Goal: Information Seeking & Learning: Find specific fact

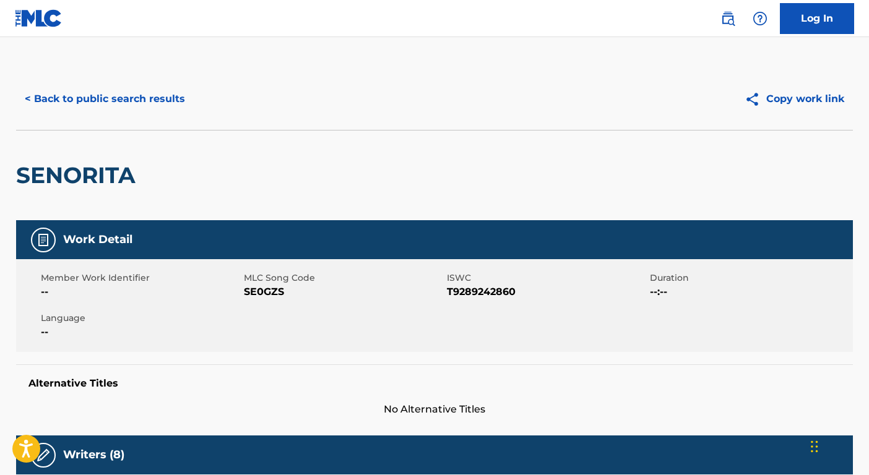
click at [164, 87] on button "< Back to public search results" at bounding box center [105, 99] width 178 height 31
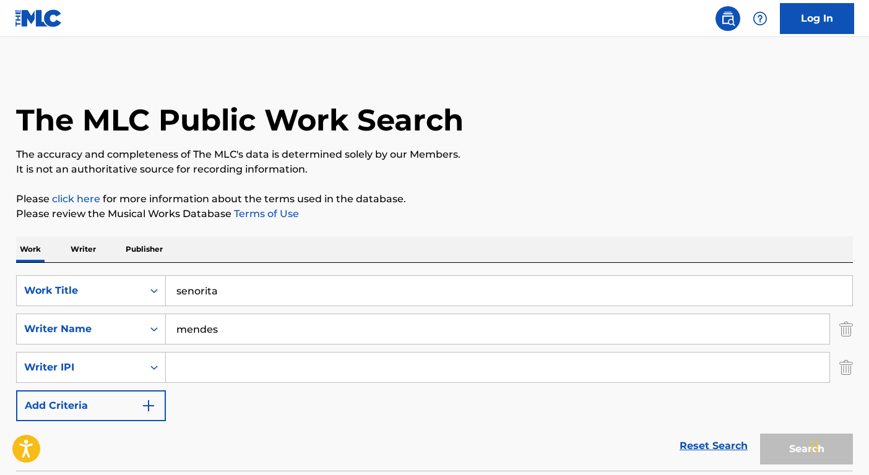
scroll to position [225, 0]
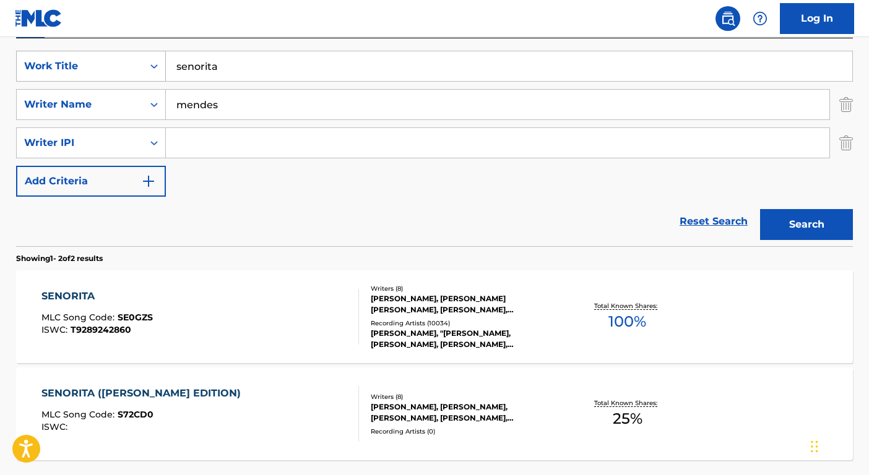
click at [118, 67] on div "Work Title" at bounding box center [79, 66] width 111 height 15
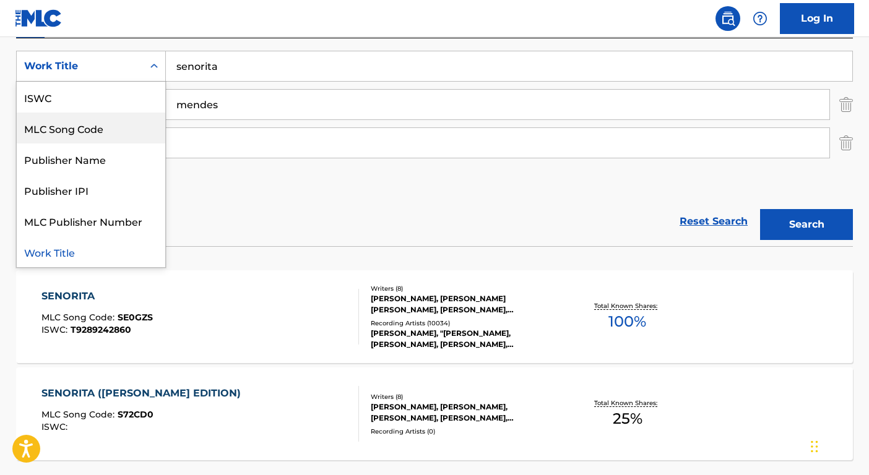
click at [77, 119] on div "MLC Song Code" at bounding box center [91, 128] width 148 height 31
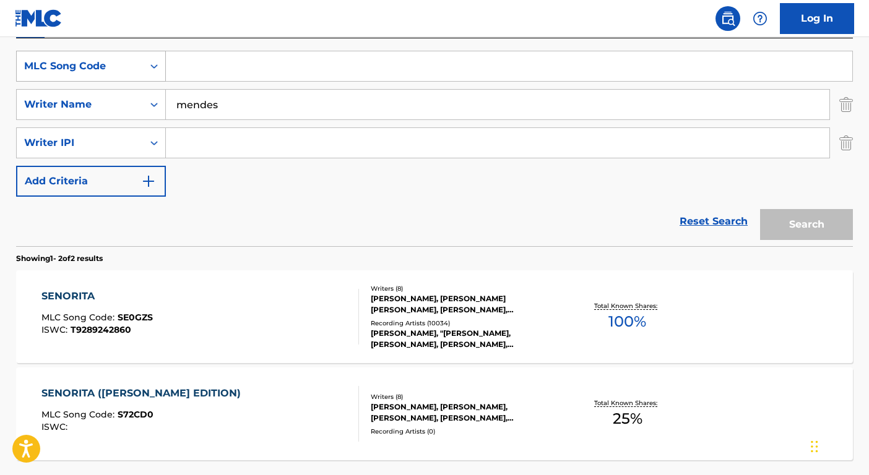
click at [95, 51] on div "MLC Song Code" at bounding box center [91, 66] width 150 height 31
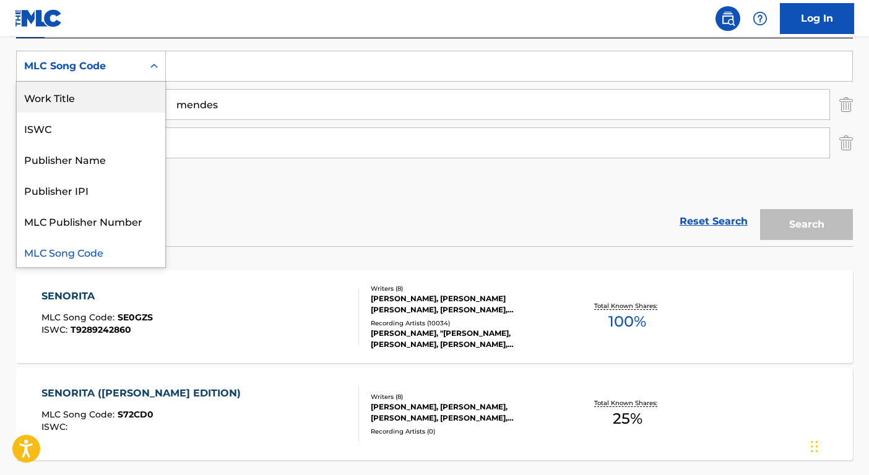
click at [114, 99] on div "Work Title" at bounding box center [91, 97] width 148 height 31
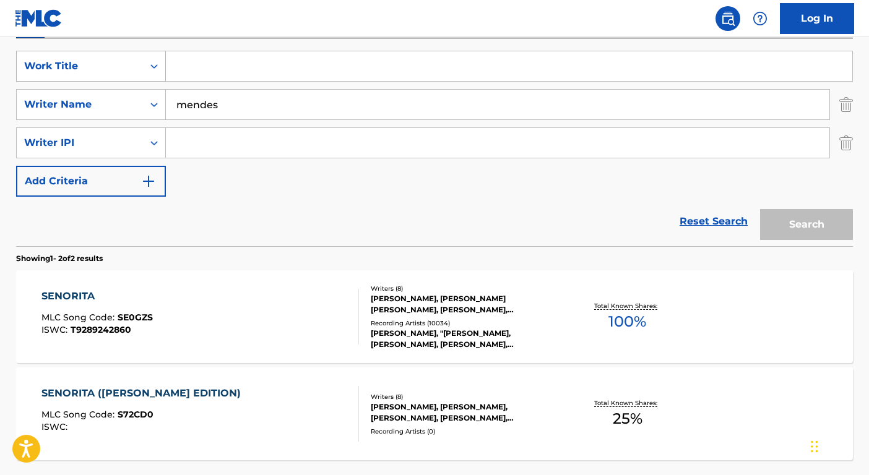
click at [109, 72] on div "Work Title" at bounding box center [79, 66] width 111 height 15
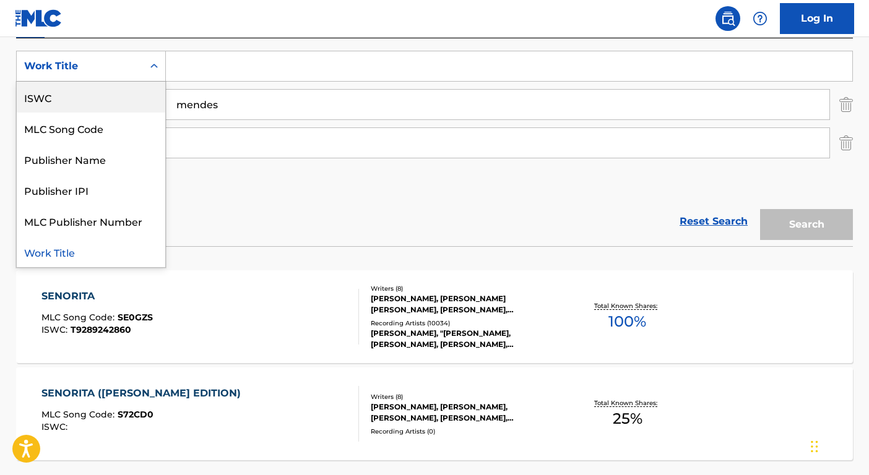
click at [69, 98] on div "ISWC" at bounding box center [91, 97] width 148 height 31
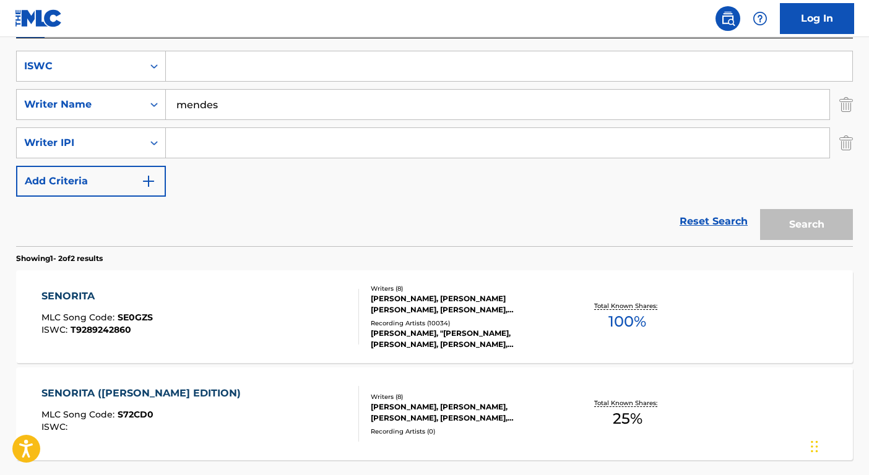
click at [213, 62] on input "Search Form" at bounding box center [509, 66] width 686 height 30
paste input "T9211038492"
type input "T9211038492"
click at [234, 101] on input "mendes" at bounding box center [497, 105] width 663 height 30
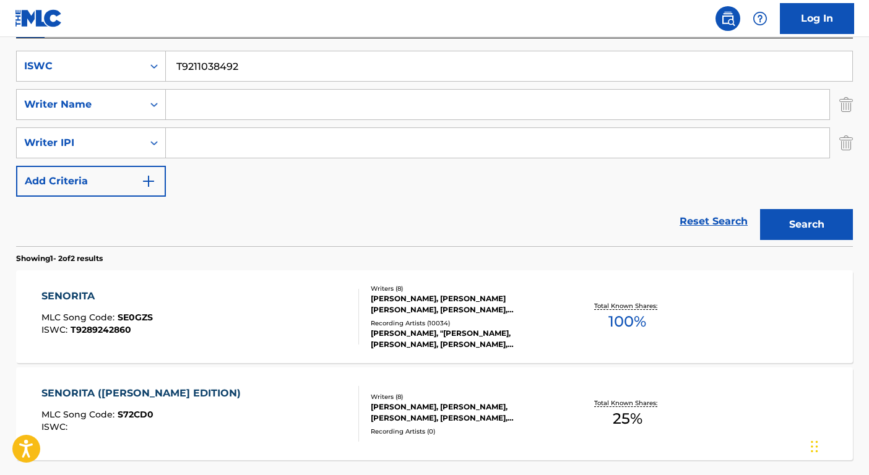
click at [760, 209] on button "Search" at bounding box center [806, 224] width 93 height 31
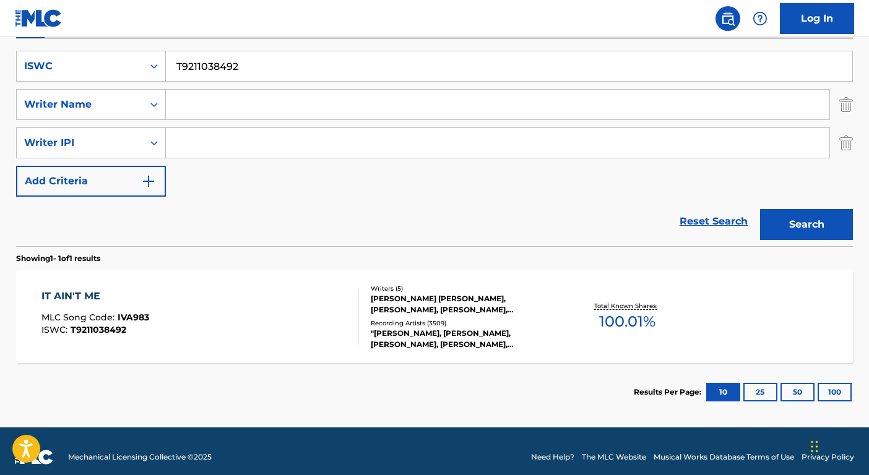
click at [539, 337] on div ""[PERSON_NAME], [PERSON_NAME], [PERSON_NAME], [PERSON_NAME], [PERSON_NAME] & [P…" at bounding box center [464, 339] width 187 height 22
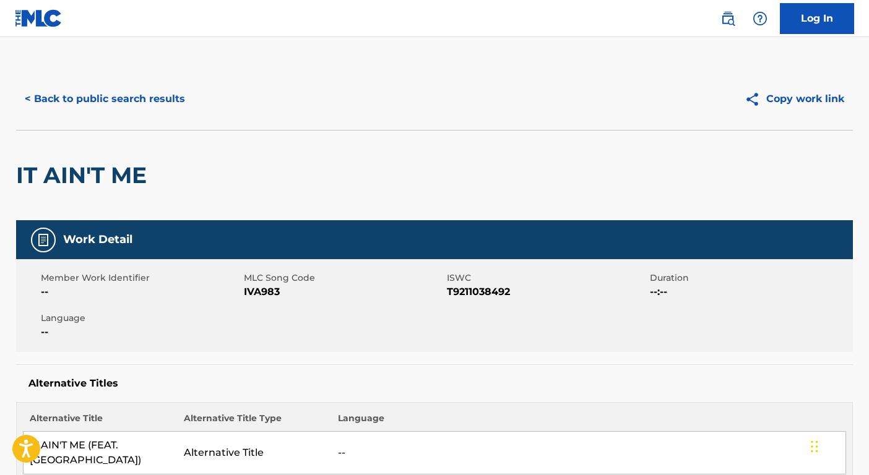
click at [158, 116] on div "< Back to public search results Copy work link" at bounding box center [434, 99] width 836 height 62
click at [150, 88] on button "< Back to public search results" at bounding box center [105, 99] width 178 height 31
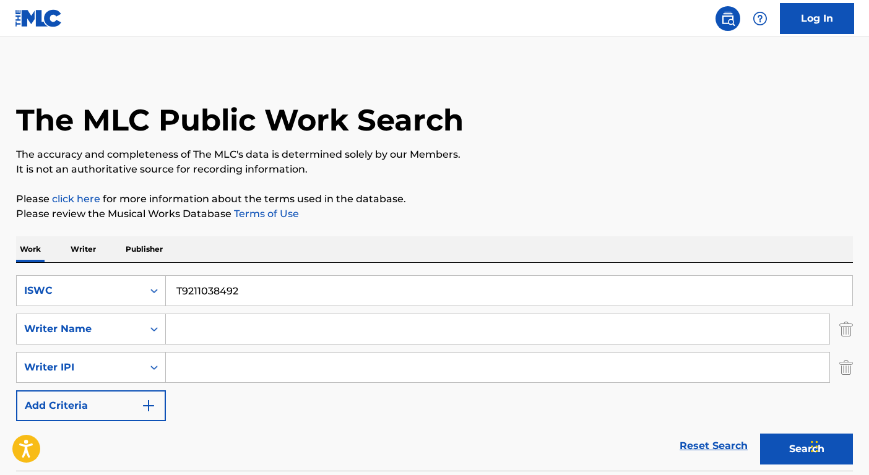
scroll to position [127, 0]
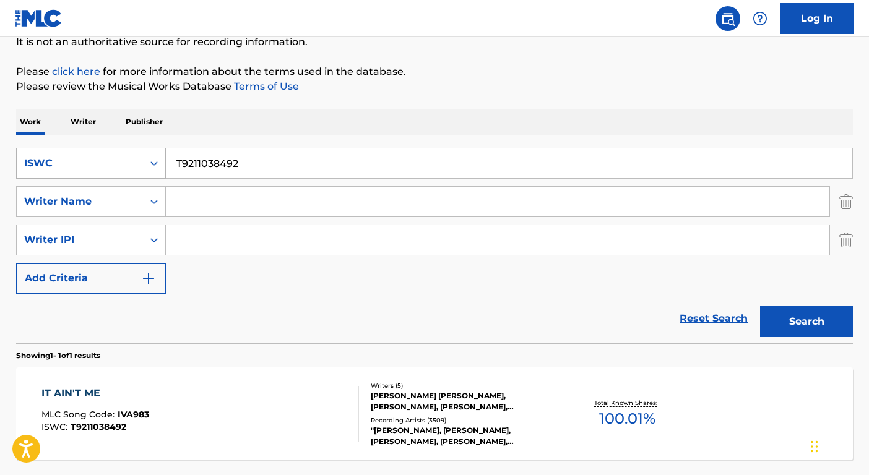
click at [88, 178] on div "ISWC" at bounding box center [91, 163] width 150 height 31
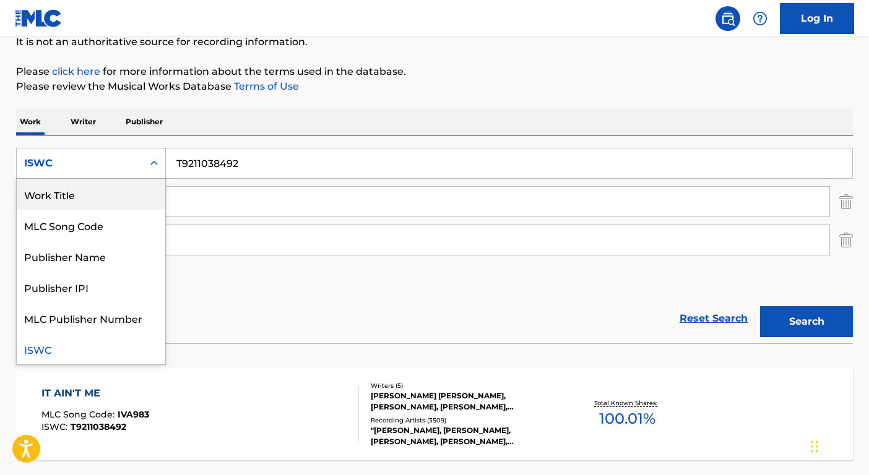
click at [93, 194] on div "Work Title" at bounding box center [91, 194] width 148 height 31
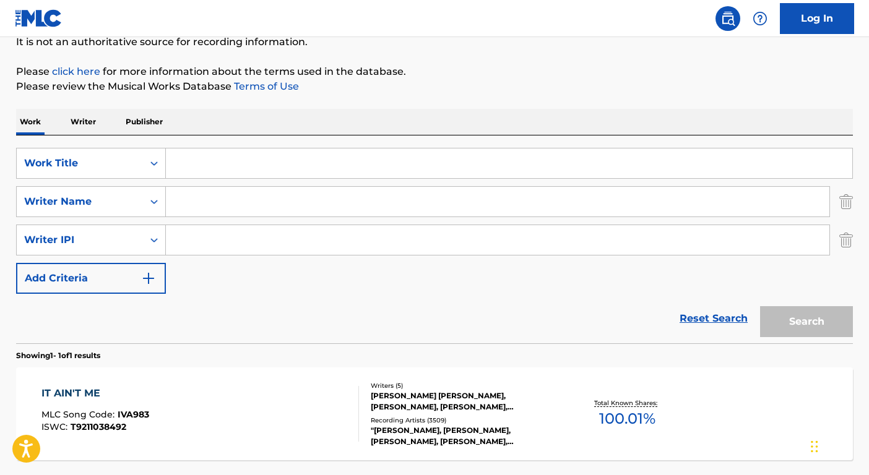
click at [192, 163] on input "Search Form" at bounding box center [509, 163] width 686 height 30
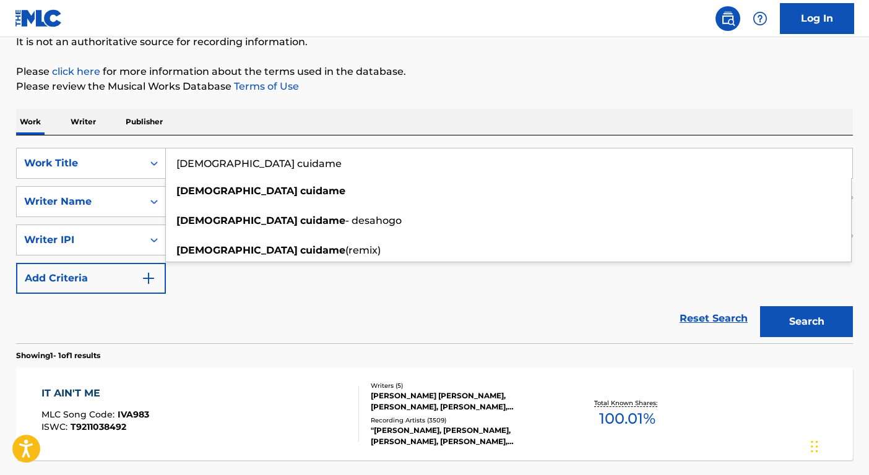
type input "[DEMOGRAPHIC_DATA] cuidame"
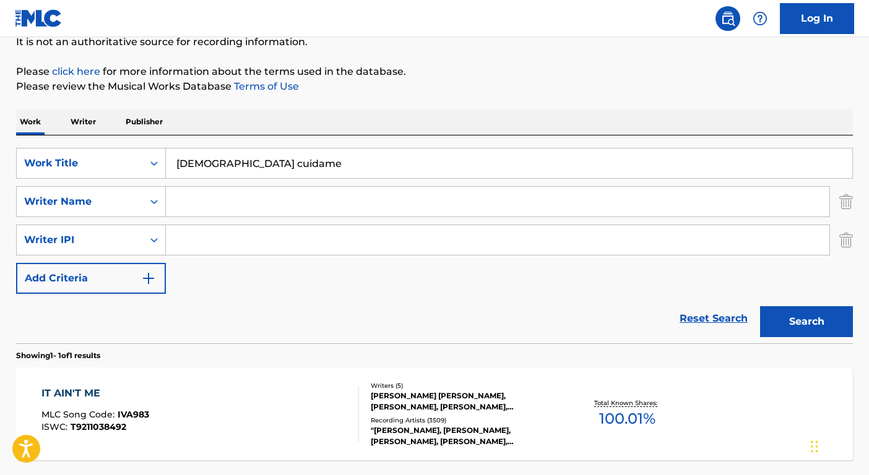
click at [246, 288] on div "SearchWithCriteriaf4a23a03-a911-4fbf-8d9e-36536fb3b16e Work Title dios cuidame …" at bounding box center [434, 221] width 836 height 146
click at [196, 206] on input "Search Form" at bounding box center [497, 202] width 663 height 30
type input "[PERSON_NAME]"
click at [760, 306] on button "Search" at bounding box center [806, 321] width 93 height 31
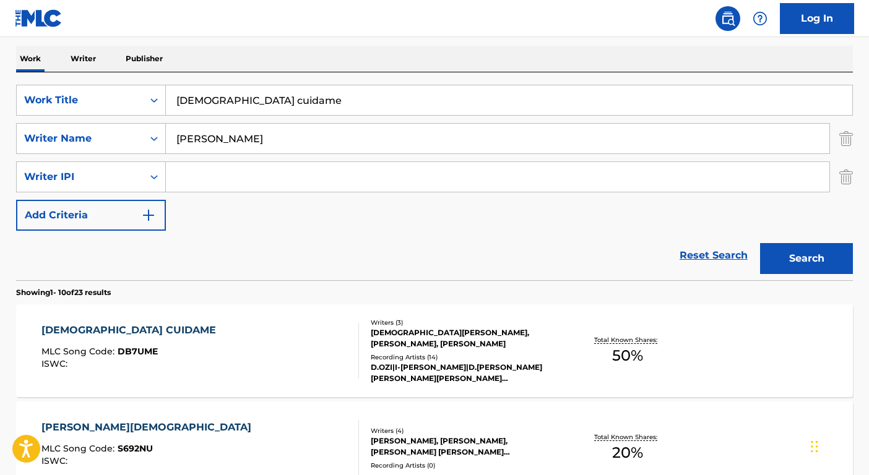
scroll to position [345, 0]
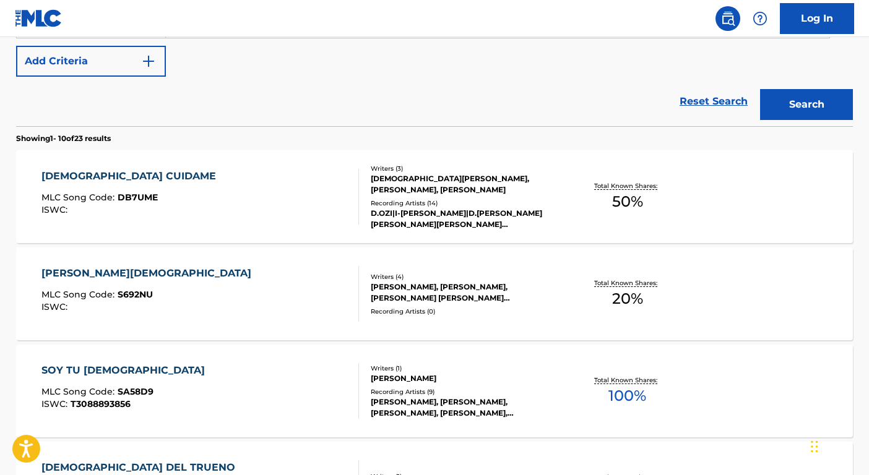
click at [464, 220] on div "D.OZI|I-[PERSON_NAME]|D.[PERSON_NAME][PERSON_NAME][PERSON_NAME][PERSON_NAME]" at bounding box center [464, 219] width 187 height 22
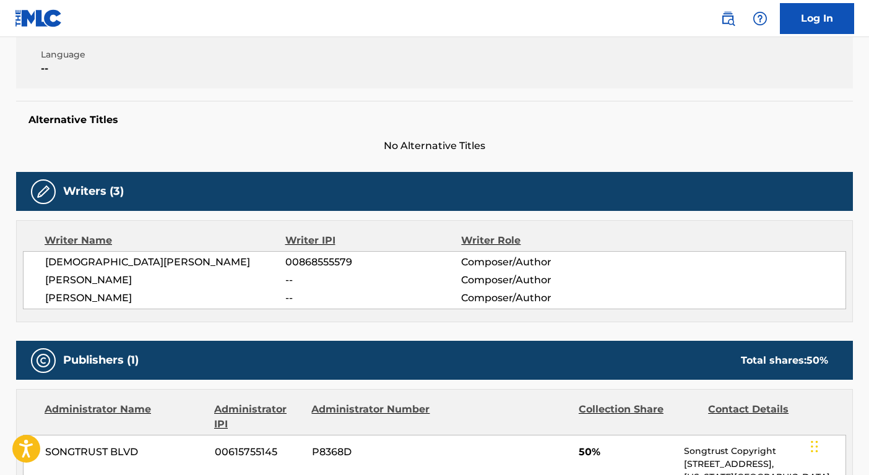
scroll to position [455, 0]
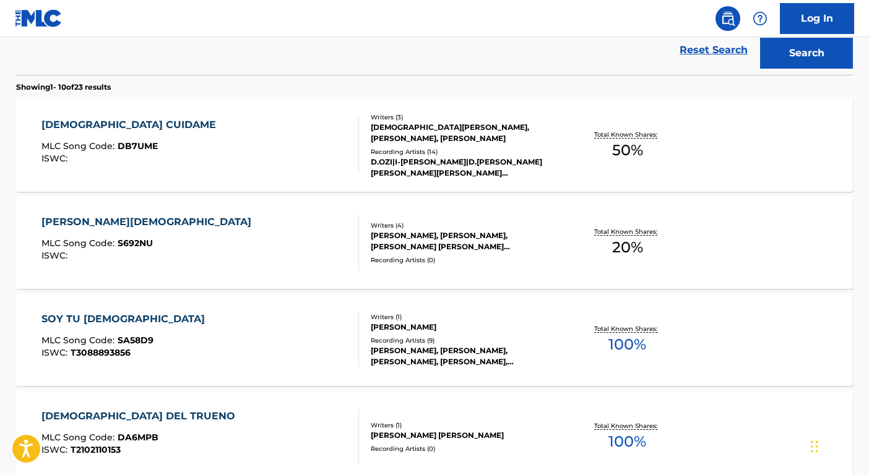
scroll to position [340, 0]
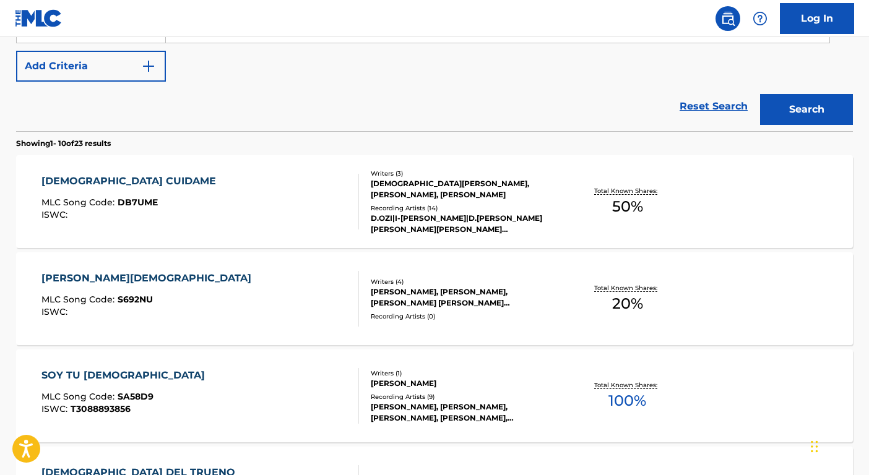
click at [503, 174] on div "Writers ( 3 )" at bounding box center [464, 173] width 187 height 9
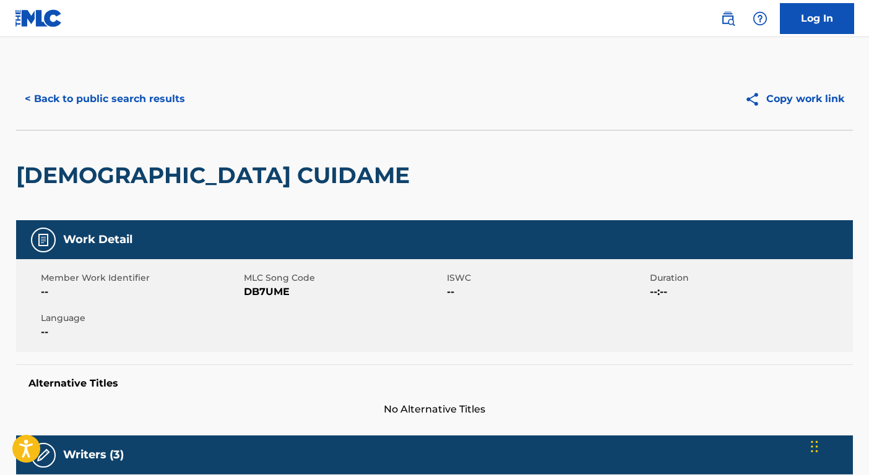
click at [97, 97] on button "< Back to public search results" at bounding box center [105, 99] width 178 height 31
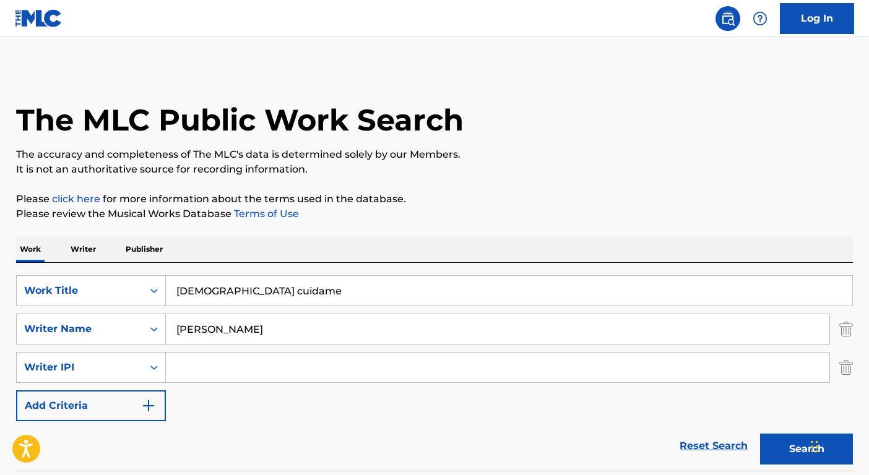
click at [277, 297] on input "[DEMOGRAPHIC_DATA] cuidame" at bounding box center [509, 291] width 686 height 30
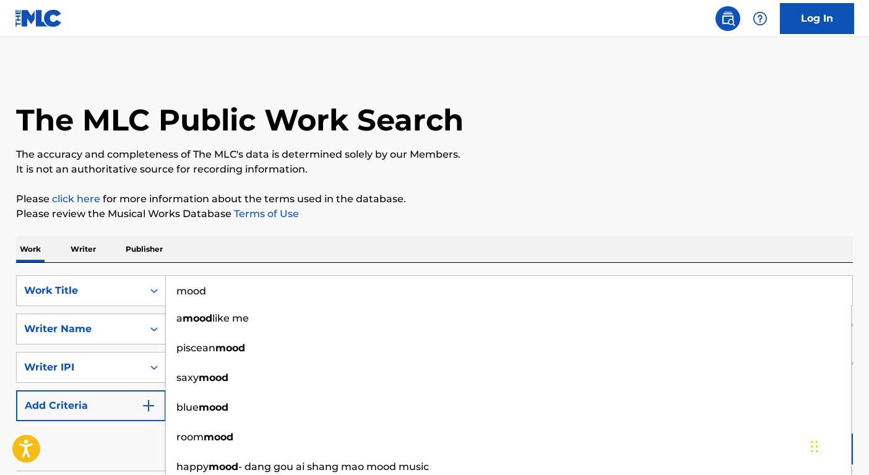
type input "mood"
click at [118, 446] on div "Reset Search Search" at bounding box center [434, 445] width 836 height 49
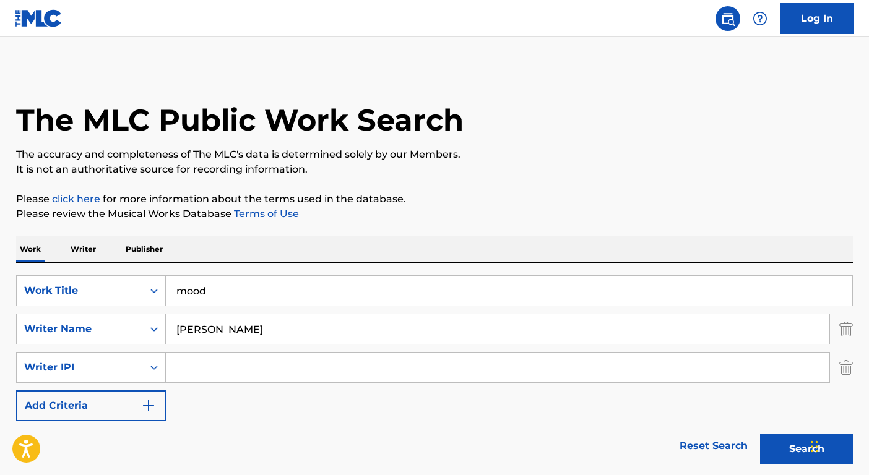
click at [193, 338] on input "[PERSON_NAME]" at bounding box center [497, 329] width 663 height 30
type input "[PERSON_NAME]"
click at [760, 434] on button "Search" at bounding box center [806, 449] width 93 height 31
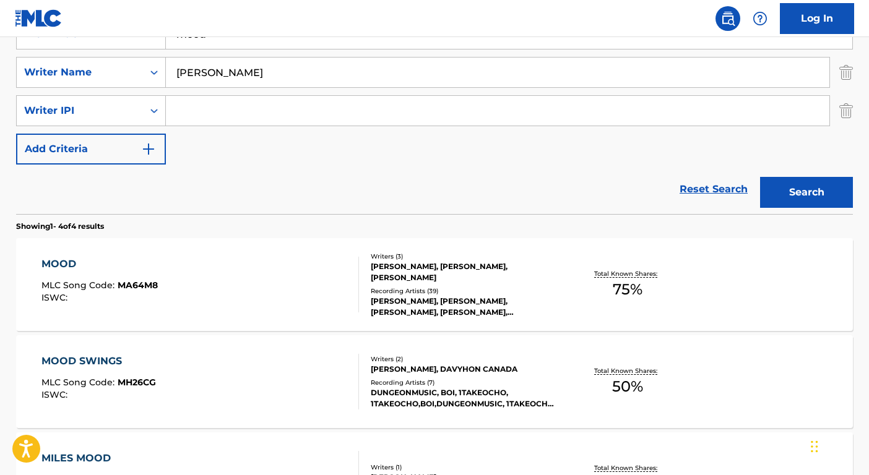
click at [500, 278] on div "[PERSON_NAME], [PERSON_NAME], [PERSON_NAME]" at bounding box center [464, 272] width 187 height 22
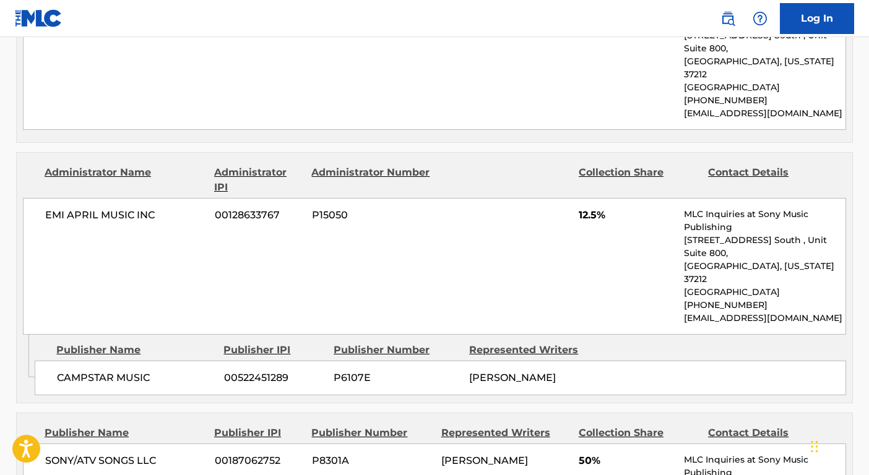
scroll to position [747, 0]
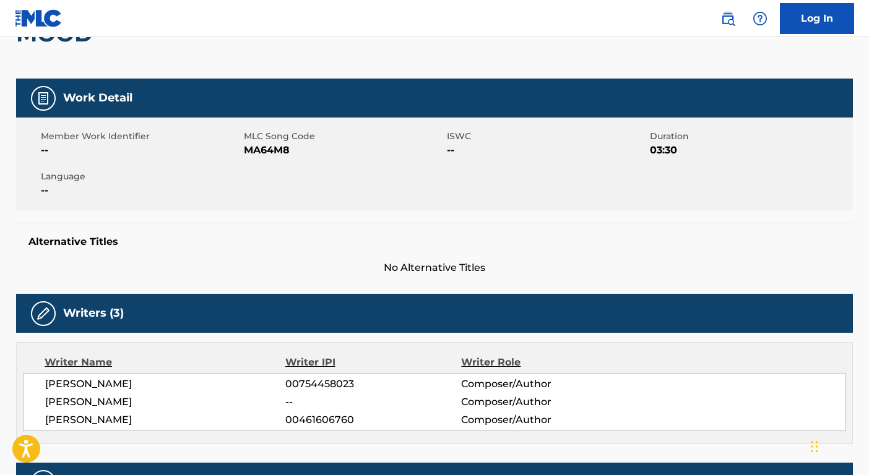
scroll to position [257, 0]
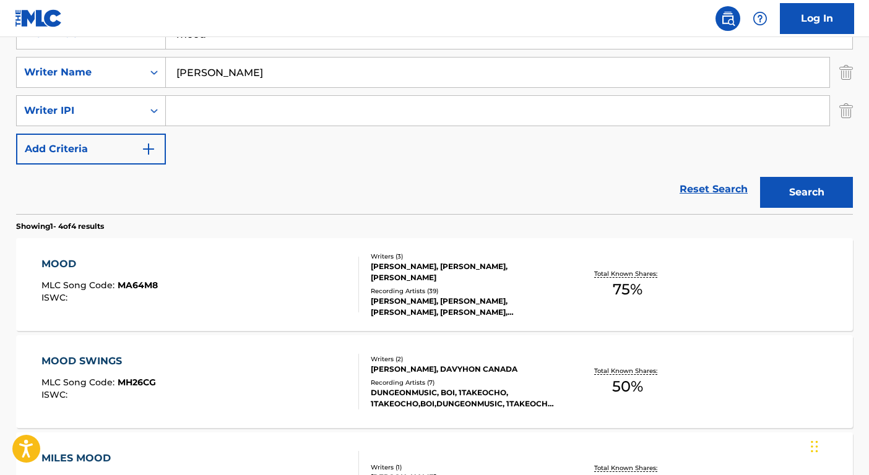
click at [236, 65] on input "[PERSON_NAME]" at bounding box center [497, 73] width 663 height 30
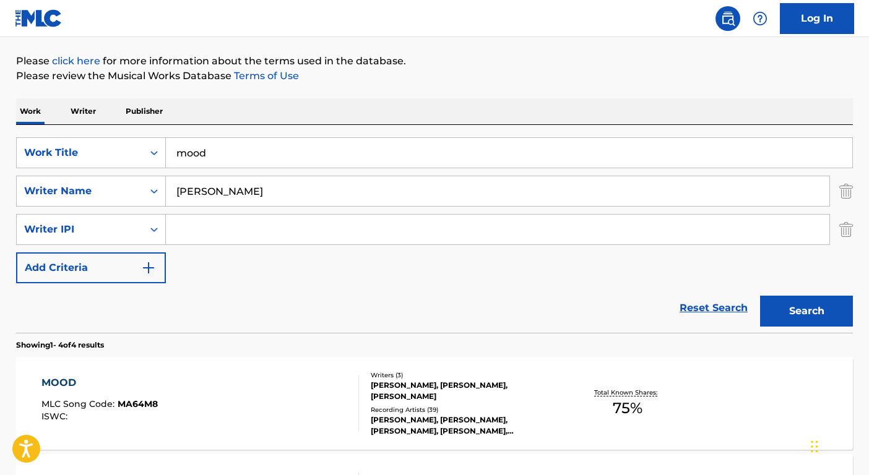
click at [263, 163] on input "mood" at bounding box center [509, 153] width 686 height 30
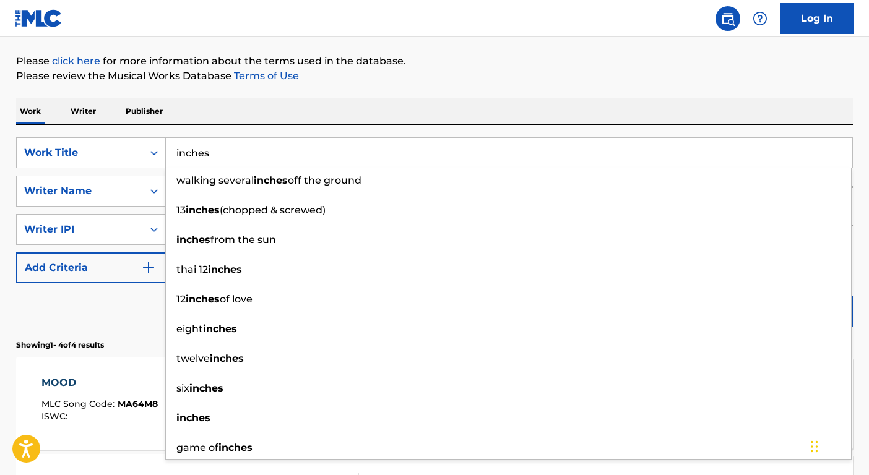
type input "inches"
click at [119, 299] on div "Reset Search Search" at bounding box center [434, 307] width 836 height 49
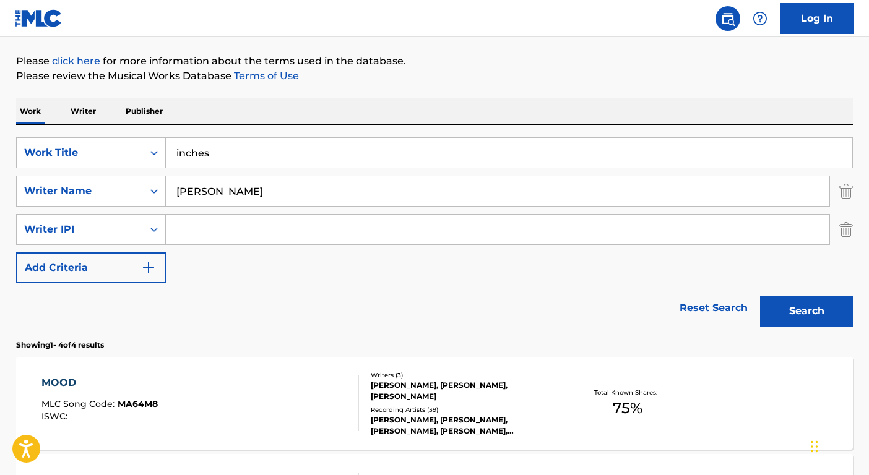
click at [206, 179] on input "[PERSON_NAME]" at bounding box center [497, 191] width 663 height 30
type input "[PERSON_NAME]"
click at [760, 296] on button "Search" at bounding box center [806, 311] width 93 height 31
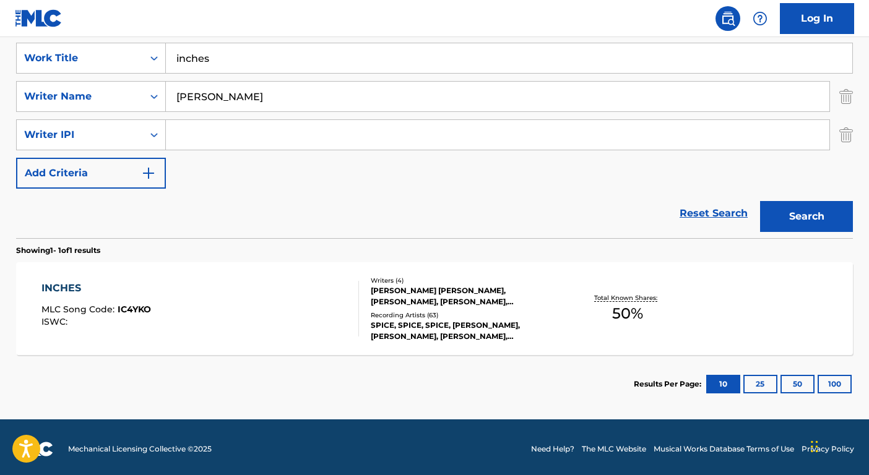
scroll to position [236, 0]
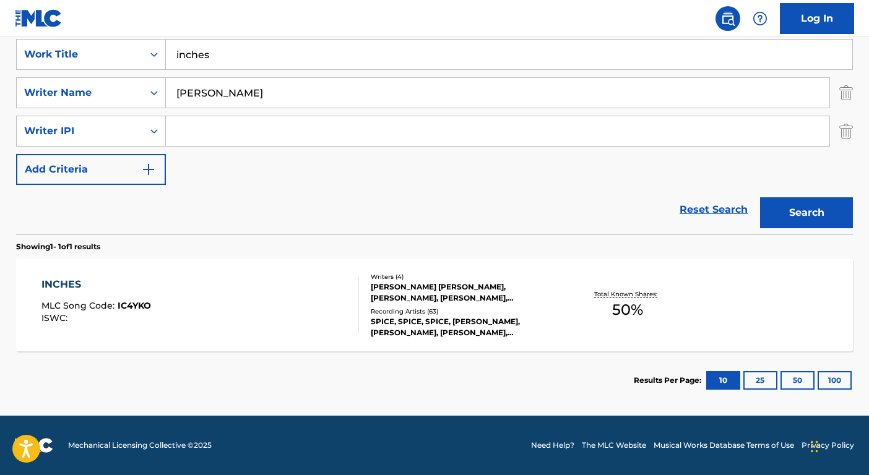
click at [420, 305] on div "Writers ( 4 ) [PERSON_NAME] [PERSON_NAME], [PERSON_NAME], [PERSON_NAME], [PERSO…" at bounding box center [458, 305] width 199 height 66
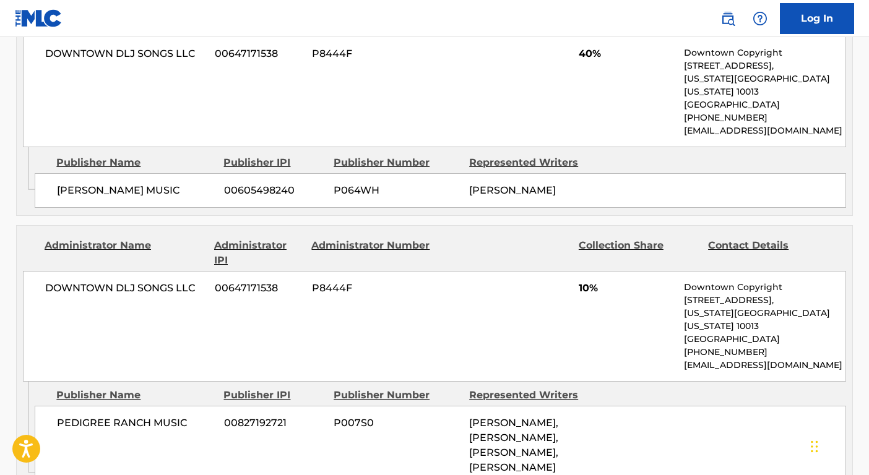
scroll to position [754, 0]
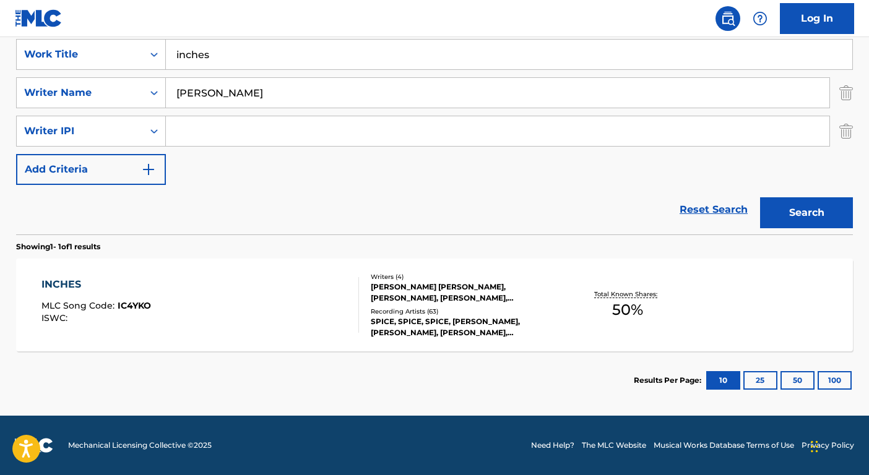
scroll to position [236, 0]
click at [246, 33] on nav "Log In" at bounding box center [434, 18] width 869 height 37
click at [249, 50] on input "inches" at bounding box center [509, 55] width 686 height 30
click at [250, 49] on input "inches" at bounding box center [509, 55] width 686 height 30
paste input "KNOW THAT S RIGHT"
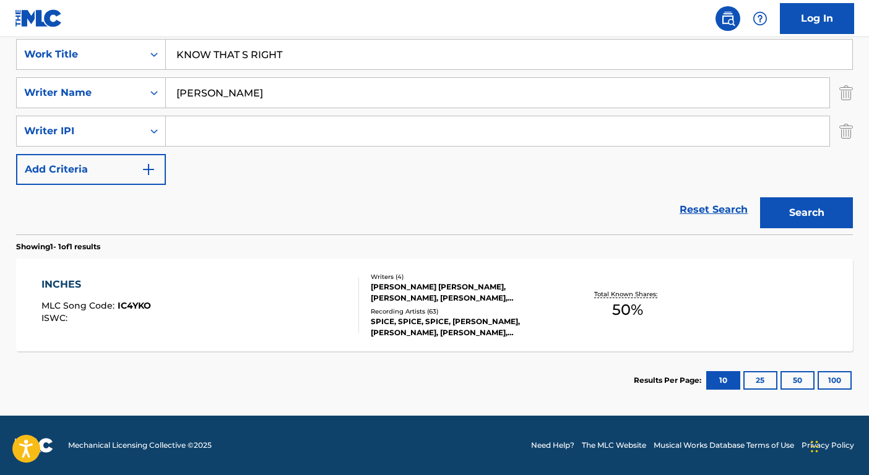
type input "KNOW THAT S RIGHT"
click at [201, 102] on input "[PERSON_NAME]" at bounding box center [497, 93] width 663 height 30
type input "[PERSON_NAME]"
click at [760, 197] on button "Search" at bounding box center [806, 212] width 93 height 31
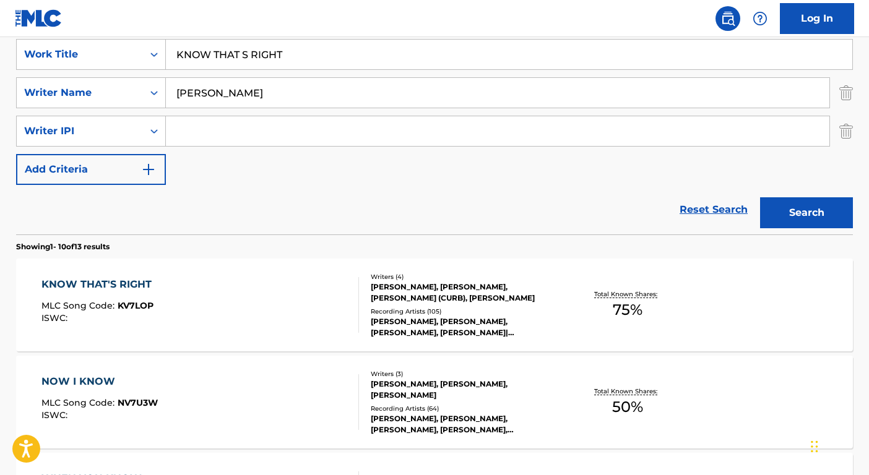
click at [484, 323] on div "[PERSON_NAME], [PERSON_NAME], [PERSON_NAME], [PERSON_NAME]|[PERSON_NAME]|[PERSO…" at bounding box center [464, 327] width 187 height 22
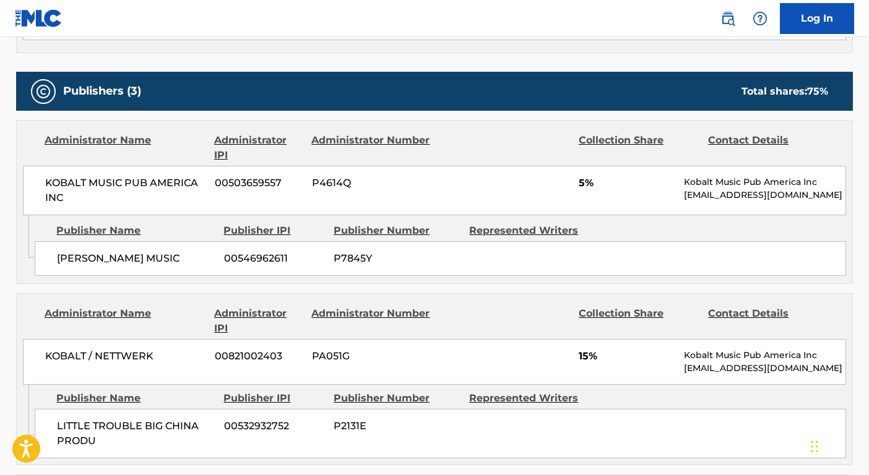
scroll to position [609, 0]
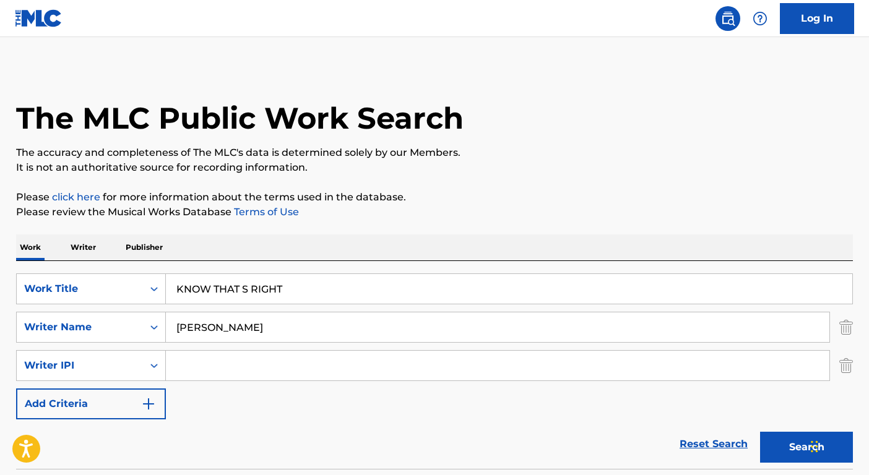
scroll to position [236, 0]
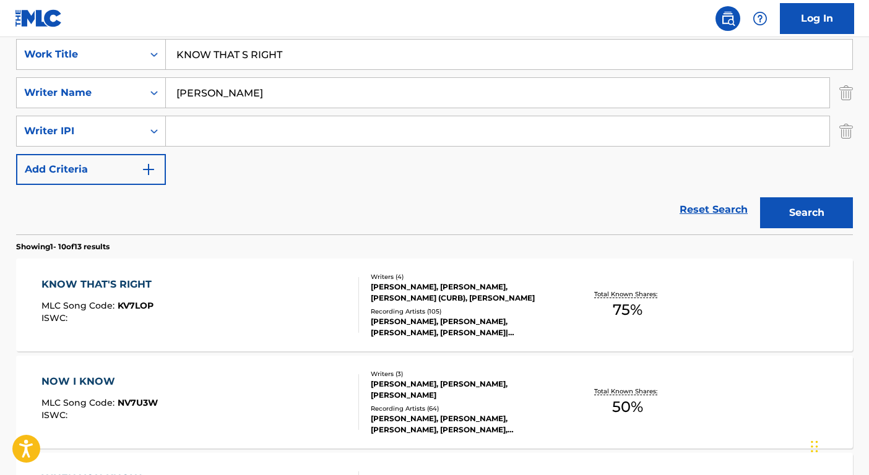
click at [253, 69] on input "KNOW THAT S RIGHT" at bounding box center [509, 55] width 686 height 30
click at [252, 67] on input "KNOW THAT S RIGHT" at bounding box center [509, 55] width 686 height 30
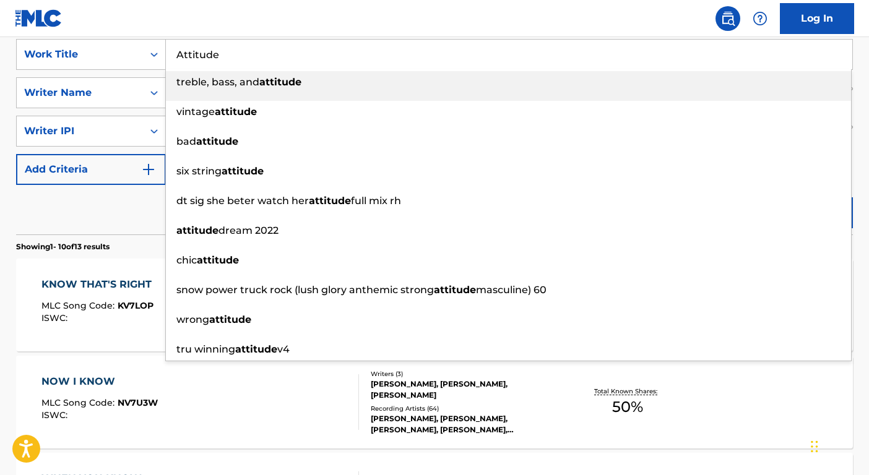
type input "Attitude"
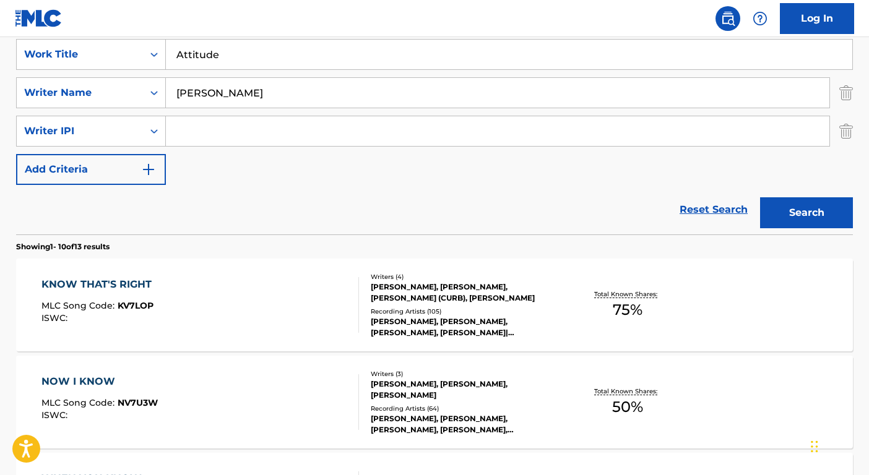
click at [244, 88] on input "[PERSON_NAME]" at bounding box center [497, 93] width 663 height 30
type input "V"
type input "Biral"
click at [760, 197] on button "Search" at bounding box center [806, 212] width 93 height 31
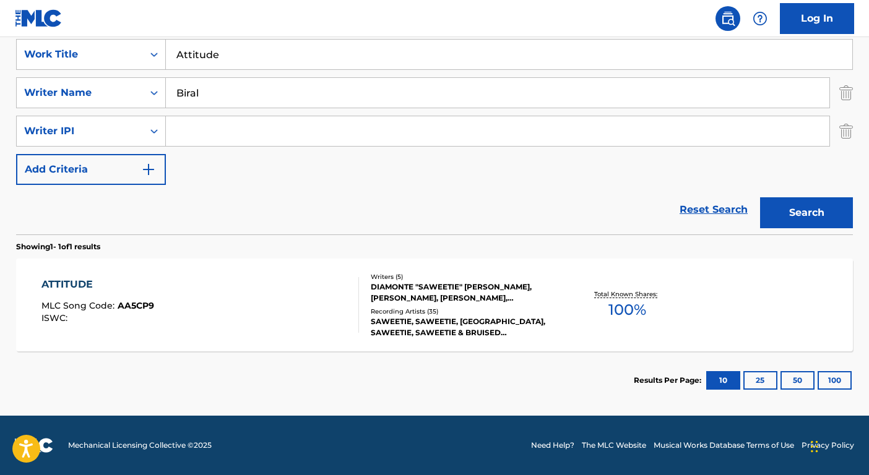
click at [507, 338] on div "SAWEETIE, SAWEETIE, [GEOGRAPHIC_DATA], SAWEETIE, SAWEETIE & BRUISED SOUNDTRACK" at bounding box center [464, 327] width 187 height 22
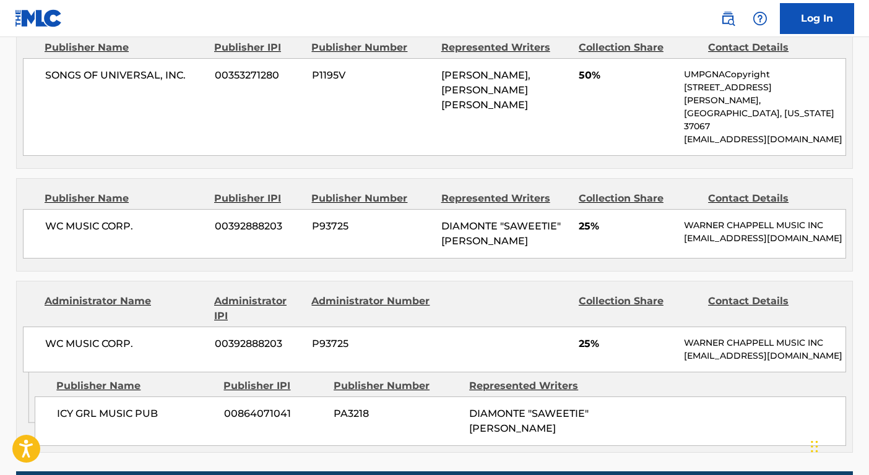
scroll to position [654, 0]
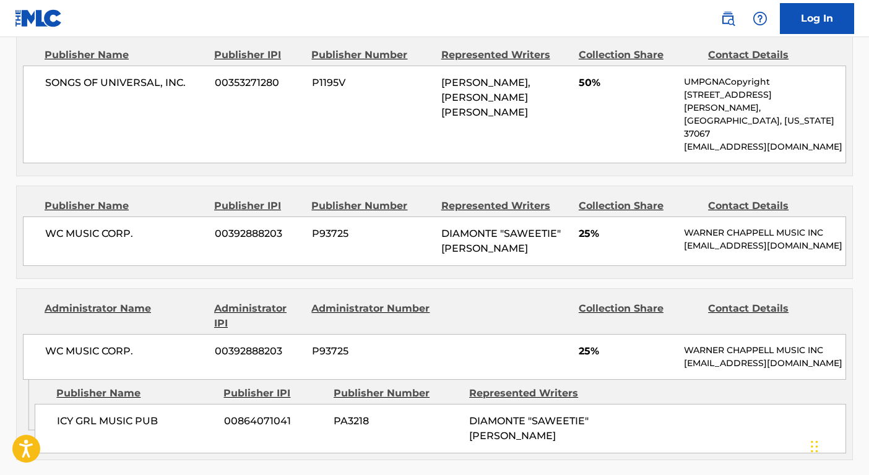
scroll to position [236, 0]
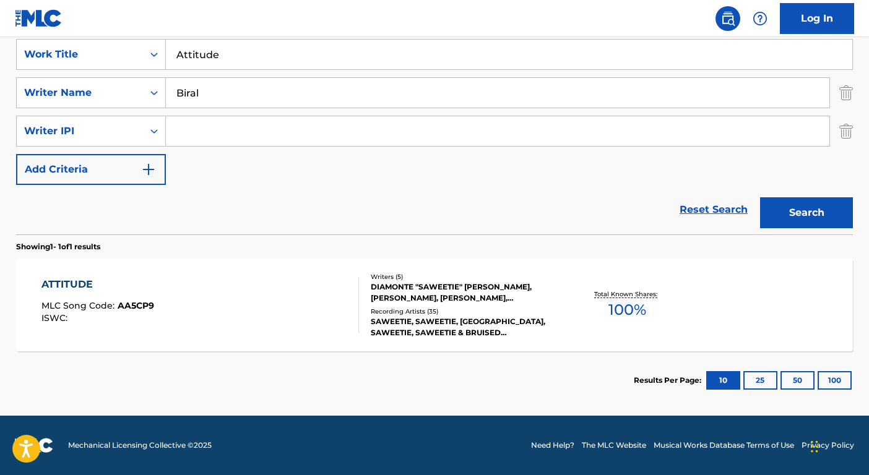
click at [219, 52] on input "Attitude" at bounding box center [509, 55] width 686 height 30
click at [219, 53] on input "Attitude" at bounding box center [509, 55] width 686 height 30
paste input "Súbete a Mi Moto"
click at [218, 53] on input "AttitudeSúbete a Mi Moto" at bounding box center [509, 55] width 686 height 30
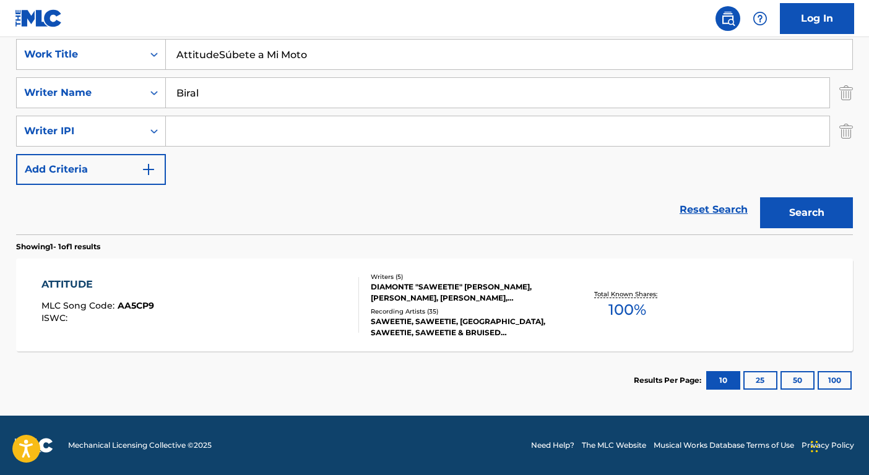
click at [218, 53] on input "AttitudeSúbete a Mi Moto" at bounding box center [509, 55] width 686 height 30
paste input "Search Form"
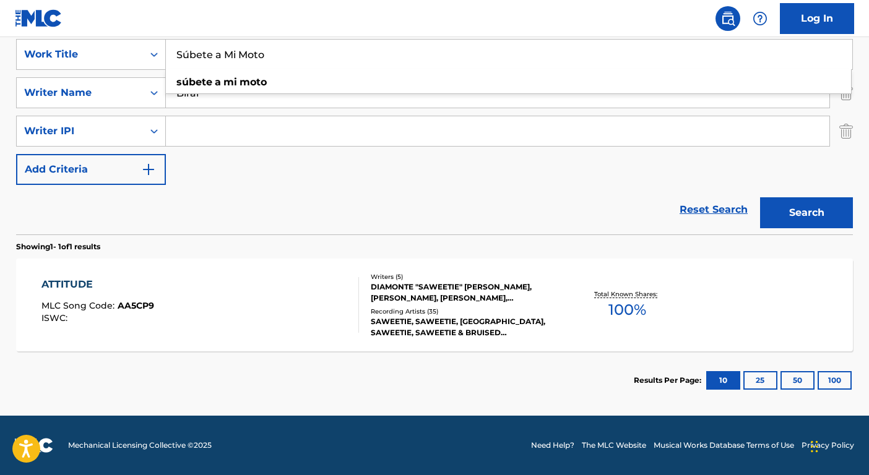
type input "Súbete a Mi Moto"
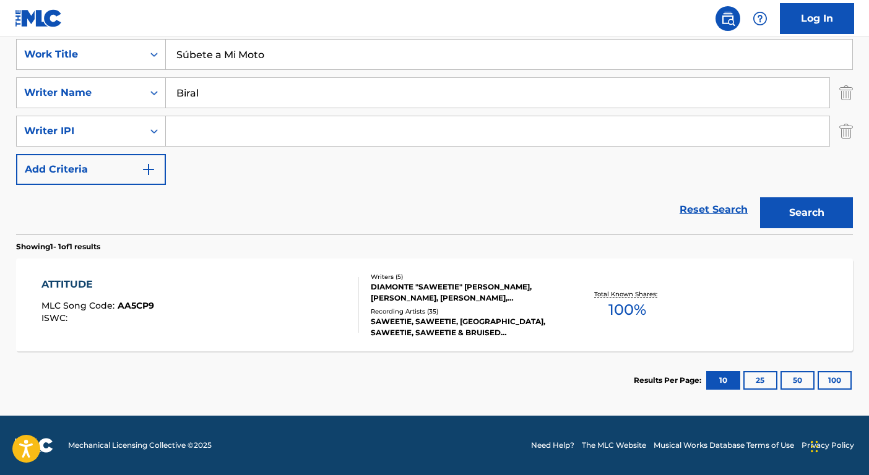
click at [189, 100] on input "Biral" at bounding box center [497, 93] width 663 height 30
click at [760, 197] on button "Search" at bounding box center [806, 212] width 93 height 31
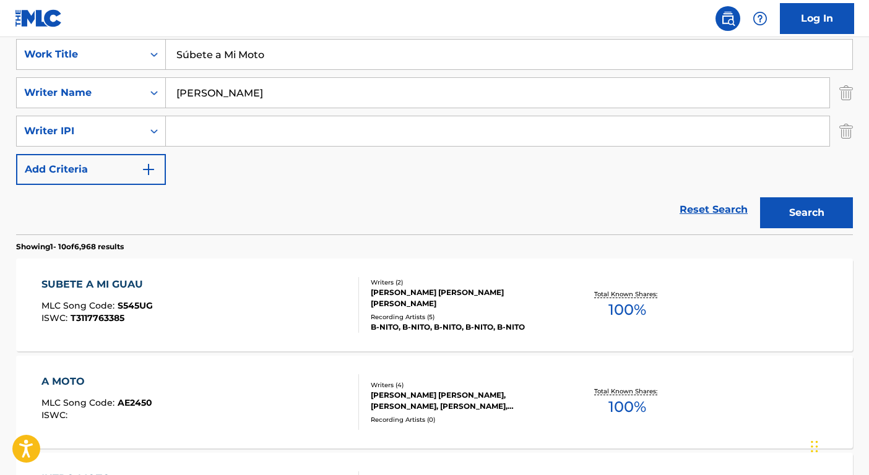
type input "[PERSON_NAME]"
click at [760, 197] on button "Search" at bounding box center [806, 212] width 93 height 31
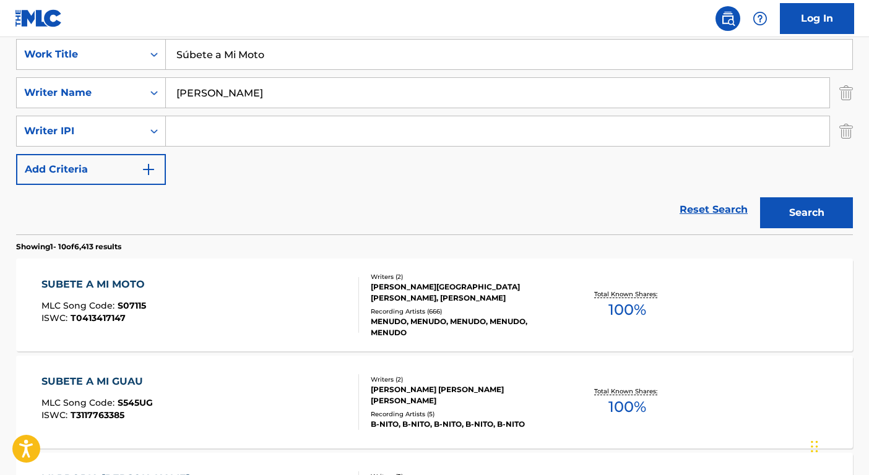
click at [477, 307] on div "Recording Artists ( 666 )" at bounding box center [464, 311] width 187 height 9
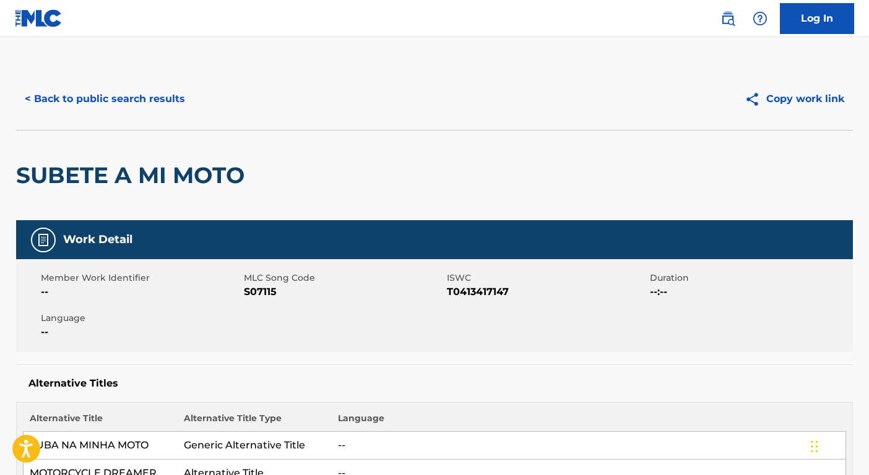
click at [97, 93] on button "< Back to public search results" at bounding box center [105, 99] width 178 height 31
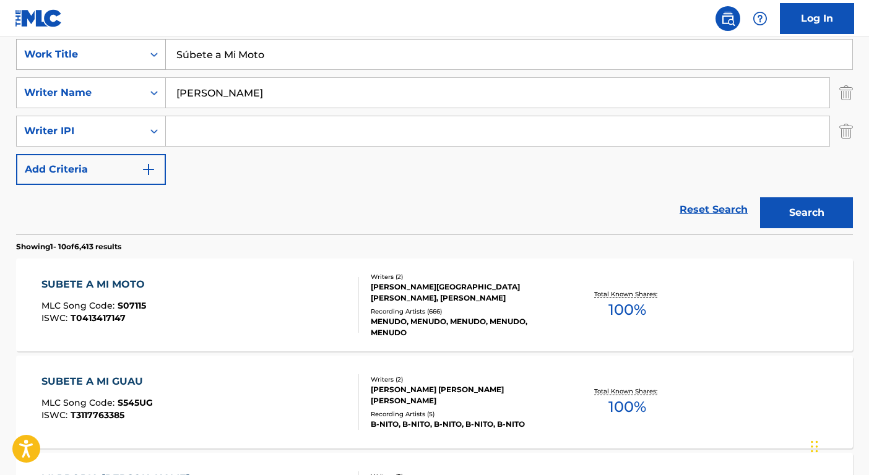
click at [98, 47] on div "Work Title" at bounding box center [79, 54] width 111 height 15
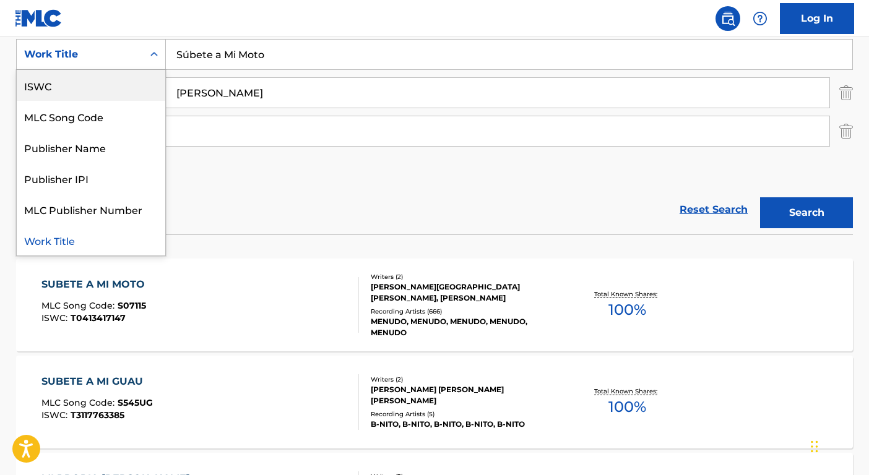
click at [82, 85] on div "ISWC" at bounding box center [91, 85] width 148 height 31
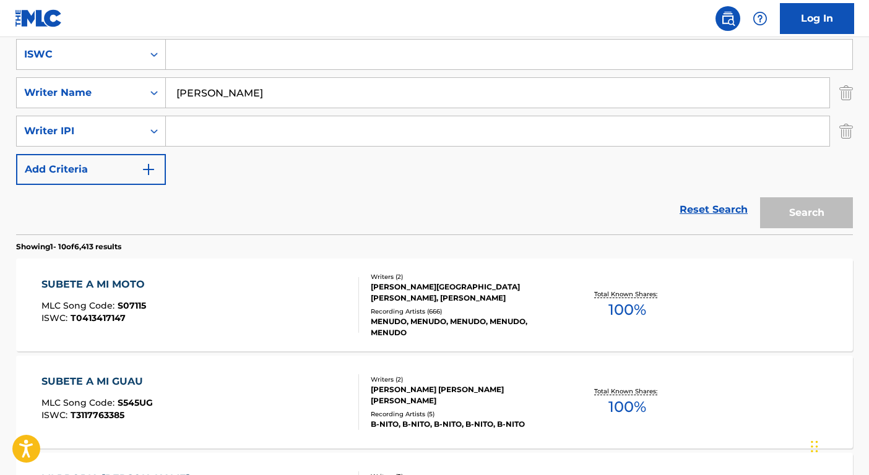
click at [197, 41] on input "Search Form" at bounding box center [509, 55] width 686 height 30
paste input "T3020382343"
type input "T3020382343"
click at [221, 93] on input "[PERSON_NAME]" at bounding box center [497, 93] width 663 height 30
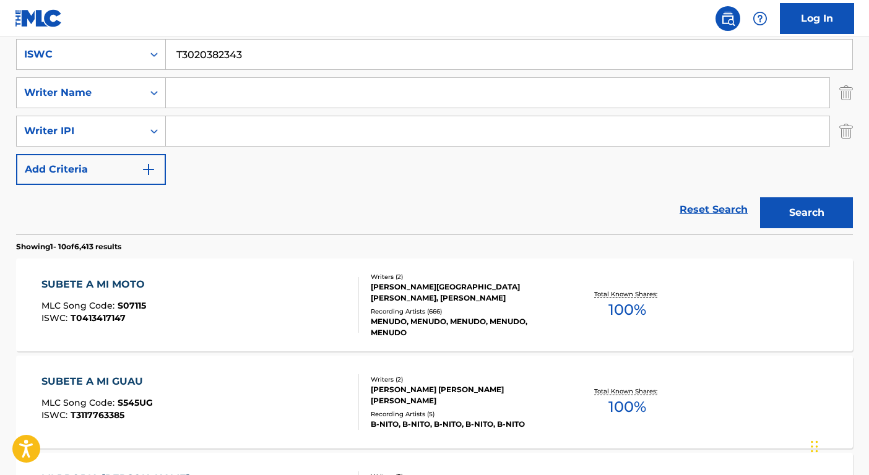
click at [760, 197] on button "Search" at bounding box center [806, 212] width 93 height 31
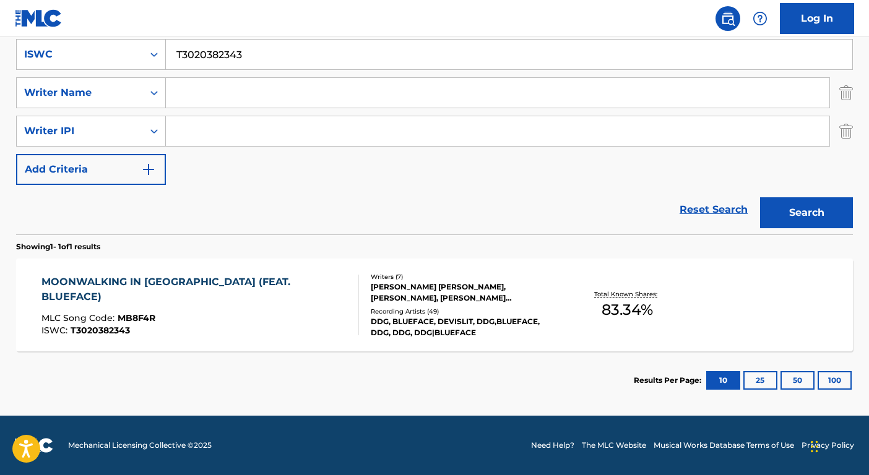
click at [453, 307] on div "Recording Artists ( 49 )" at bounding box center [464, 311] width 187 height 9
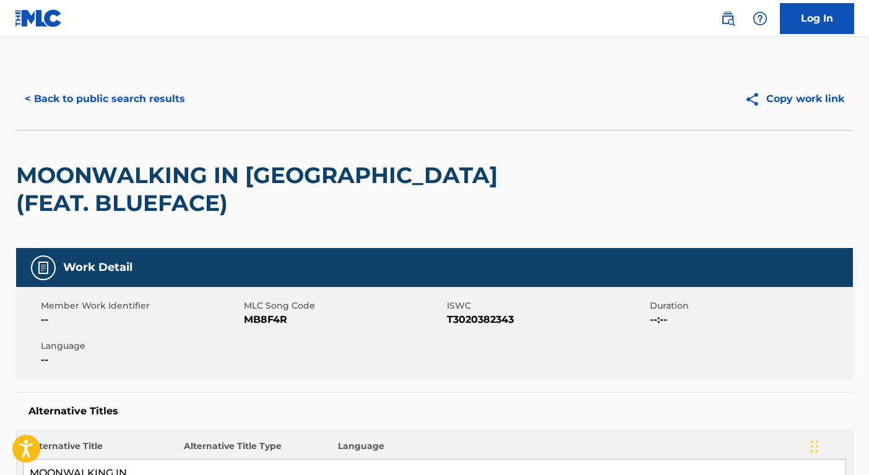
click at [118, 75] on div "< Back to public search results Copy work link" at bounding box center [434, 99] width 836 height 62
click at [117, 92] on button "< Back to public search results" at bounding box center [105, 99] width 178 height 31
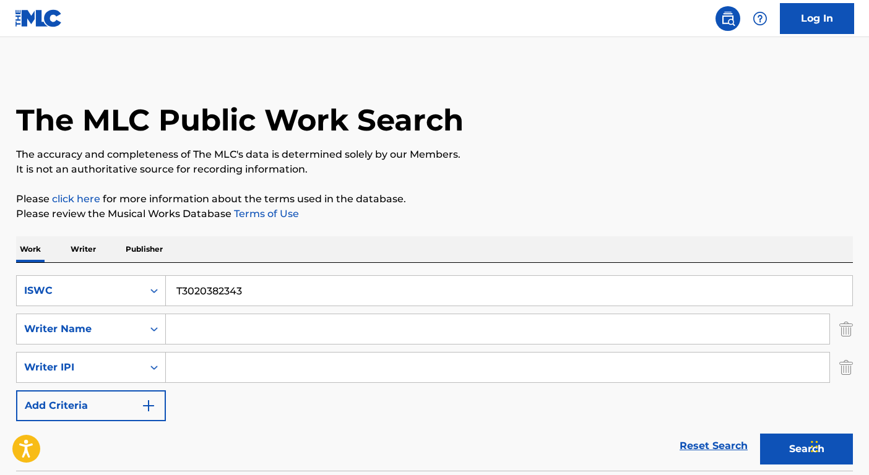
scroll to position [127, 0]
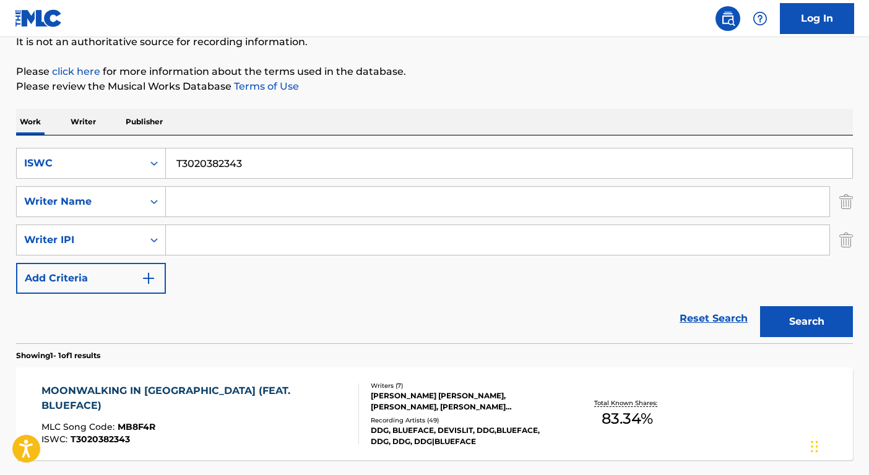
click at [210, 152] on input "T3020382343" at bounding box center [509, 163] width 686 height 30
paste input "9165416659"
type input "T9165416659"
click at [797, 322] on button "Search" at bounding box center [806, 321] width 93 height 31
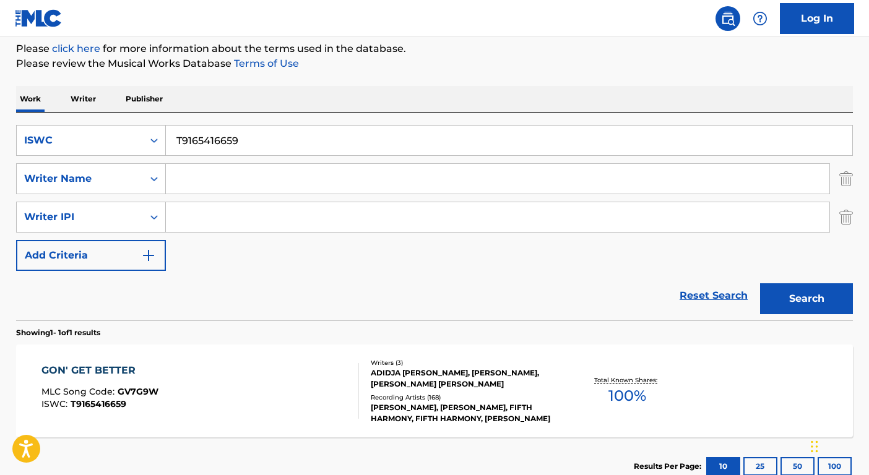
scroll to position [236, 0]
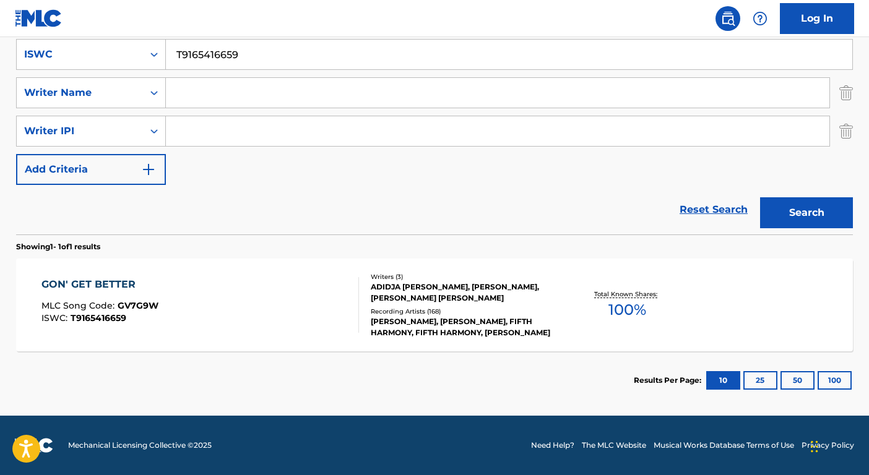
click at [447, 312] on div "Recording Artists ( 168 )" at bounding box center [464, 311] width 187 height 9
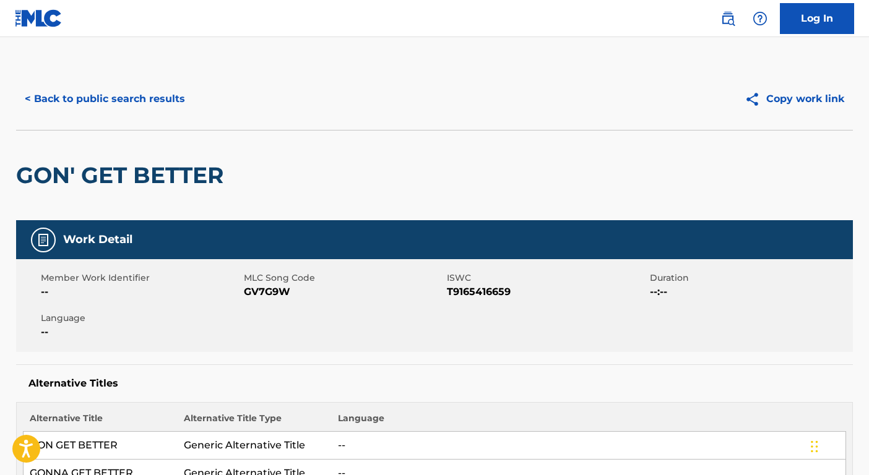
click at [75, 111] on button "< Back to public search results" at bounding box center [105, 99] width 178 height 31
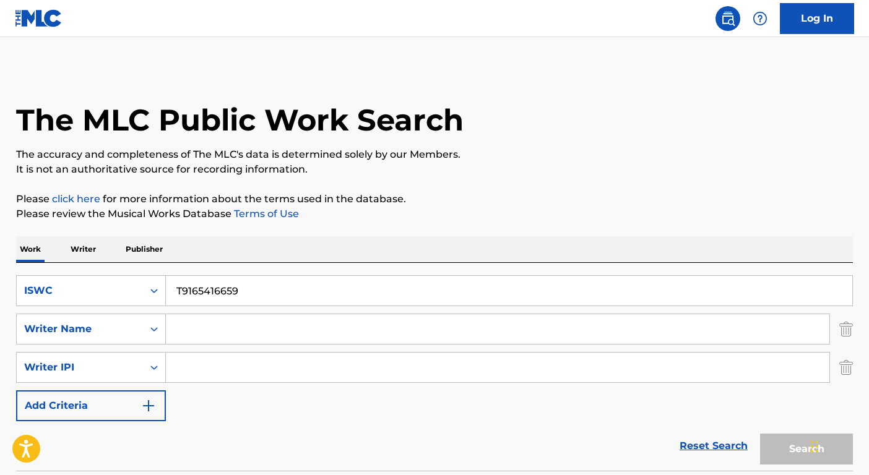
scroll to position [127, 0]
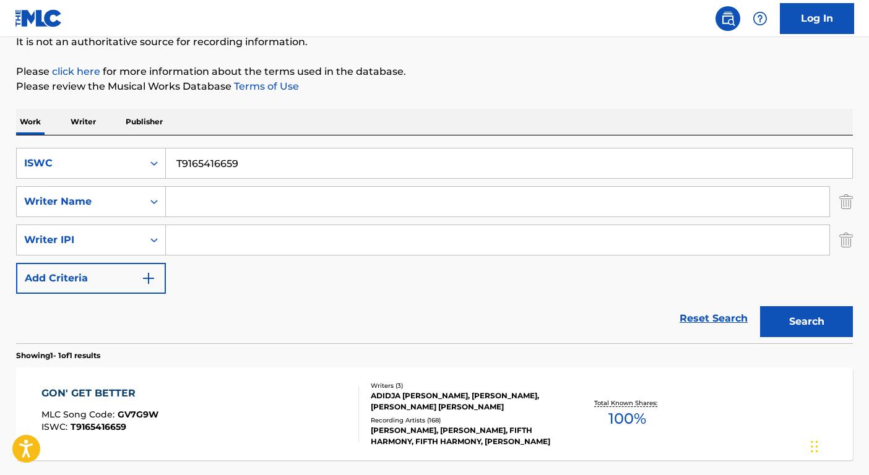
click at [229, 153] on input "T9165416659" at bounding box center [509, 163] width 686 height 30
paste input "258895395"
type input "T9258895395"
click at [817, 317] on button "Search" at bounding box center [806, 321] width 93 height 31
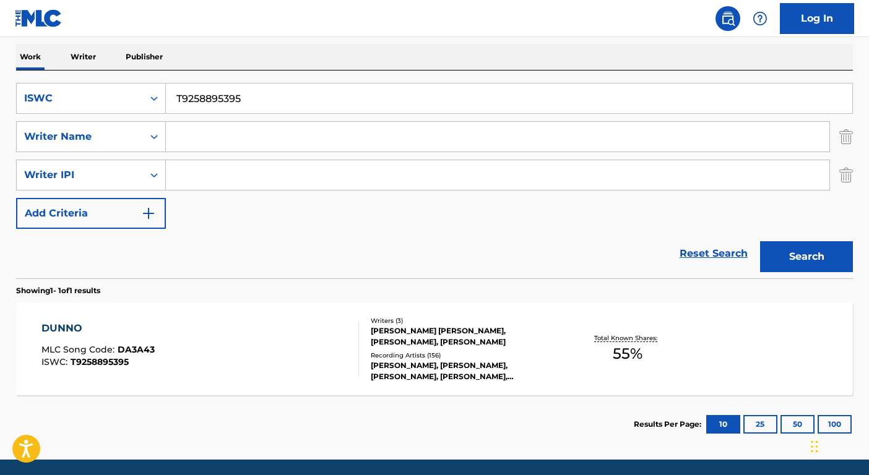
scroll to position [236, 0]
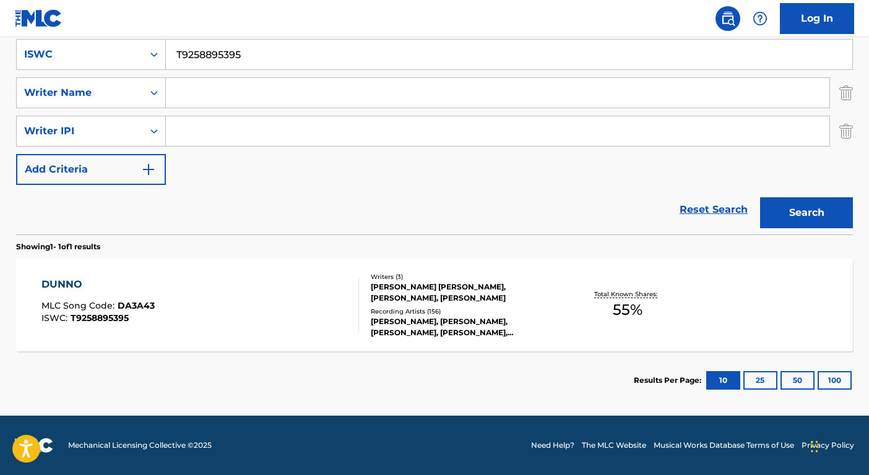
click at [509, 296] on div "[PERSON_NAME] [PERSON_NAME], [PERSON_NAME], [PERSON_NAME]" at bounding box center [464, 293] width 187 height 22
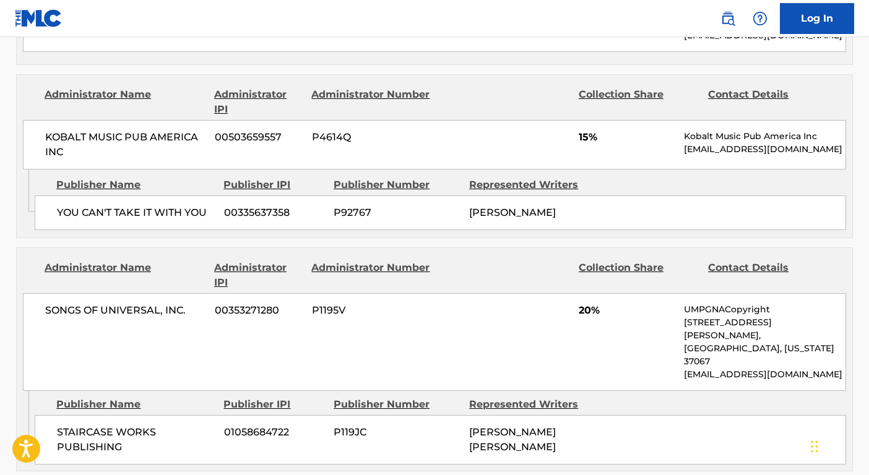
scroll to position [676, 0]
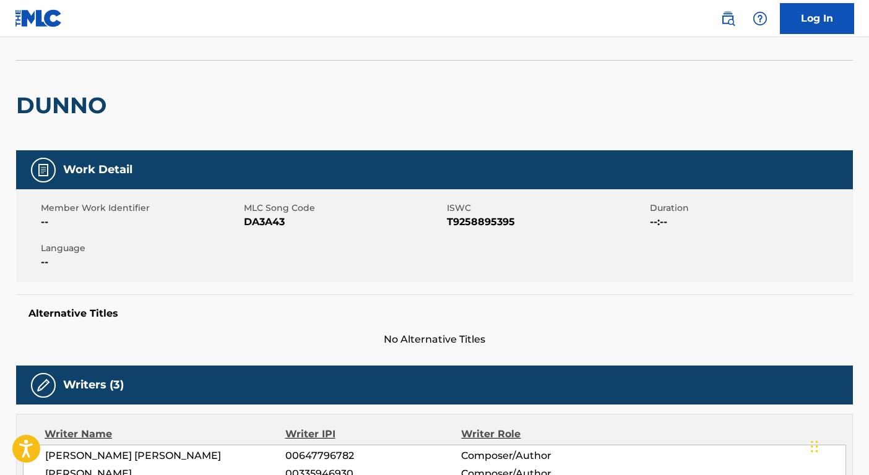
scroll to position [127, 0]
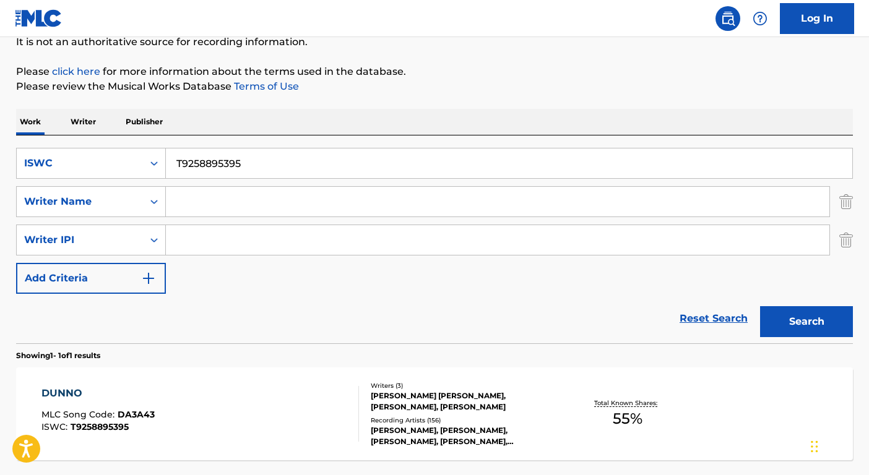
click at [289, 148] on input "T9258895395" at bounding box center [509, 163] width 686 height 30
paste input "3259915618"
type input "T3259915618"
click at [786, 319] on button "Search" at bounding box center [806, 321] width 93 height 31
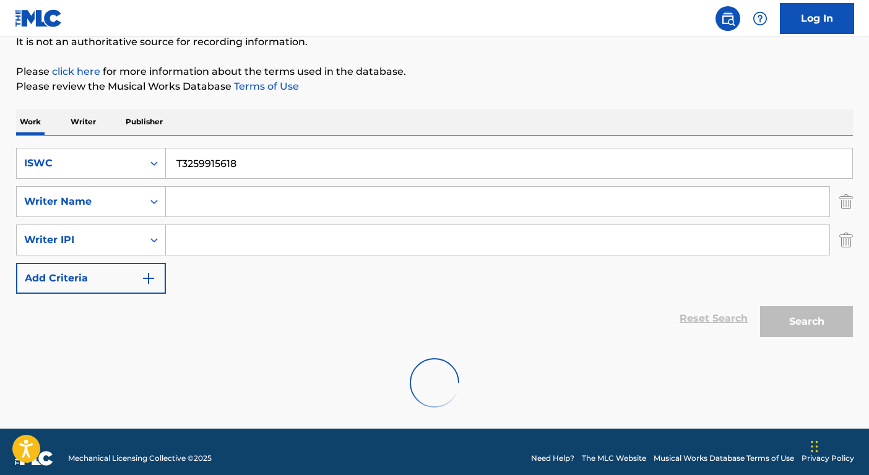
scroll to position [100, 0]
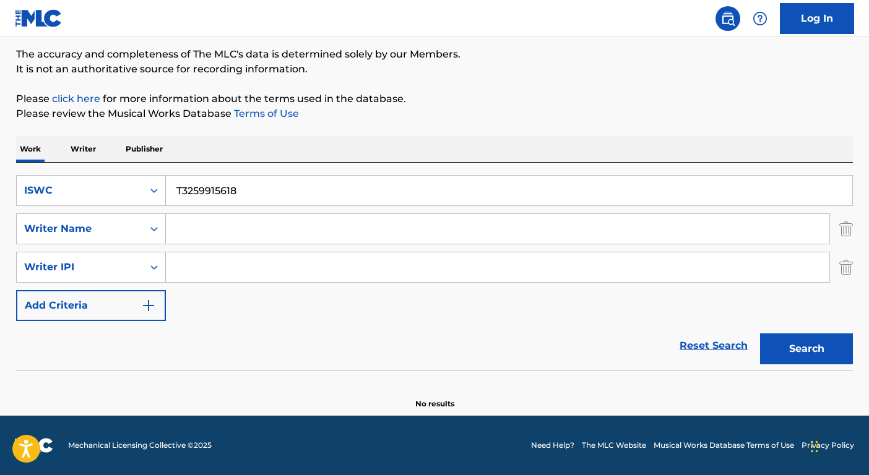
click at [231, 226] on input "Search Form" at bounding box center [497, 229] width 663 height 30
paste input "KEEPHER"
type input "KEEPHER"
click at [137, 183] on div "ISWC" at bounding box center [80, 191] width 126 height 24
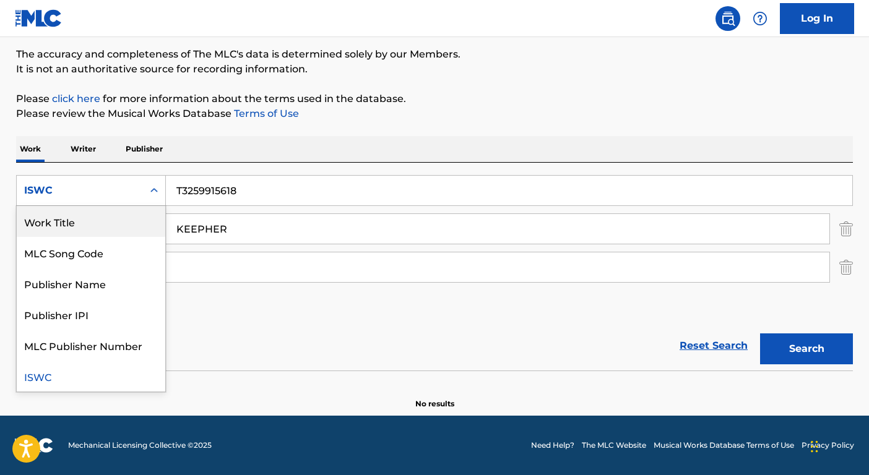
click at [126, 217] on div "Work Title" at bounding box center [91, 221] width 148 height 31
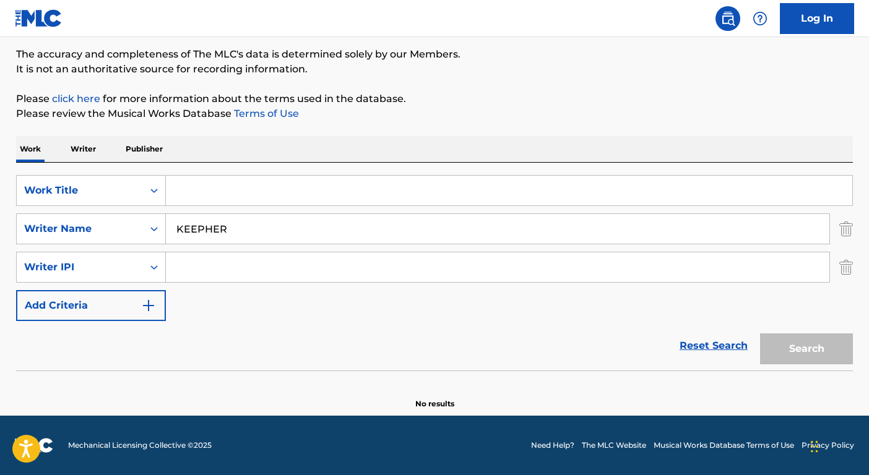
click at [218, 189] on input "Search Form" at bounding box center [509, 191] width 686 height 30
paste input "KEEPHER"
type input "KEEPHER"
click at [235, 230] on input "KEEPHER" at bounding box center [497, 229] width 663 height 30
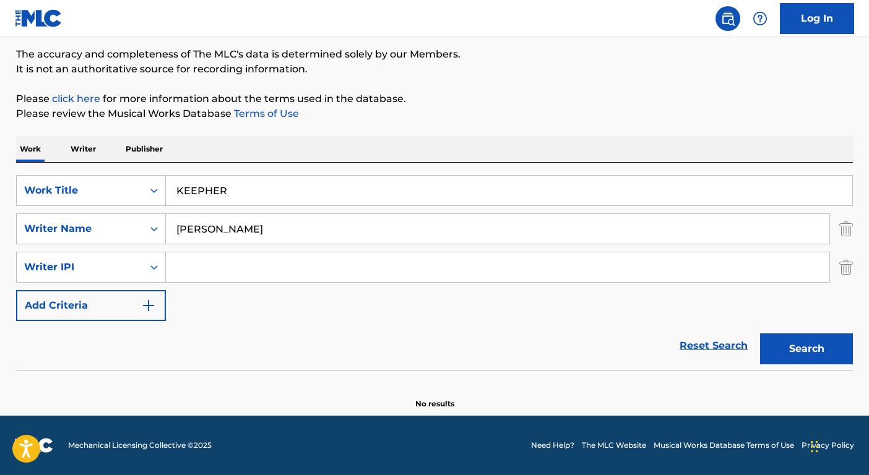
type input "[PERSON_NAME]"
click at [760, 333] on button "Search" at bounding box center [806, 348] width 93 height 31
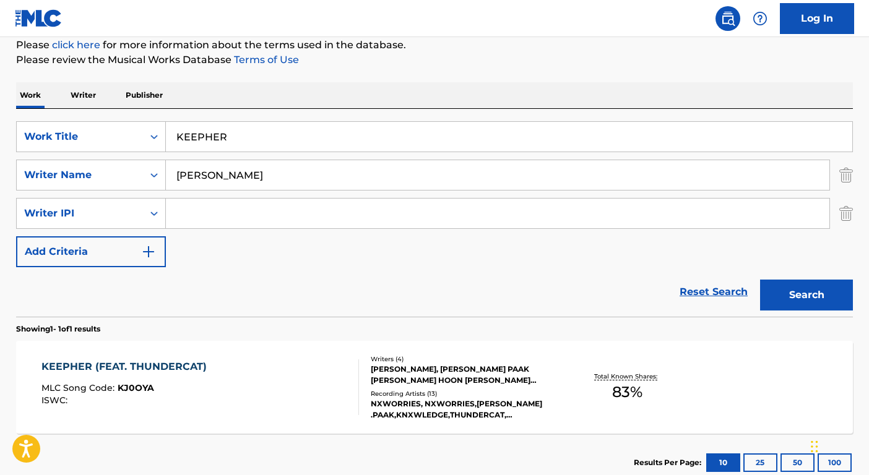
scroll to position [209, 0]
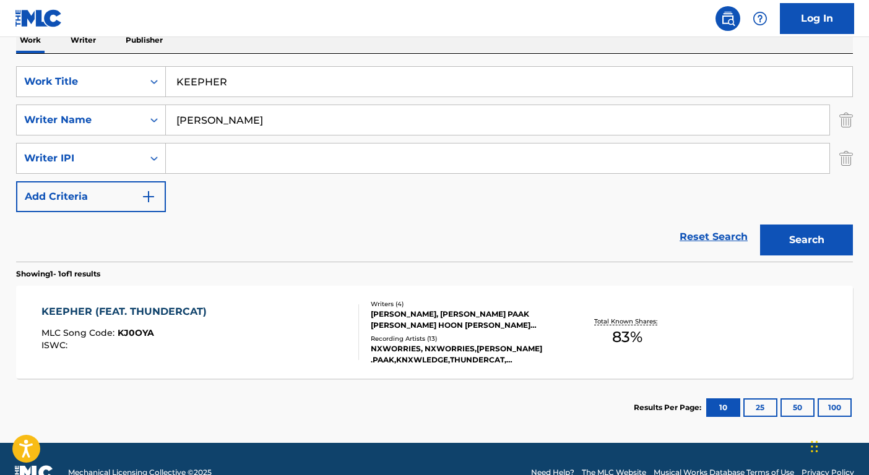
click at [543, 330] on div "[PERSON_NAME], [PERSON_NAME] PAAK [PERSON_NAME] HOON [PERSON_NAME] [PERSON_NAME]" at bounding box center [464, 320] width 187 height 22
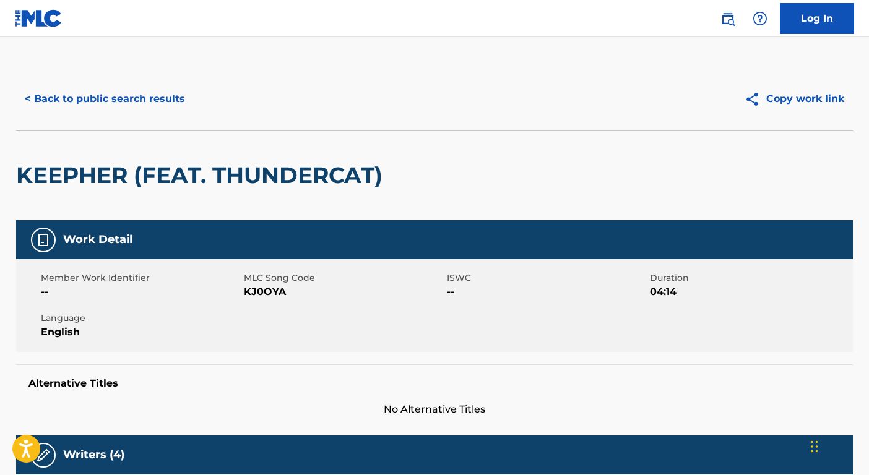
click at [62, 103] on button "< Back to public search results" at bounding box center [105, 99] width 178 height 31
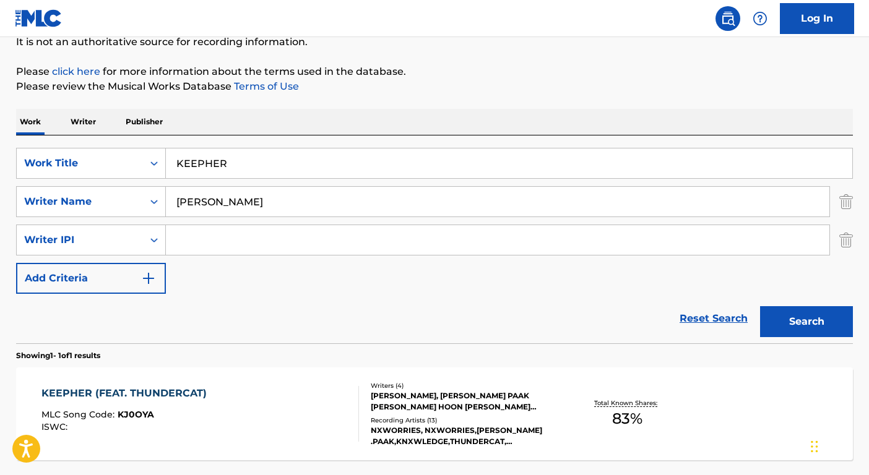
click at [232, 149] on input "KEEPHER" at bounding box center [509, 163] width 686 height 30
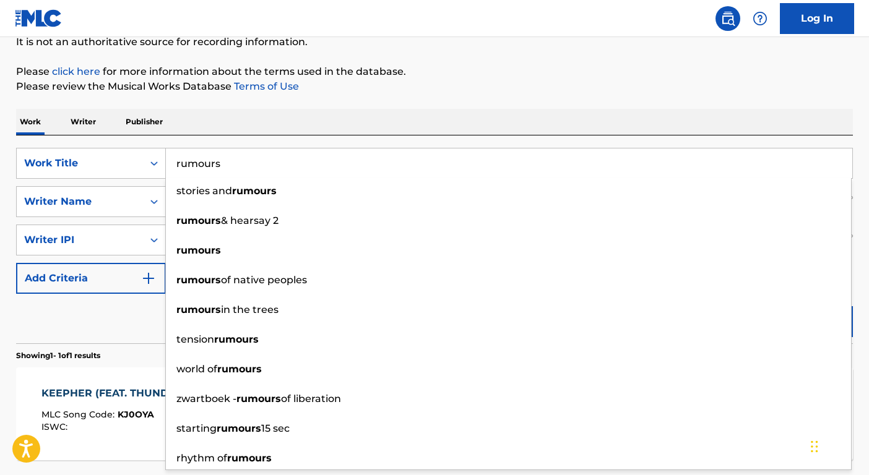
type input "rumours"
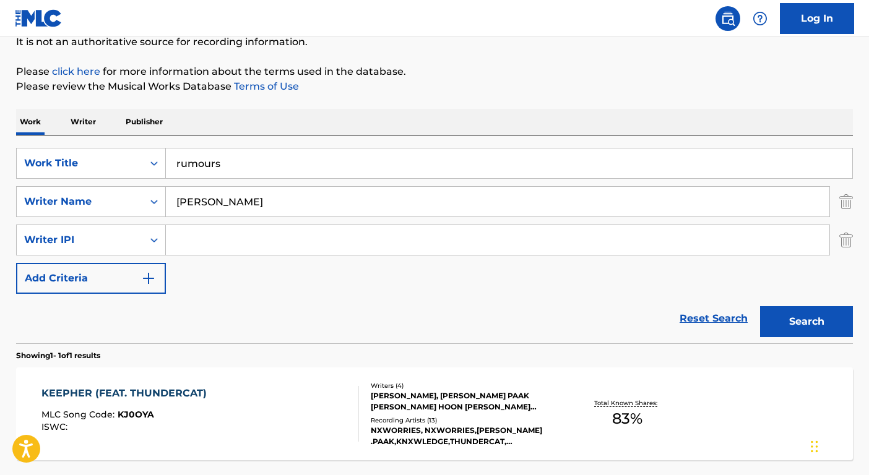
click at [98, 333] on div "Reset Search Search" at bounding box center [434, 318] width 836 height 49
click at [194, 209] on input "[PERSON_NAME]" at bounding box center [497, 202] width 663 height 30
type input "gates"
click at [760, 306] on button "Search" at bounding box center [806, 321] width 93 height 31
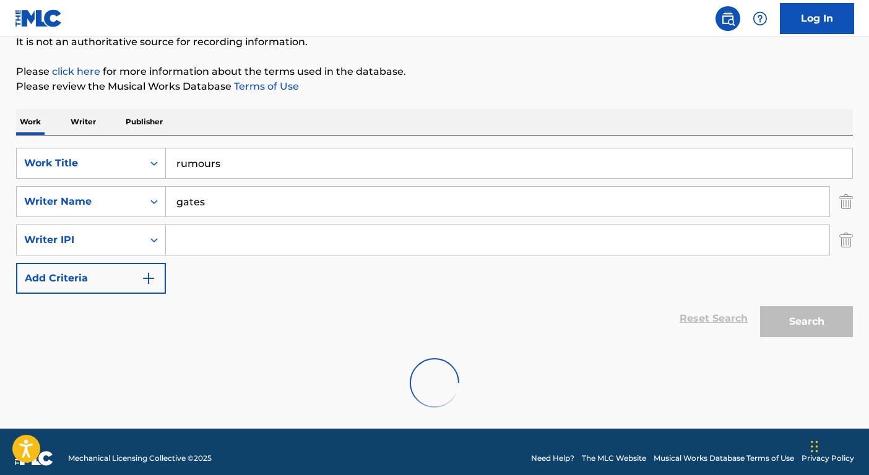
scroll to position [100, 0]
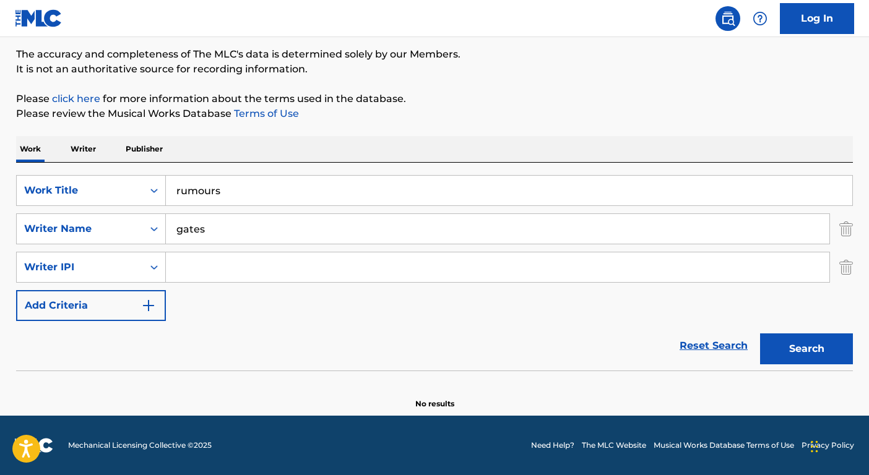
click at [211, 191] on input "rumours" at bounding box center [509, 191] width 686 height 30
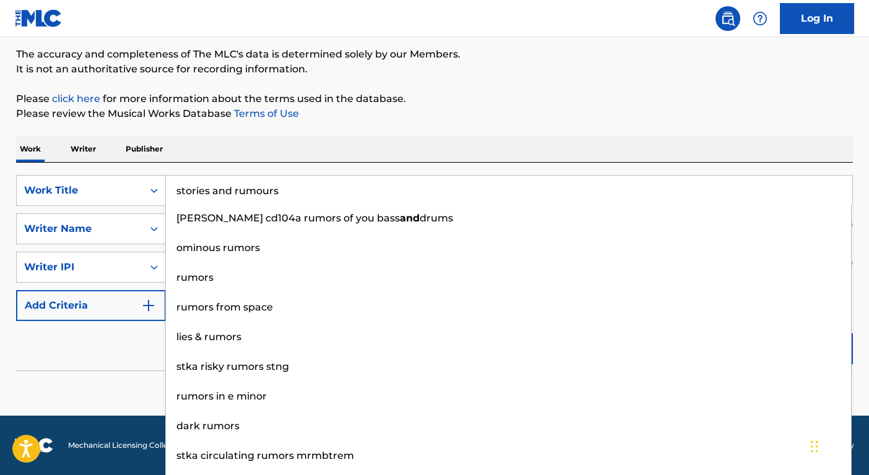
click at [113, 344] on div "Reset Search Search" at bounding box center [434, 345] width 836 height 49
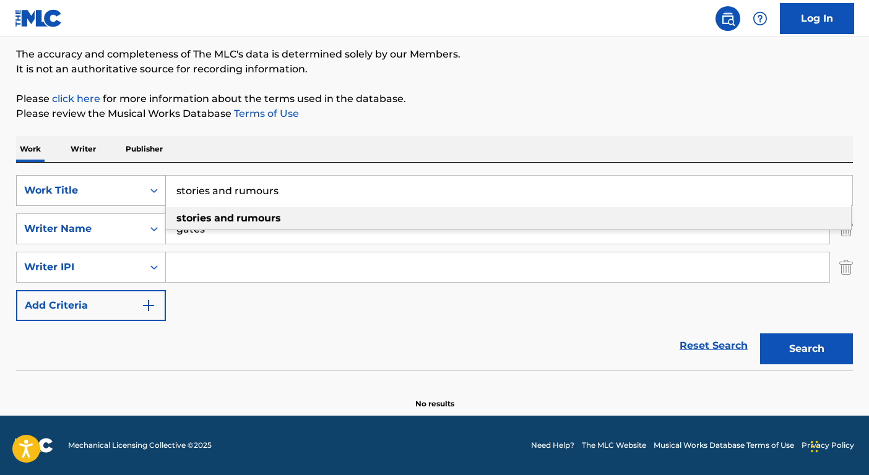
drag, startPoint x: 293, startPoint y: 188, endPoint x: 144, endPoint y: 199, distance: 149.5
click at [144, 199] on div "SearchWithCriteriabf35d59c-152b-4bcf-9f53-94500b99c63e Work Title stories and r…" at bounding box center [434, 190] width 836 height 31
drag, startPoint x: 300, startPoint y: 186, endPoint x: 146, endPoint y: 189, distance: 154.1
click at [146, 189] on div "SearchWithCriteriabf35d59c-152b-4bcf-9f53-94500b99c63e Work Title stories and r…" at bounding box center [434, 190] width 836 height 31
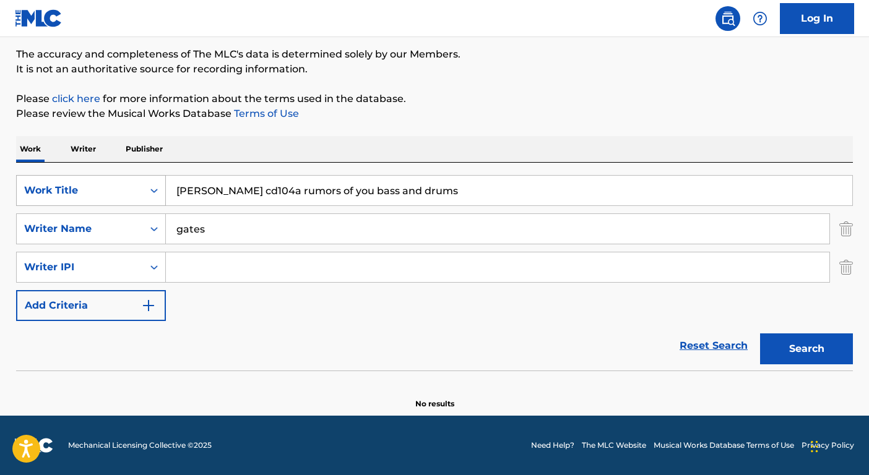
drag, startPoint x: 447, startPoint y: 186, endPoint x: 113, endPoint y: 192, distance: 333.5
click at [113, 192] on div "SearchWithCriteriabf35d59c-152b-4bcf-9f53-94500b99c63e Work Title [PERSON_NAME]…" at bounding box center [434, 190] width 836 height 31
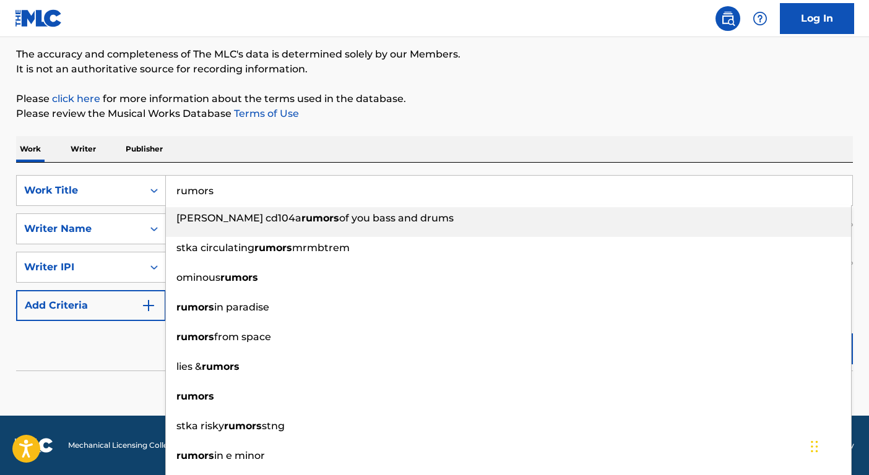
click at [115, 207] on div "SearchWithCriteriabf35d59c-152b-4bcf-9f53-94500b99c63e Work Title rumors [PERSO…" at bounding box center [434, 248] width 836 height 146
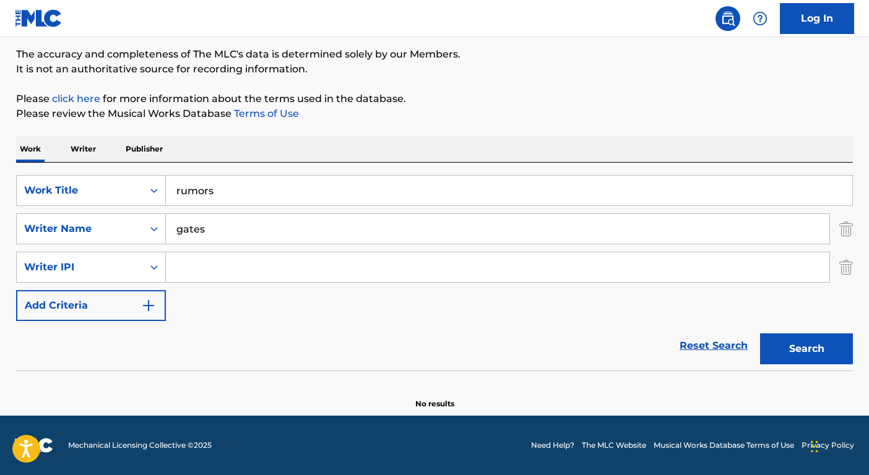
click at [774, 350] on button "Search" at bounding box center [806, 348] width 93 height 31
click at [243, 202] on input "rumors" at bounding box center [509, 191] width 686 height 30
paste input "Made You Look"
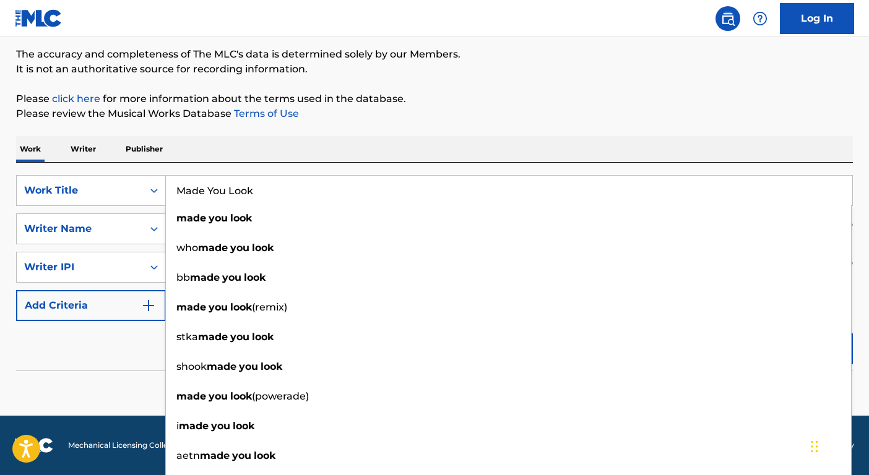
type input "Made You Look"
drag, startPoint x: 129, startPoint y: 363, endPoint x: 160, endPoint y: 290, distance: 79.0
click at [129, 363] on div "Reset Search Search" at bounding box center [434, 345] width 836 height 49
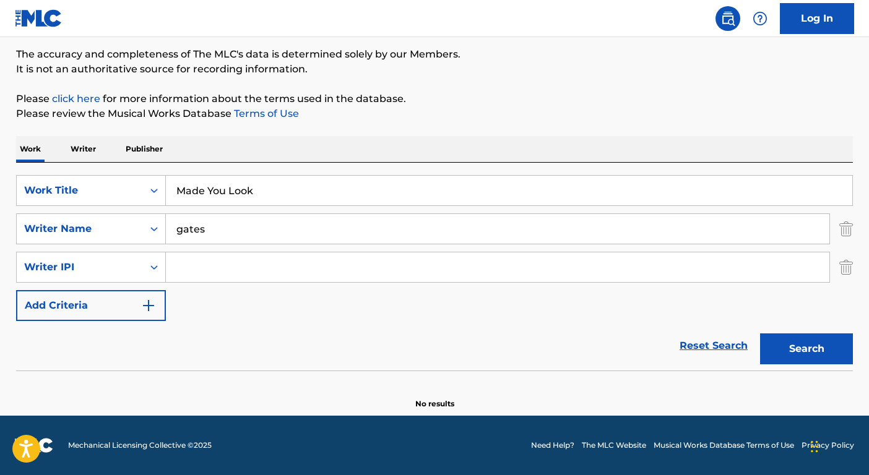
click at [204, 225] on input "gates" at bounding box center [497, 229] width 663 height 30
type input "vindver"
click at [760, 333] on button "Search" at bounding box center [806, 348] width 93 height 31
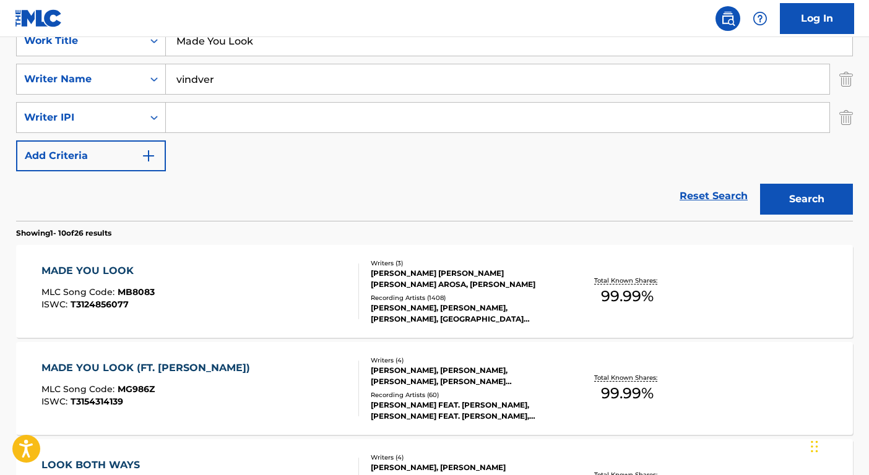
scroll to position [345, 0]
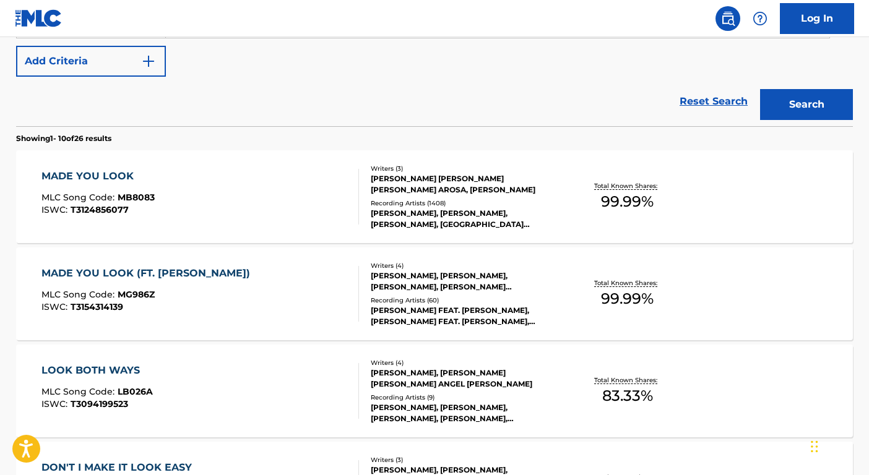
click at [467, 188] on div "[PERSON_NAME] [PERSON_NAME] [PERSON_NAME] AROSA, [PERSON_NAME]" at bounding box center [464, 184] width 187 height 22
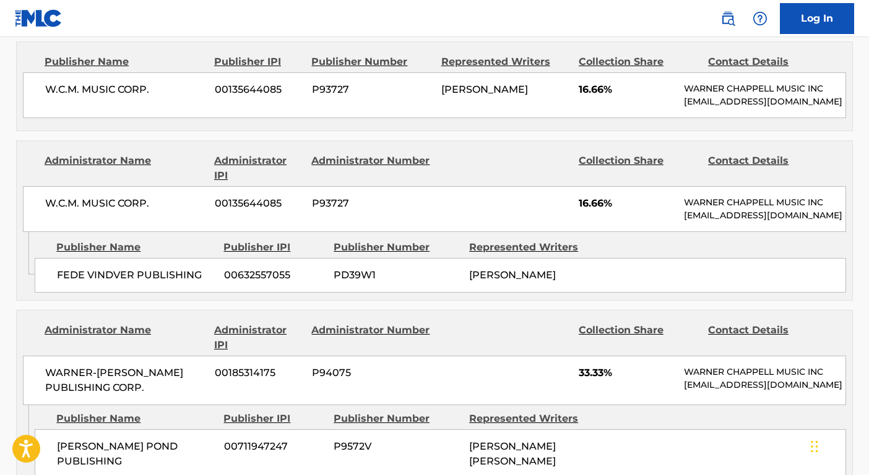
scroll to position [684, 0]
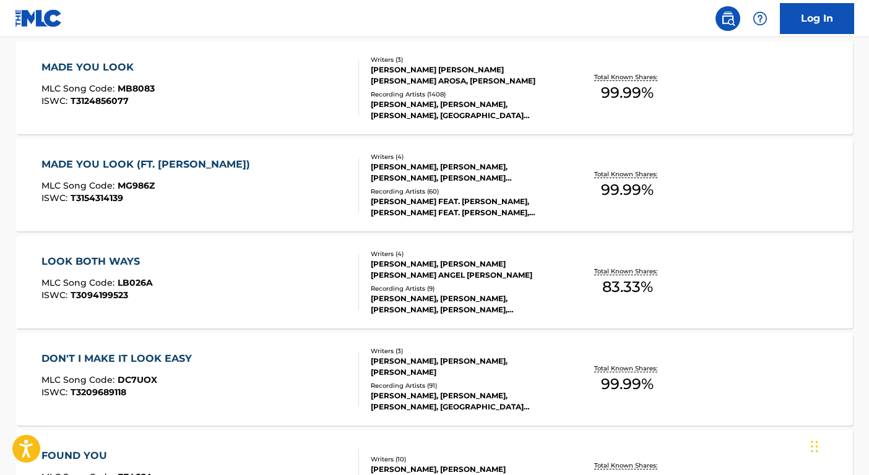
scroll to position [22, 0]
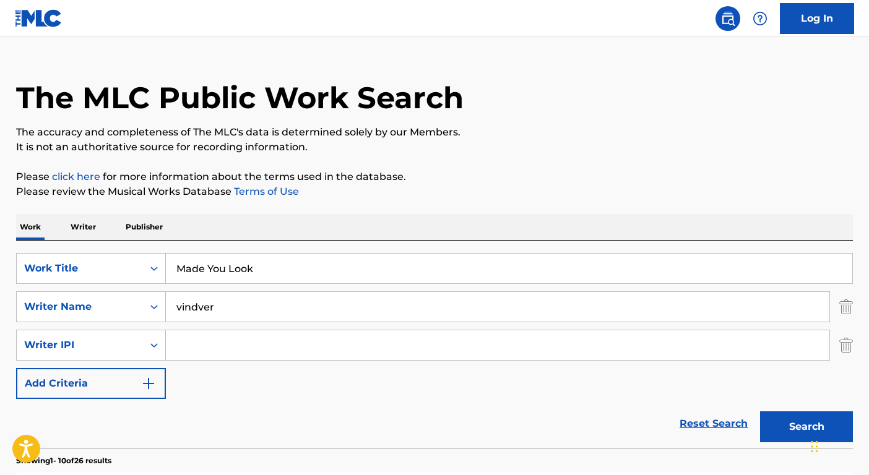
click at [316, 275] on input "Made You Look" at bounding box center [509, 269] width 686 height 30
paste input "Don't Love"
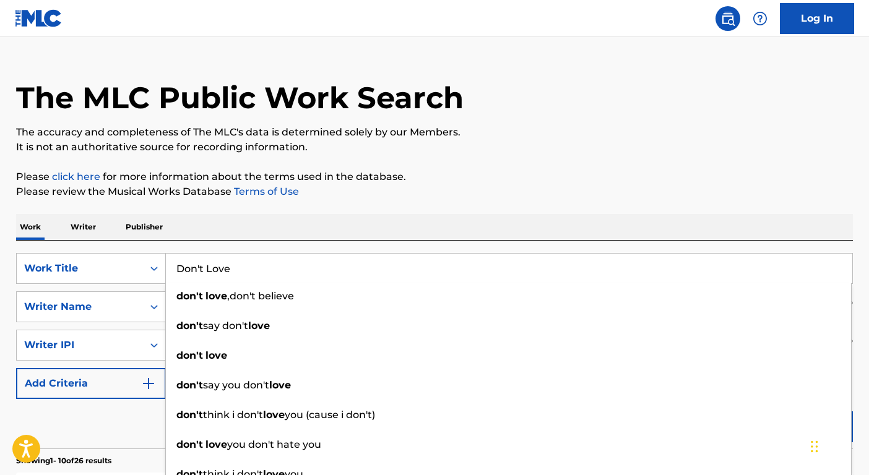
type input "Don't Love"
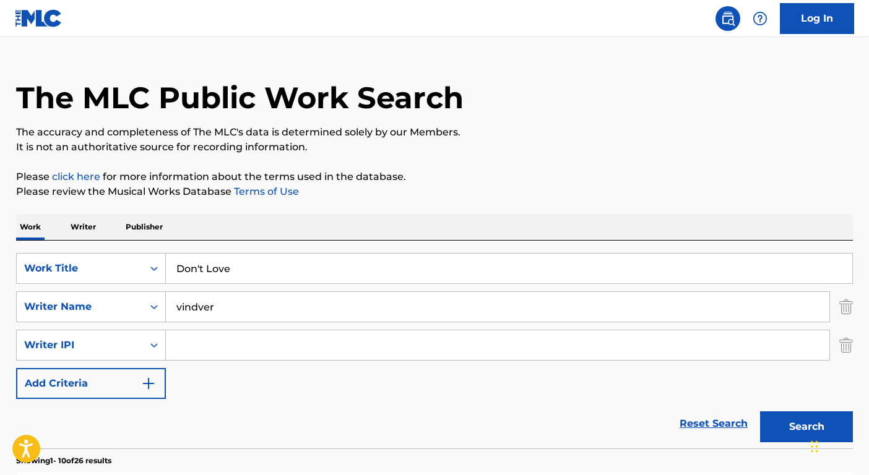
click at [133, 422] on div "Reset Search Search" at bounding box center [434, 423] width 836 height 49
click at [213, 304] on input "vindver" at bounding box center [497, 307] width 663 height 30
type input "Banks"
click at [760, 411] on button "Search" at bounding box center [806, 426] width 93 height 31
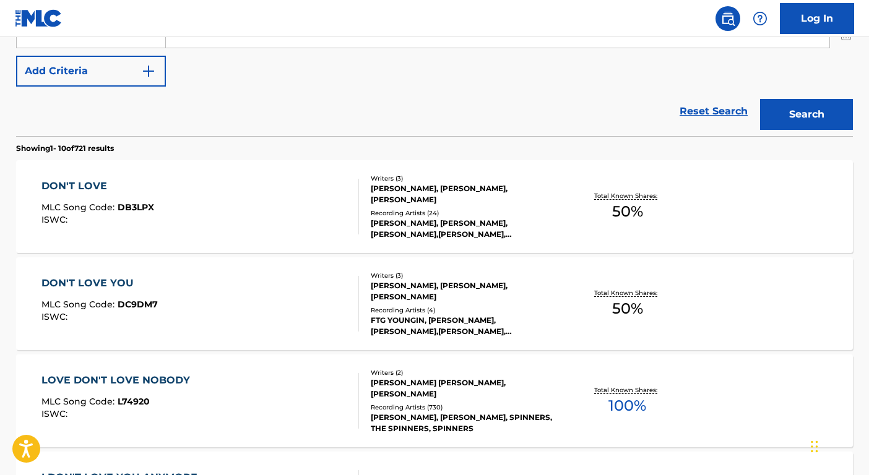
scroll to position [335, 0]
click at [439, 217] on div "[PERSON_NAME], [PERSON_NAME], [PERSON_NAME],[PERSON_NAME], [PERSON_NAME],[PERSO…" at bounding box center [464, 228] width 187 height 22
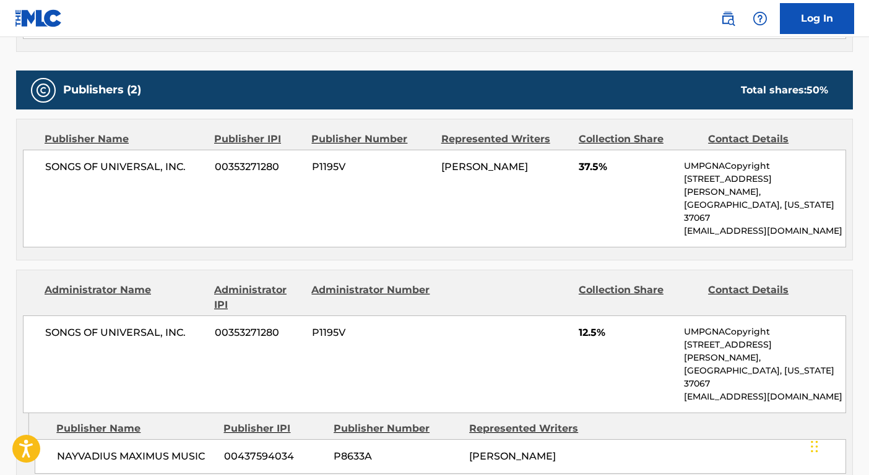
scroll to position [541, 0]
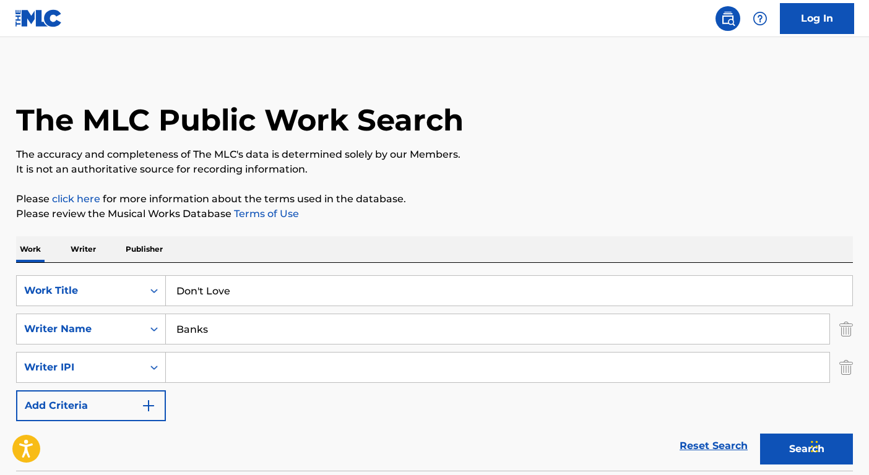
click at [333, 307] on div "SearchWithCriteriabf35d59c-152b-4bcf-9f53-94500b99c63e Work Title Don't Love Se…" at bounding box center [434, 348] width 836 height 146
click at [324, 296] on input "Don't Love" at bounding box center [509, 291] width 686 height 30
paste input "T0104345018"
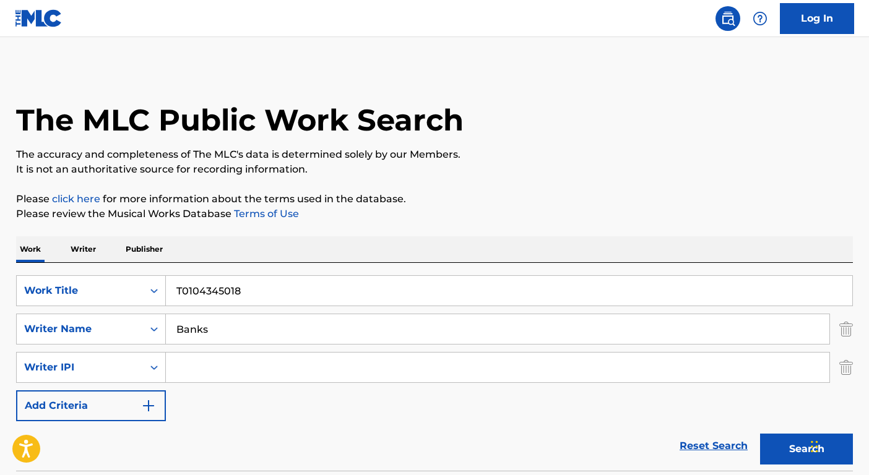
type input "T0104345018"
click at [294, 329] on input "Banks" at bounding box center [497, 329] width 663 height 30
click at [102, 289] on div "Work Title" at bounding box center [80, 291] width 126 height 24
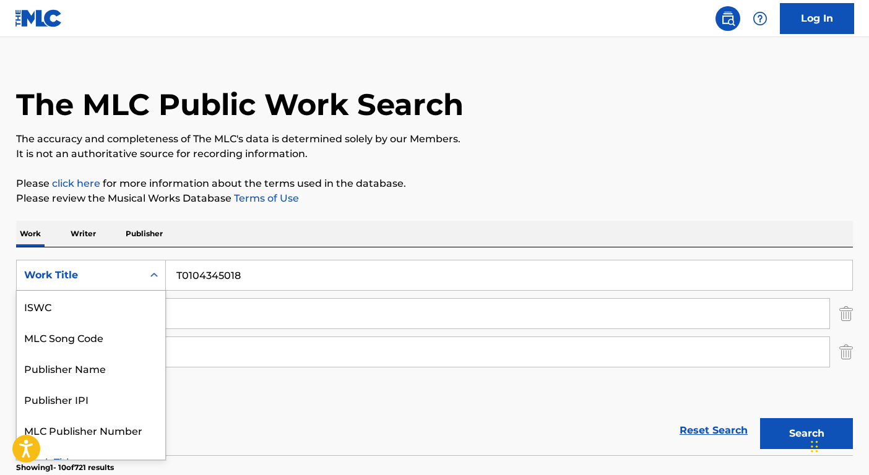
scroll to position [17, 0]
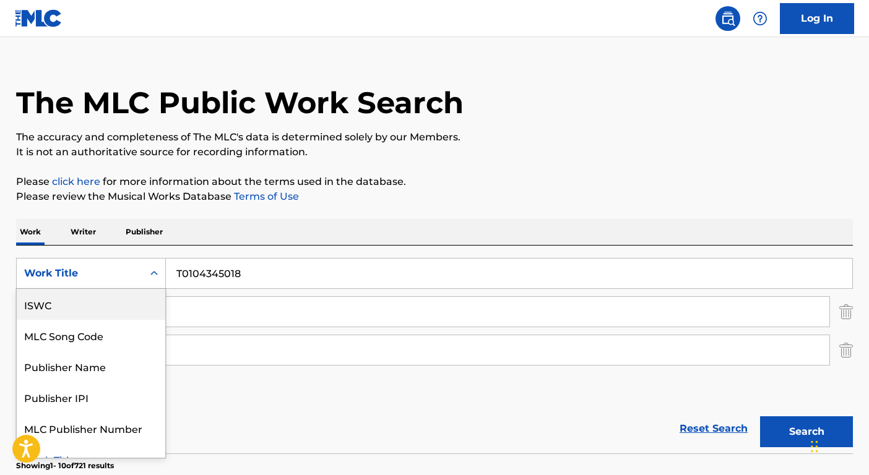
click at [101, 296] on div "ISWC" at bounding box center [91, 304] width 148 height 31
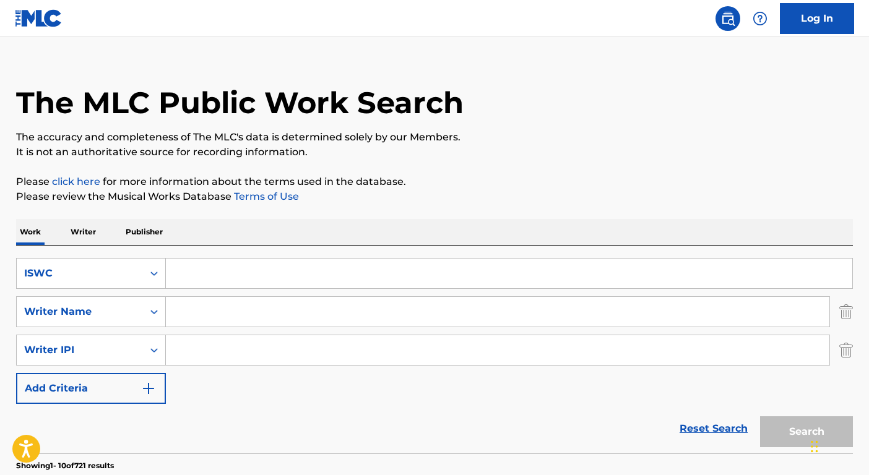
click at [260, 271] on input "Search Form" at bounding box center [509, 274] width 686 height 30
paste input "T0104345018"
type input "T0104345018"
click at [785, 429] on button "Search" at bounding box center [806, 431] width 93 height 31
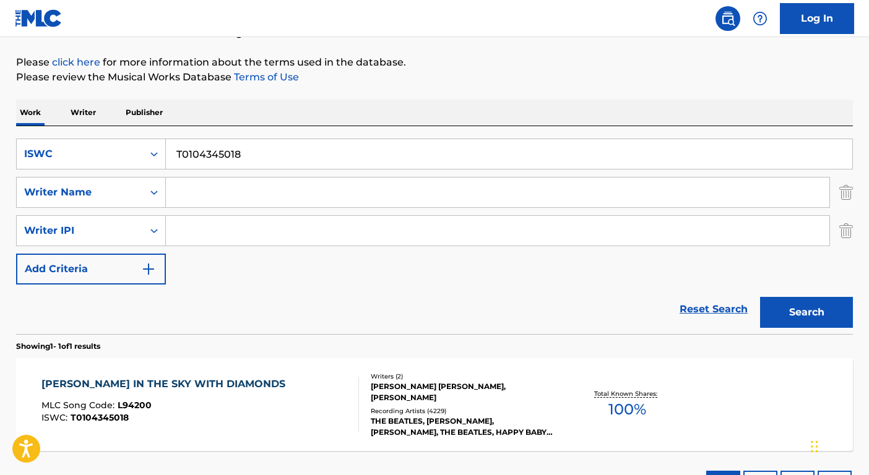
scroll to position [236, 0]
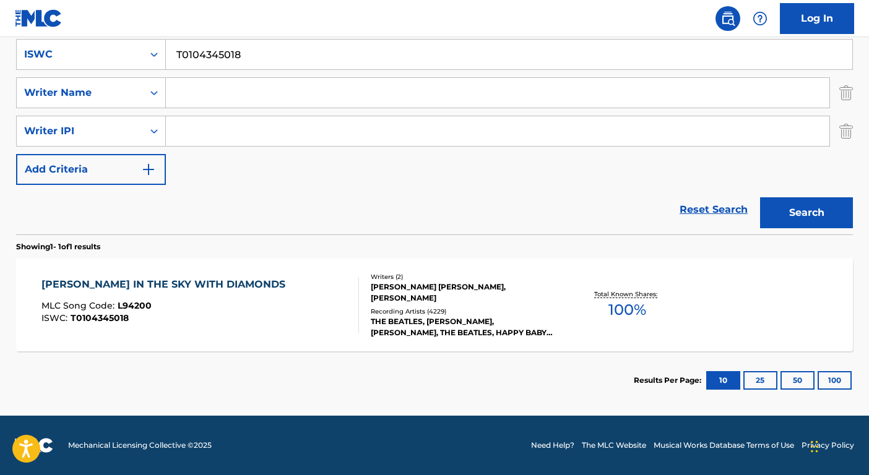
click at [462, 329] on div "THE BEATLES, [PERSON_NAME], [PERSON_NAME], THE BEATLES, HAPPY BABY LULLABY BAND…" at bounding box center [464, 327] width 187 height 22
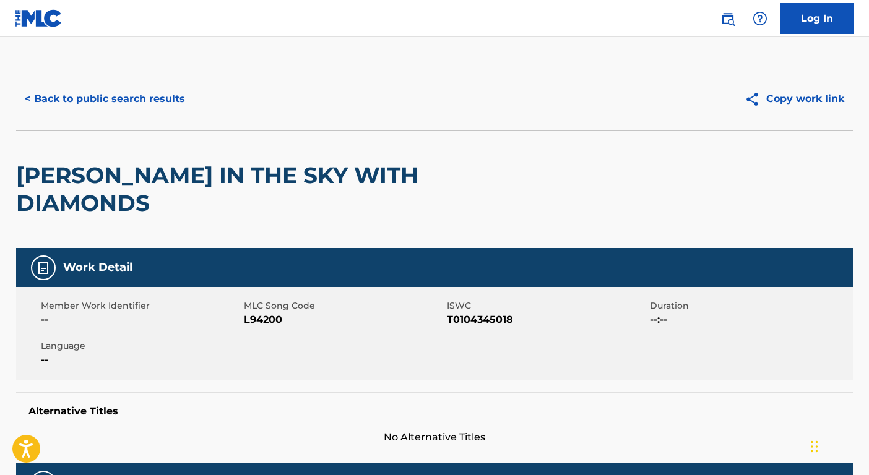
click at [162, 101] on button "< Back to public search results" at bounding box center [105, 99] width 178 height 31
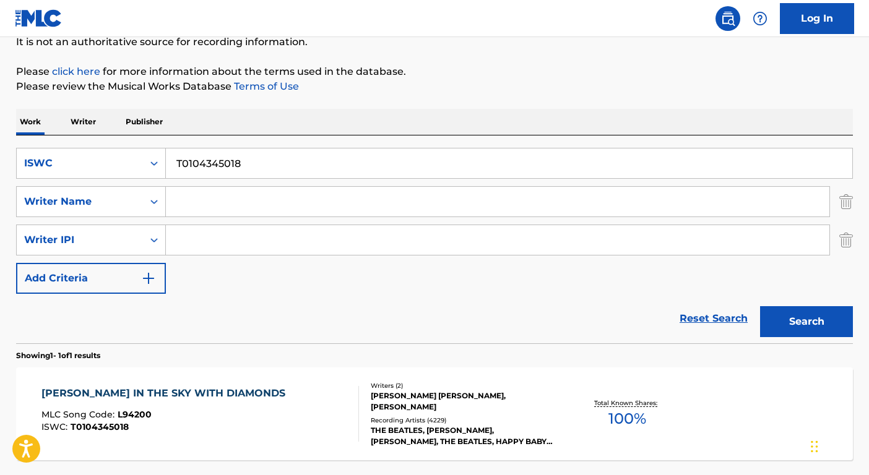
click at [244, 171] on input "T0104345018" at bounding box center [509, 163] width 686 height 30
paste input "701130724"
type input "T0701130724"
click at [830, 322] on button "Search" at bounding box center [806, 321] width 93 height 31
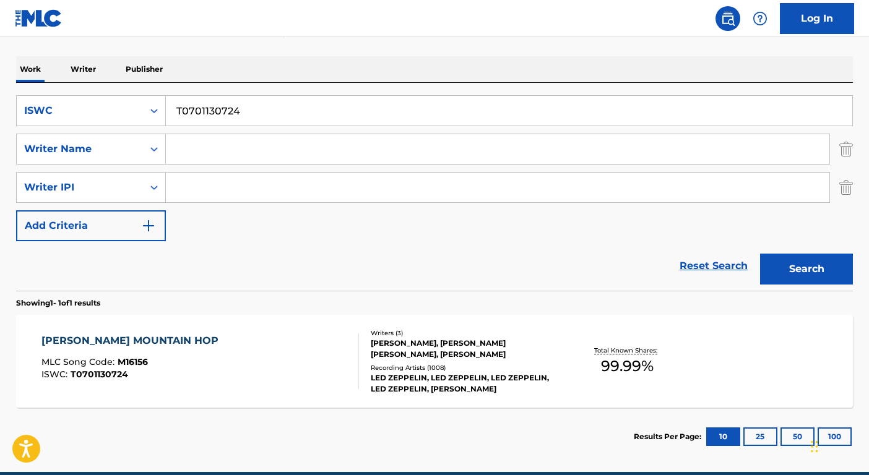
scroll to position [236, 0]
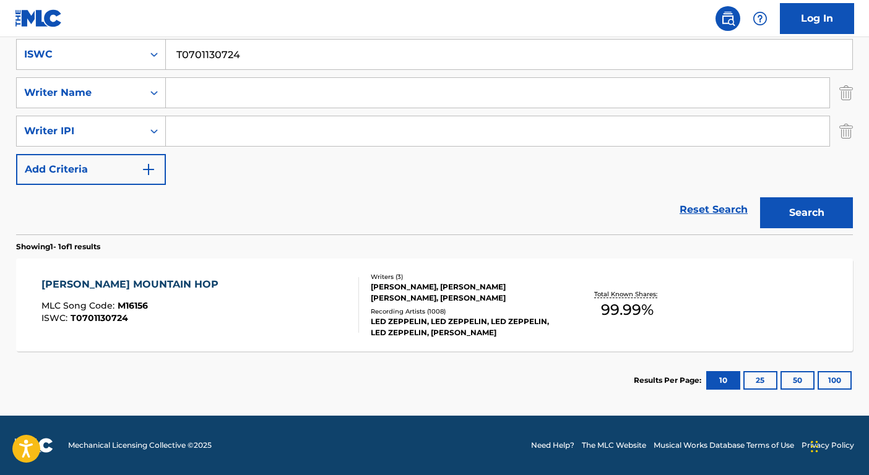
click at [482, 272] on div "Writers ( 3 )" at bounding box center [464, 276] width 187 height 9
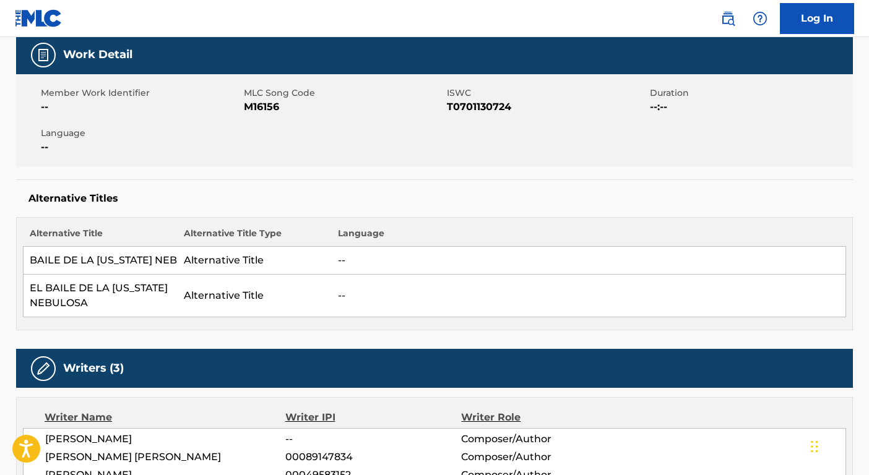
scroll to position [84, 0]
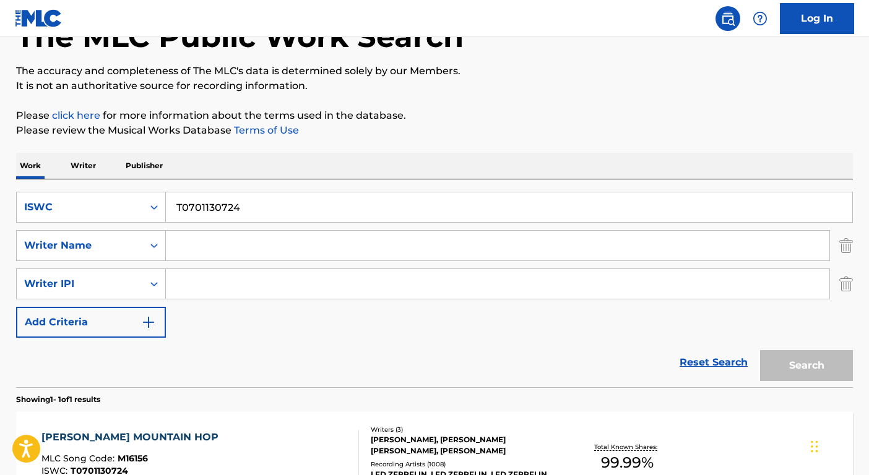
scroll to position [127, 0]
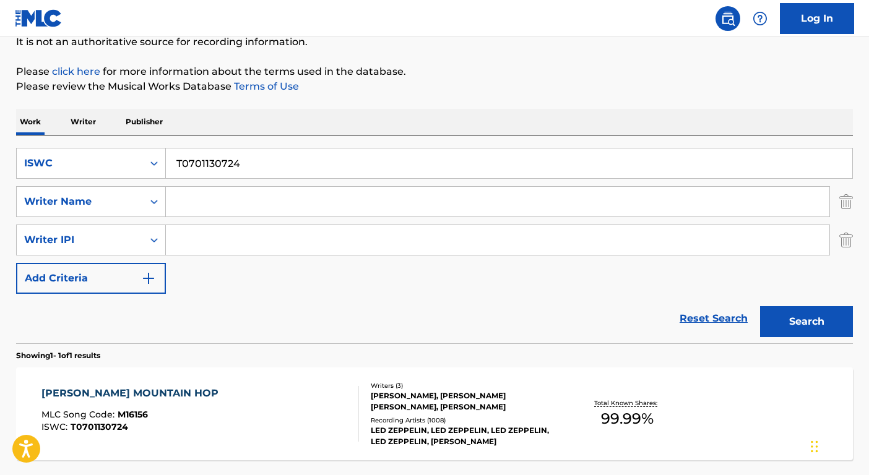
click at [272, 161] on input "T0701130724" at bounding box center [509, 163] width 686 height 30
click at [272, 163] on input "T0701130724" at bounding box center [509, 163] width 686 height 30
paste input "T3153034114"
click at [276, 155] on input "T0701130724T3153034114" at bounding box center [509, 163] width 686 height 30
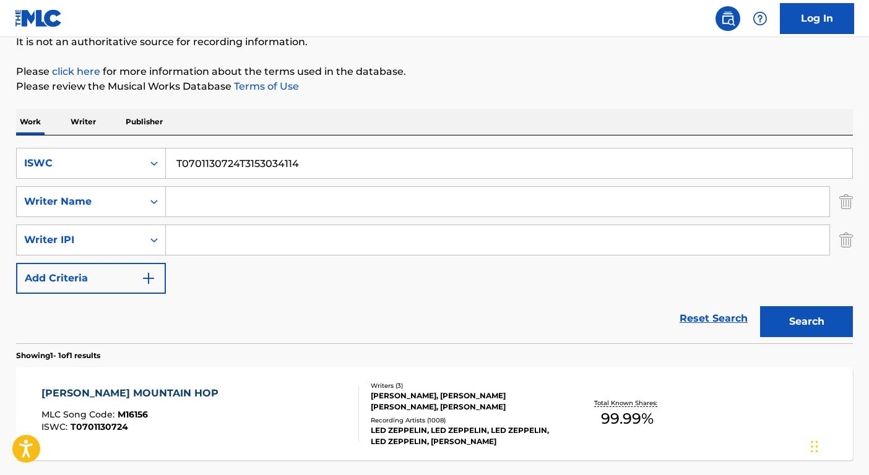
click at [276, 155] on input "T0701130724T3153034114" at bounding box center [509, 163] width 686 height 30
paste input "Search Form"
type input "T3153034114"
click at [822, 332] on button "Search" at bounding box center [806, 321] width 93 height 31
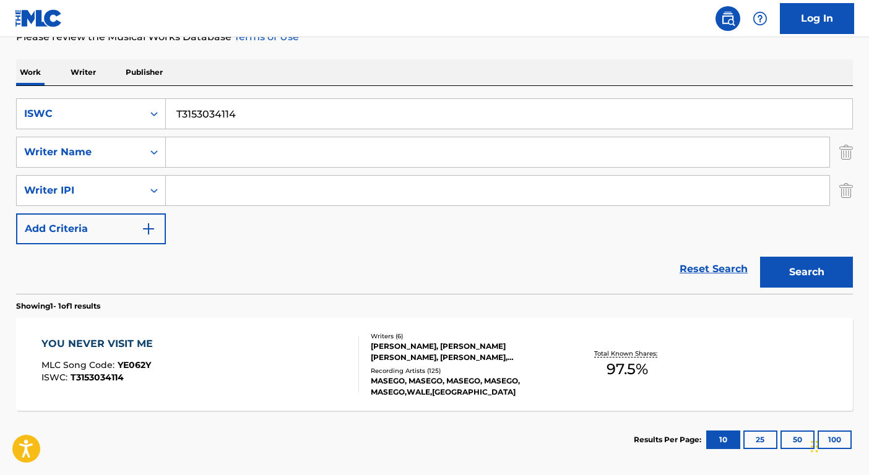
scroll to position [236, 0]
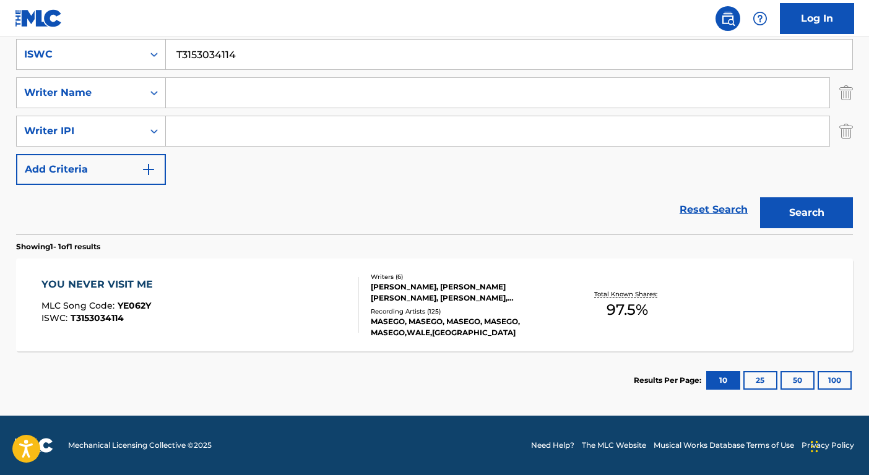
click at [560, 311] on div "Total Known Shares: 97.5 %" at bounding box center [626, 305] width 139 height 38
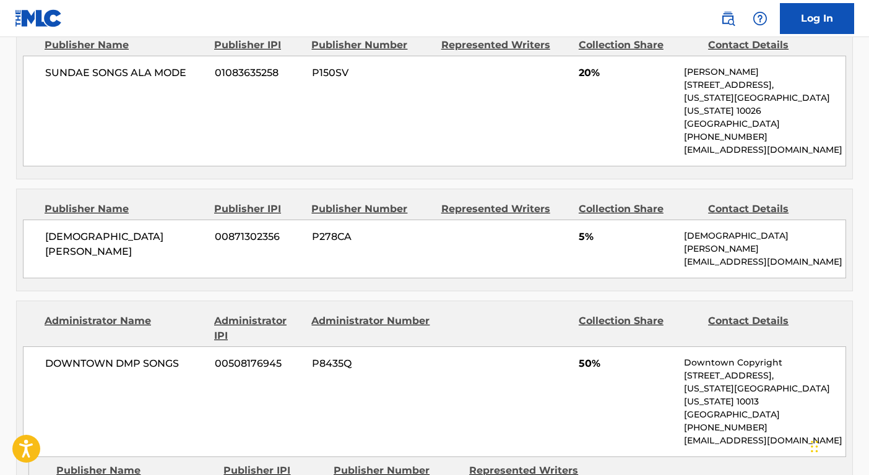
scroll to position [622, 0]
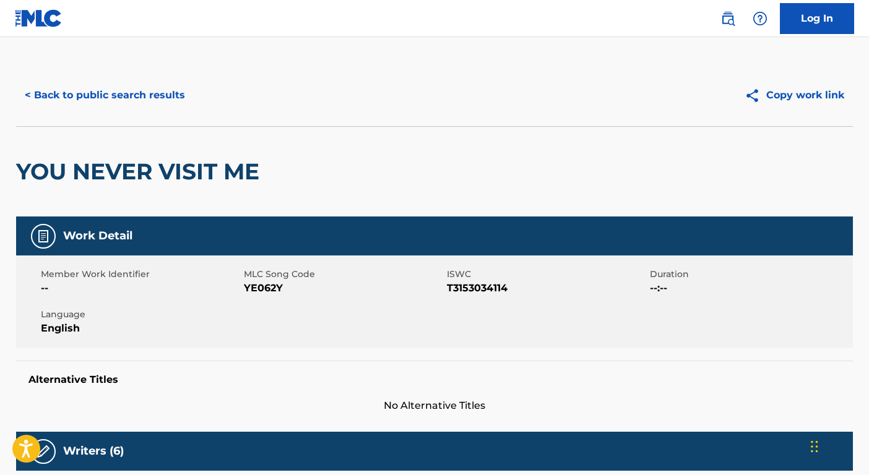
click at [72, 101] on button "< Back to public search results" at bounding box center [105, 95] width 178 height 31
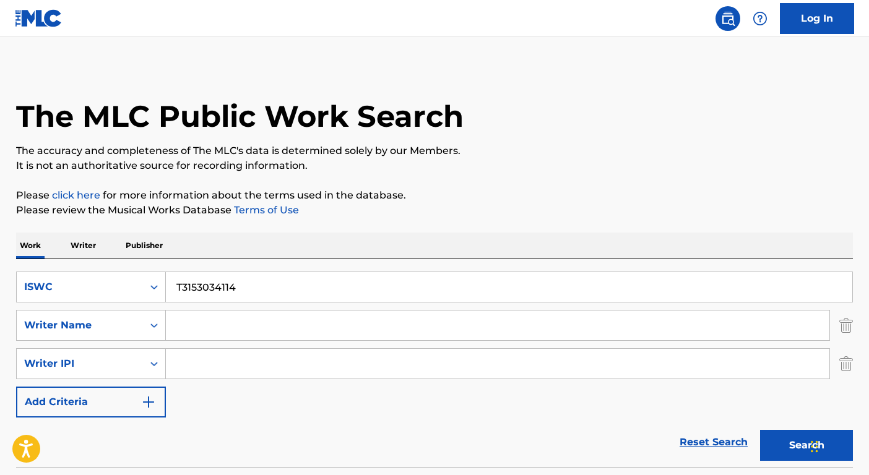
scroll to position [127, 0]
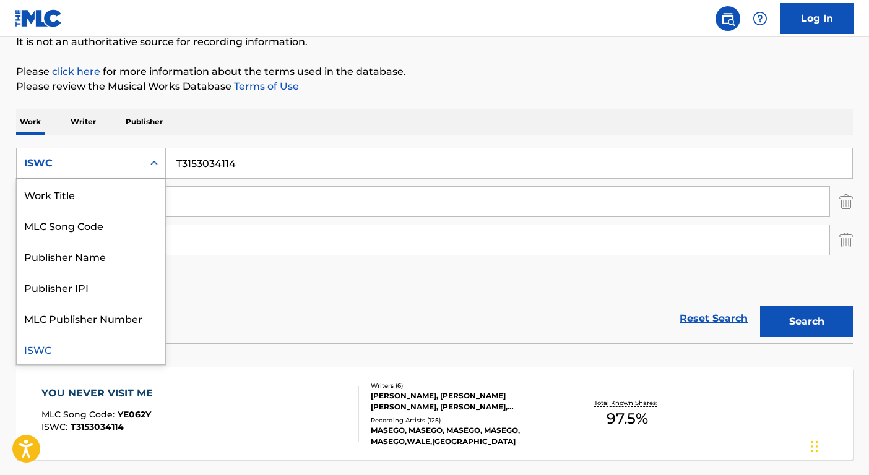
click at [134, 166] on div "ISWC" at bounding box center [79, 163] width 111 height 15
click at [130, 186] on div "Work Title" at bounding box center [91, 194] width 148 height 31
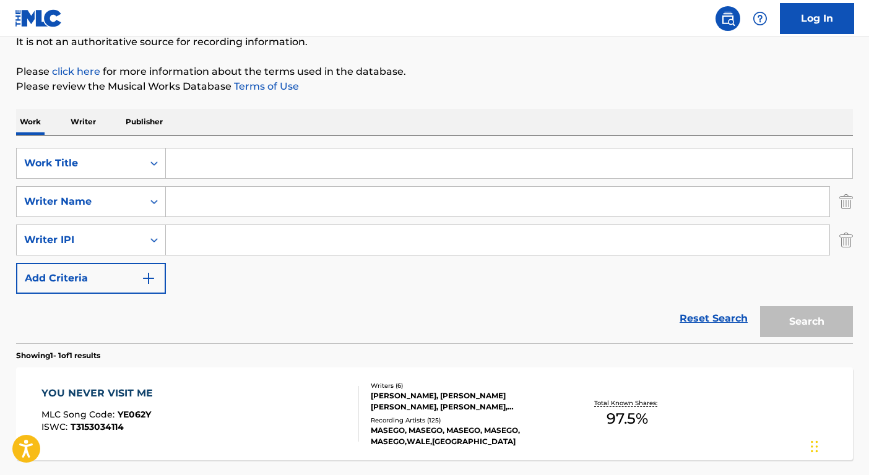
click at [210, 165] on input "Search Form" at bounding box center [509, 163] width 686 height 30
paste input "ME AND MY BROKEN HEART"
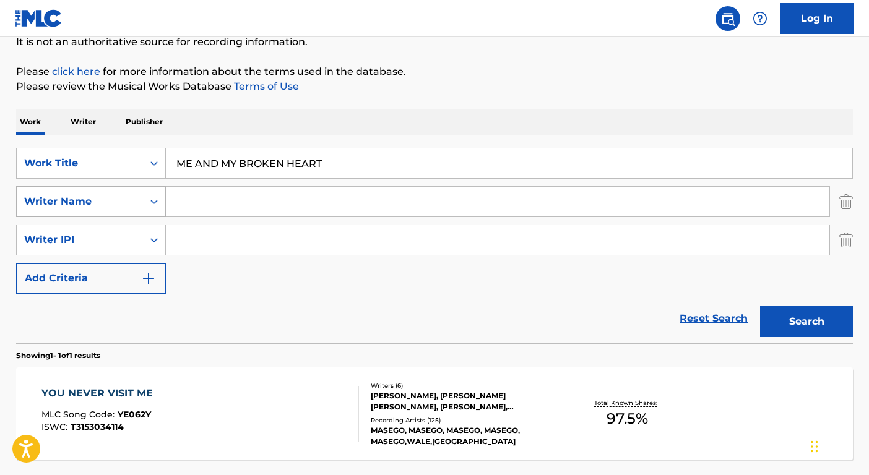
type input "me and my broken heart"
click at [186, 199] on input "Search Form" at bounding box center [497, 202] width 663 height 30
type input "[PERSON_NAME]"
click at [760, 306] on button "Search" at bounding box center [806, 321] width 93 height 31
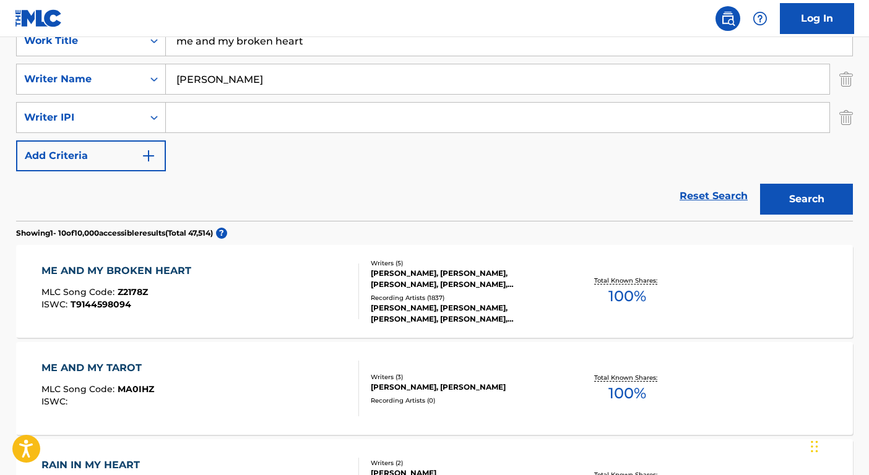
scroll to position [371, 0]
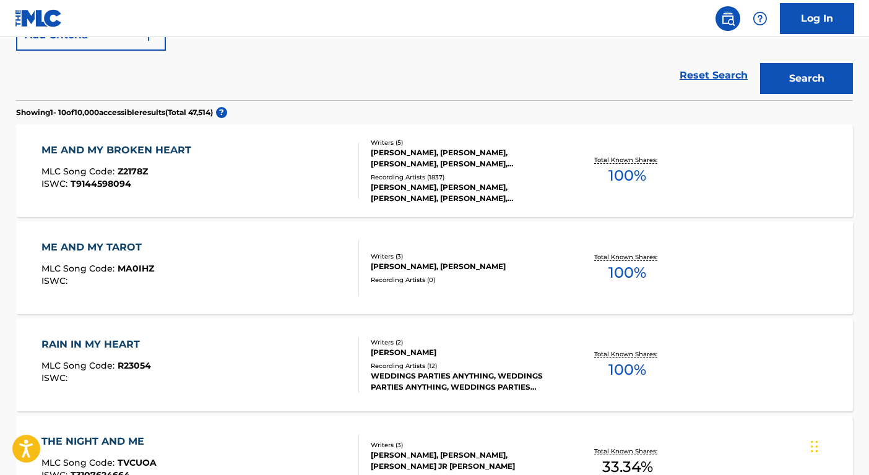
click at [447, 195] on div "[PERSON_NAME], [PERSON_NAME], [PERSON_NAME], [PERSON_NAME], [PERSON_NAME], [PER…" at bounding box center [464, 193] width 187 height 22
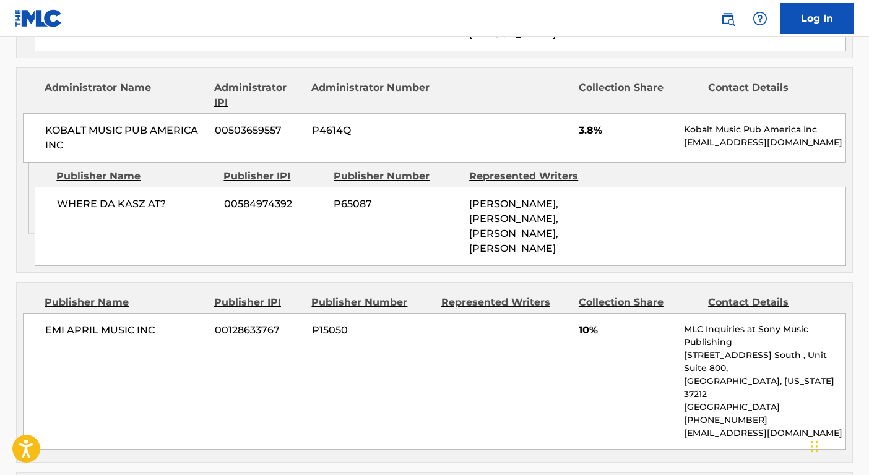
scroll to position [1211, 0]
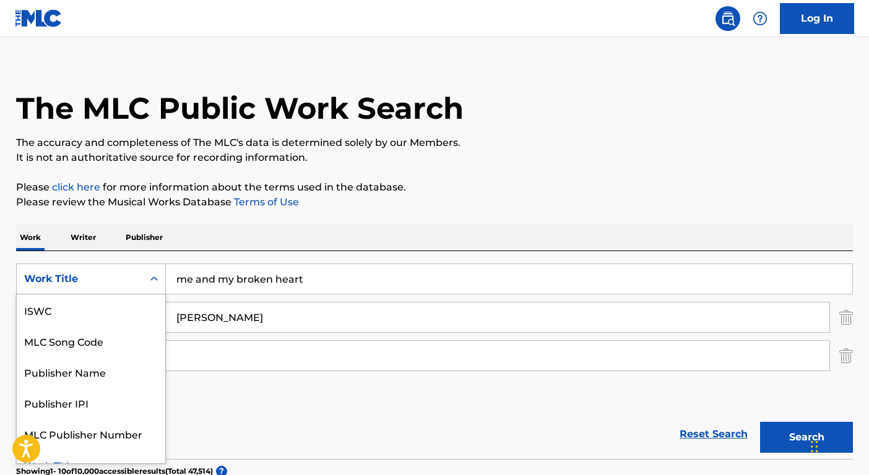
click at [107, 290] on div "Work Title" at bounding box center [80, 279] width 126 height 24
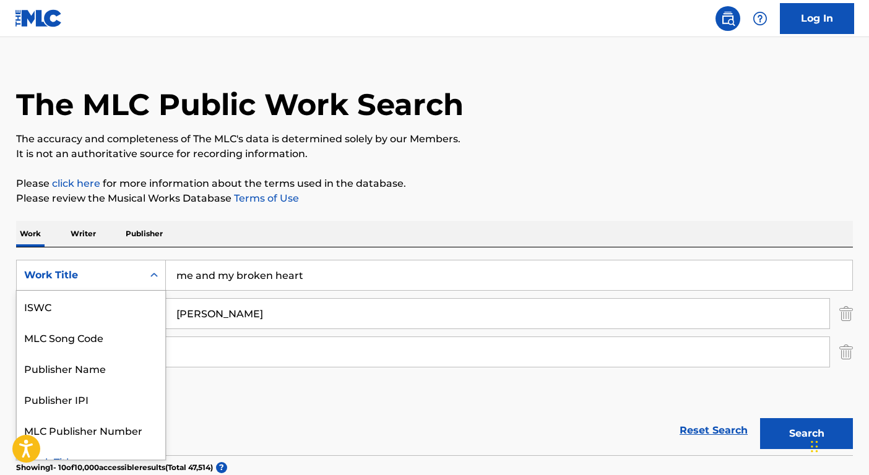
scroll to position [17, 0]
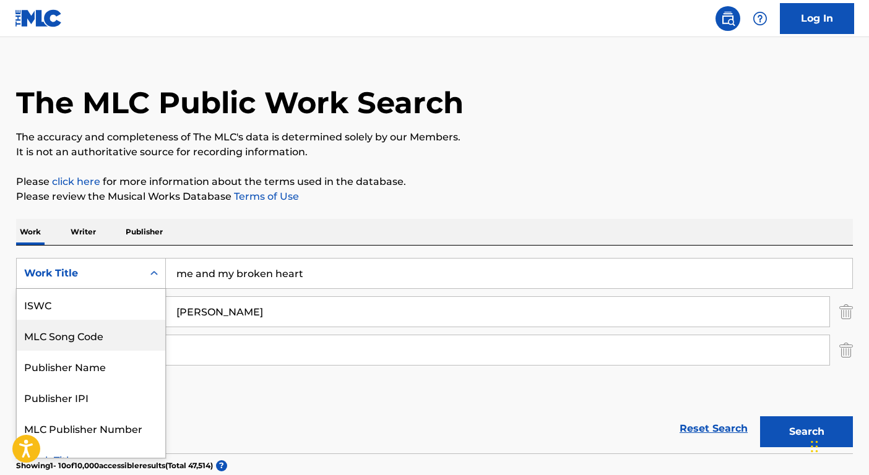
click at [57, 311] on div "ISWC" at bounding box center [91, 304] width 148 height 31
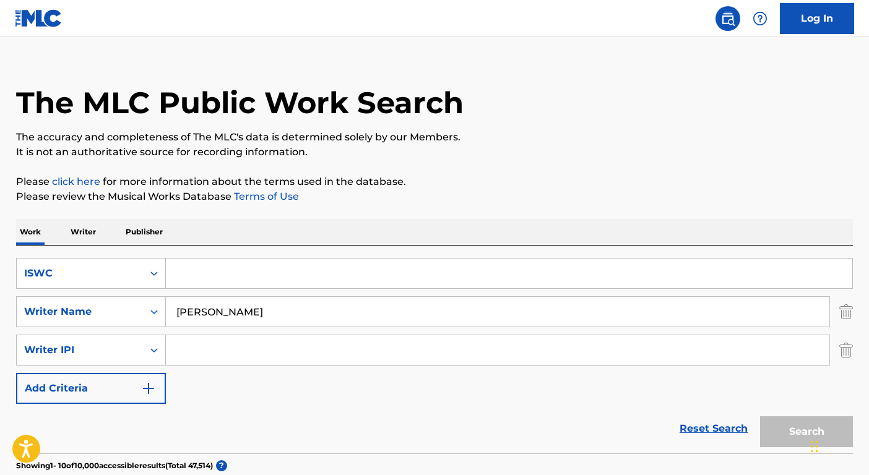
click at [198, 273] on input "Search Form" at bounding box center [509, 274] width 686 height 30
paste input "T0104400749"
type input "T0104400749"
click at [225, 309] on input "[PERSON_NAME]" at bounding box center [497, 312] width 663 height 30
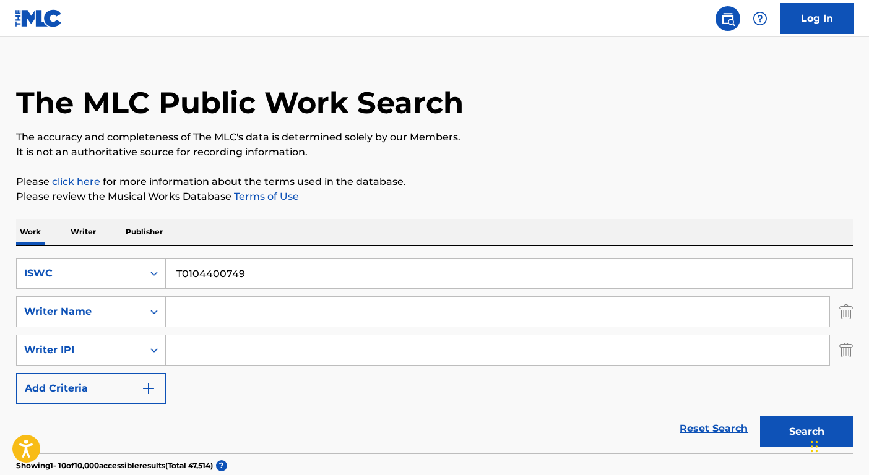
click at [760, 416] on button "Search" at bounding box center [806, 431] width 93 height 31
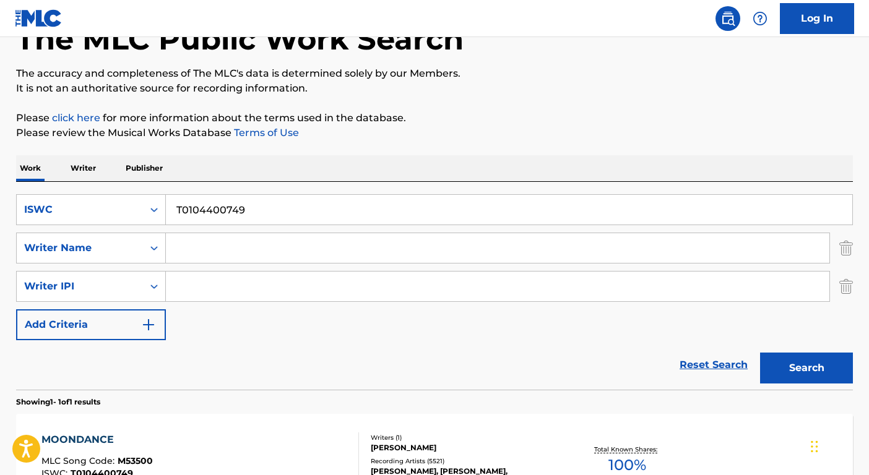
scroll to position [144, 0]
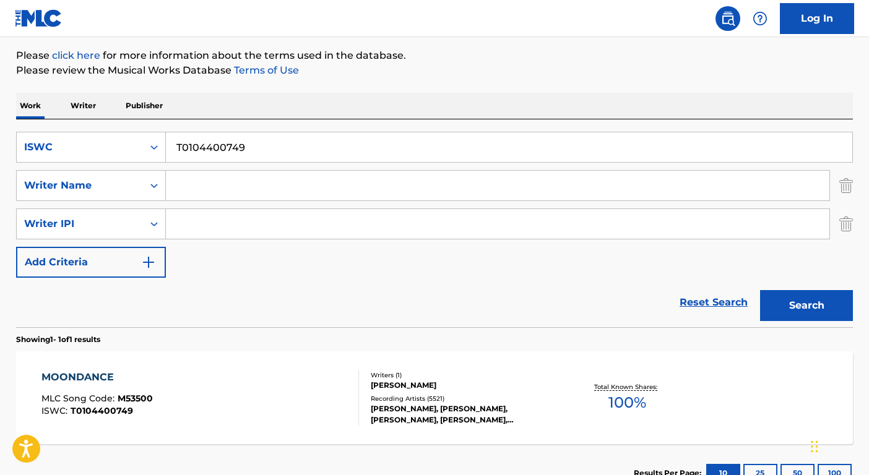
click at [567, 431] on div "MOONDANCE MLC Song Code : M53500 ISWC : T0104400749 Writers ( 1 ) [PERSON_NAME]…" at bounding box center [434, 397] width 836 height 93
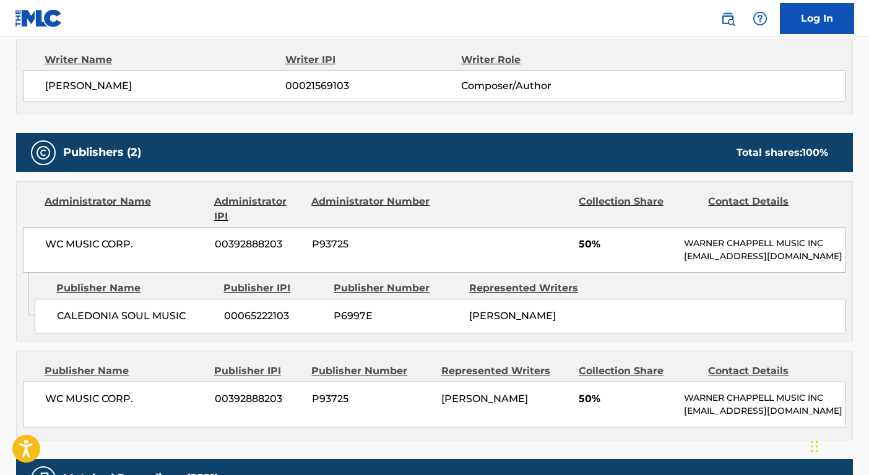
scroll to position [880, 0]
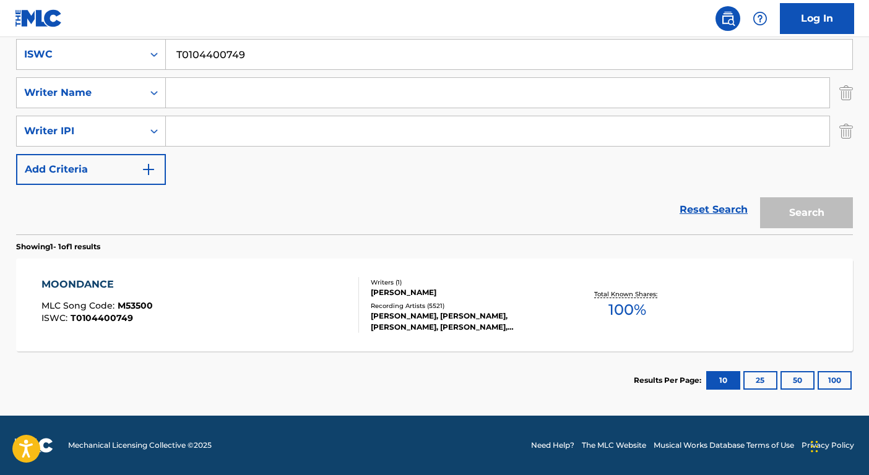
scroll to position [236, 0]
click at [262, 52] on input "T0104400749" at bounding box center [509, 55] width 686 height 30
paste input "3022039556"
type input "T3022039556"
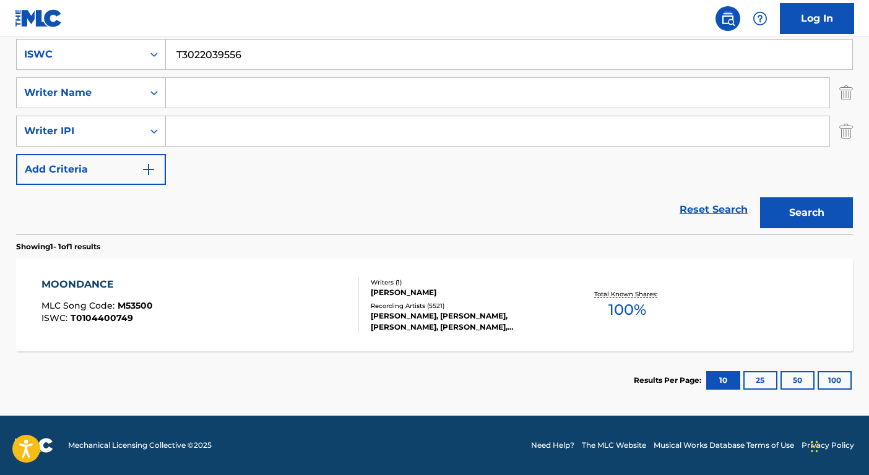
click at [845, 208] on button "Search" at bounding box center [806, 212] width 93 height 31
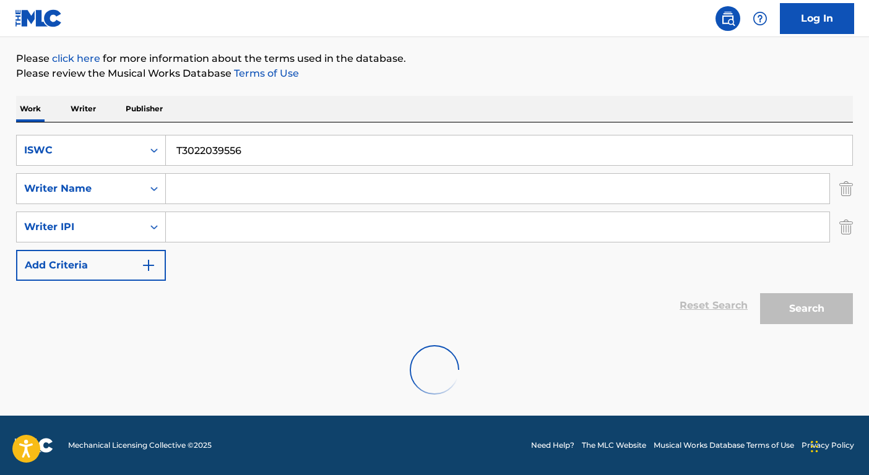
scroll to position [100, 0]
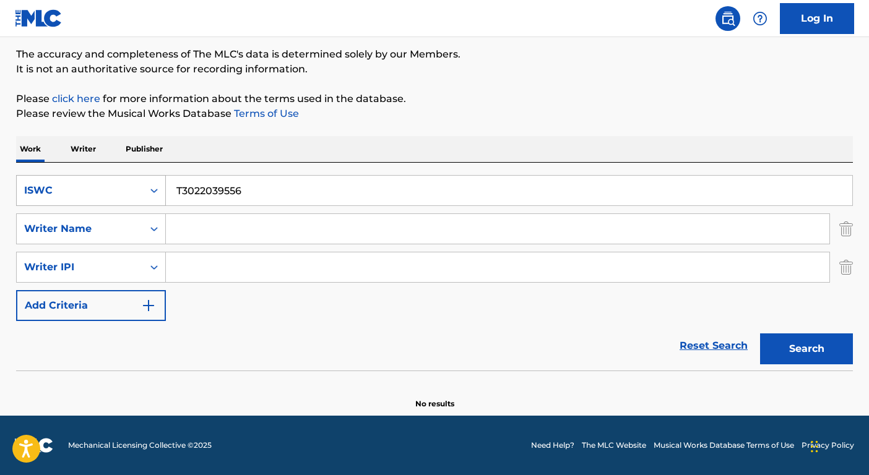
drag, startPoint x: 181, startPoint y: 181, endPoint x: 160, endPoint y: 178, distance: 21.9
click at [178, 181] on input "T3022039556" at bounding box center [509, 191] width 686 height 30
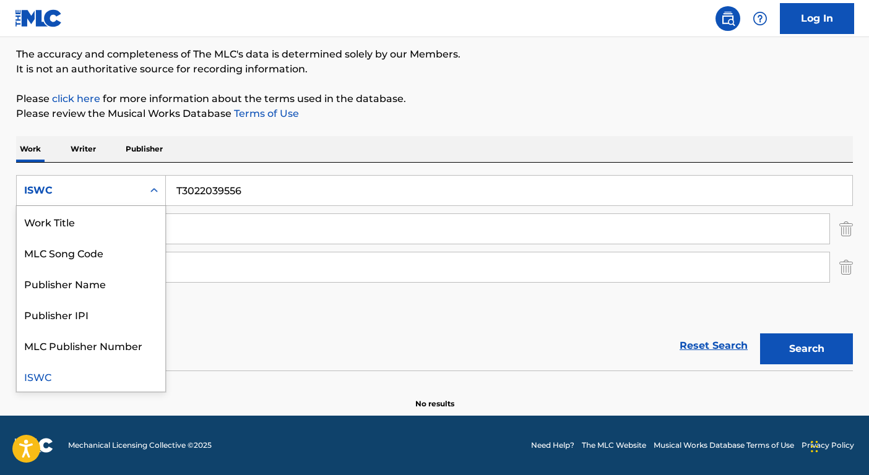
click at [138, 189] on div "ISWC" at bounding box center [80, 191] width 126 height 24
click at [138, 220] on div "Work Title" at bounding box center [91, 221] width 148 height 31
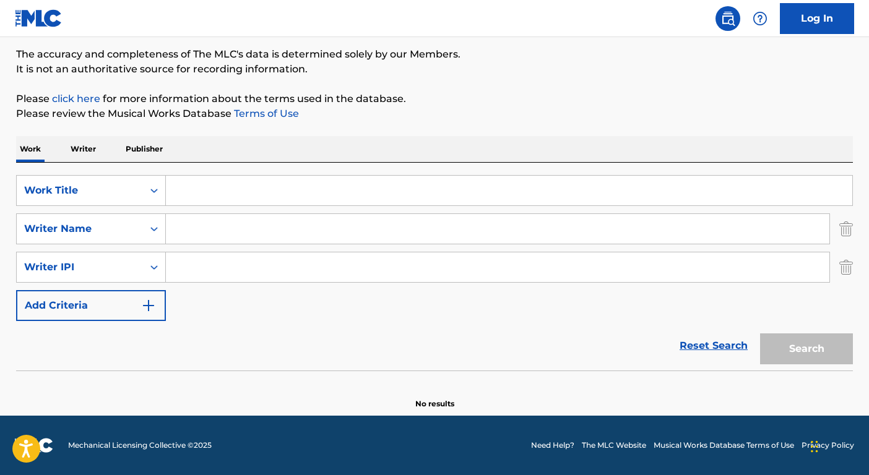
click at [209, 189] on input "Search Form" at bounding box center [509, 191] width 686 height 30
paste input "Soy Lo Que Soy"
click at [814, 345] on button "Search" at bounding box center [806, 348] width 93 height 31
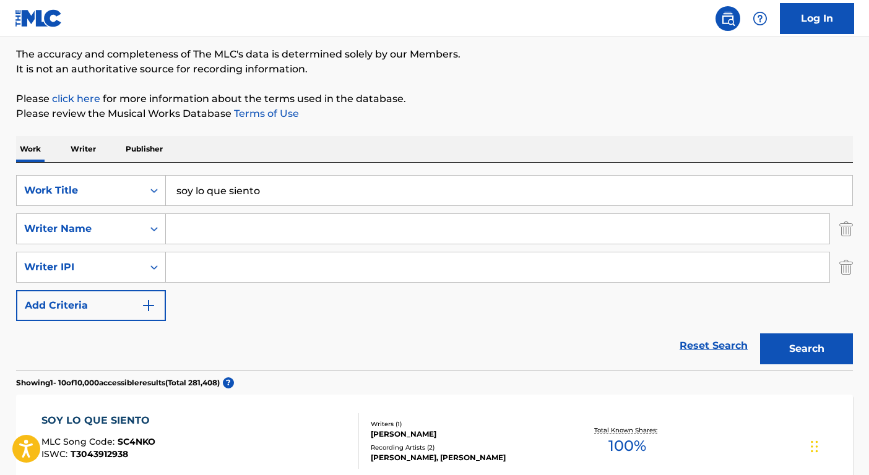
drag, startPoint x: 294, startPoint y: 183, endPoint x: 221, endPoint y: 183, distance: 72.4
click at [221, 183] on input "soy lo que siento" at bounding box center [509, 191] width 686 height 30
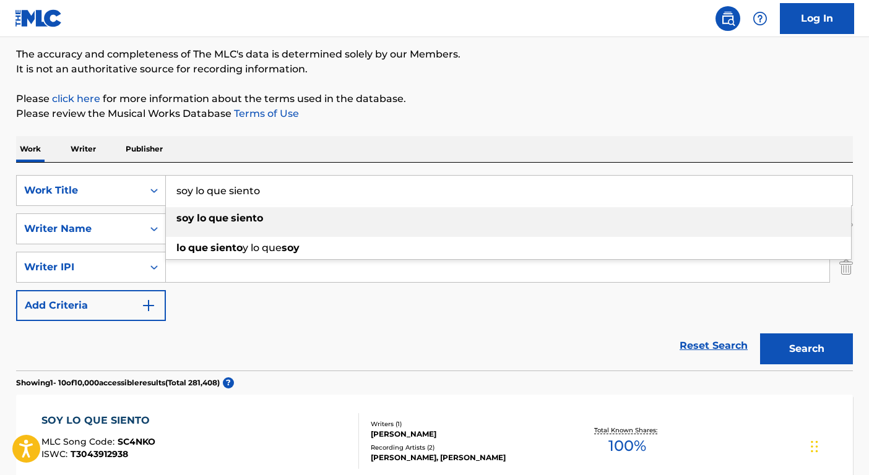
drag, startPoint x: 230, startPoint y: 189, endPoint x: 301, endPoint y: 191, distance: 71.8
click at [301, 191] on input "soy lo que siento" at bounding box center [509, 191] width 686 height 30
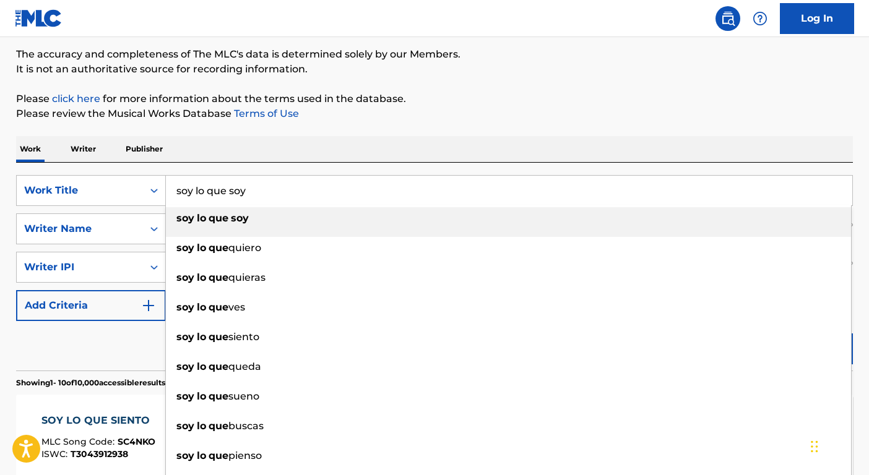
type input "soy lo que soy"
click at [256, 223] on div "soy lo que soy" at bounding box center [508, 218] width 685 height 22
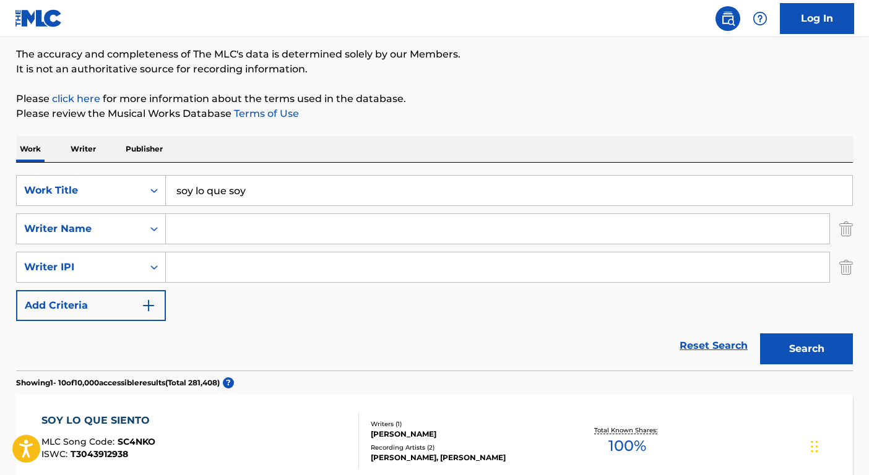
click at [829, 353] on button "Search" at bounding box center [806, 348] width 93 height 31
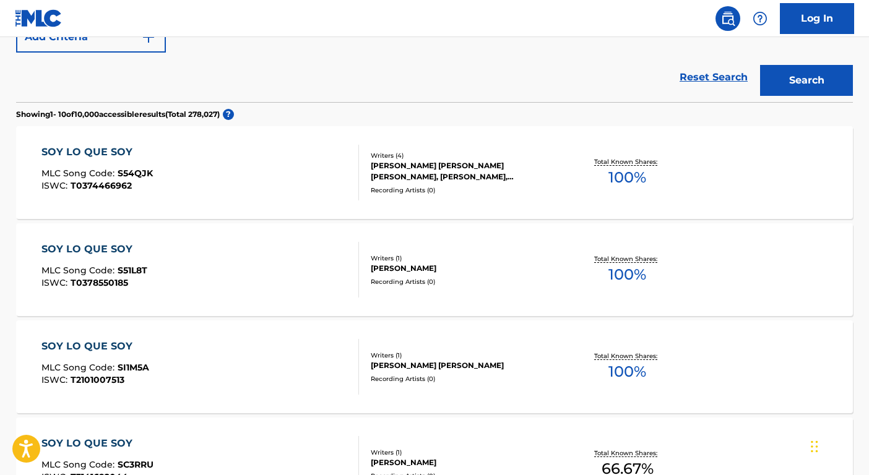
scroll to position [188, 0]
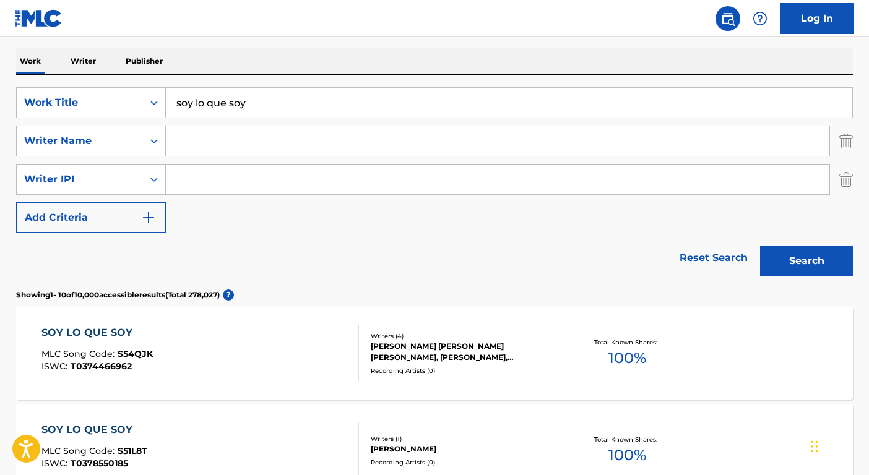
click at [315, 147] on input "Search Form" at bounding box center [497, 141] width 663 height 30
type input "[PERSON_NAME]"
click at [760, 246] on button "Search" at bounding box center [806, 261] width 93 height 31
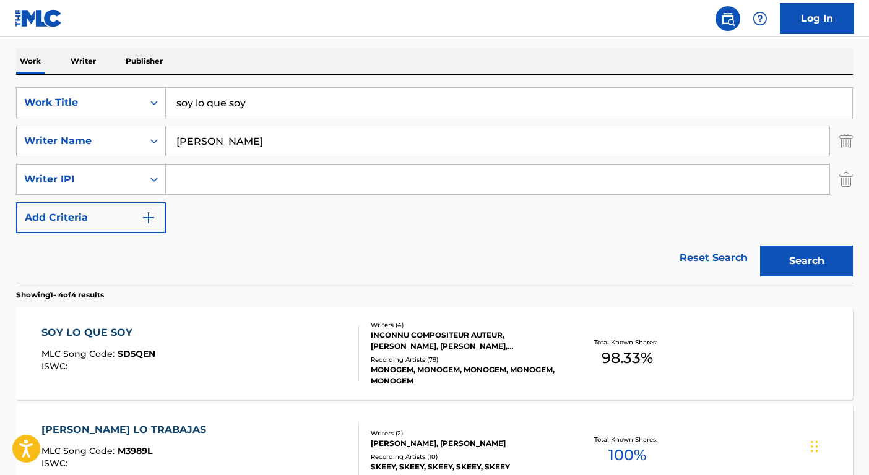
click at [427, 363] on div "Recording Artists ( 79 )" at bounding box center [464, 359] width 187 height 9
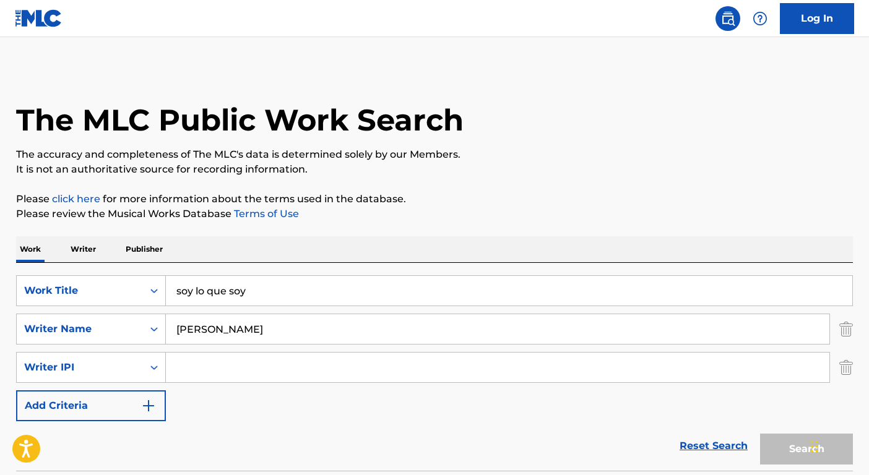
scroll to position [188, 0]
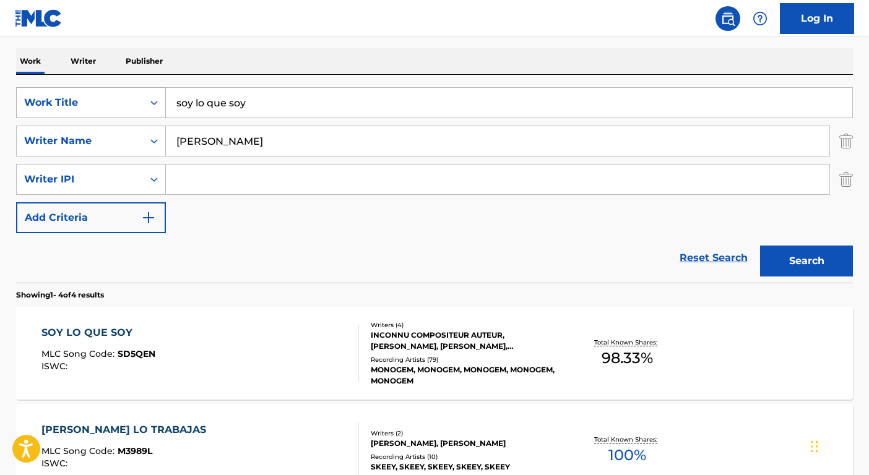
click at [134, 103] on div "Work Title" at bounding box center [79, 102] width 111 height 15
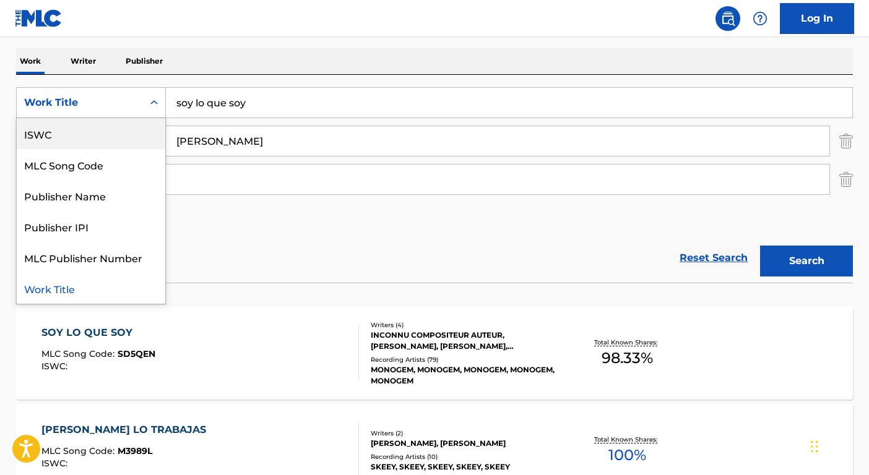
click at [125, 126] on div "ISWC" at bounding box center [91, 133] width 148 height 31
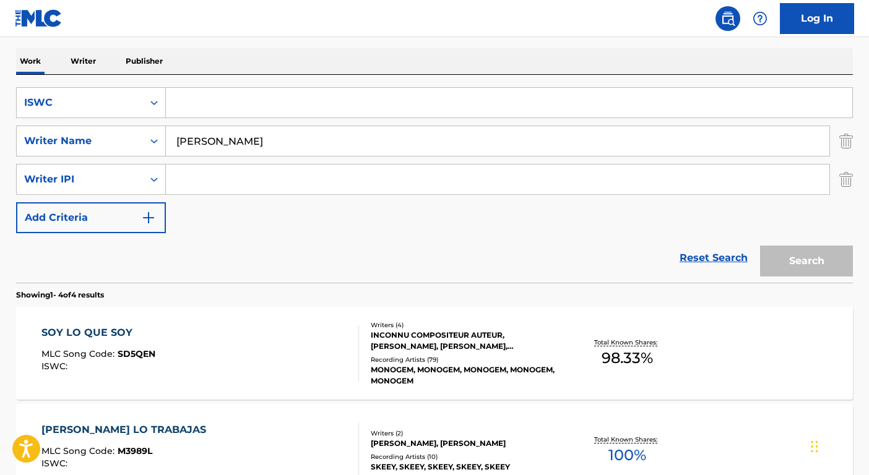
click at [200, 100] on input "Search Form" at bounding box center [509, 103] width 686 height 30
paste input "T9036764622"
type input "T9036764622"
click at [205, 134] on input "[PERSON_NAME]" at bounding box center [497, 141] width 663 height 30
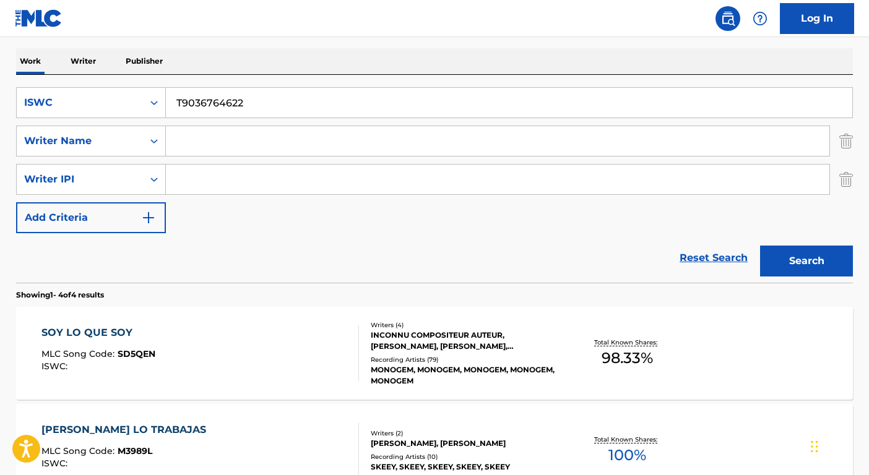
click at [760, 246] on button "Search" at bounding box center [806, 261] width 93 height 31
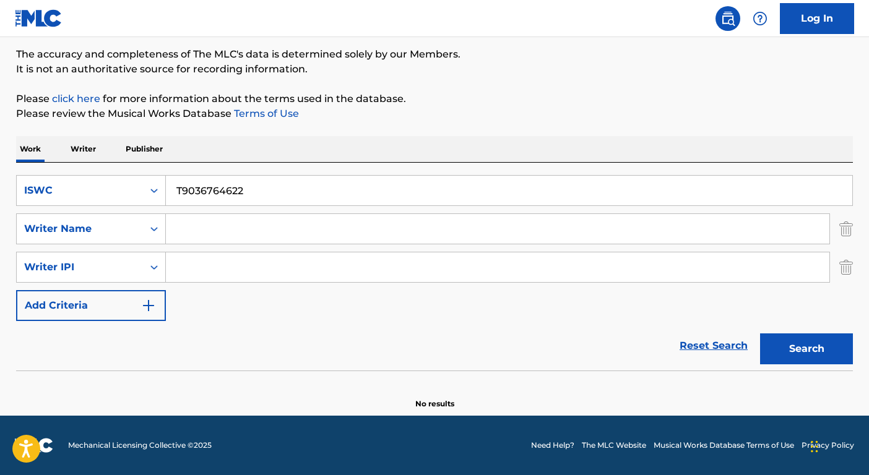
scroll to position [100, 0]
click at [190, 187] on input "T9036764622" at bounding box center [509, 191] width 686 height 30
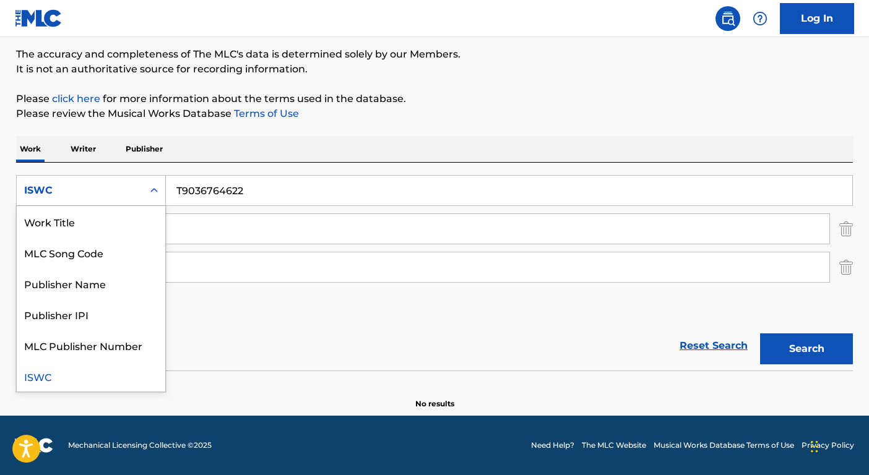
click at [121, 191] on div "ISWC" at bounding box center [79, 190] width 111 height 15
click at [110, 218] on div "Work Title" at bounding box center [91, 221] width 148 height 31
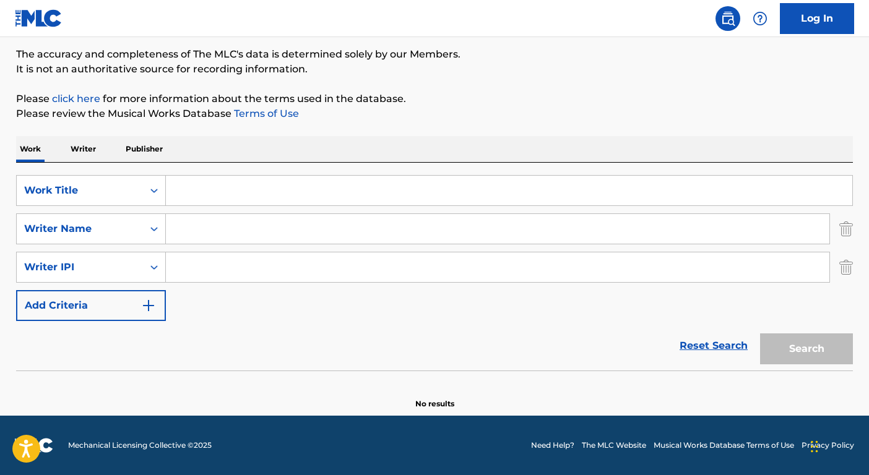
click at [178, 190] on input "Search Form" at bounding box center [509, 191] width 686 height 30
paste input "Wide Open"
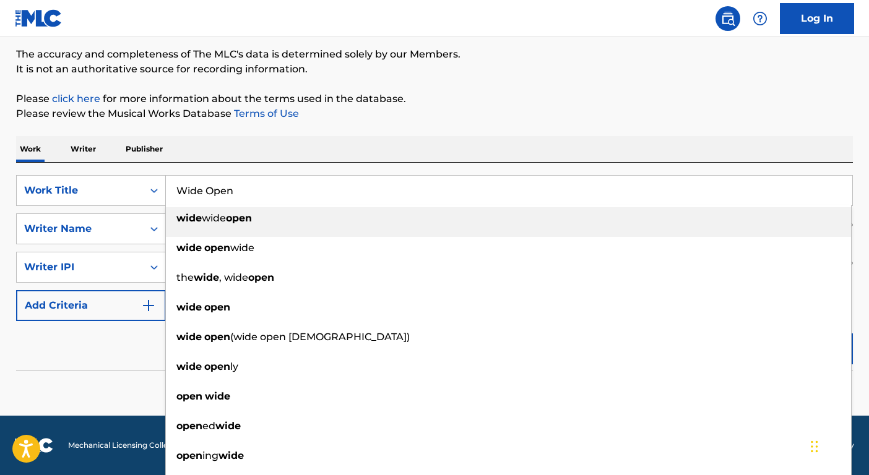
type input "Wide Open"
click at [66, 358] on div "Reset Search Search" at bounding box center [434, 345] width 836 height 49
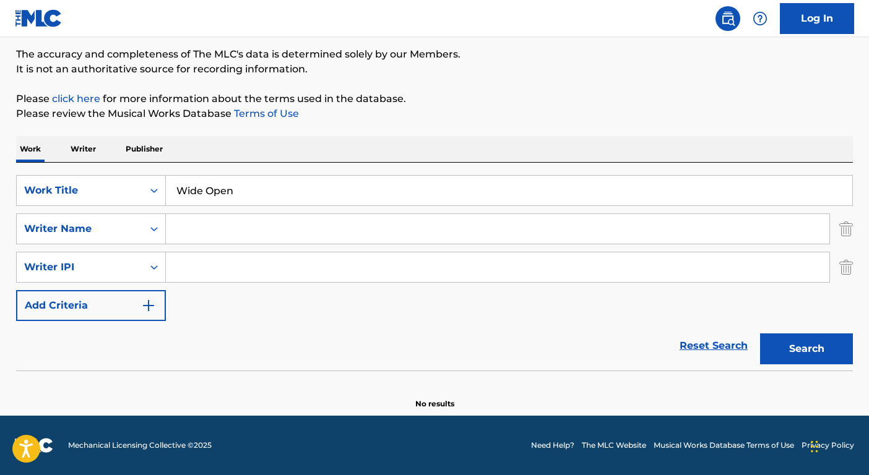
click at [238, 243] on input "Search Form" at bounding box center [497, 229] width 663 height 30
type input "[PERSON_NAME]"
click at [760, 333] on button "Search" at bounding box center [806, 348] width 93 height 31
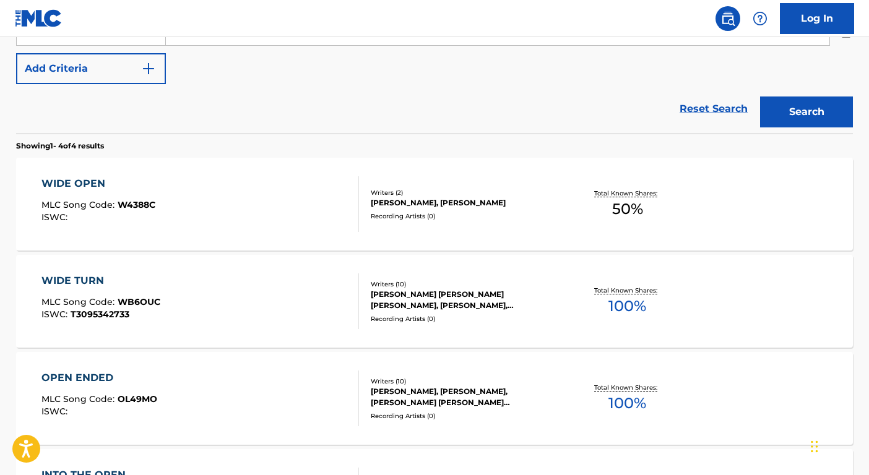
scroll to position [338, 0]
click at [428, 219] on div "Recording Artists ( 0 )" at bounding box center [464, 215] width 187 height 9
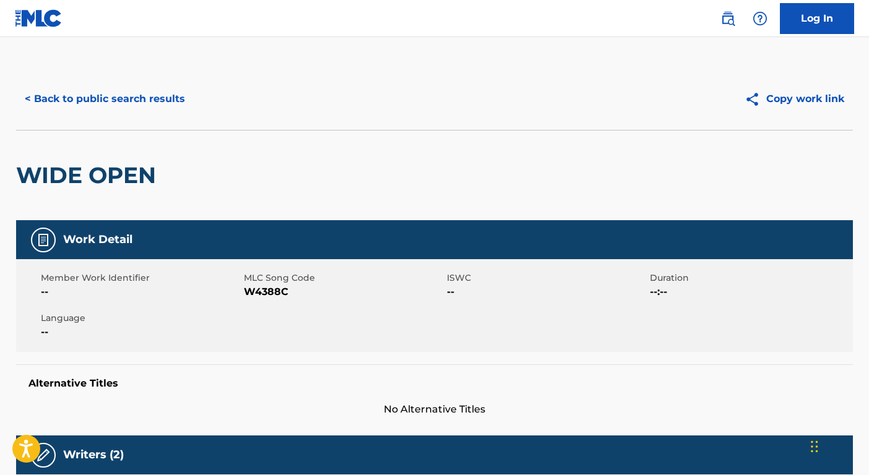
click at [116, 106] on button "< Back to public search results" at bounding box center [105, 99] width 178 height 31
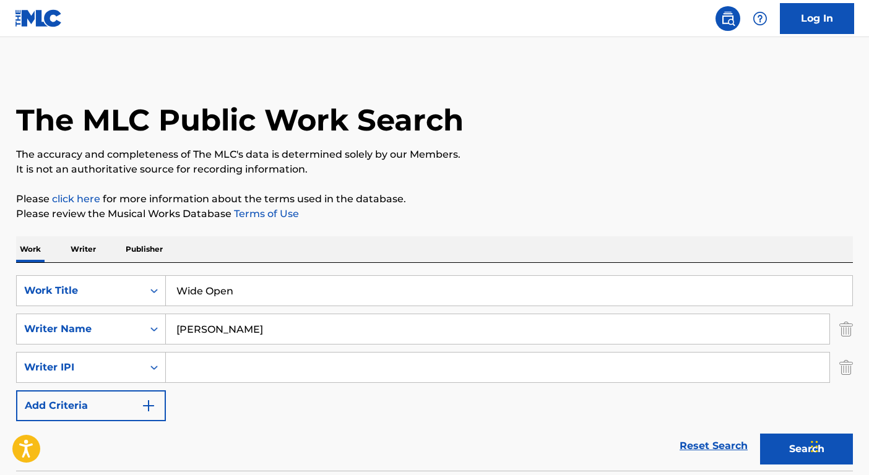
click at [294, 280] on input "Wide Open" at bounding box center [509, 291] width 686 height 30
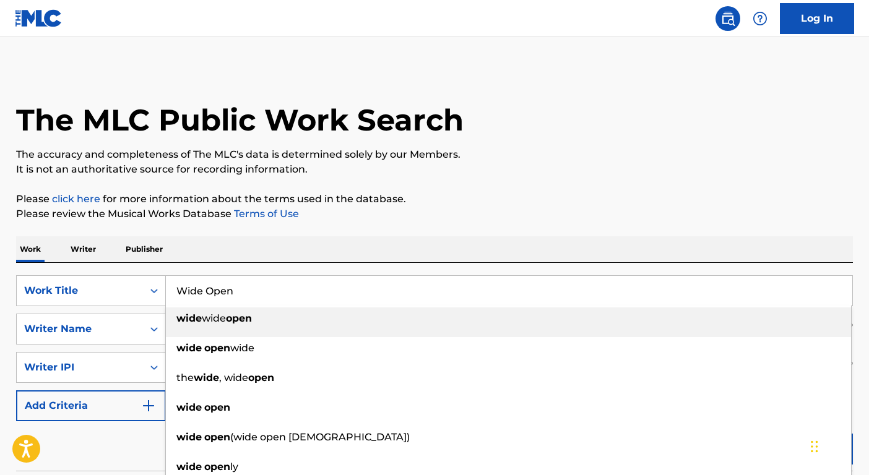
paste input "COLORS"
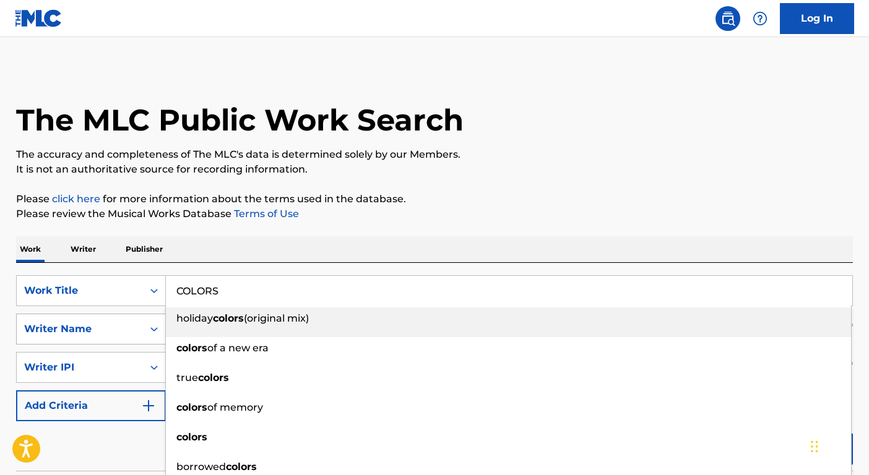
type input "COLORS"
click at [141, 330] on div "Writer Name" at bounding box center [80, 329] width 126 height 24
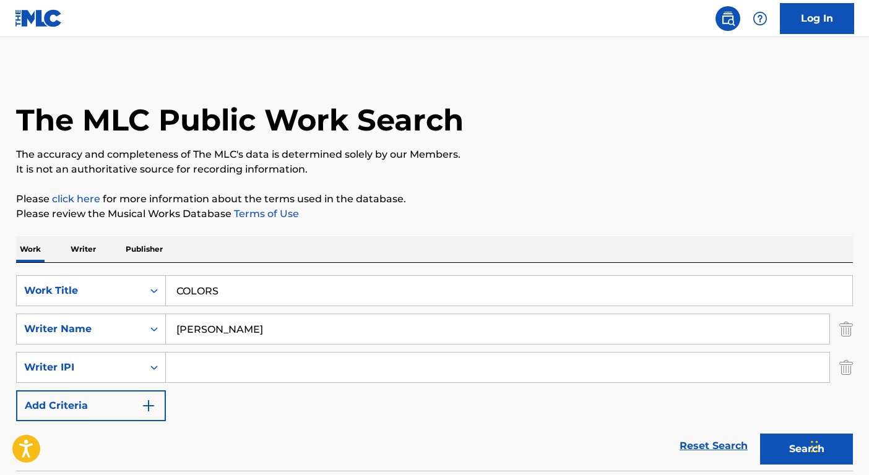
click at [243, 324] on input "[PERSON_NAME]" at bounding box center [497, 329] width 663 height 30
click at [760, 434] on button "Search" at bounding box center [806, 449] width 93 height 31
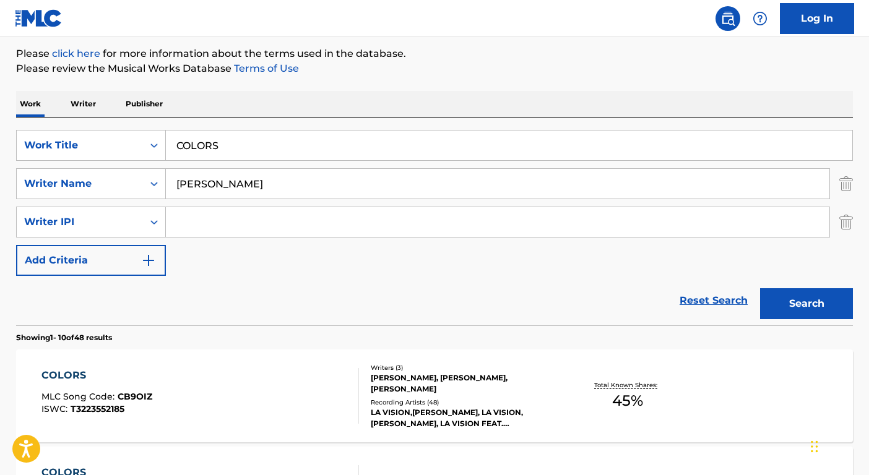
scroll to position [144, 0]
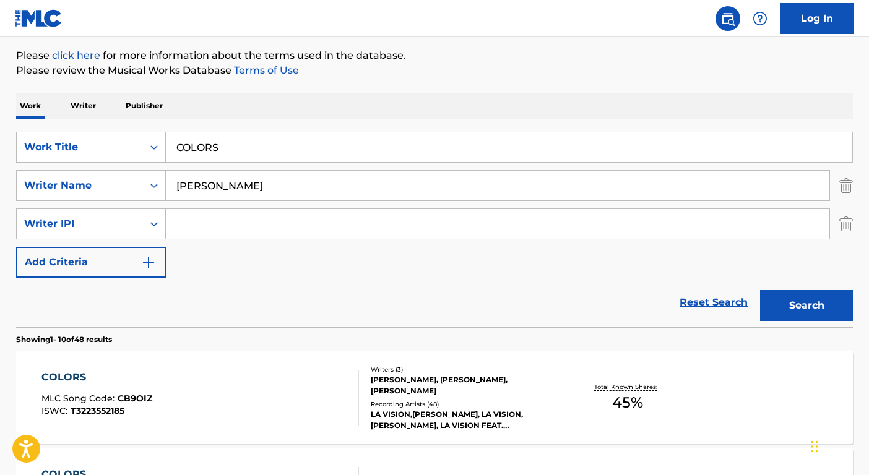
click at [206, 187] on input "[PERSON_NAME]" at bounding box center [497, 186] width 663 height 30
type input "[PERSON_NAME]"
click at [760, 290] on button "Search" at bounding box center [806, 305] width 93 height 31
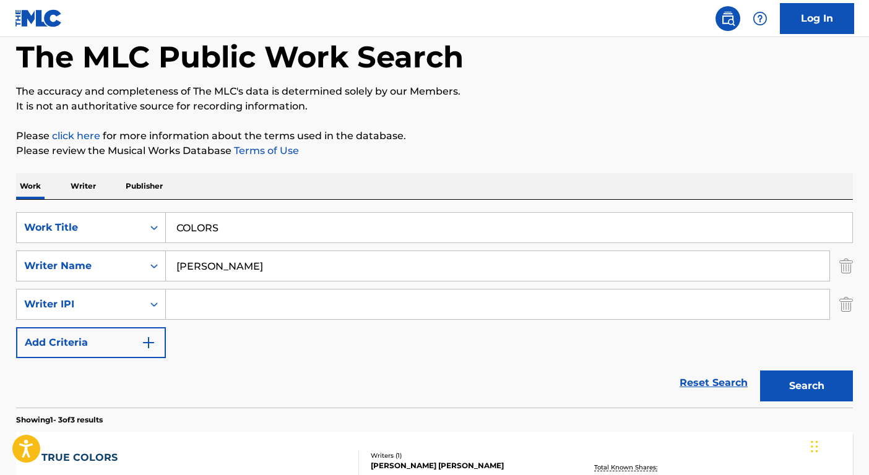
scroll to position [0, 0]
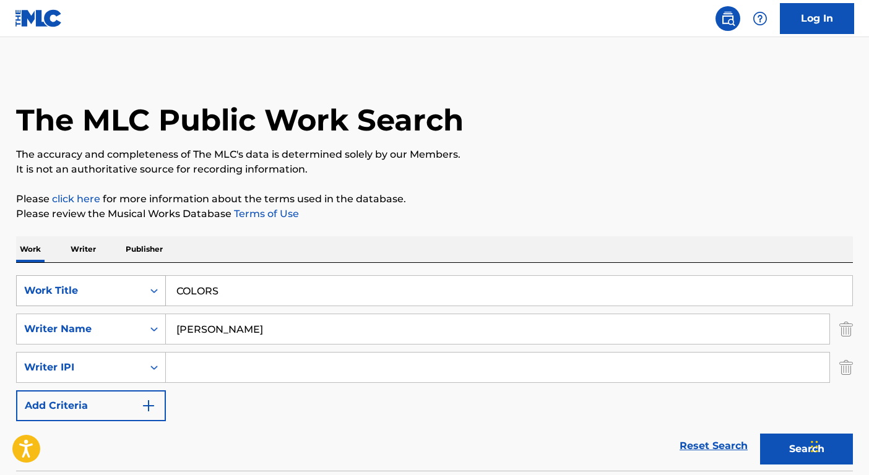
click at [137, 296] on div "Work Title" at bounding box center [91, 290] width 150 height 31
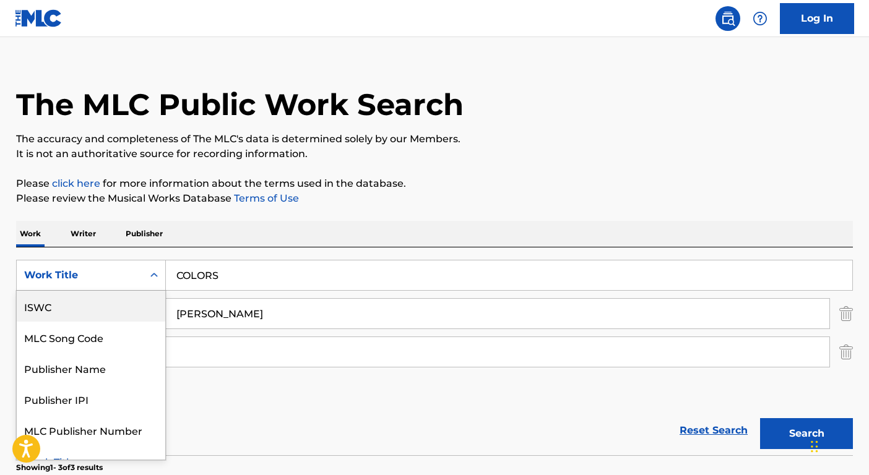
scroll to position [17, 0]
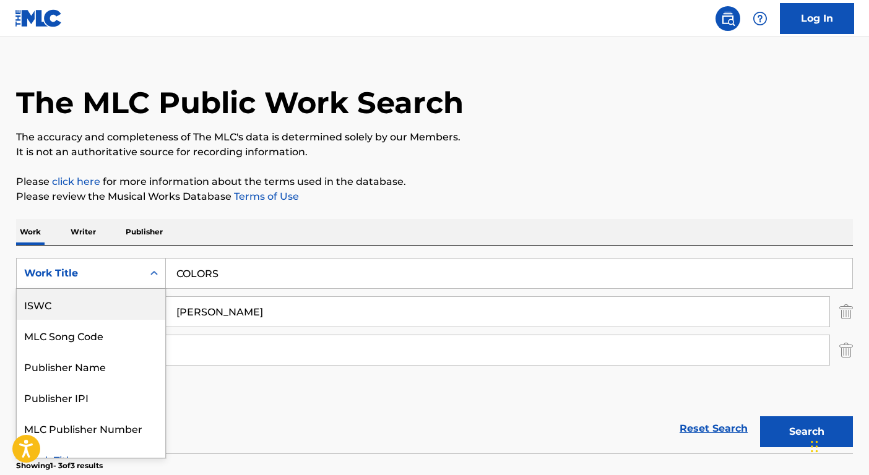
click at [135, 307] on div "ISWC" at bounding box center [91, 304] width 148 height 31
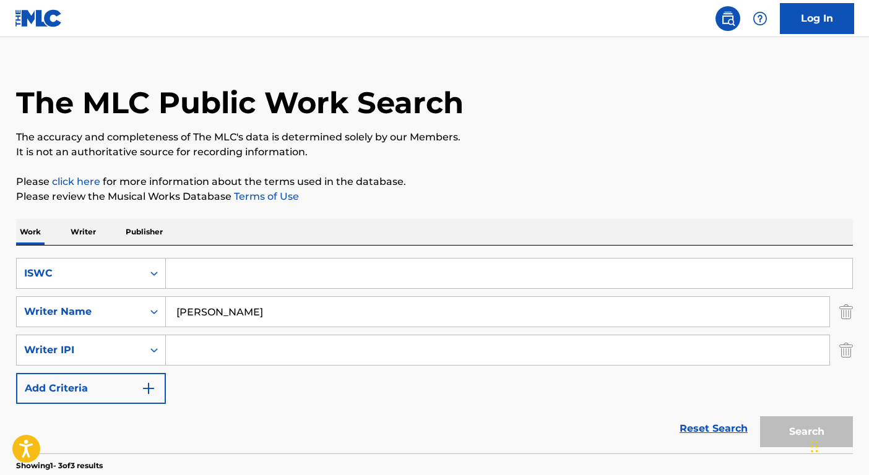
click at [212, 277] on input "Search Form" at bounding box center [509, 274] width 686 height 30
paste input "T3071861042"
type input "T3071861042"
click at [213, 307] on input "[PERSON_NAME]" at bounding box center [497, 312] width 663 height 30
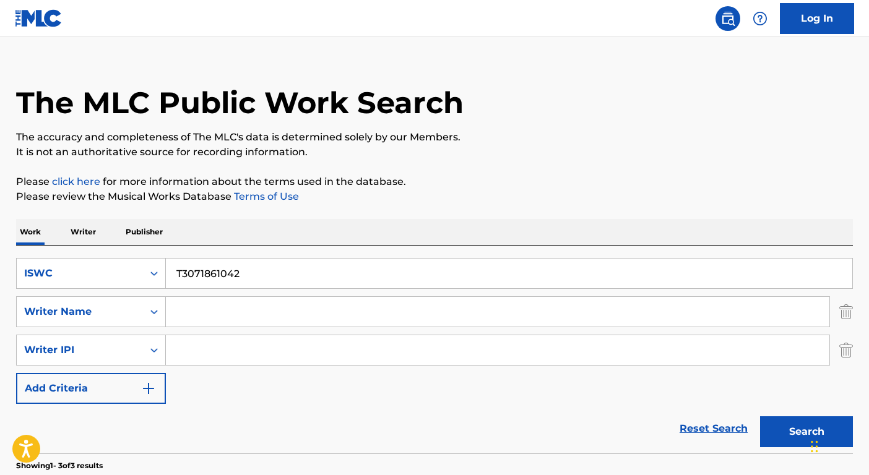
click at [760, 416] on button "Search" at bounding box center [806, 431] width 93 height 31
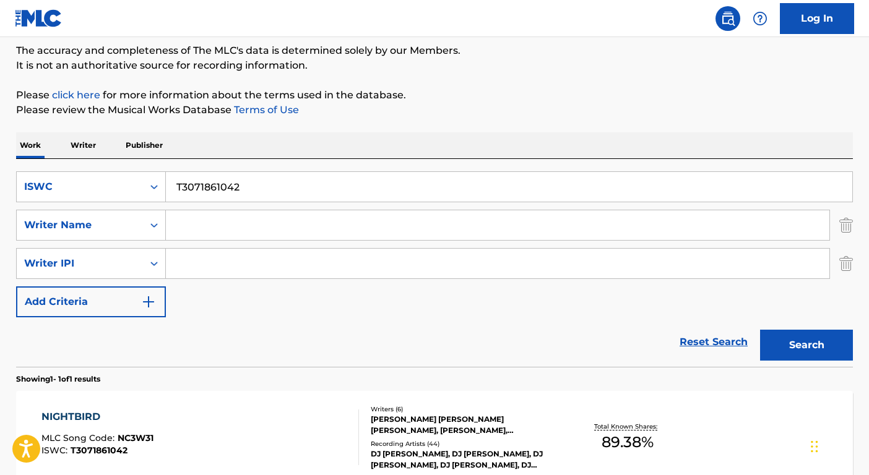
scroll to position [236, 0]
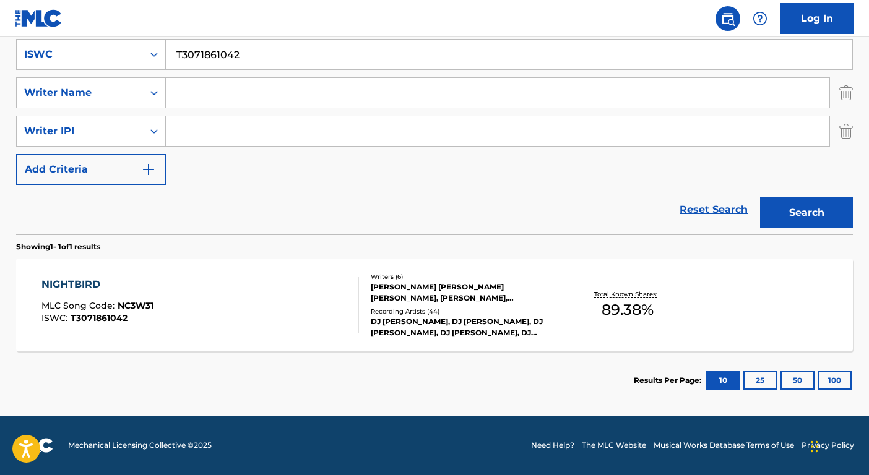
click at [514, 324] on div "DJ [PERSON_NAME], DJ [PERSON_NAME], DJ [PERSON_NAME], DJ [PERSON_NAME], DJ [PER…" at bounding box center [464, 327] width 187 height 22
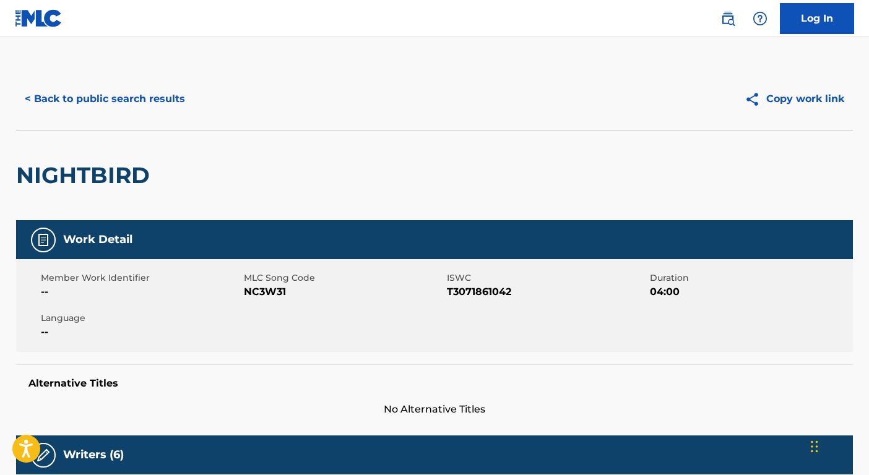
click at [126, 96] on button "< Back to public search results" at bounding box center [105, 99] width 178 height 31
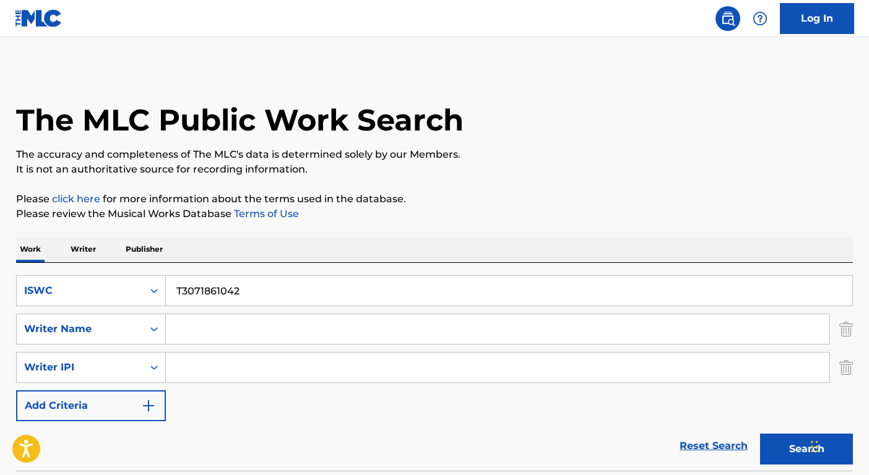
scroll to position [127, 0]
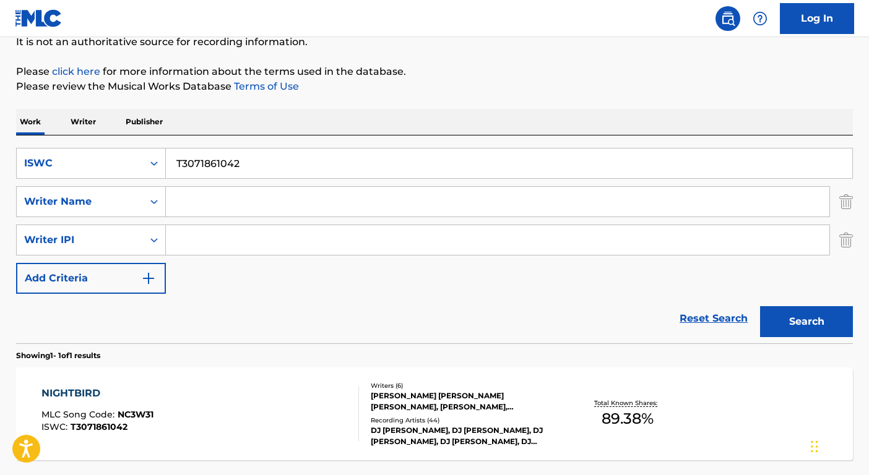
click at [272, 176] on input "T3071861042" at bounding box center [509, 163] width 686 height 30
paste input "55651480"
type input "T3055651480"
click at [805, 320] on button "Search" at bounding box center [806, 321] width 93 height 31
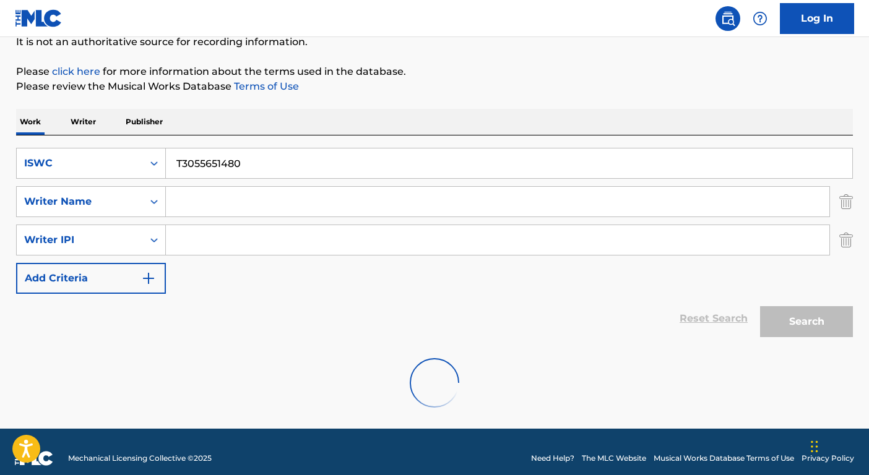
scroll to position [100, 0]
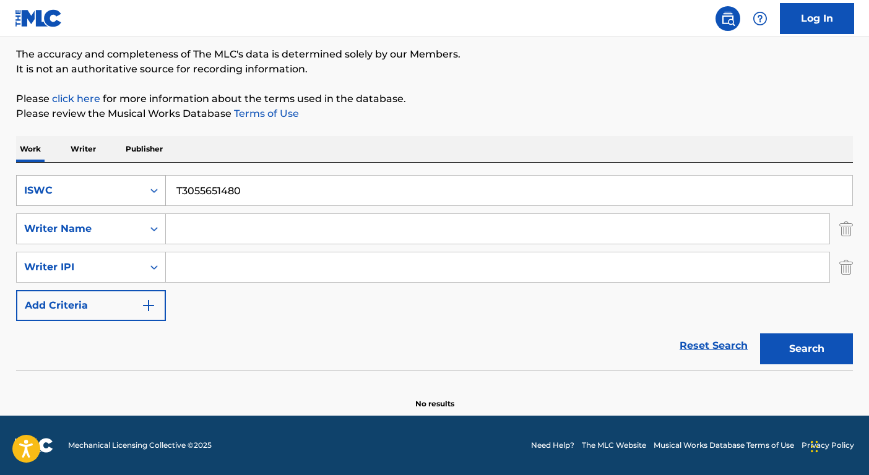
click at [103, 202] on div "ISWC" at bounding box center [80, 191] width 126 height 24
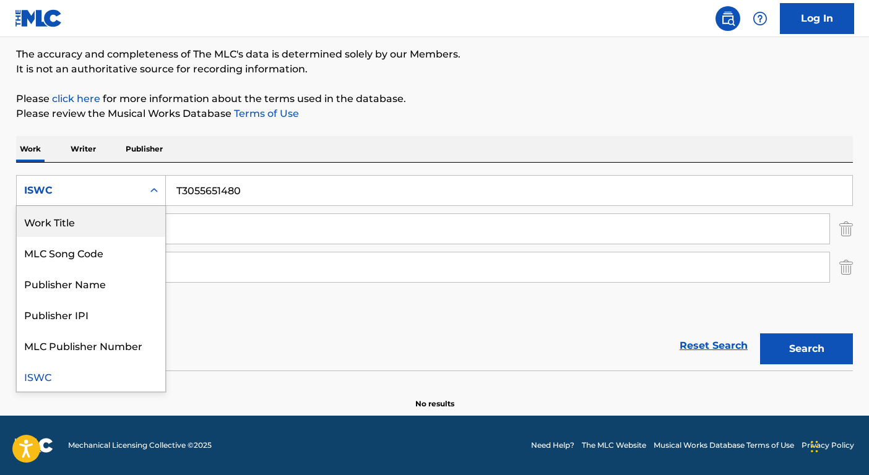
click at [103, 222] on div "Work Title" at bounding box center [91, 221] width 148 height 31
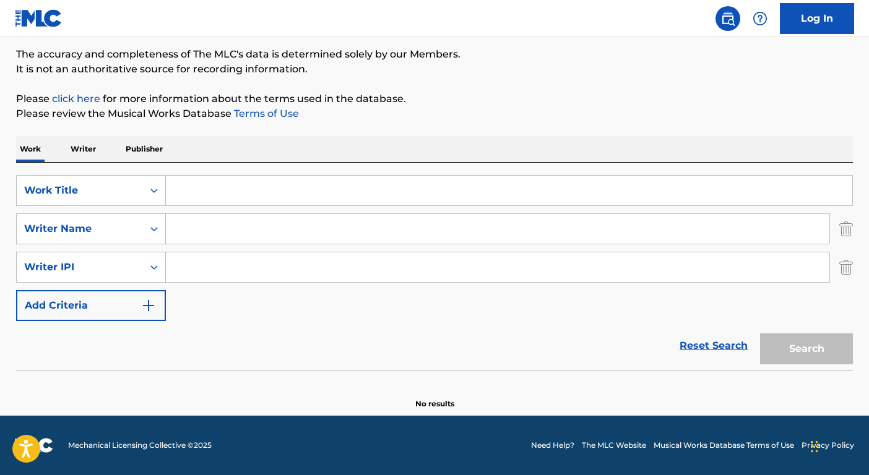
click at [225, 193] on input "Search Form" at bounding box center [509, 191] width 686 height 30
paste input "Heart of the Father"
type input "Heart of the Father"
click at [183, 226] on input "Search Form" at bounding box center [497, 229] width 663 height 30
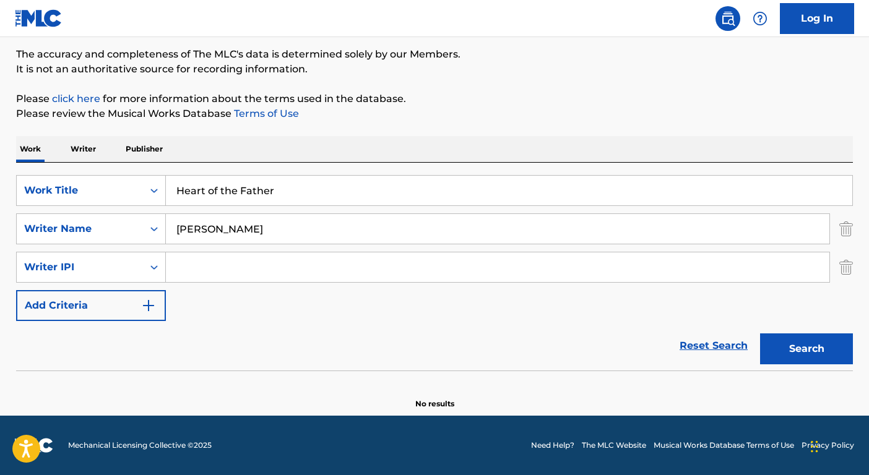
type input "[PERSON_NAME]"
click at [760, 333] on button "Search" at bounding box center [806, 348] width 93 height 31
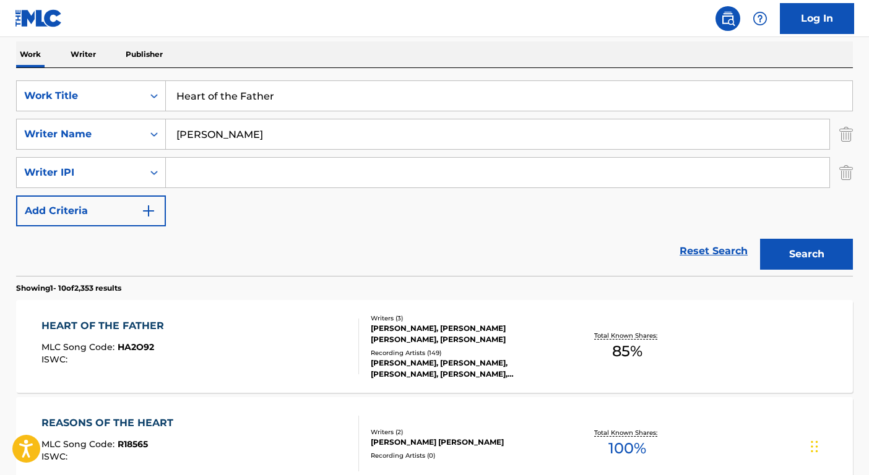
scroll to position [197, 0]
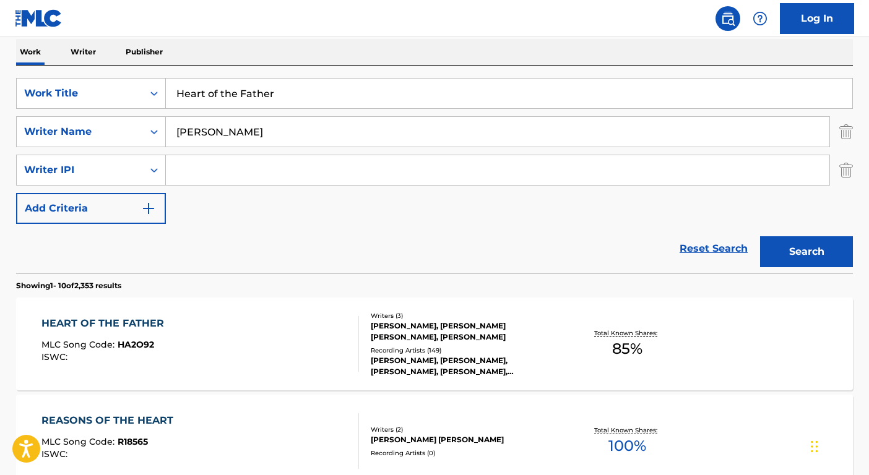
click at [511, 360] on div "[PERSON_NAME], [PERSON_NAME], [PERSON_NAME], [PERSON_NAME], [PERSON_NAME]" at bounding box center [464, 366] width 187 height 22
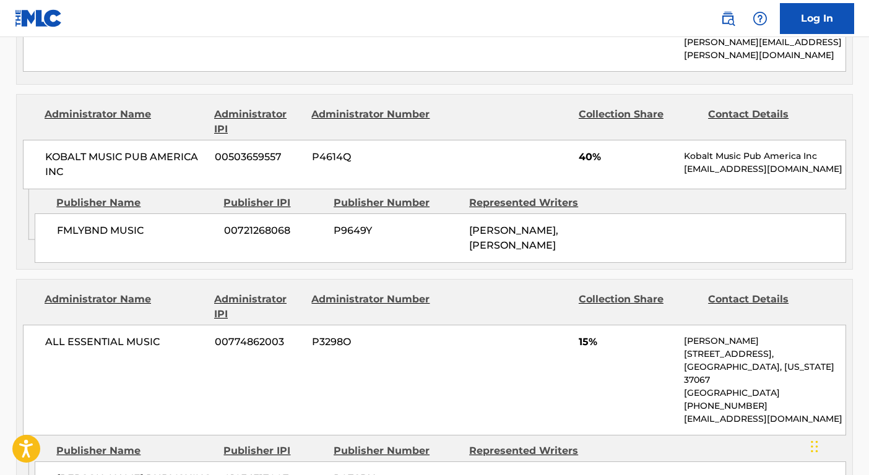
scroll to position [1044, 0]
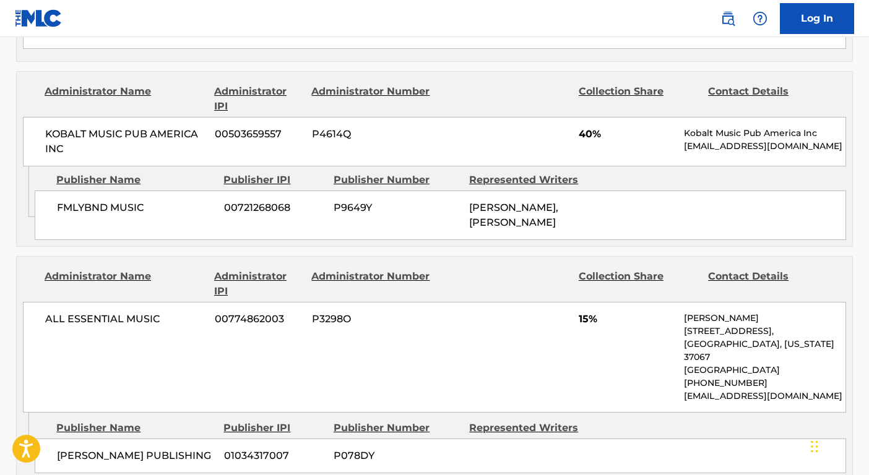
scroll to position [197, 0]
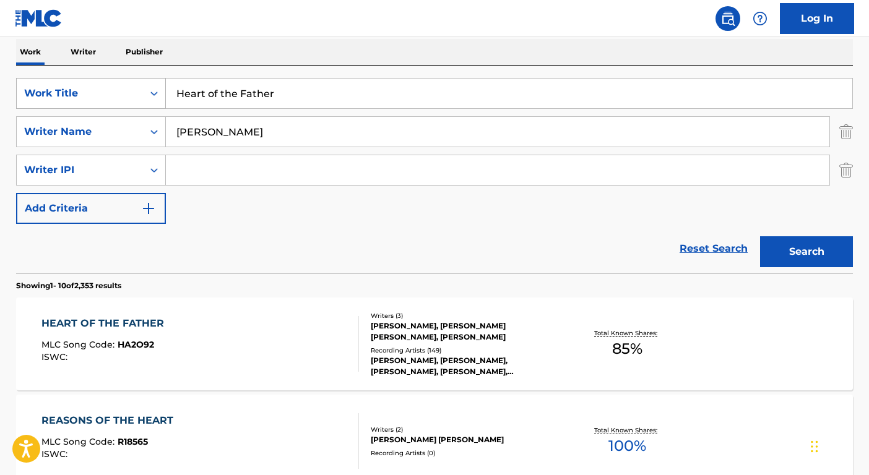
click at [106, 86] on div "Work Title" at bounding box center [79, 93] width 111 height 15
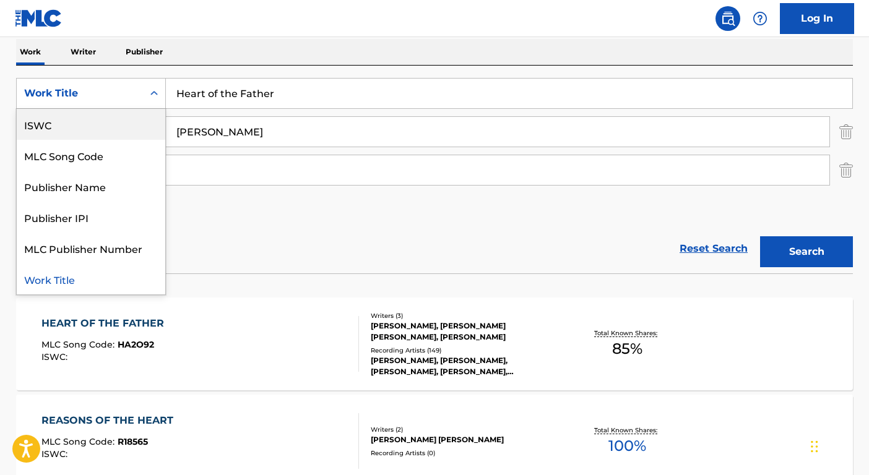
click at [62, 128] on div "ISWC" at bounding box center [91, 124] width 148 height 31
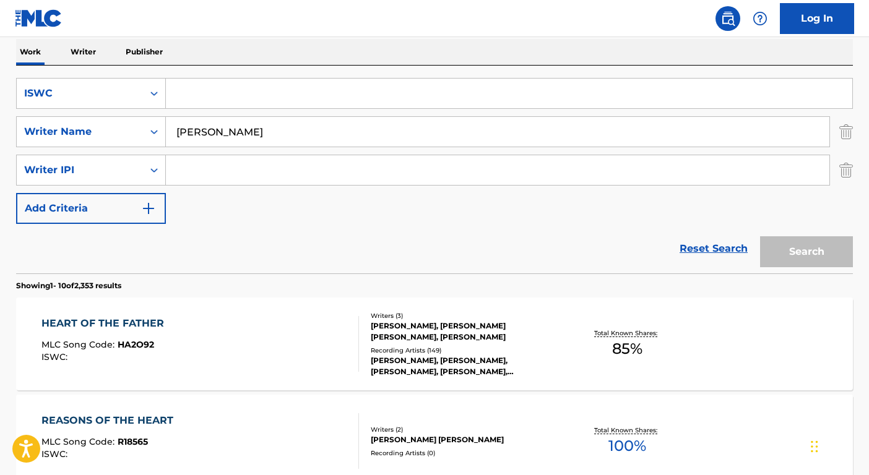
click at [205, 76] on div "SearchWithCriteriaed0f1223-1cc7-4a46-9d6f-ce5e2828ad17 ISWC SearchWithCriteria3…" at bounding box center [434, 170] width 836 height 208
click at [207, 87] on input "Search Form" at bounding box center [509, 94] width 686 height 30
paste input "T8039466495"
type input "T8039466495"
click at [231, 134] on input "[PERSON_NAME]" at bounding box center [497, 132] width 663 height 30
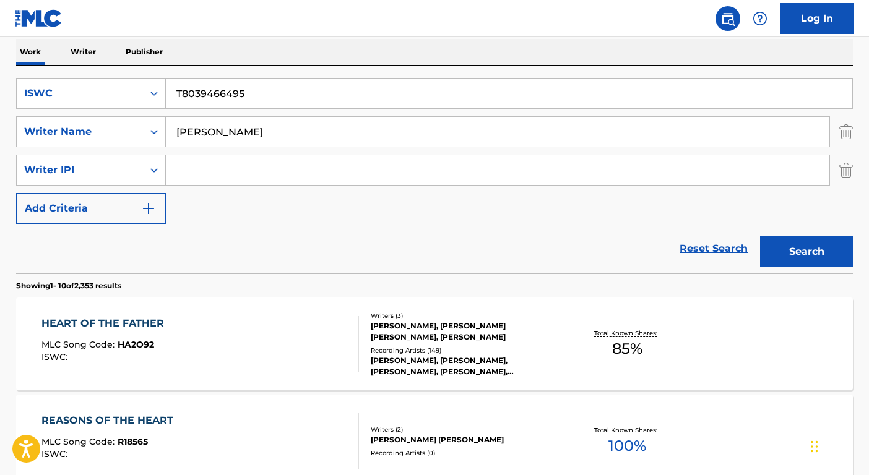
click at [231, 134] on input "[PERSON_NAME]" at bounding box center [497, 132] width 663 height 30
click at [760, 236] on button "Search" at bounding box center [806, 251] width 93 height 31
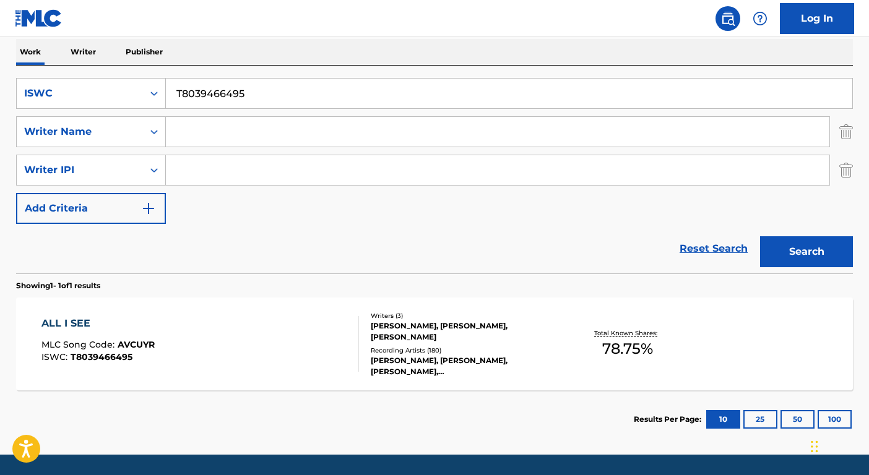
click at [552, 376] on div "[PERSON_NAME], [PERSON_NAME], [PERSON_NAME], [PERSON_NAME],BAUGRUPPE90, [PERSON…" at bounding box center [464, 366] width 187 height 22
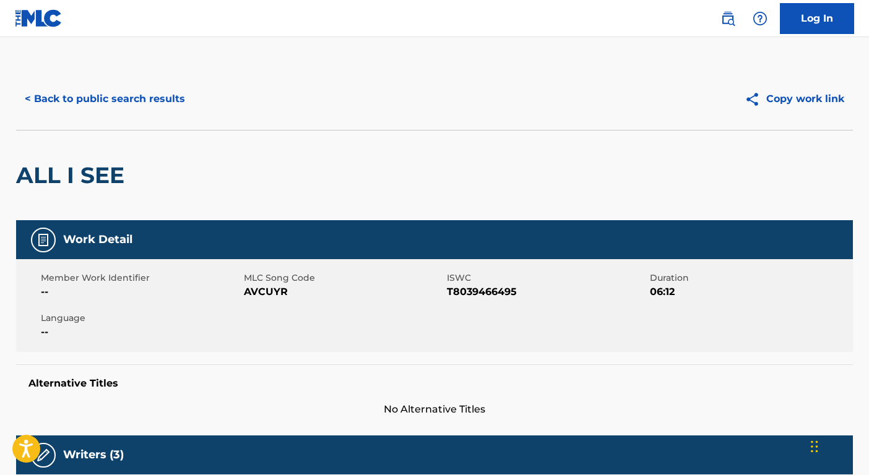
click at [147, 75] on div "< Back to public search results Copy work link" at bounding box center [434, 99] width 836 height 62
click at [160, 96] on button "< Back to public search results" at bounding box center [105, 99] width 178 height 31
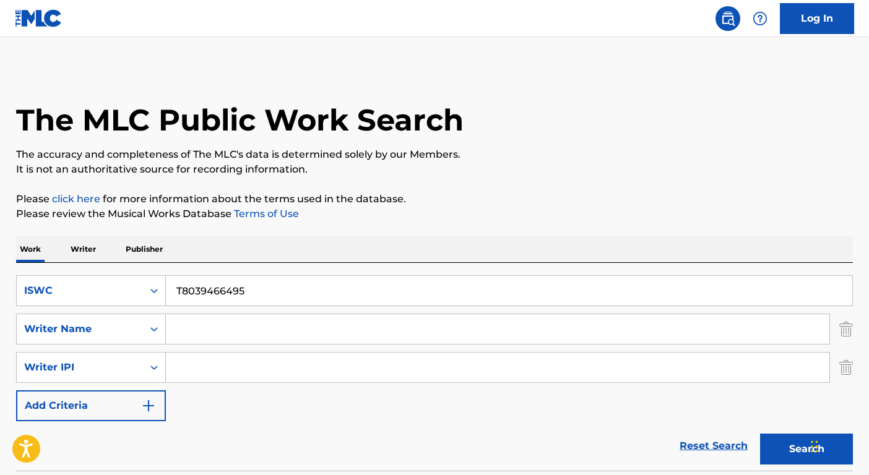
scroll to position [127, 0]
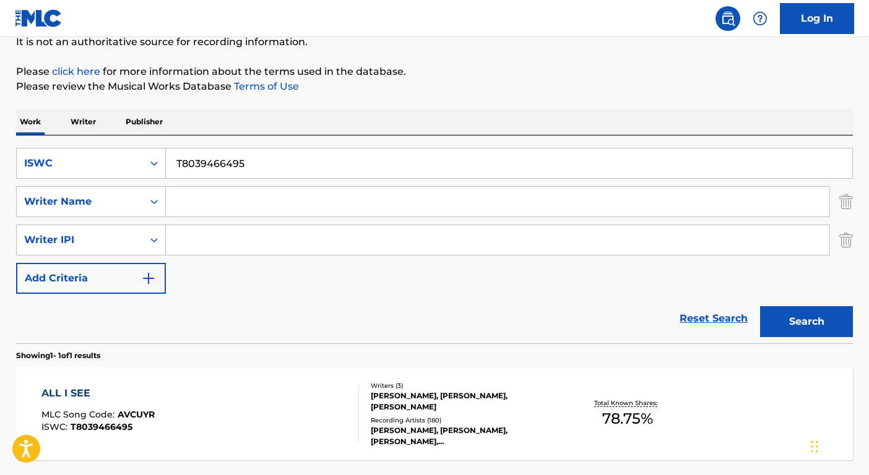
click at [273, 155] on input "T8039466495" at bounding box center [509, 163] width 686 height 30
paste input "3004841021"
type input "T3004841021"
click at [824, 331] on button "Search" at bounding box center [806, 321] width 93 height 31
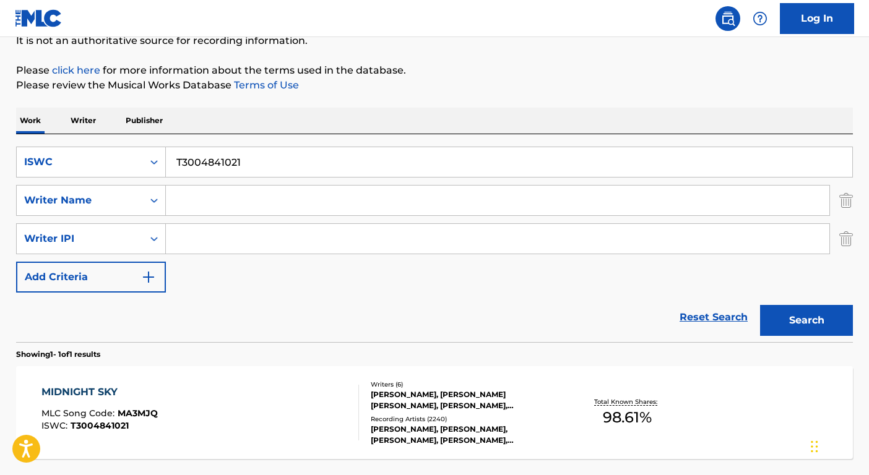
scroll to position [236, 0]
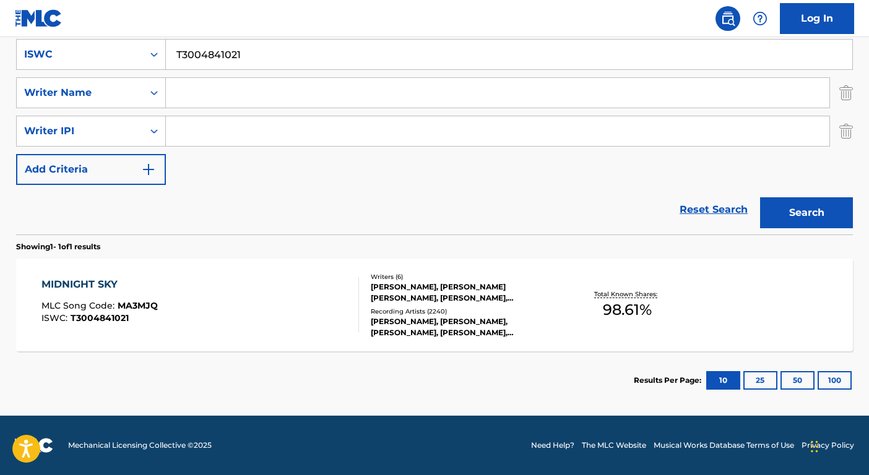
click at [456, 308] on div "Recording Artists ( 2240 )" at bounding box center [464, 311] width 187 height 9
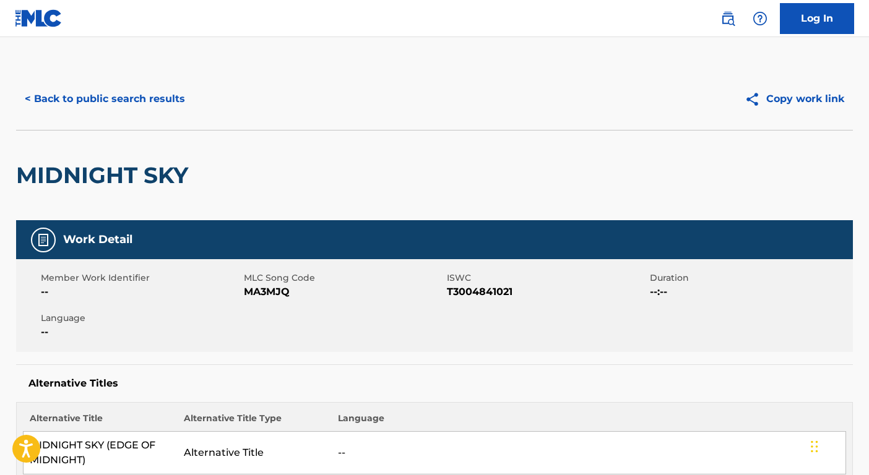
click at [151, 103] on button "< Back to public search results" at bounding box center [105, 99] width 178 height 31
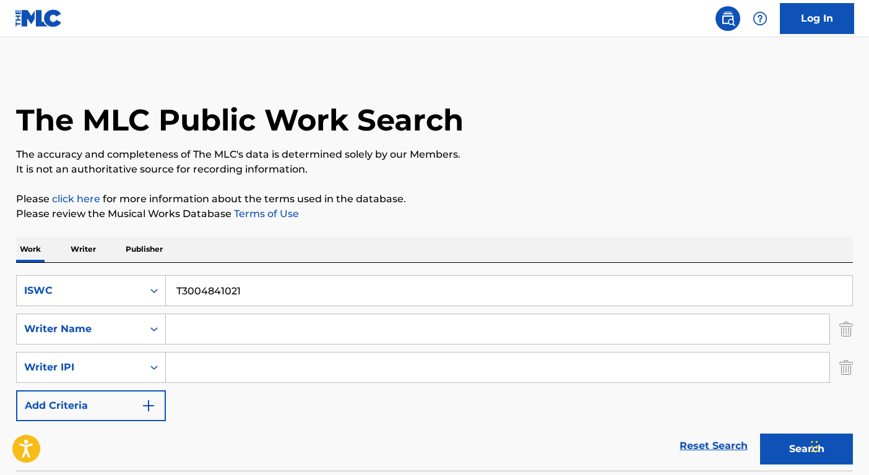
scroll to position [127, 0]
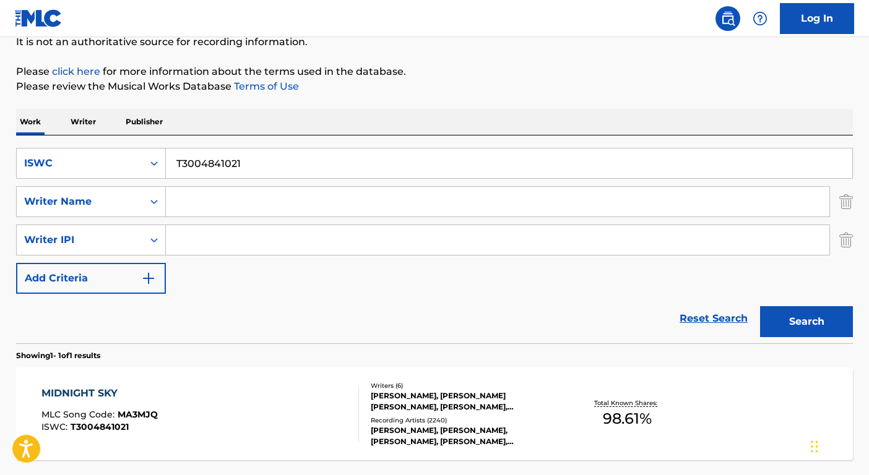
click at [199, 170] on input "T3004841021" at bounding box center [509, 163] width 686 height 30
paste input "9312580588"
type input "T9312580588"
click at [804, 333] on button "Search" at bounding box center [806, 321] width 93 height 31
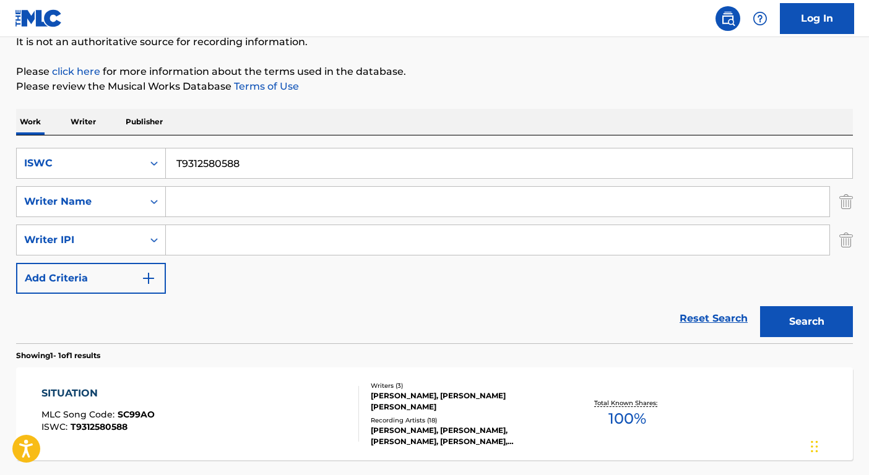
scroll to position [236, 0]
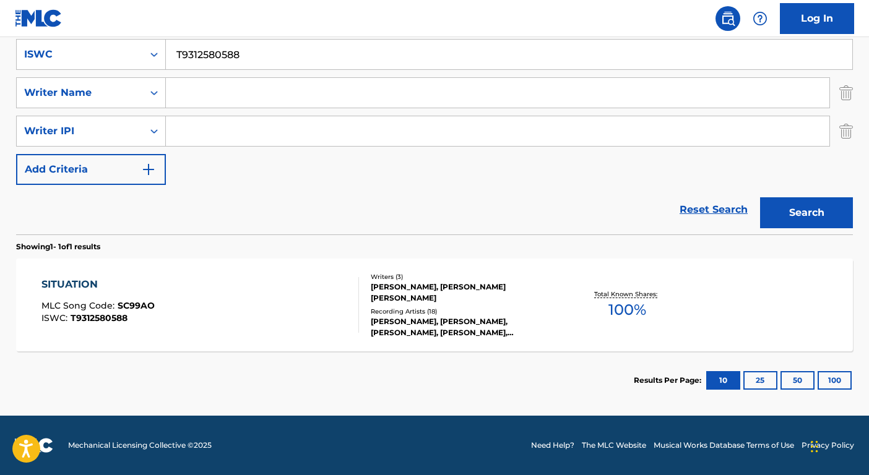
click at [477, 329] on div "[PERSON_NAME], [PERSON_NAME], [PERSON_NAME], [PERSON_NAME], [PERSON_NAME]" at bounding box center [464, 327] width 187 height 22
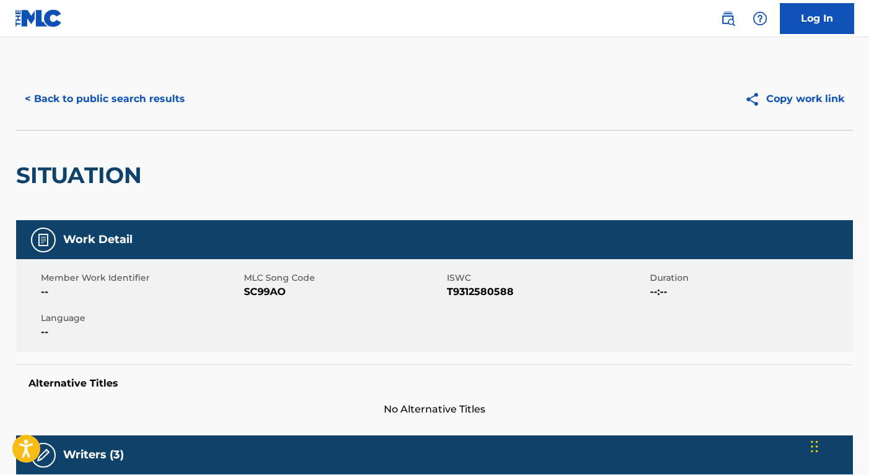
click at [120, 98] on button "< Back to public search results" at bounding box center [105, 99] width 178 height 31
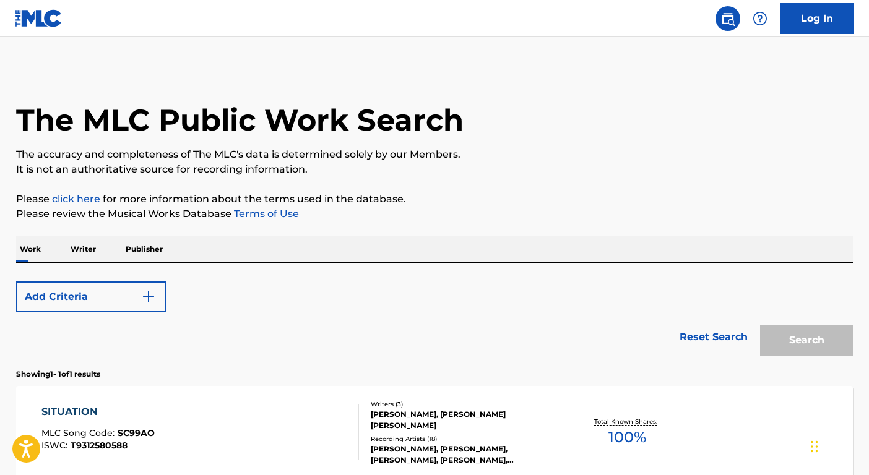
scroll to position [127, 0]
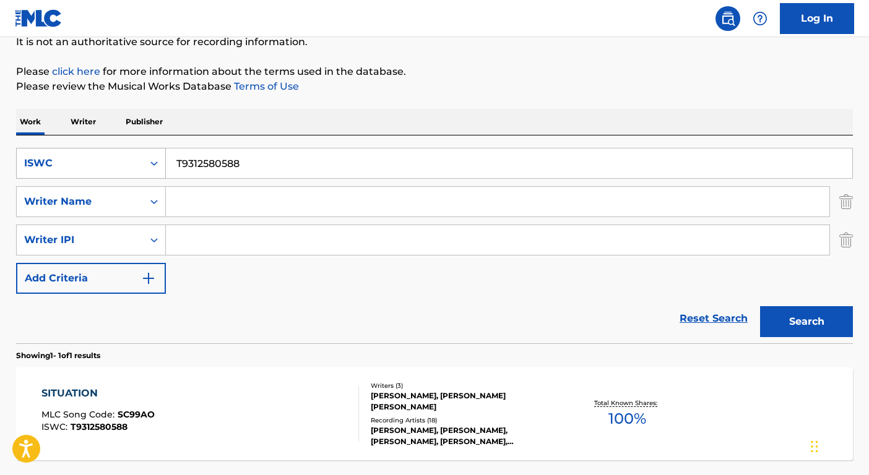
click at [108, 165] on div "ISWC" at bounding box center [79, 163] width 111 height 15
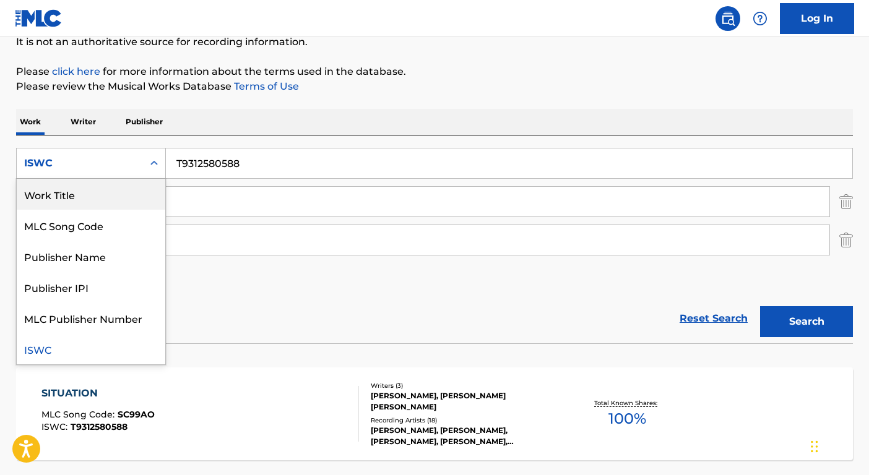
click at [108, 191] on div "Work Title" at bounding box center [91, 194] width 148 height 31
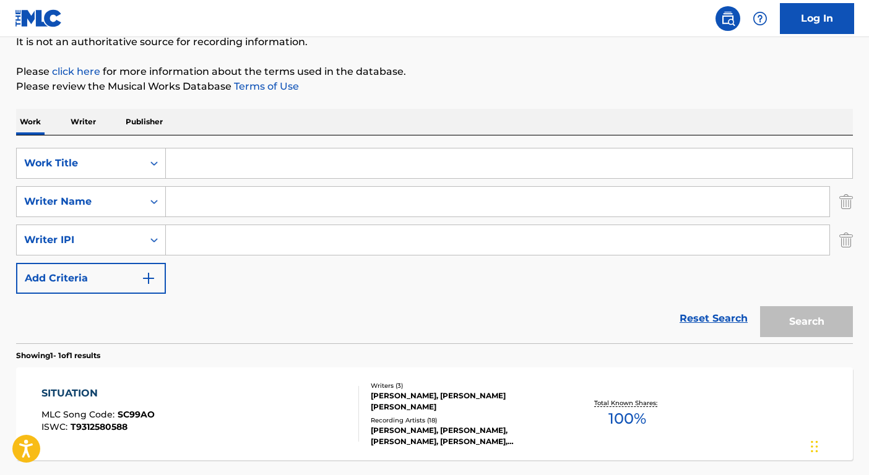
click at [205, 157] on input "Search Form" at bounding box center [509, 163] width 686 height 30
paste input "Birds Fly"
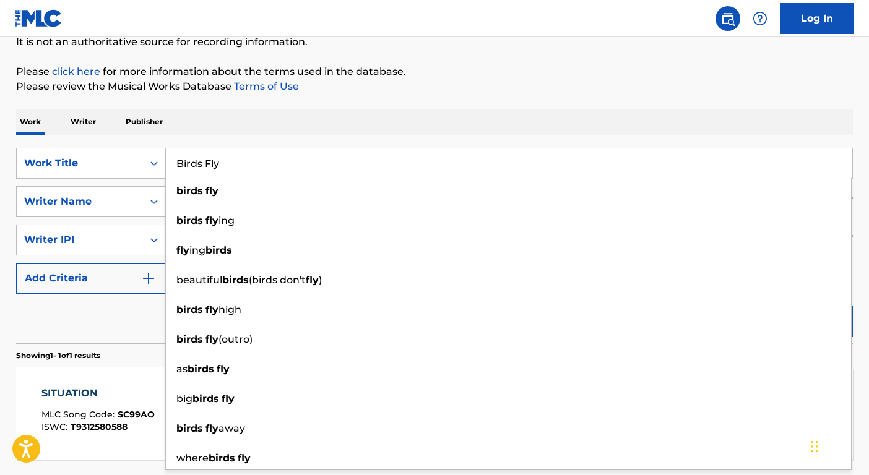
click at [190, 191] on strong "birds" at bounding box center [189, 191] width 27 height 12
type input "birds fly"
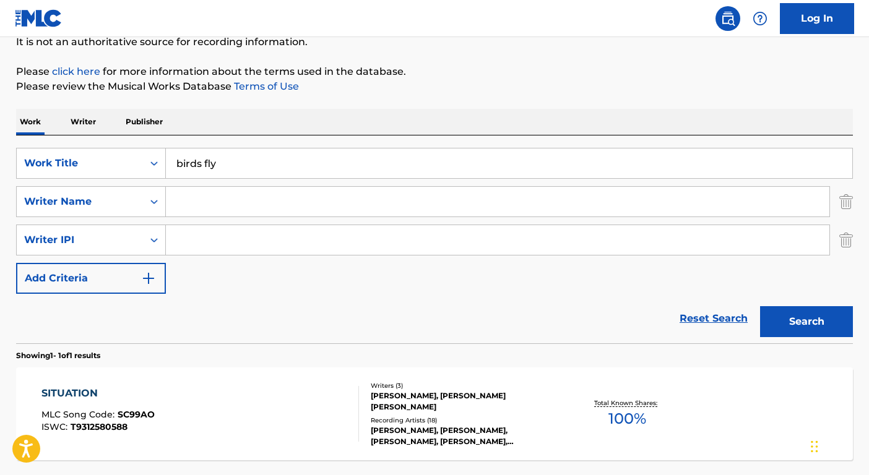
click at [195, 200] on input "Search Form" at bounding box center [497, 202] width 663 height 30
type input "[PERSON_NAME]"
click at [760, 306] on button "Search" at bounding box center [806, 321] width 93 height 31
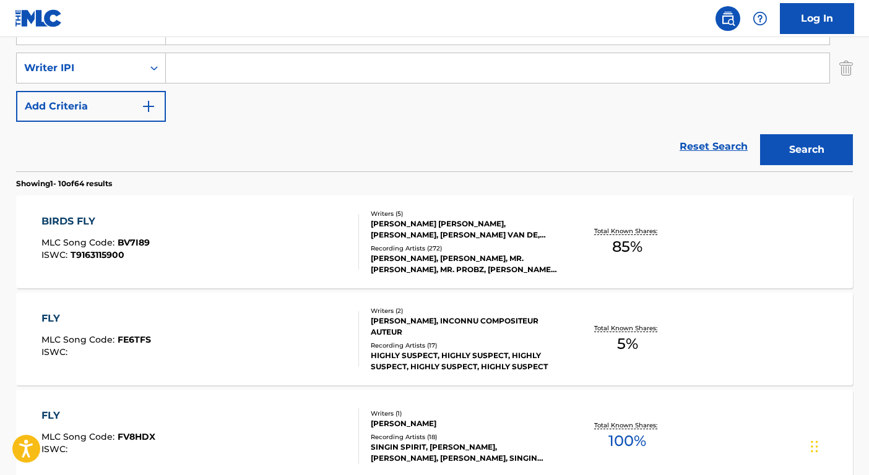
scroll to position [385, 0]
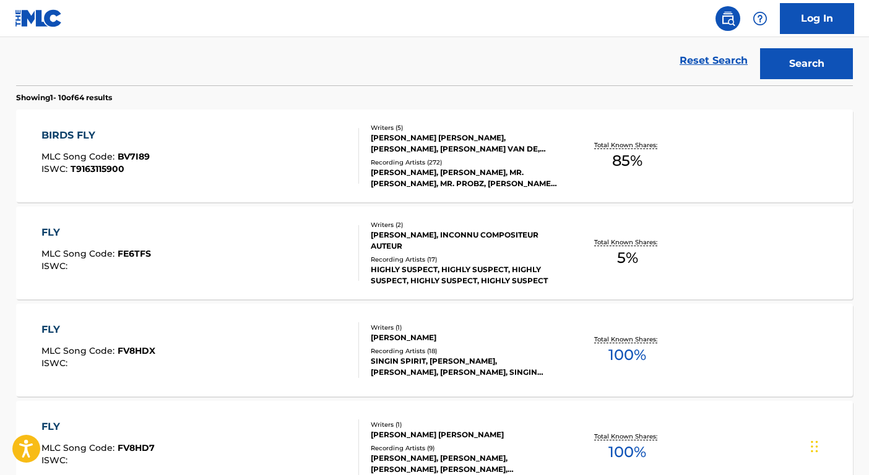
click at [490, 155] on div "Writers ( 5 ) [PERSON_NAME] [PERSON_NAME], [PERSON_NAME], [PERSON_NAME] VAN DE,…" at bounding box center [458, 156] width 199 height 66
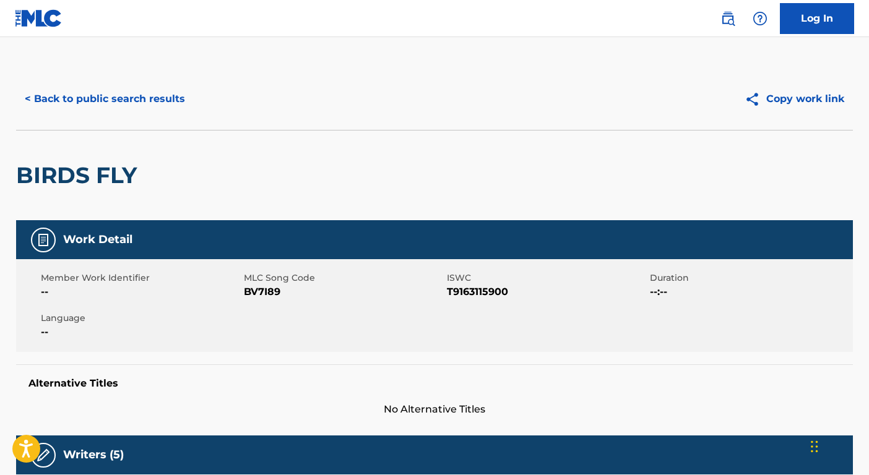
click at [145, 114] on div "< Back to public search results Copy work link" at bounding box center [434, 99] width 836 height 62
click at [138, 100] on button "< Back to public search results" at bounding box center [105, 99] width 178 height 31
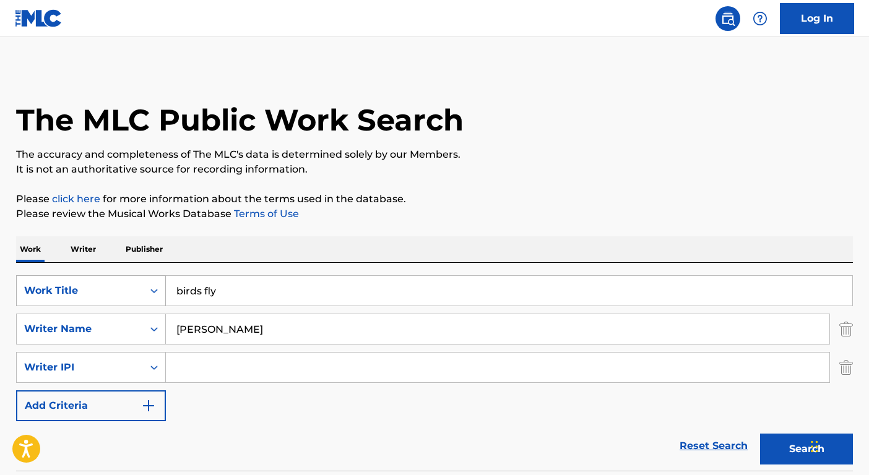
click at [116, 293] on div "Work Title" at bounding box center [91, 290] width 150 height 31
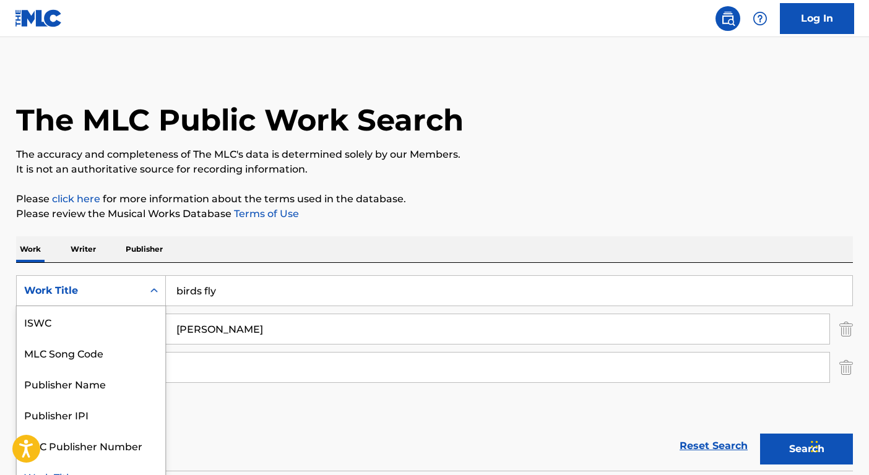
scroll to position [17, 0]
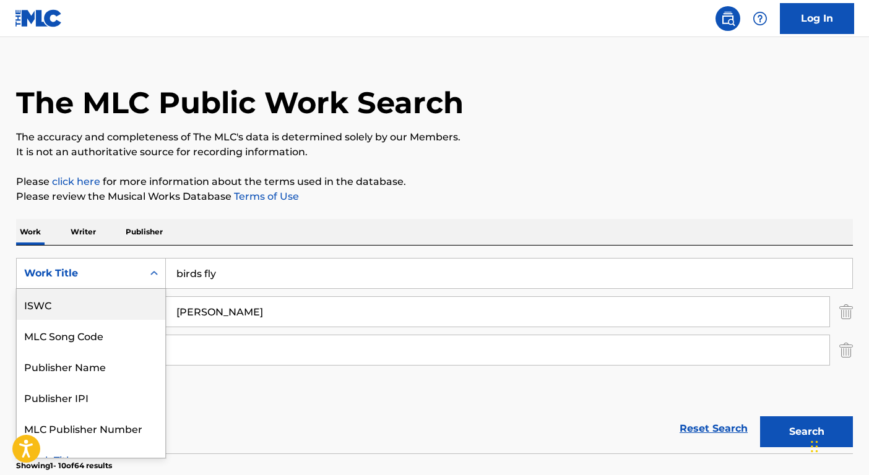
click at [109, 307] on div "ISWC" at bounding box center [91, 304] width 148 height 31
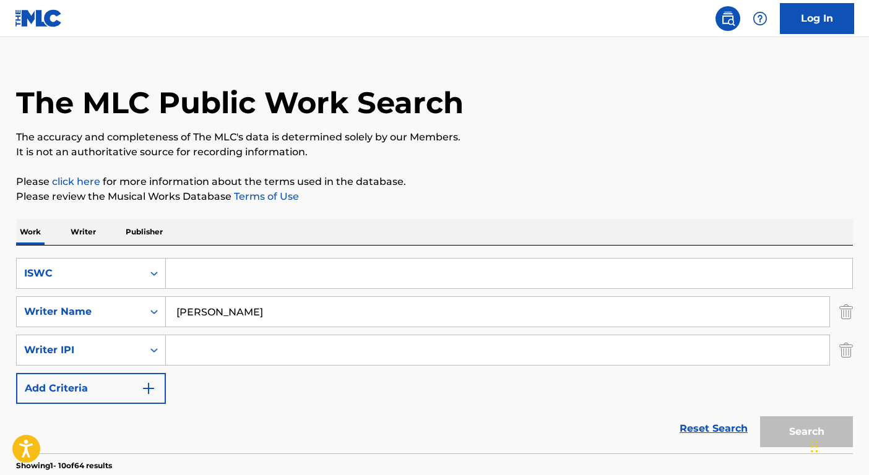
click at [239, 284] on input "Search Form" at bounding box center [509, 274] width 686 height 30
paste input "T0718839907"
type input "T0718839907"
click at [236, 300] on input "[PERSON_NAME]" at bounding box center [497, 312] width 663 height 30
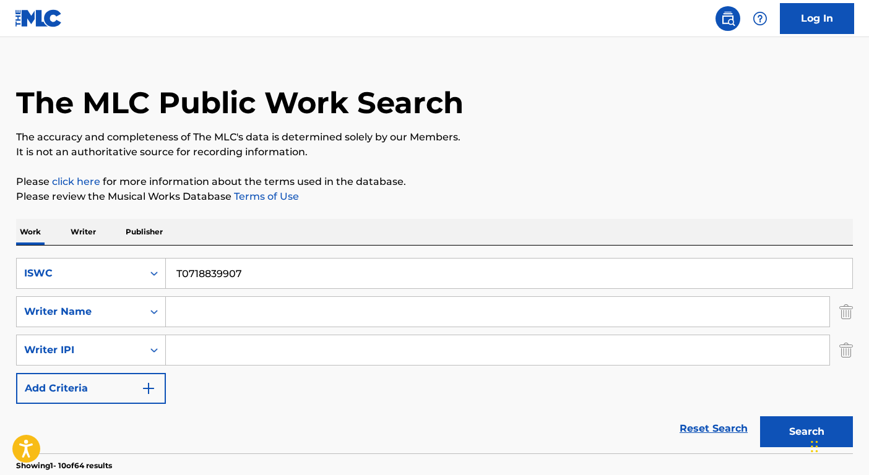
click at [760, 416] on button "Search" at bounding box center [806, 431] width 93 height 31
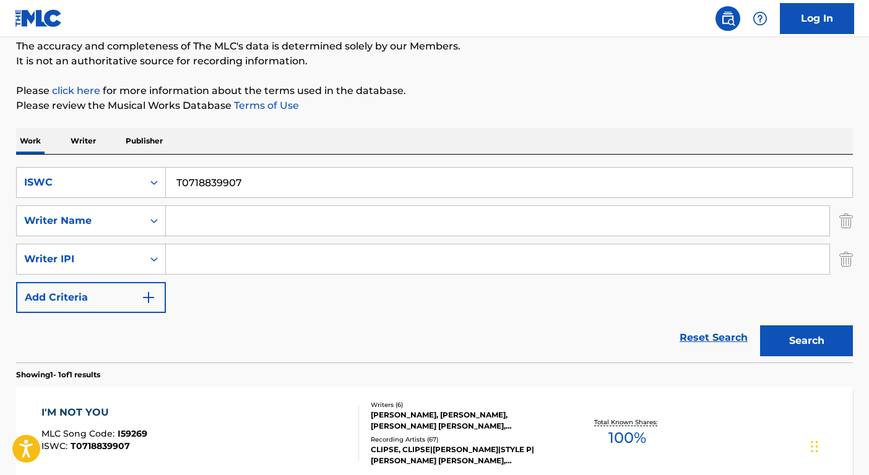
scroll to position [236, 0]
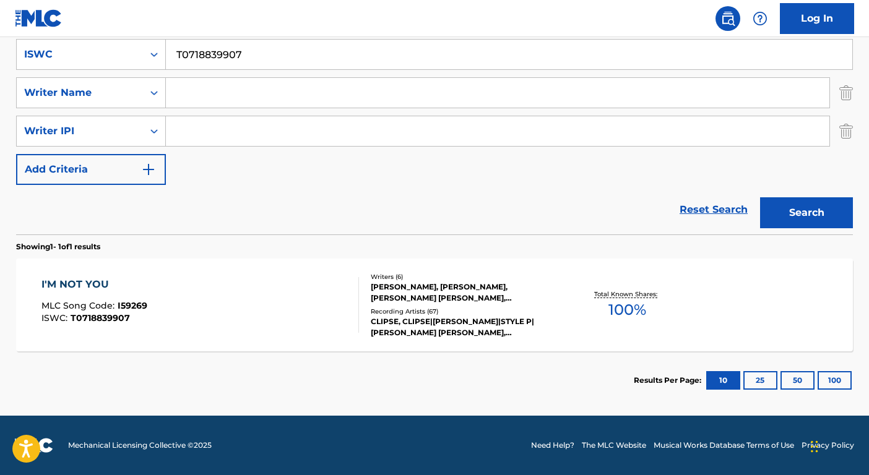
click at [379, 274] on div "Writers ( 6 )" at bounding box center [464, 276] width 187 height 9
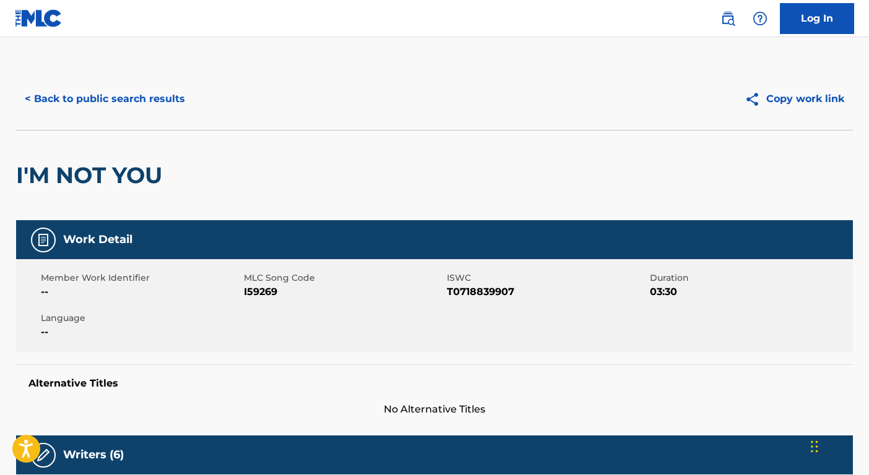
click at [158, 111] on button "< Back to public search results" at bounding box center [105, 99] width 178 height 31
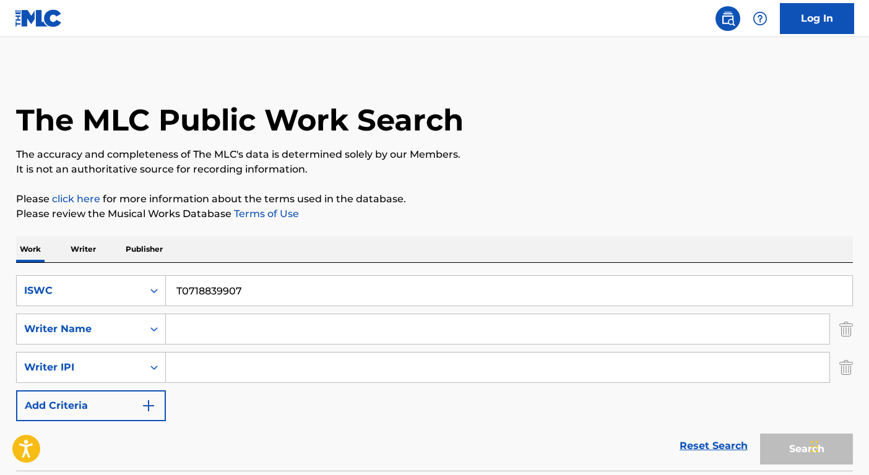
scroll to position [127, 0]
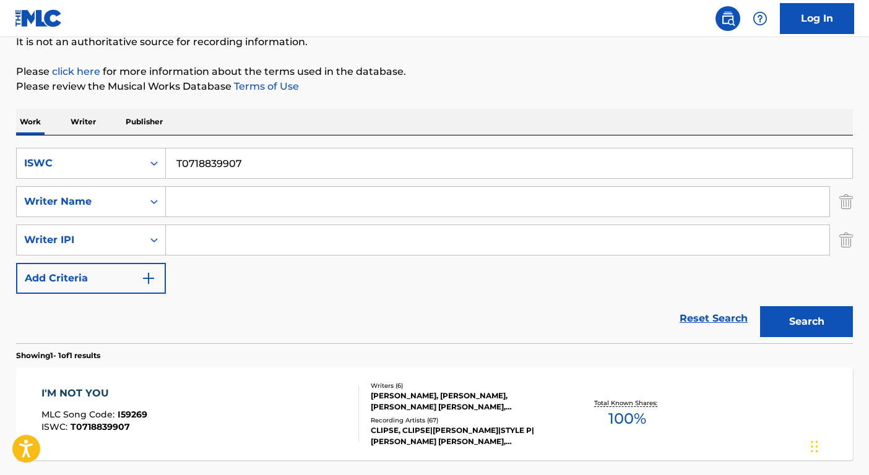
click at [222, 152] on input "T0718839907" at bounding box center [509, 163] width 686 height 30
paste input "9157815719"
type input "T9157815719"
click at [807, 315] on button "Search" at bounding box center [806, 321] width 93 height 31
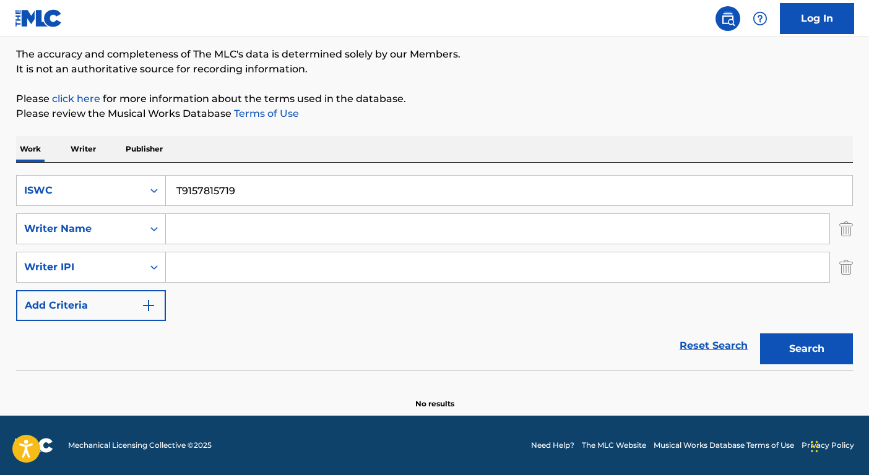
scroll to position [100, 0]
click at [252, 202] on input "T9157815719" at bounding box center [509, 191] width 686 height 30
click at [150, 199] on div "Search Form" at bounding box center [154, 190] width 22 height 22
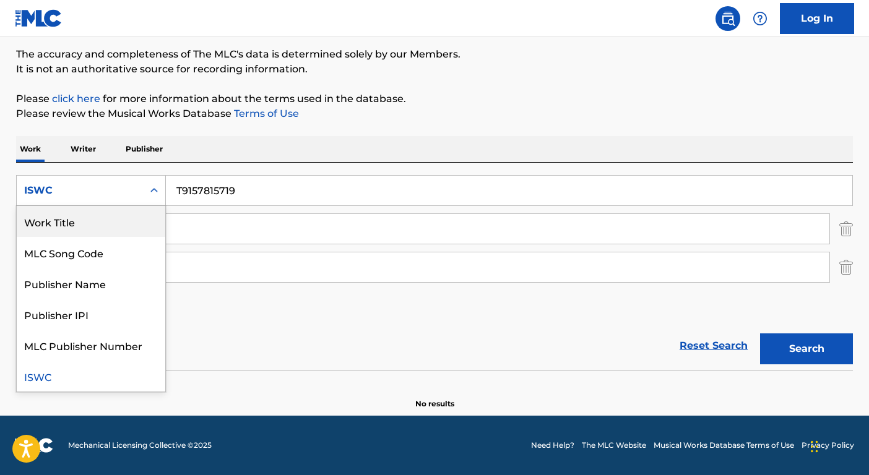
click at [150, 223] on div "Work Title" at bounding box center [91, 221] width 148 height 31
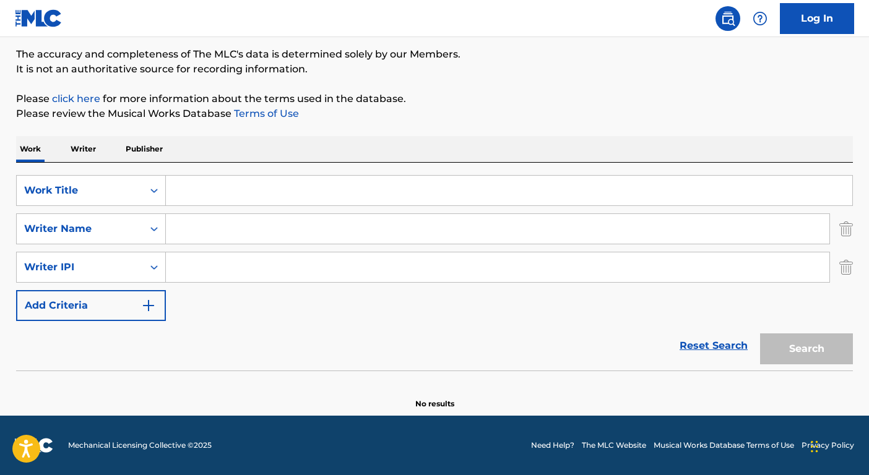
click at [200, 191] on input "Search Form" at bounding box center [509, 191] width 686 height 30
paste input "MILLIONS"
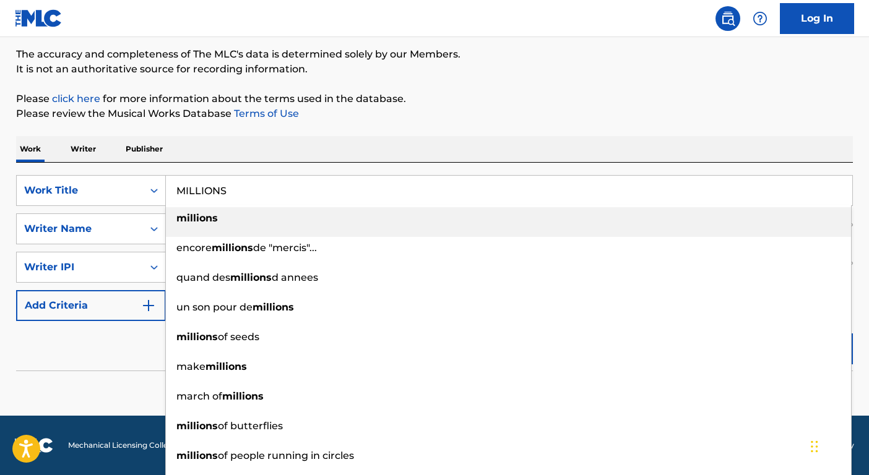
click at [208, 223] on strong "millions" at bounding box center [196, 218] width 41 height 12
type input "millions"
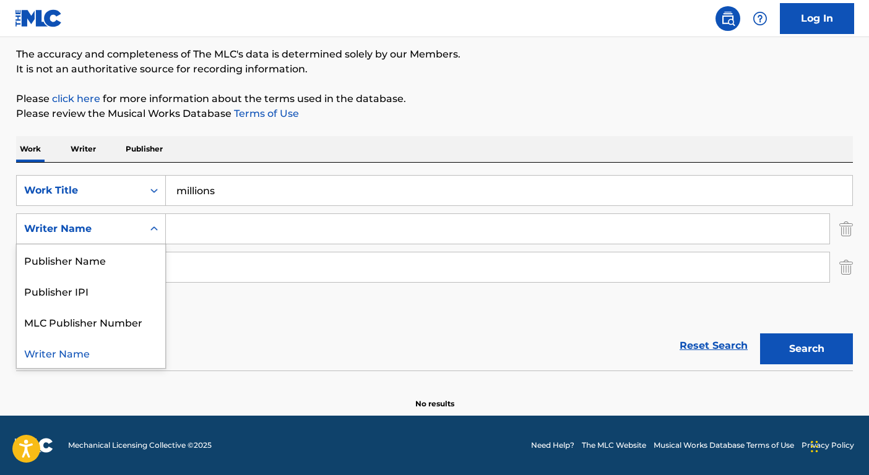
click at [93, 239] on div "Writer Name" at bounding box center [80, 229] width 126 height 24
click at [254, 233] on input "Search Form" at bounding box center [497, 229] width 663 height 30
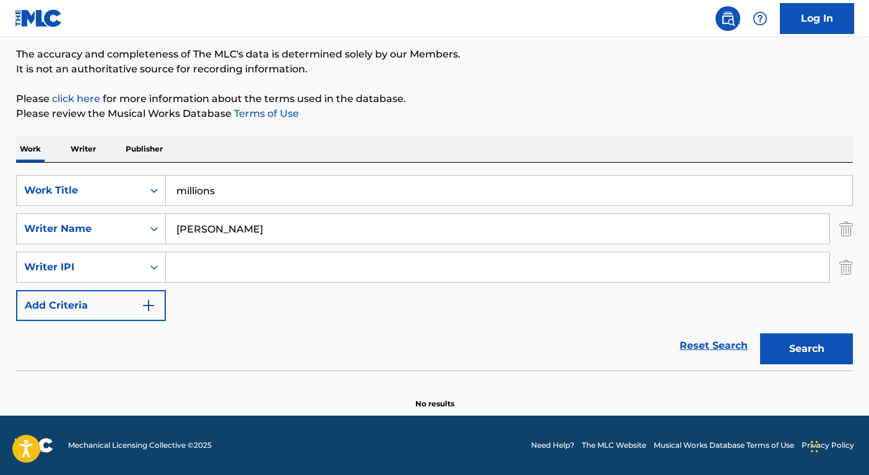
type input "[PERSON_NAME]"
click at [760, 333] on button "Search" at bounding box center [806, 348] width 93 height 31
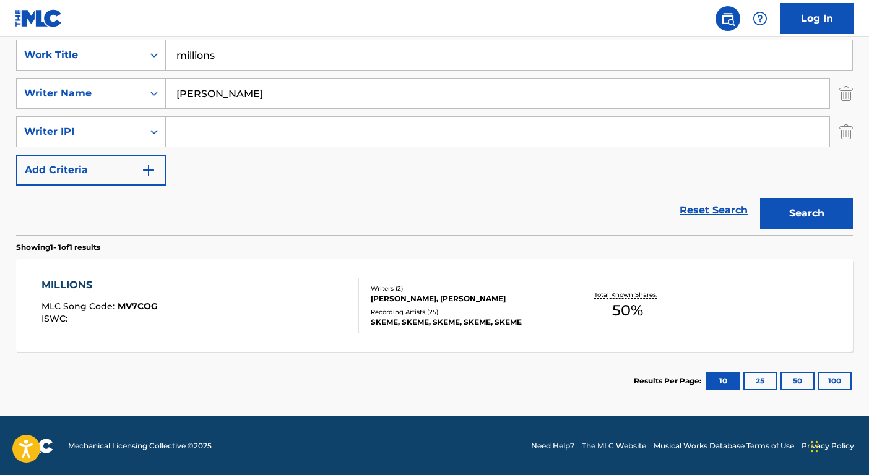
scroll to position [236, 0]
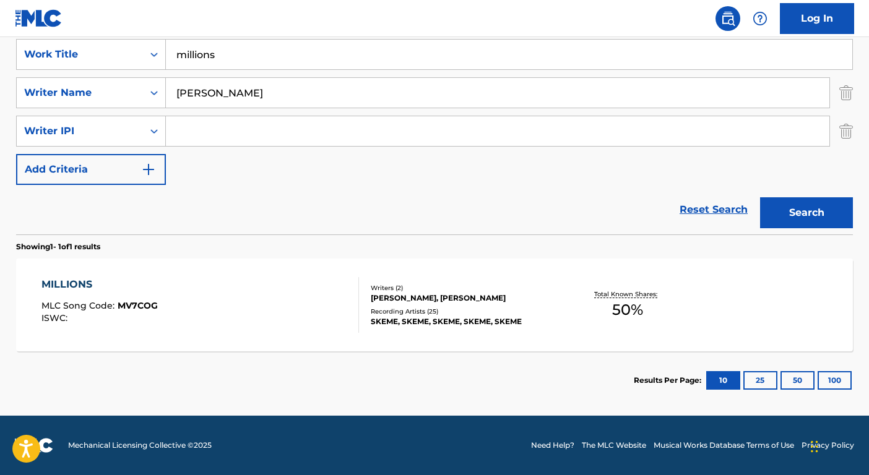
click at [470, 316] on div "SKEME, SKEME, SKEME, SKEME, SKEME" at bounding box center [464, 321] width 187 height 11
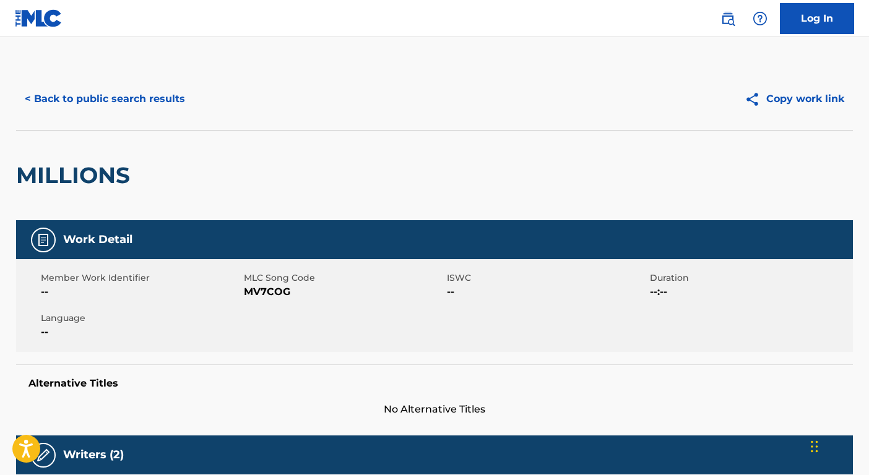
click at [123, 101] on button "< Back to public search results" at bounding box center [105, 99] width 178 height 31
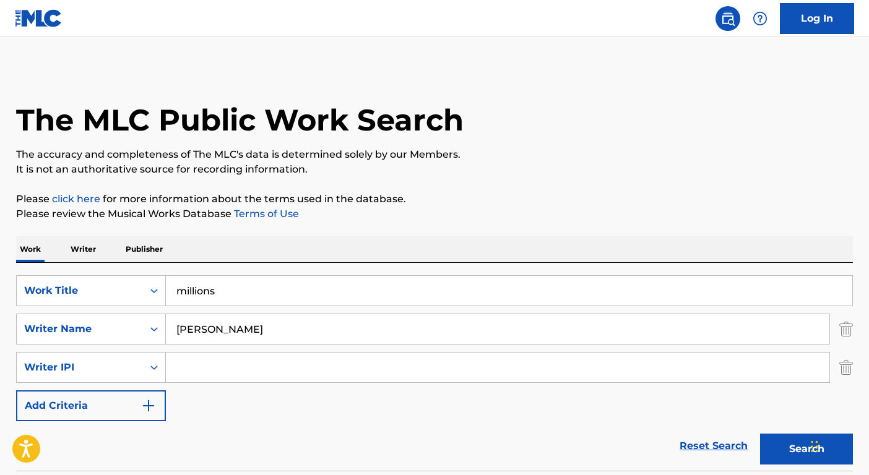
scroll to position [127, 0]
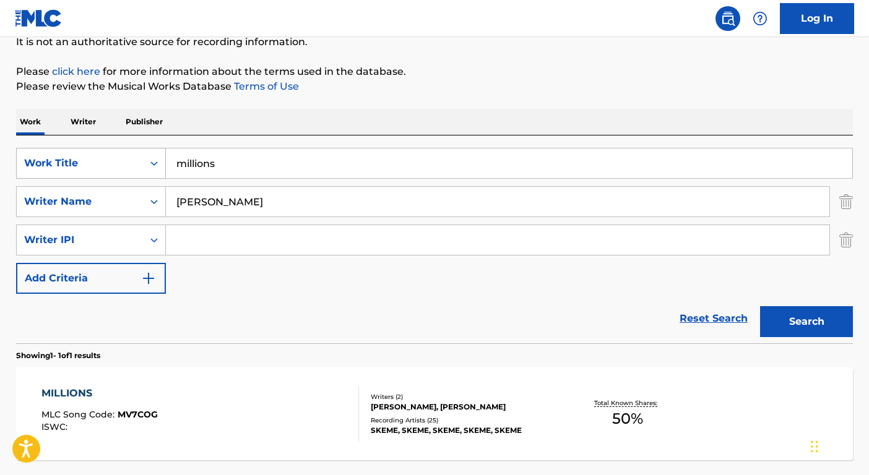
click at [123, 165] on div "Work Title" at bounding box center [79, 163] width 111 height 15
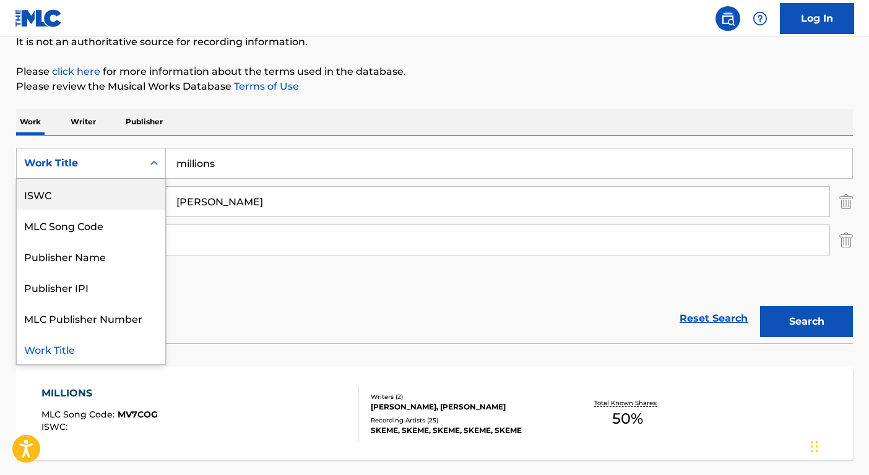
click at [79, 191] on div "ISWC" at bounding box center [91, 194] width 148 height 31
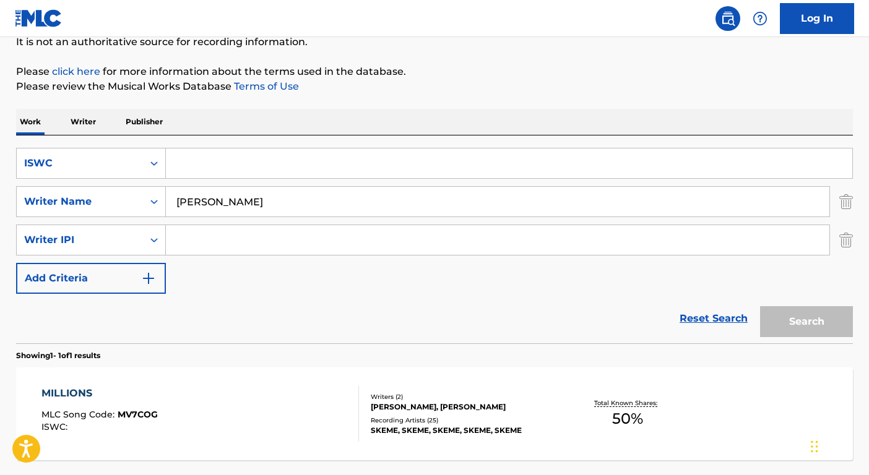
click at [184, 155] on input "Search Form" at bounding box center [509, 163] width 686 height 30
paste input "T9145916401"
type input "T9145916401"
click at [198, 197] on input "[PERSON_NAME]" at bounding box center [497, 202] width 663 height 30
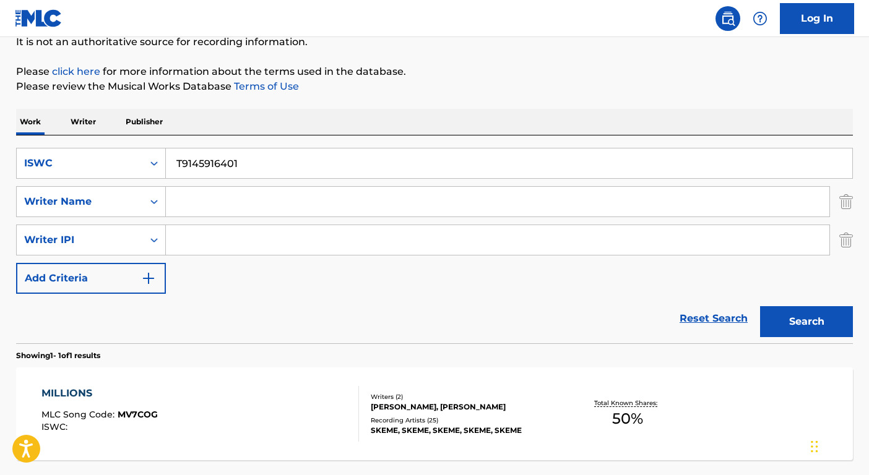
click at [760, 306] on button "Search" at bounding box center [806, 321] width 93 height 31
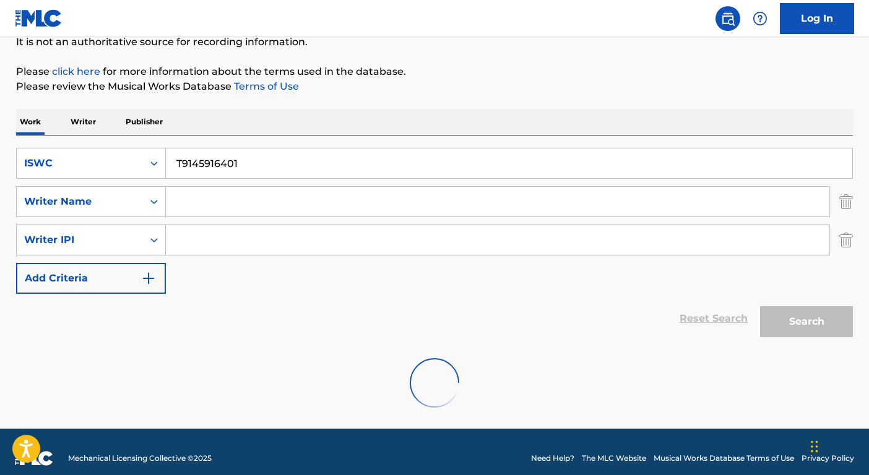
scroll to position [100, 0]
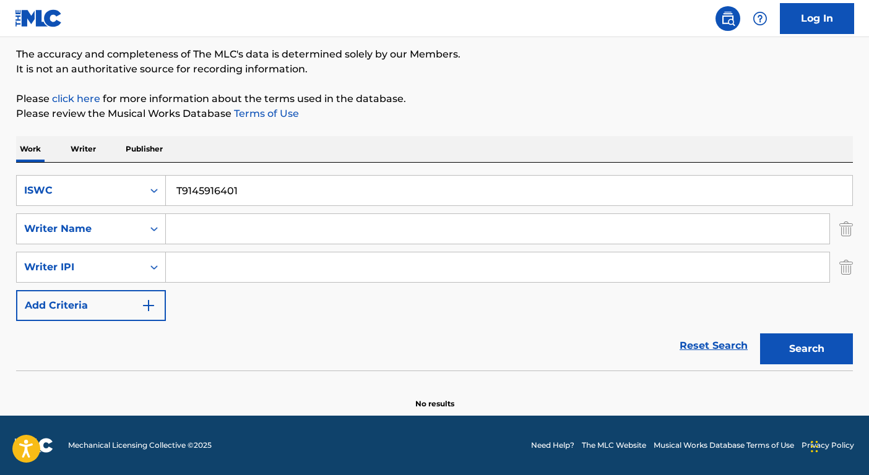
click at [239, 189] on input "T9145916401" at bounding box center [509, 191] width 686 height 30
click at [91, 215] on div "Writer Name" at bounding box center [91, 228] width 150 height 31
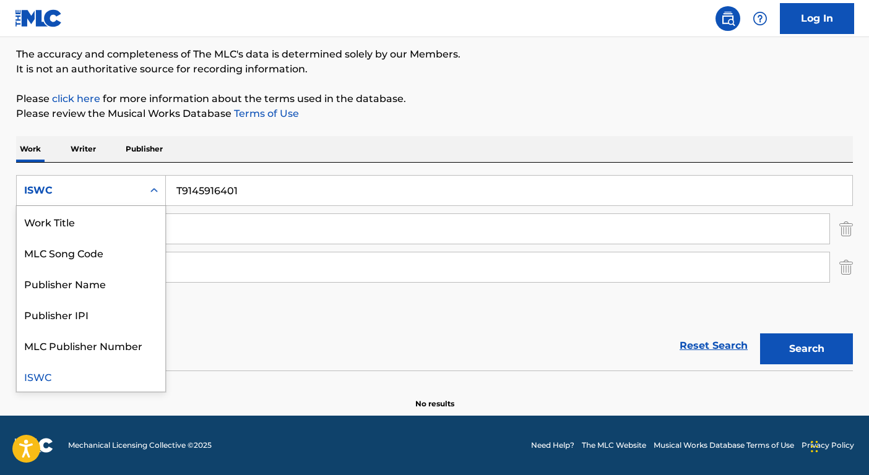
click at [93, 186] on div "ISWC" at bounding box center [79, 190] width 111 height 15
click at [107, 227] on div "Work Title" at bounding box center [91, 221] width 148 height 31
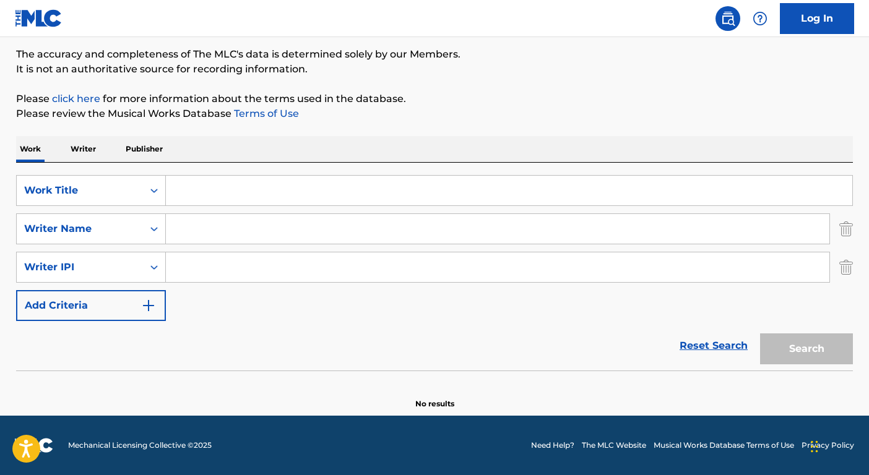
click at [199, 196] on input "Search Form" at bounding box center [509, 191] width 686 height 30
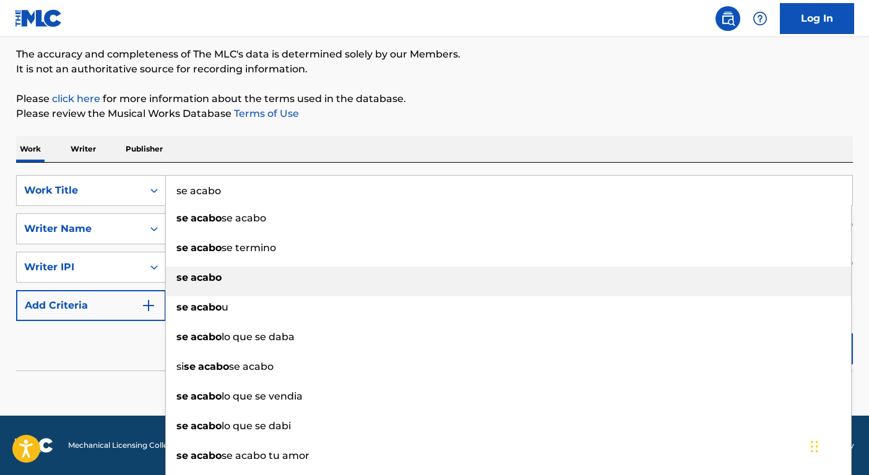
type input "se acabo"
click at [216, 282] on strong "acabo" at bounding box center [206, 278] width 31 height 12
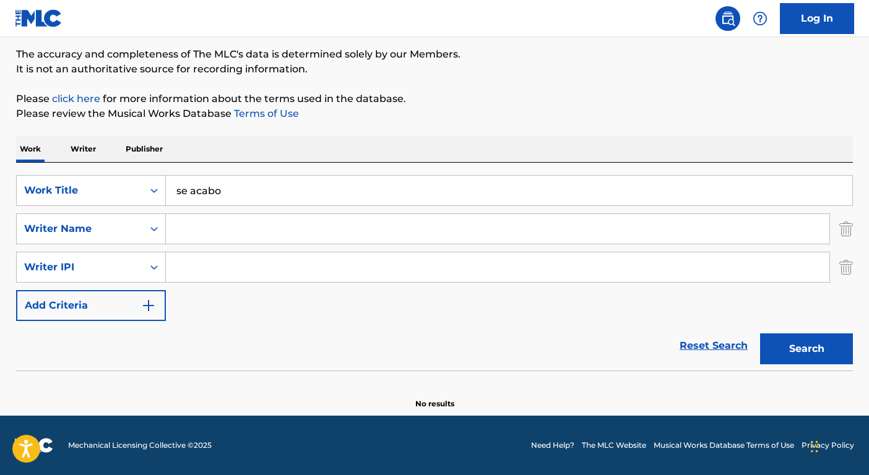
click at [186, 231] on input "Search Form" at bounding box center [497, 229] width 663 height 30
type input "[PERSON_NAME]"
click at [760, 333] on button "Search" at bounding box center [806, 348] width 93 height 31
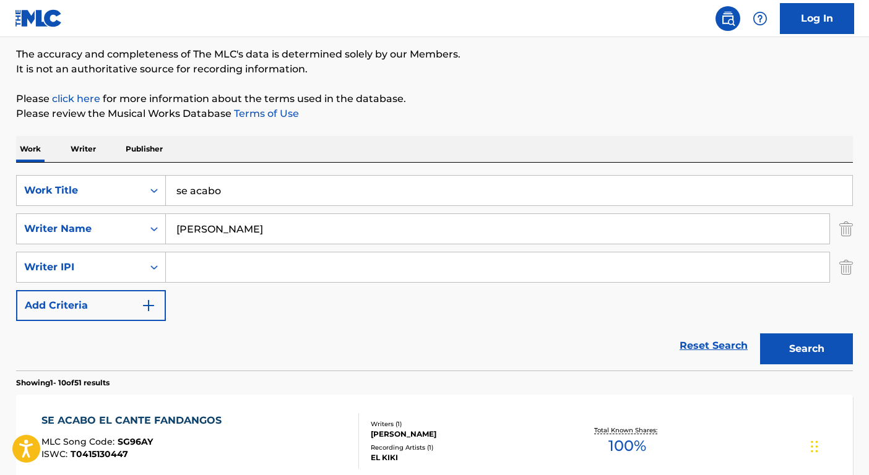
scroll to position [345, 0]
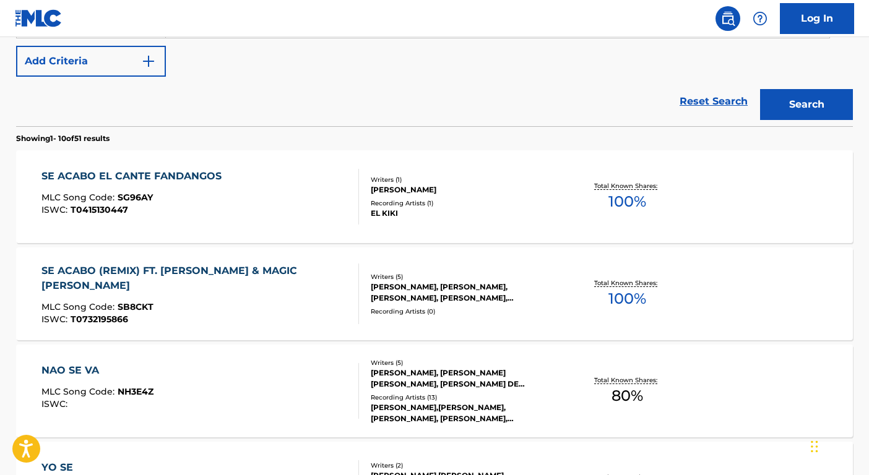
click at [508, 282] on div "[PERSON_NAME], [PERSON_NAME], [PERSON_NAME], [PERSON_NAME], [PERSON_NAME]" at bounding box center [464, 293] width 187 height 22
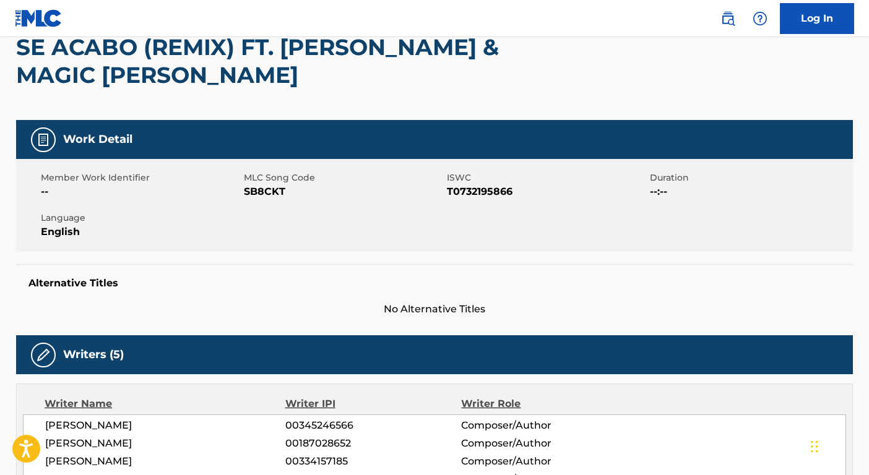
scroll to position [58, 0]
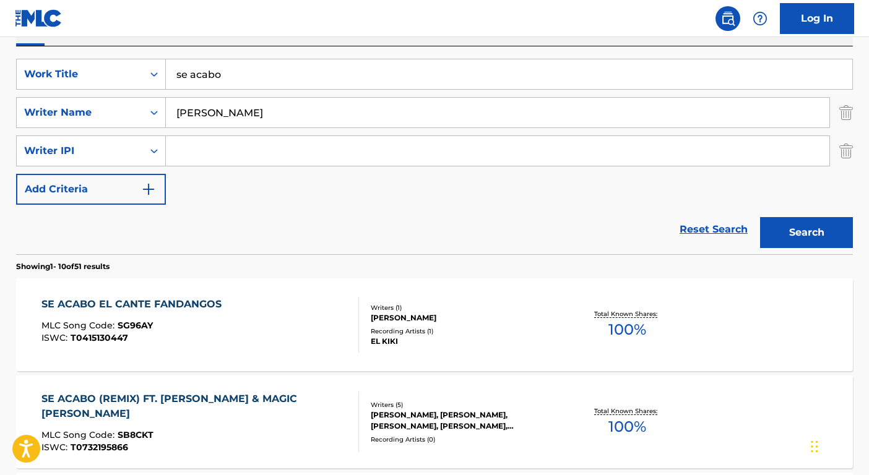
scroll to position [186, 0]
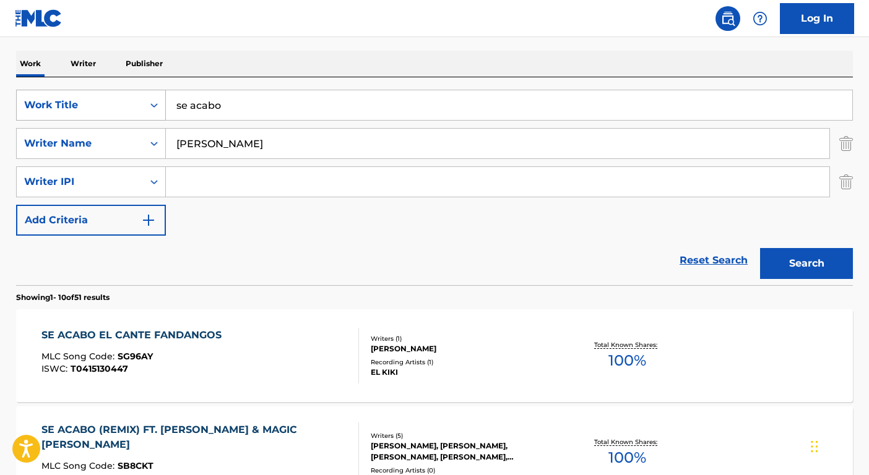
click at [110, 93] on div "Work Title" at bounding box center [80, 105] width 126 height 24
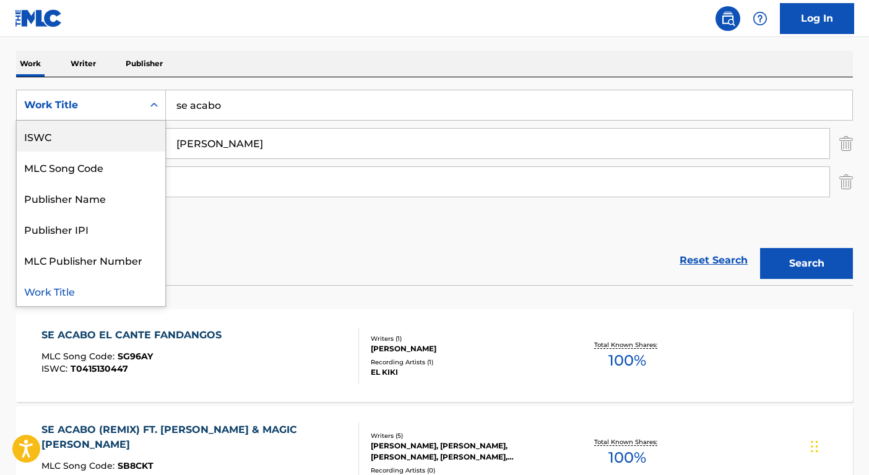
click at [94, 148] on div "ISWC" at bounding box center [91, 136] width 148 height 31
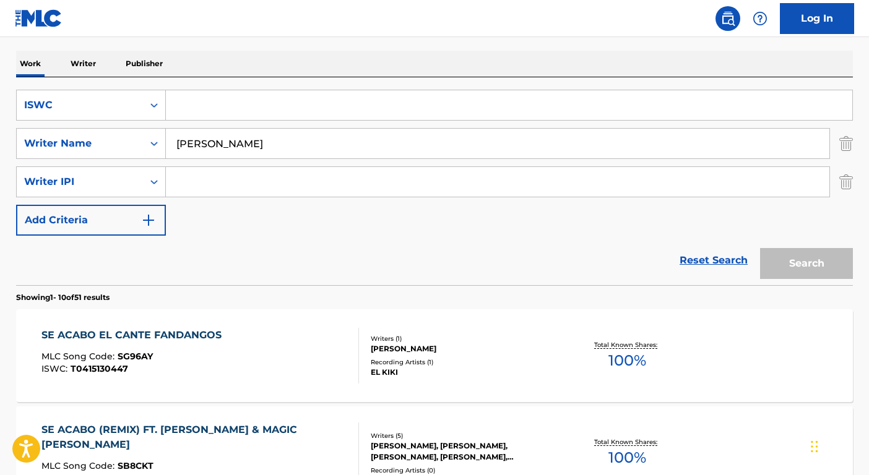
click at [193, 114] on input "Search Form" at bounding box center [509, 105] width 686 height 30
paste input "T3200682408"
type input "T3200682408"
click at [191, 140] on input "[PERSON_NAME]" at bounding box center [497, 144] width 663 height 30
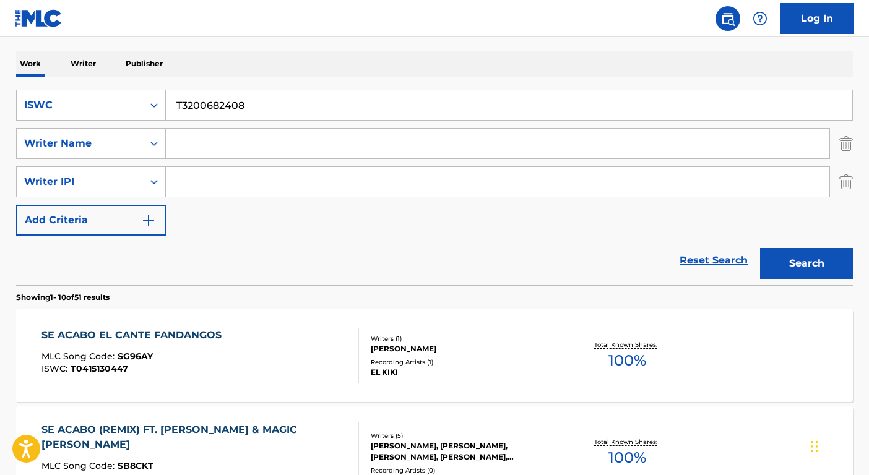
click at [760, 248] on button "Search" at bounding box center [806, 263] width 93 height 31
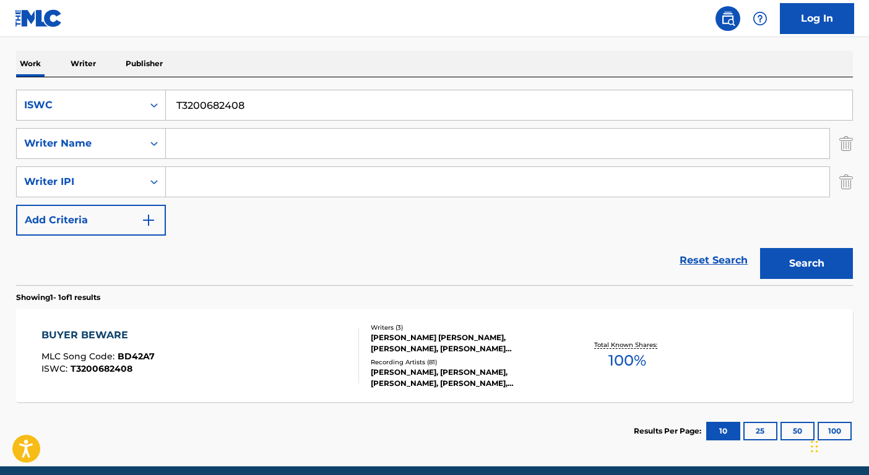
click at [504, 356] on div "Writers ( 3 ) [PERSON_NAME] [PERSON_NAME], [PERSON_NAME], [PERSON_NAME] [PERSON…" at bounding box center [458, 356] width 199 height 66
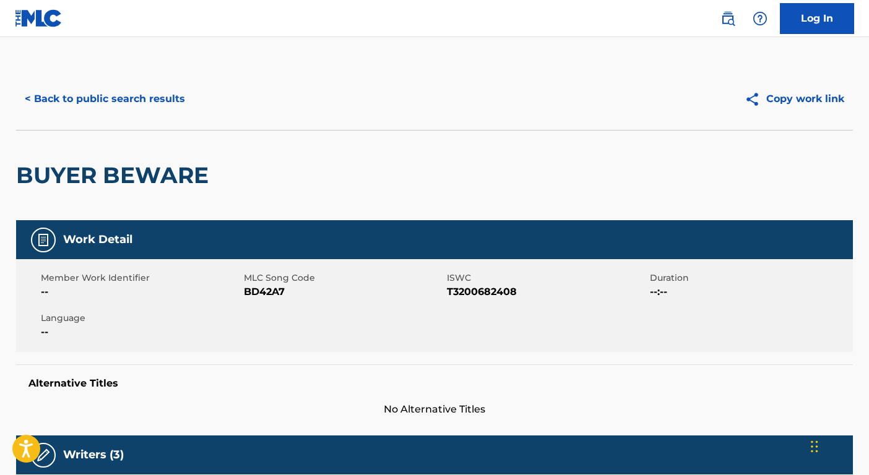
click at [129, 95] on button "< Back to public search results" at bounding box center [105, 99] width 178 height 31
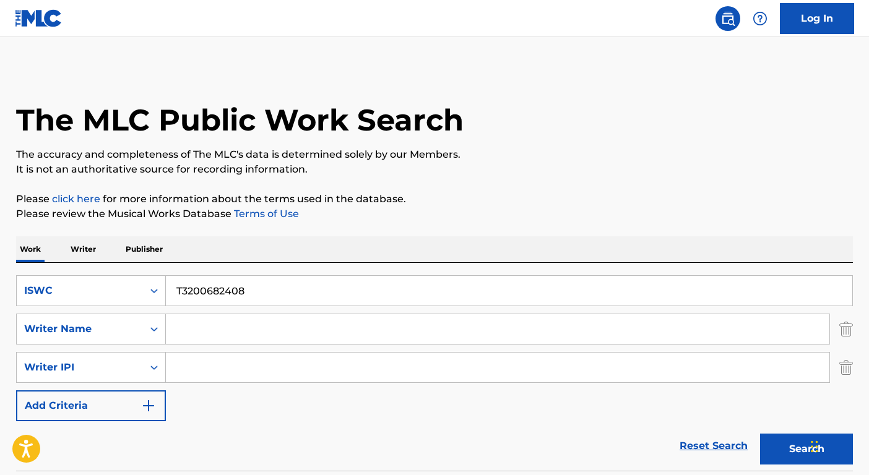
scroll to position [127, 0]
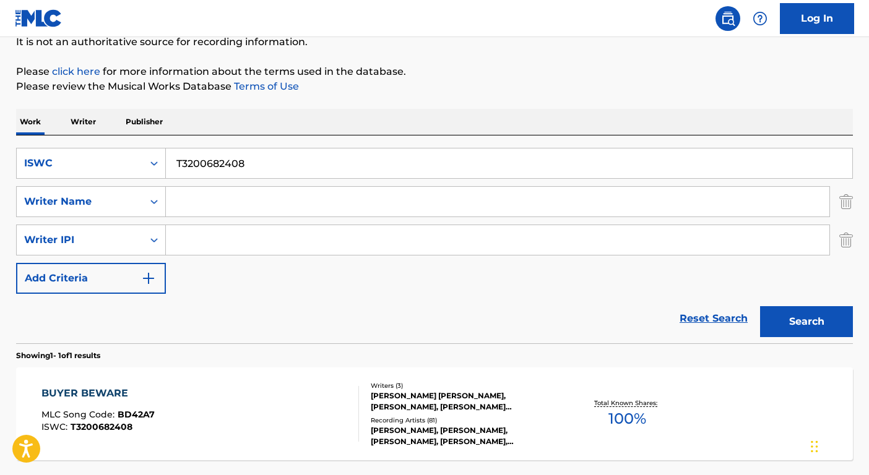
click at [229, 168] on input "T3200682408" at bounding box center [509, 163] width 686 height 30
paste input "9066059743"
type input "T9066059743"
click at [802, 329] on button "Search" at bounding box center [806, 321] width 93 height 31
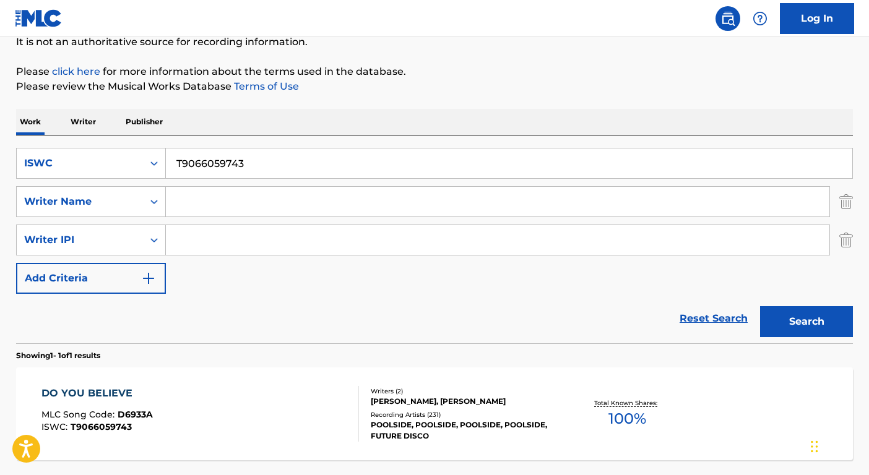
click at [465, 411] on div "Recording Artists ( 231 )" at bounding box center [464, 414] width 187 height 9
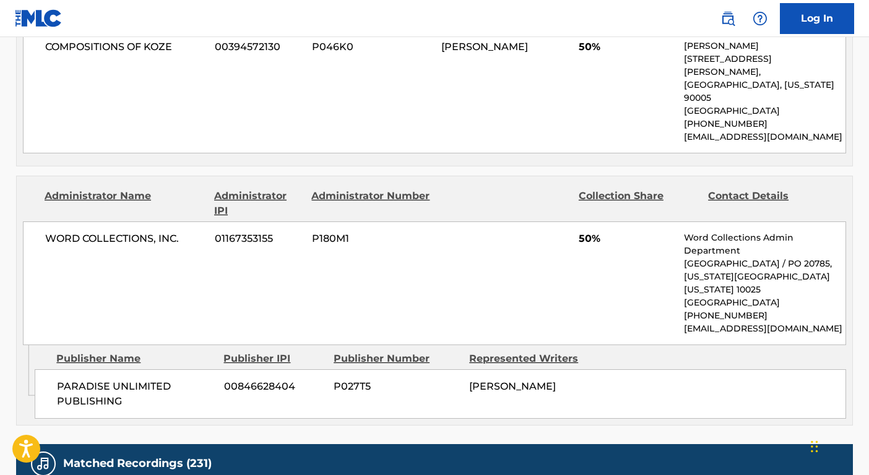
scroll to position [1026, 0]
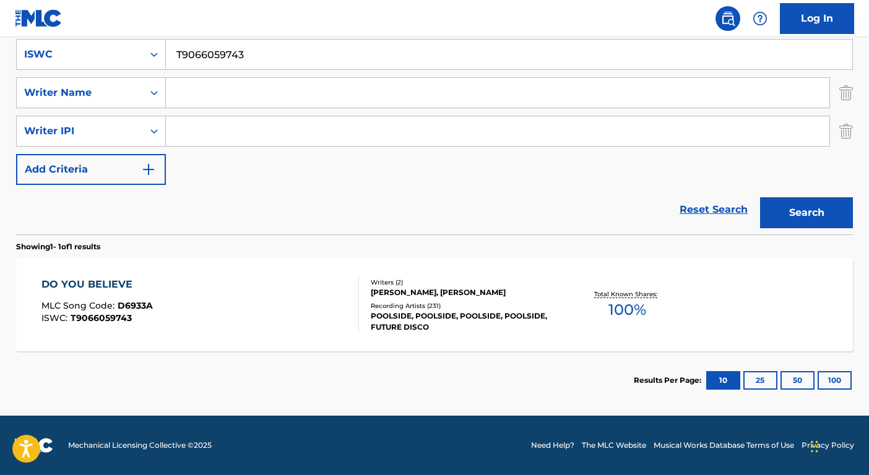
scroll to position [236, 0]
click at [229, 40] on input "T9066059743" at bounding box center [509, 55] width 686 height 30
click at [230, 40] on input "T9066059743" at bounding box center [509, 55] width 686 height 30
click at [229, 55] on input "T9066059743" at bounding box center [509, 55] width 686 height 30
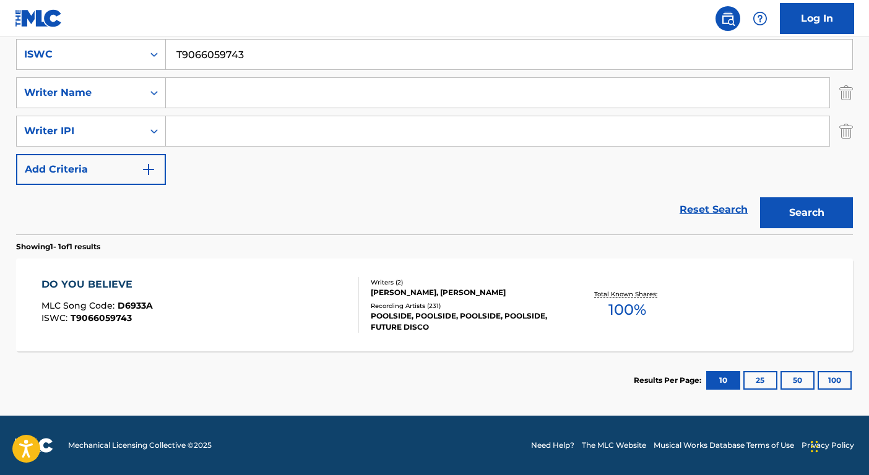
paste input "3011184757"
type input "T3011184757"
click at [832, 211] on button "Search" at bounding box center [806, 212] width 93 height 31
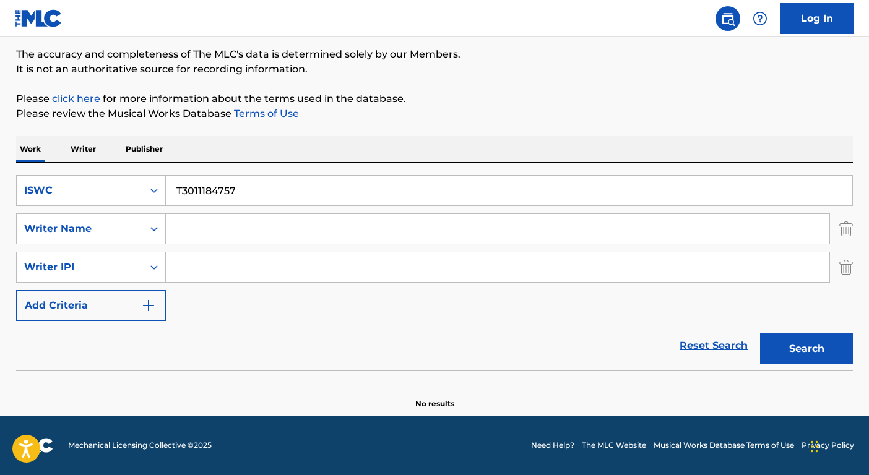
scroll to position [100, 0]
click at [233, 192] on input "T3011184757" at bounding box center [509, 191] width 686 height 30
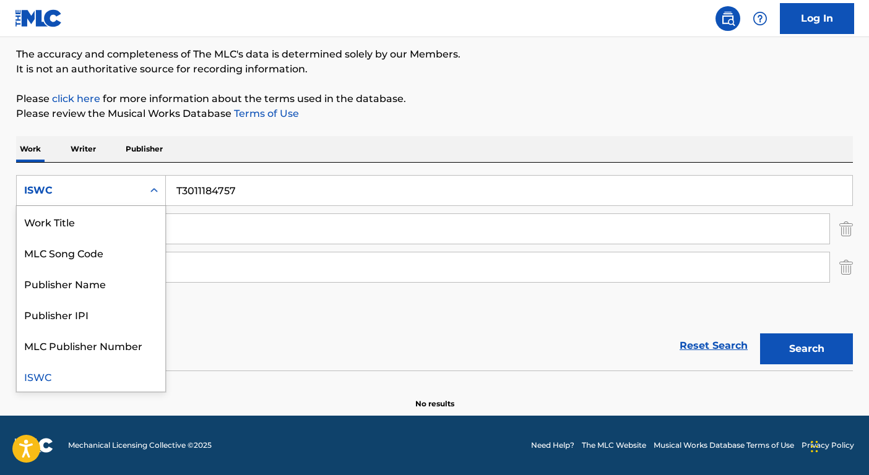
click at [89, 194] on div "ISWC" at bounding box center [79, 190] width 111 height 15
click at [105, 226] on div "Work Title" at bounding box center [91, 221] width 148 height 31
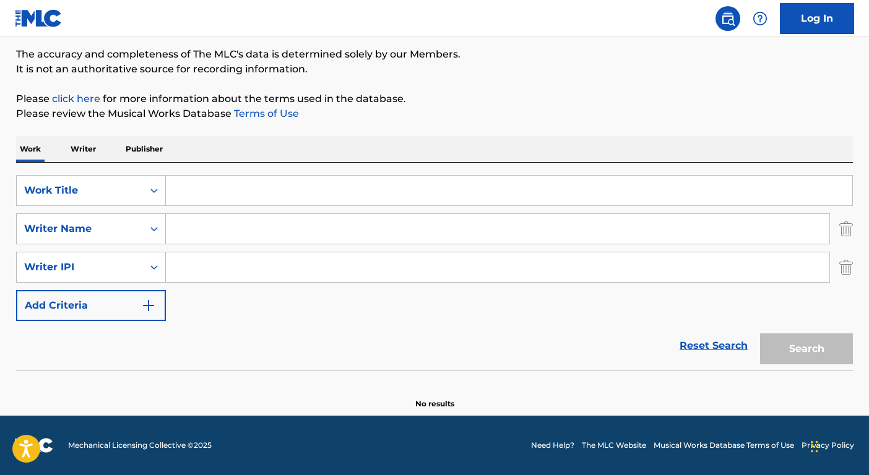
click at [176, 191] on input "Search Form" at bounding box center [509, 191] width 686 height 30
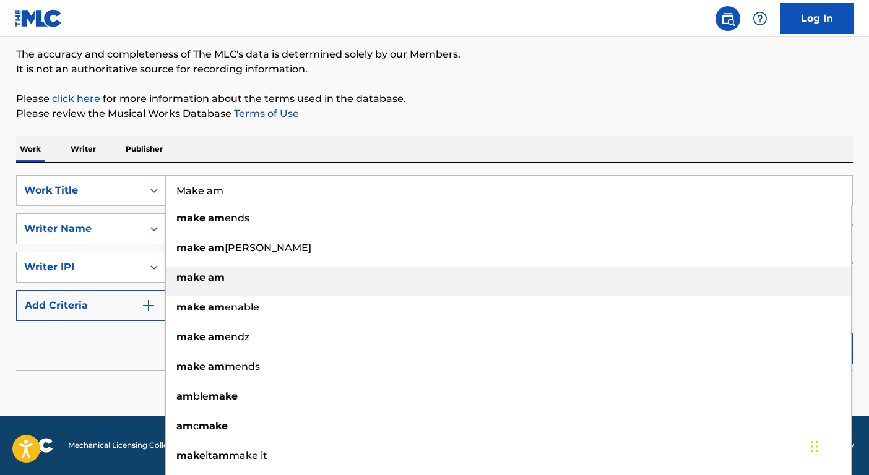
click at [202, 276] on strong "make" at bounding box center [190, 278] width 29 height 12
type input "make am"
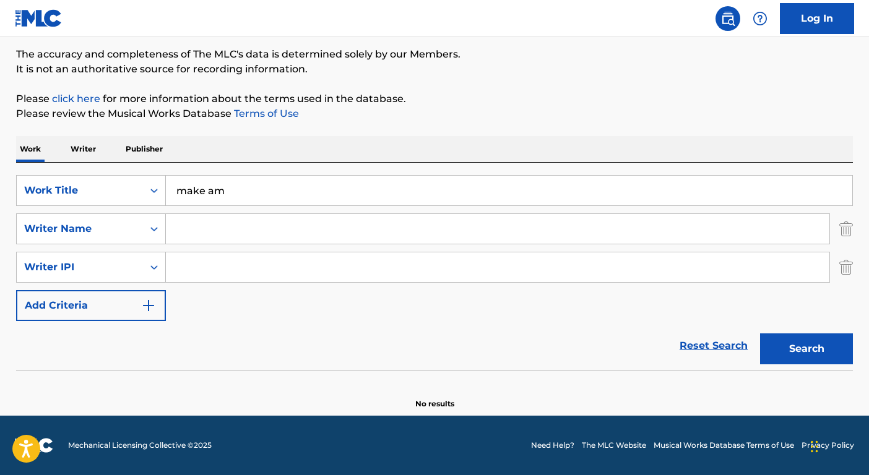
click at [207, 223] on input "Search Form" at bounding box center [497, 229] width 663 height 30
type input "[PERSON_NAME]"
click at [760, 333] on button "Search" at bounding box center [806, 348] width 93 height 31
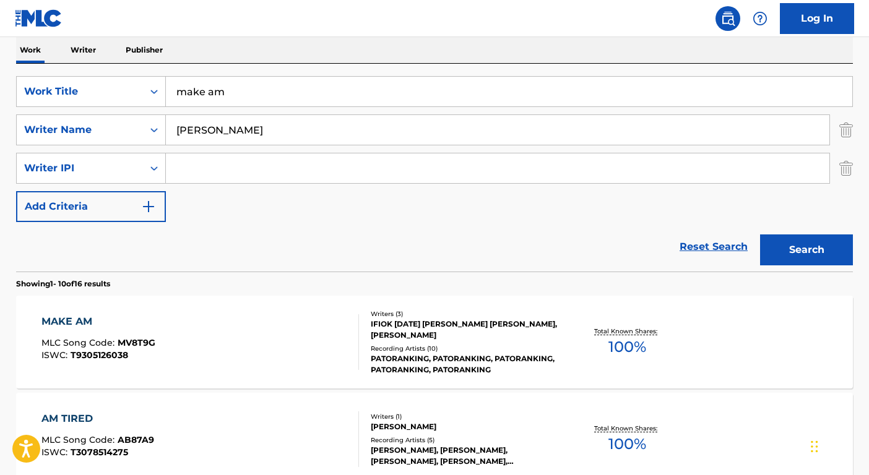
scroll to position [340, 0]
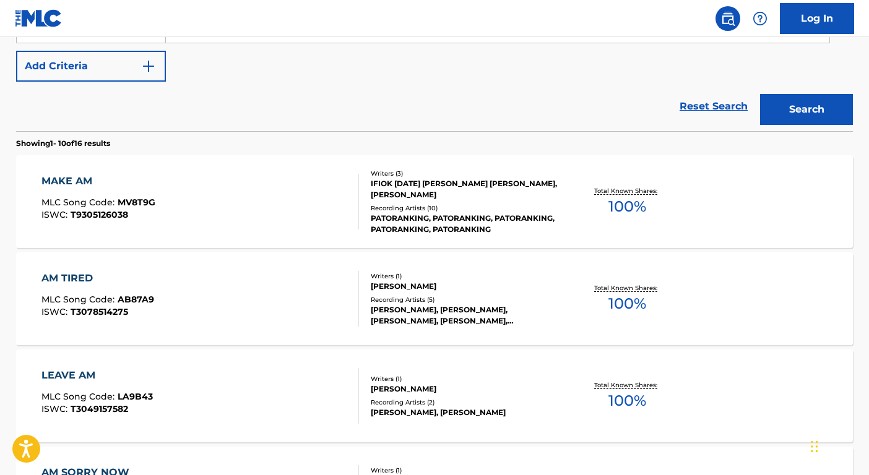
click at [516, 215] on div "PATORANKING, PATORANKING, PATORANKING, PATORANKING, PATORANKING" at bounding box center [464, 224] width 187 height 22
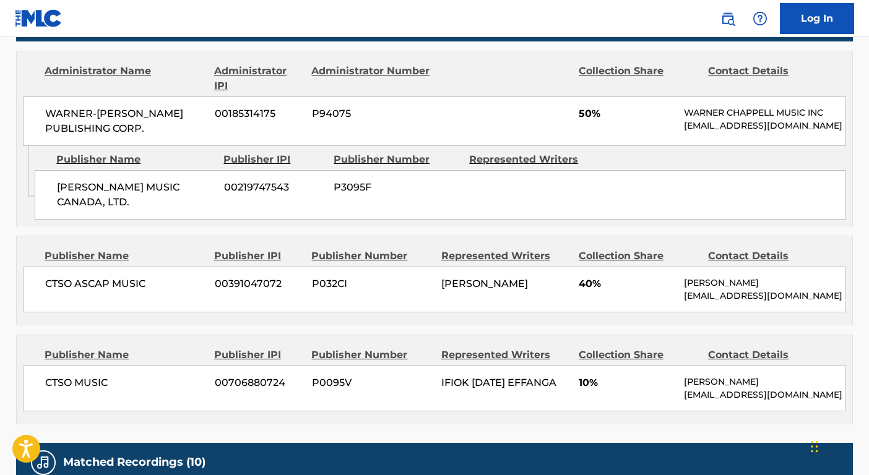
scroll to position [859, 0]
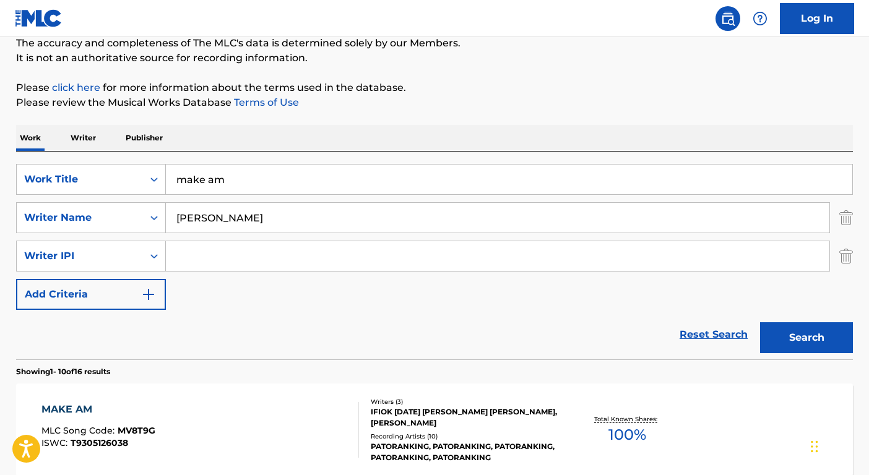
scroll to position [20, 0]
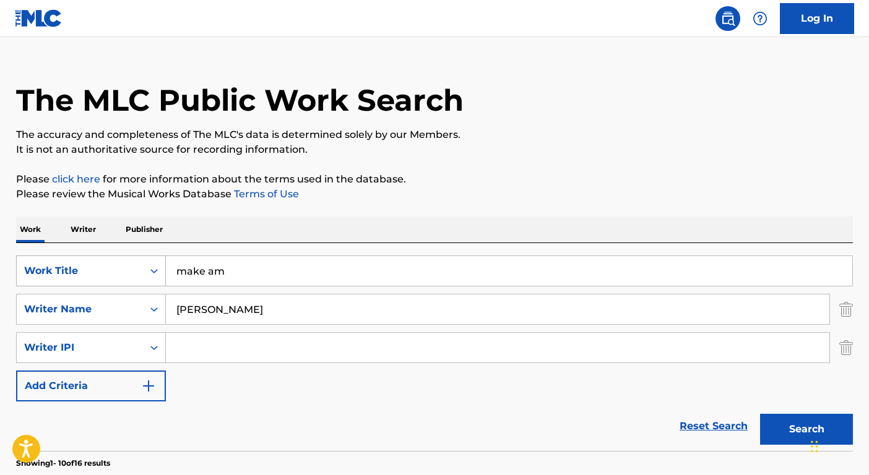
click at [132, 272] on div "Work Title" at bounding box center [79, 271] width 111 height 15
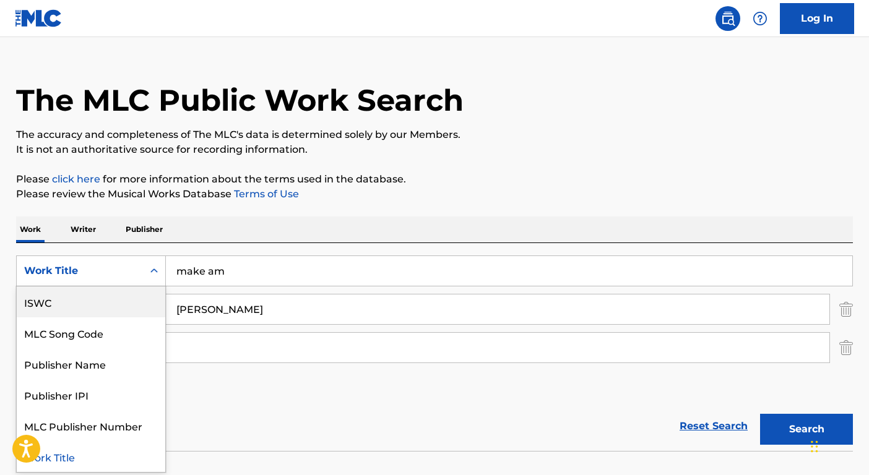
click at [121, 300] on div "ISWC" at bounding box center [91, 301] width 148 height 31
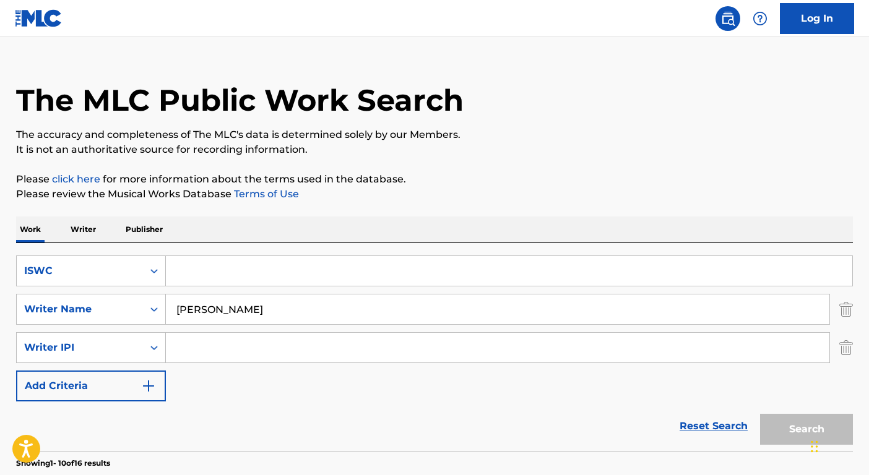
click at [204, 265] on input "Search Form" at bounding box center [509, 271] width 686 height 30
paste input "T9246367271"
type input "T9246367271"
click at [206, 311] on input "[PERSON_NAME]" at bounding box center [497, 309] width 663 height 30
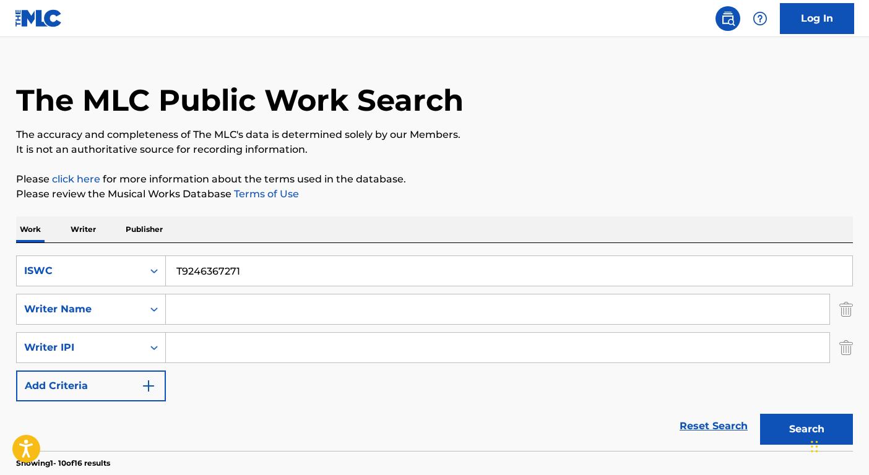
click at [760, 414] on button "Search" at bounding box center [806, 429] width 93 height 31
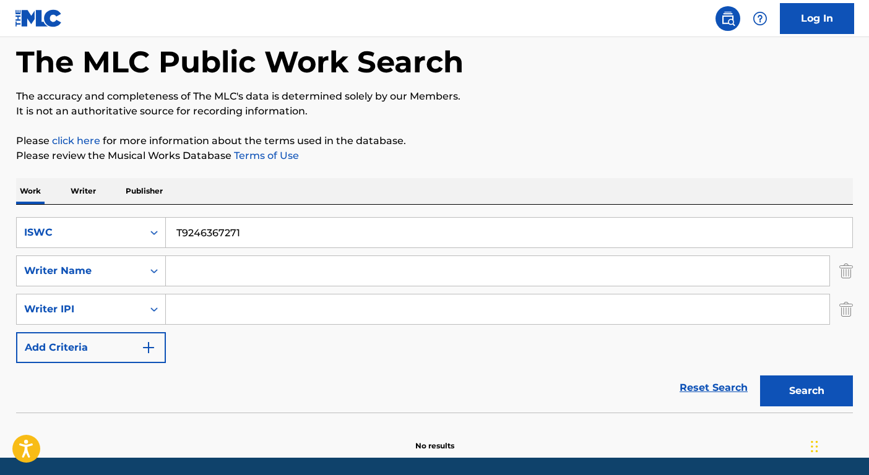
scroll to position [100, 0]
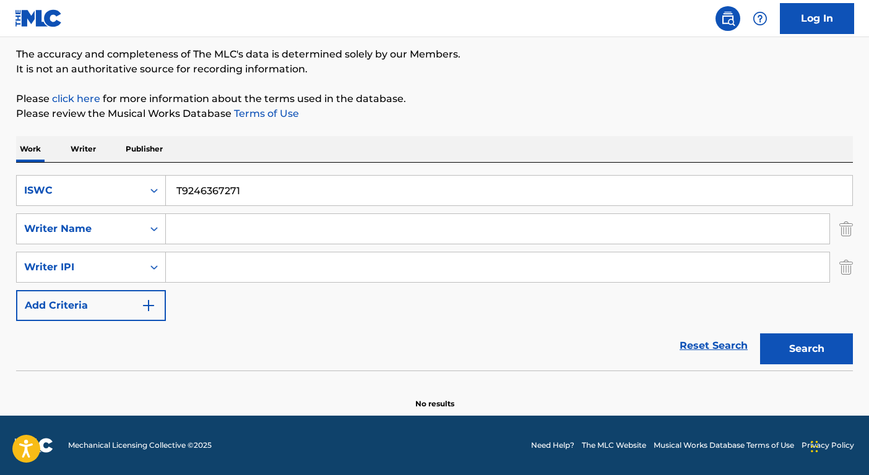
click at [288, 185] on input "T9246367271" at bounding box center [509, 191] width 686 height 30
click at [101, 201] on div "ISWC" at bounding box center [80, 191] width 126 height 24
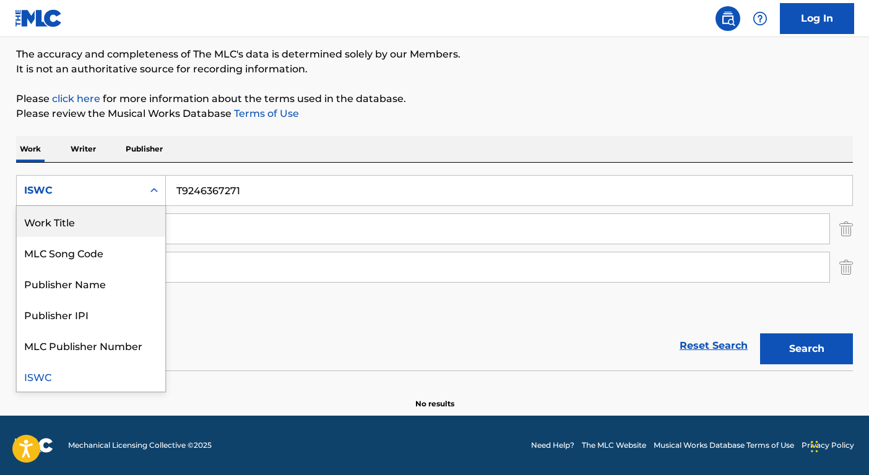
click at [107, 225] on div "Work Title" at bounding box center [91, 221] width 148 height 31
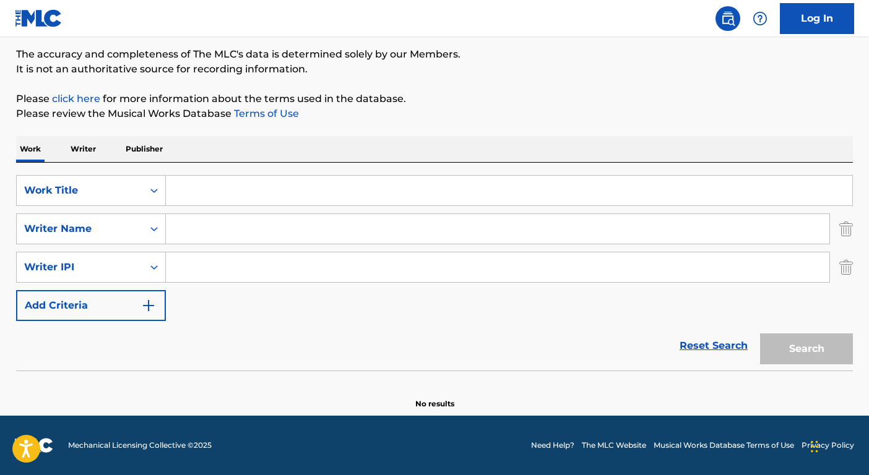
click at [202, 196] on input "Search Form" at bounding box center [509, 191] width 686 height 30
type input "She Said"
click at [197, 229] on input "Search Form" at bounding box center [497, 229] width 663 height 30
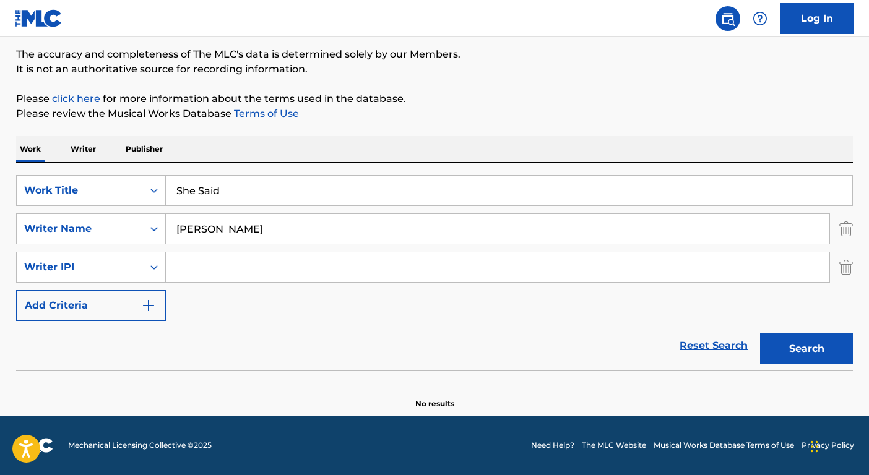
type input "[PERSON_NAME]"
click at [760, 333] on button "Search" at bounding box center [806, 348] width 93 height 31
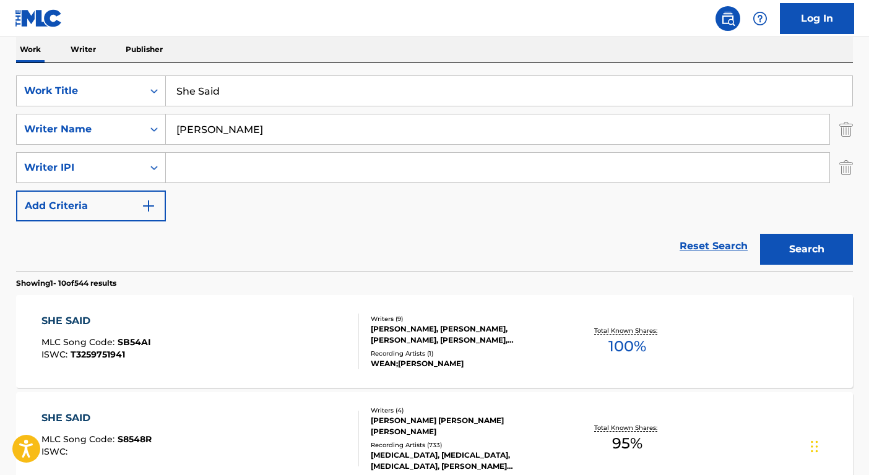
scroll to position [393, 0]
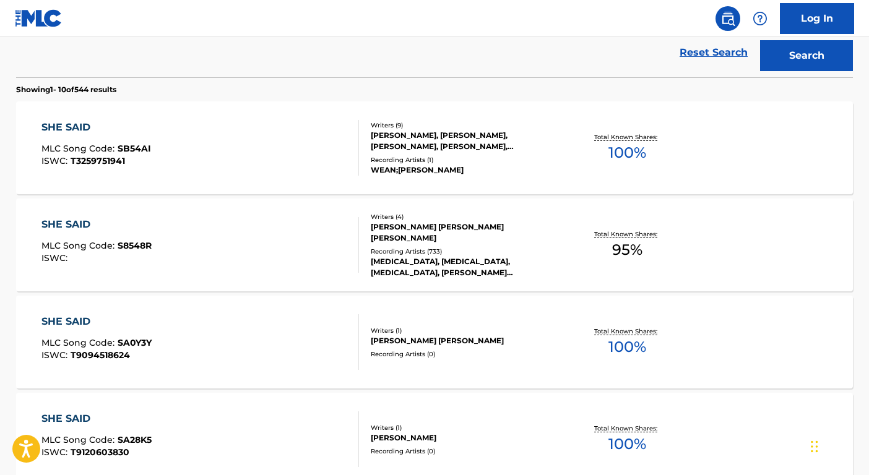
click at [464, 250] on div "Writers ( 4 ) [PERSON_NAME] [PERSON_NAME] [PERSON_NAME] Recording Artists ( 733…" at bounding box center [458, 245] width 199 height 66
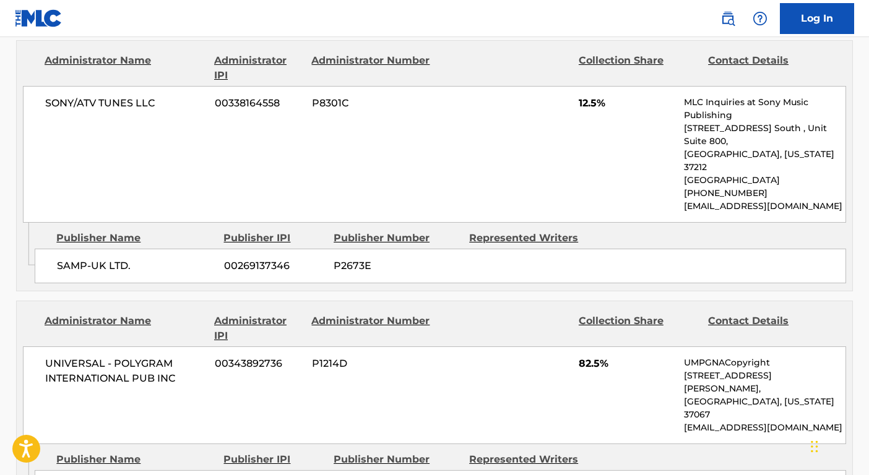
scroll to position [721, 0]
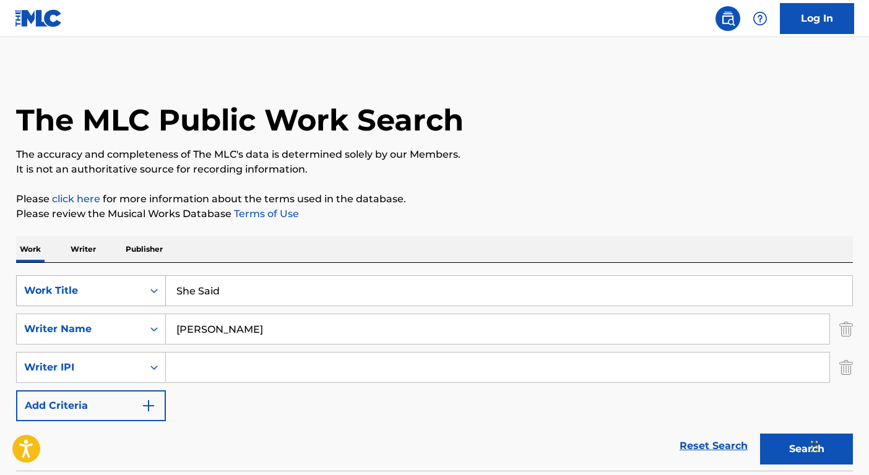
click at [105, 286] on div "Work Title" at bounding box center [79, 290] width 111 height 15
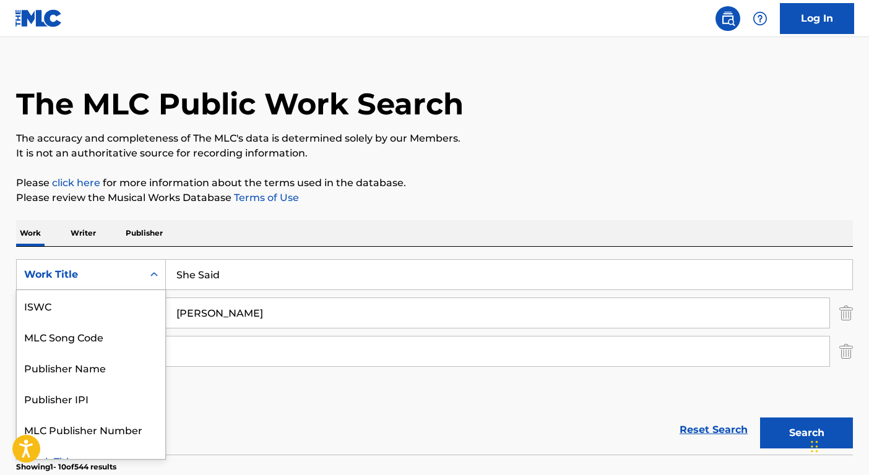
scroll to position [17, 0]
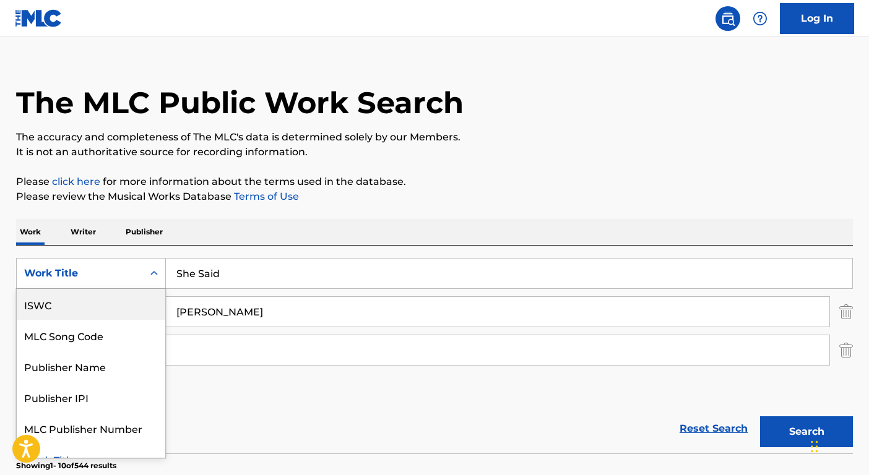
click at [78, 311] on div "ISWC" at bounding box center [91, 304] width 148 height 31
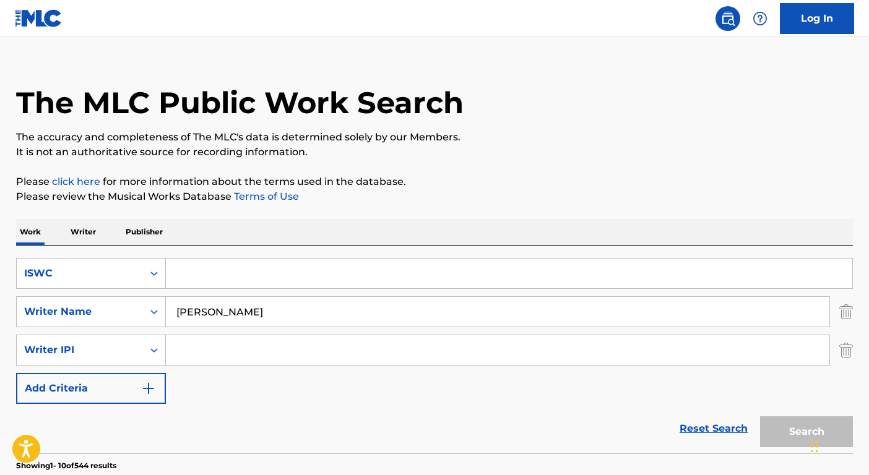
click at [191, 290] on div "SearchWithCriteriadac9fb72-ea3e-4248-9184-eb2735893ff3 ISWC SearchWithCriteria3…" at bounding box center [434, 331] width 836 height 146
click at [192, 278] on input "Search Form" at bounding box center [509, 274] width 686 height 30
paste input "T3159197878"
type input "T3159197878"
click at [196, 298] on input "[PERSON_NAME]" at bounding box center [497, 312] width 663 height 30
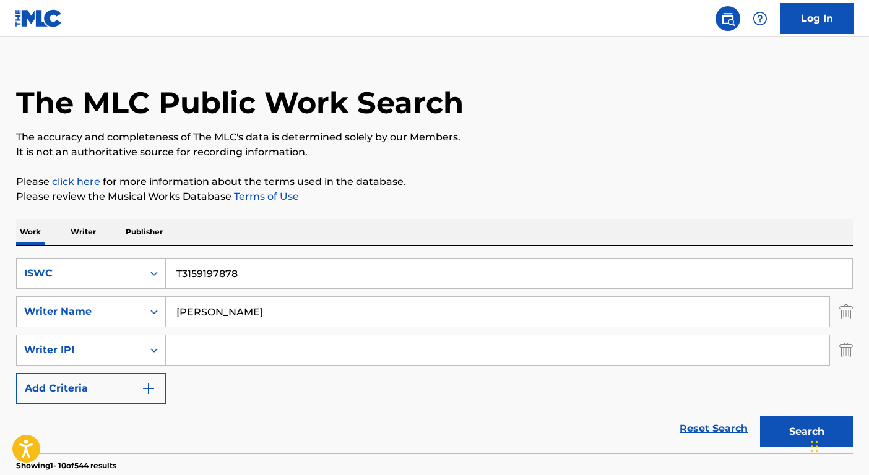
click at [196, 298] on input "[PERSON_NAME]" at bounding box center [497, 312] width 663 height 30
click at [760, 416] on button "Search" at bounding box center [806, 431] width 93 height 31
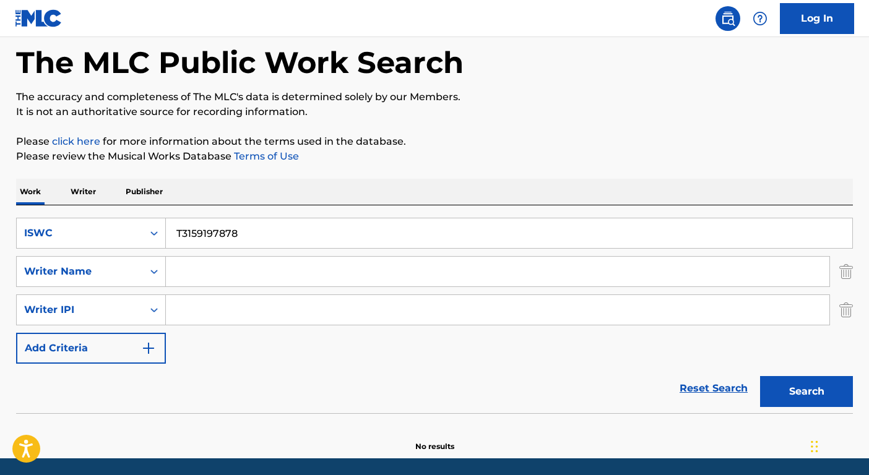
scroll to position [100, 0]
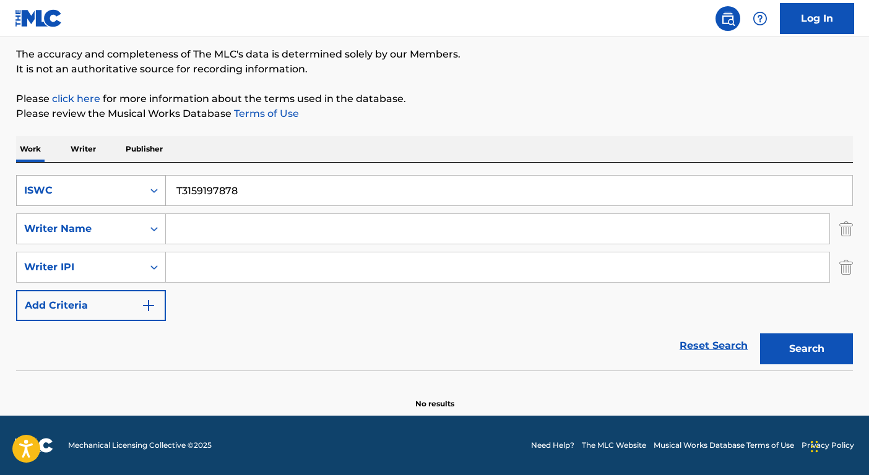
click at [93, 189] on div "ISWC" at bounding box center [79, 190] width 111 height 15
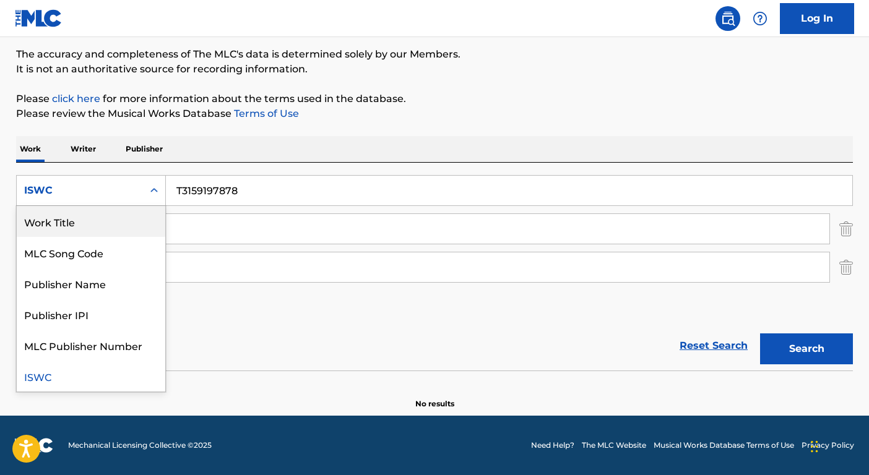
click at [94, 221] on div "Work Title" at bounding box center [91, 221] width 148 height 31
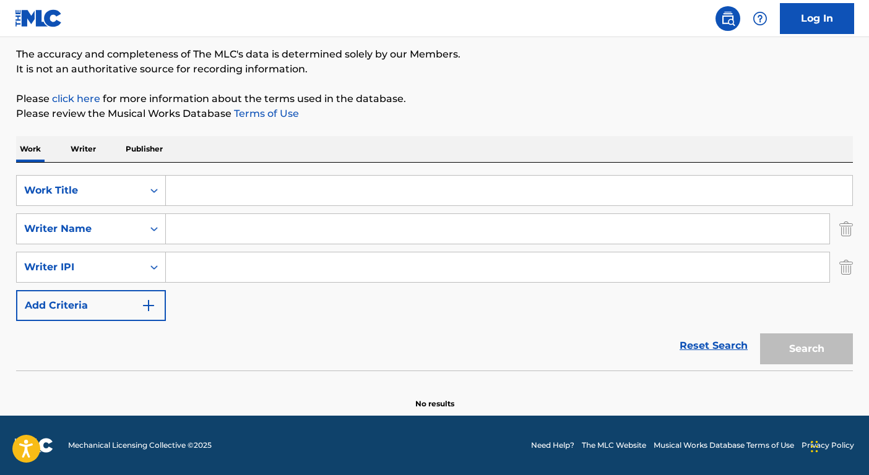
click at [174, 194] on input "Search Form" at bounding box center [509, 191] width 686 height 30
paste input "Miracle"
type input "Miracle"
click at [198, 236] on input "Search Form" at bounding box center [497, 229] width 663 height 30
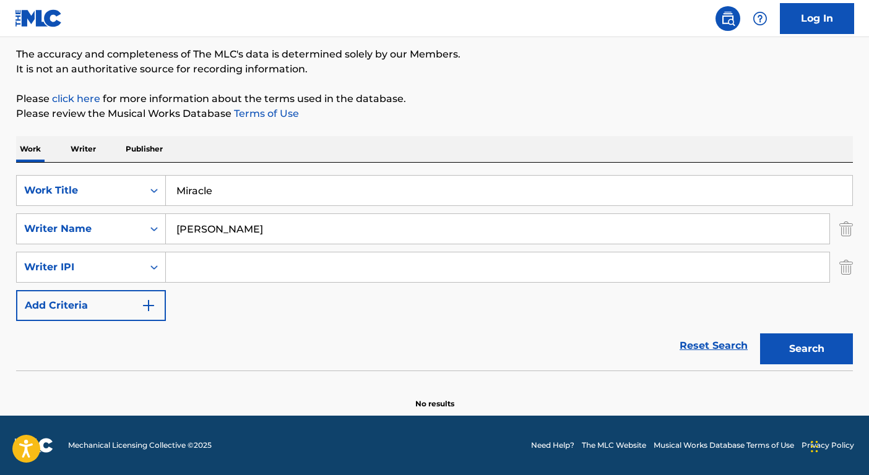
type input "[PERSON_NAME]"
click at [760, 333] on button "Search" at bounding box center [806, 348] width 93 height 31
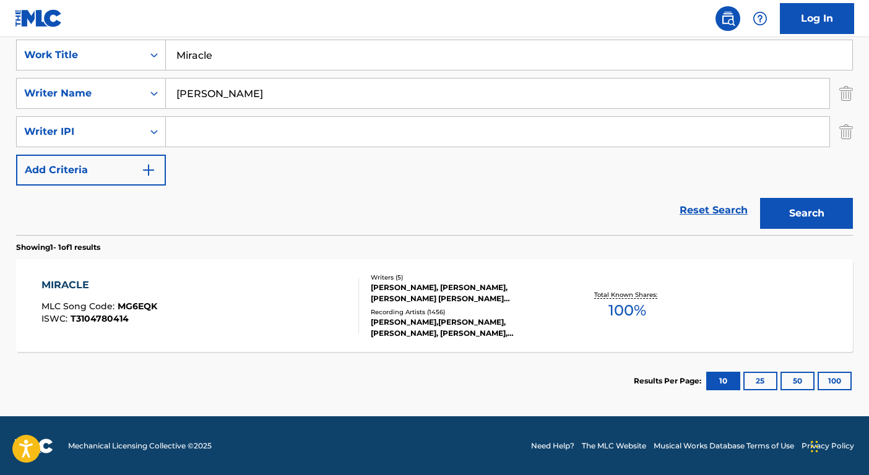
scroll to position [236, 0]
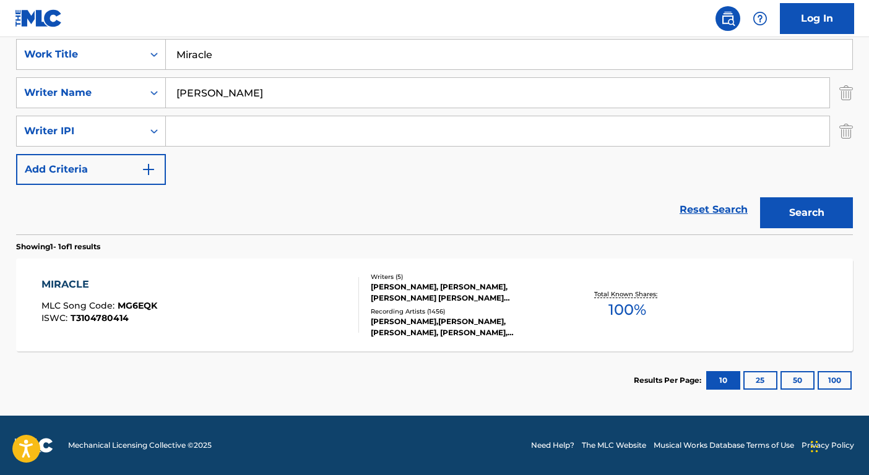
click at [399, 306] on div "Writers ( 5 ) [PERSON_NAME], [PERSON_NAME], [PERSON_NAME] [PERSON_NAME] [PERSON…" at bounding box center [458, 305] width 199 height 66
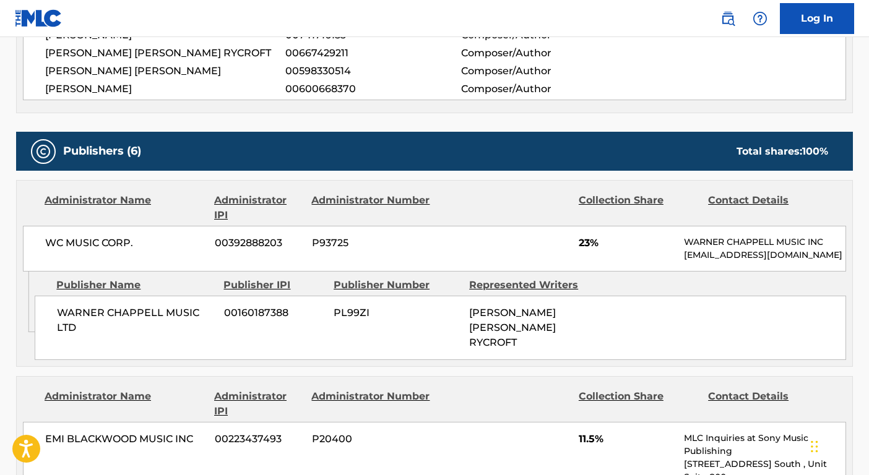
scroll to position [287, 0]
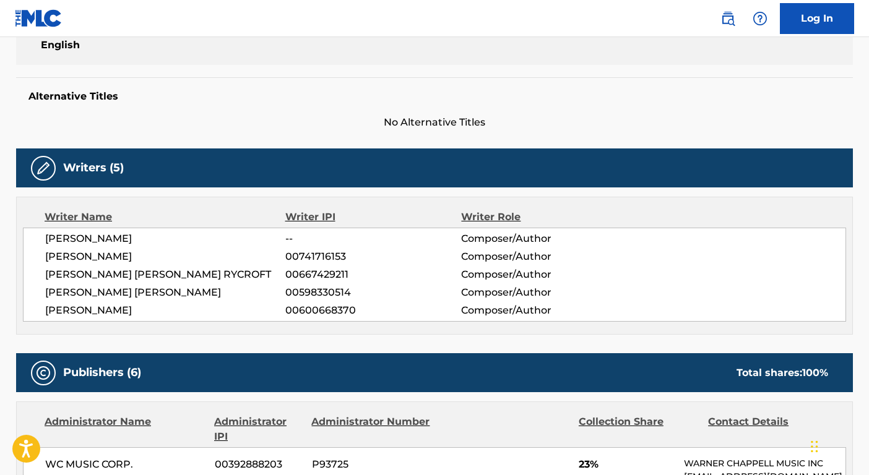
scroll to position [236, 0]
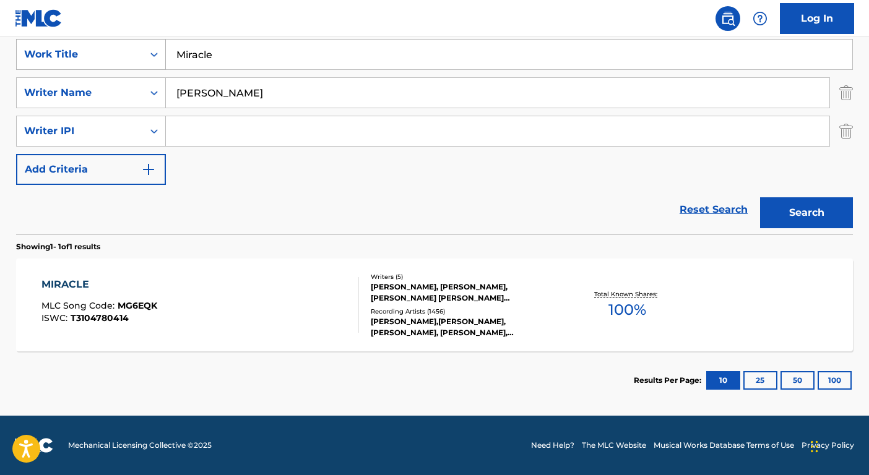
click at [128, 52] on div "Work Title" at bounding box center [79, 54] width 111 height 15
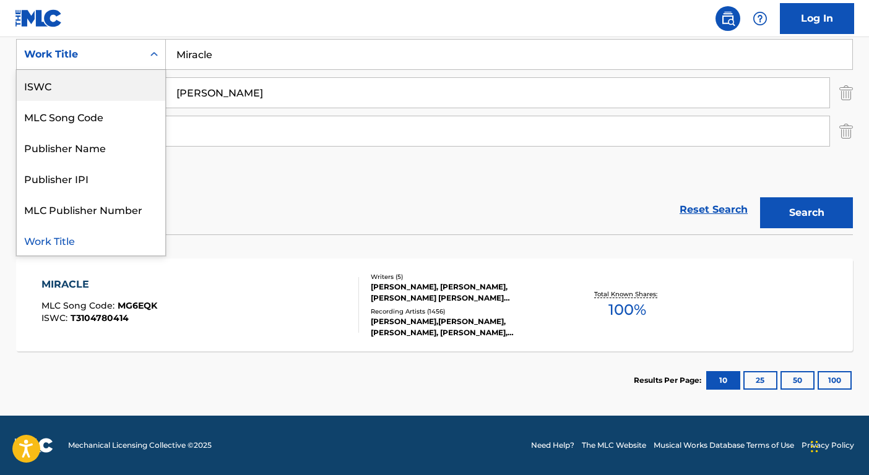
click at [118, 80] on div "ISWC" at bounding box center [91, 85] width 148 height 31
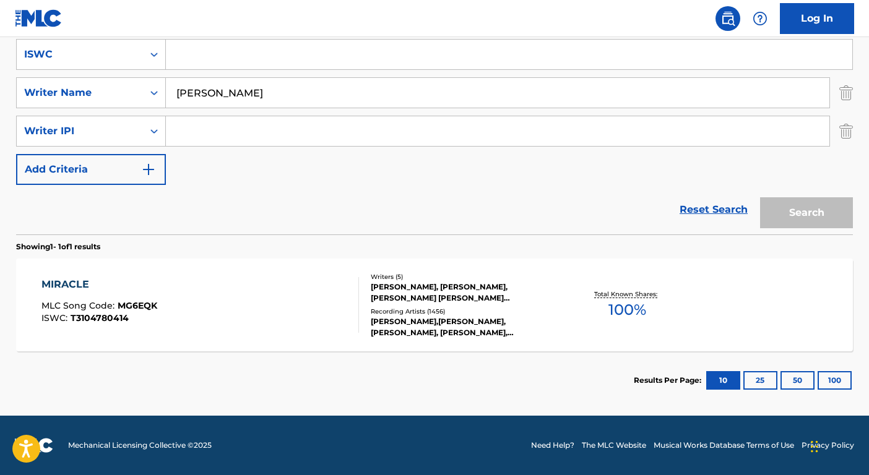
click at [201, 56] on input "Search Form" at bounding box center [509, 55] width 686 height 30
paste input "T9149634708"
type input "T9149634708"
click at [214, 95] on input "[PERSON_NAME]" at bounding box center [497, 93] width 663 height 30
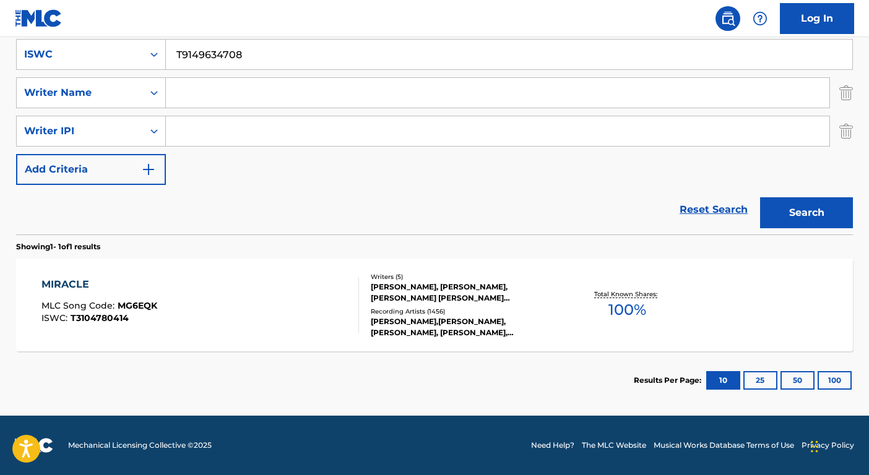
click at [760, 197] on button "Search" at bounding box center [806, 212] width 93 height 31
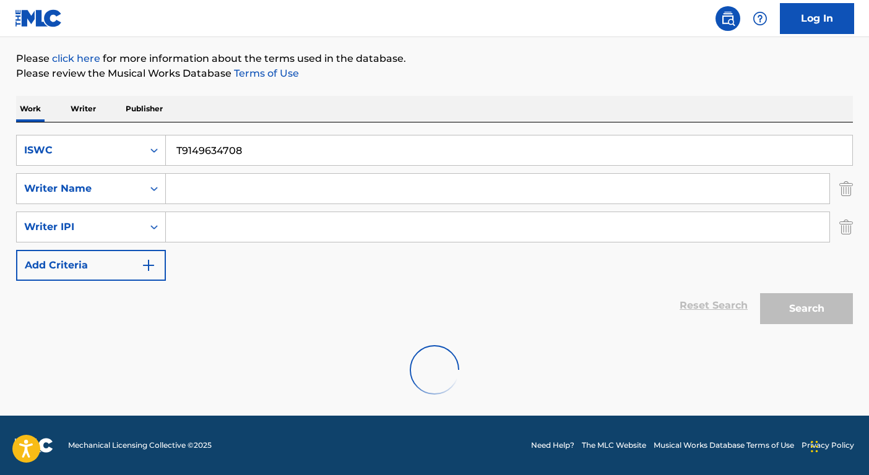
scroll to position [100, 0]
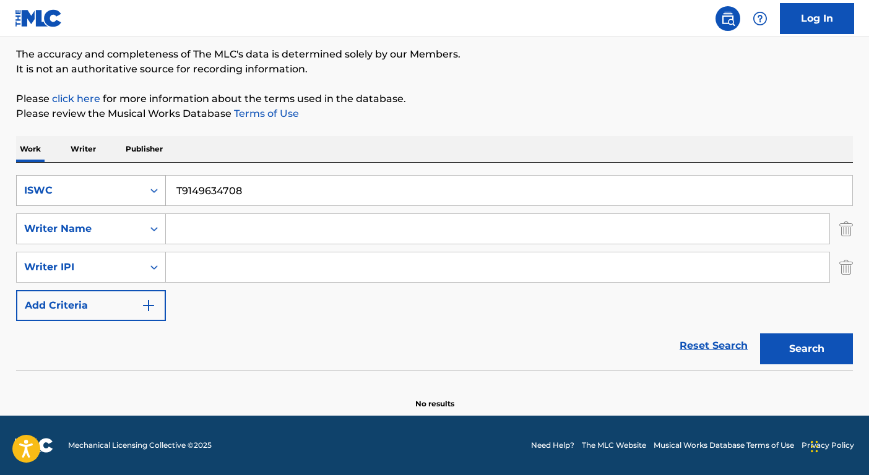
click at [98, 188] on div "ISWC" at bounding box center [79, 190] width 111 height 15
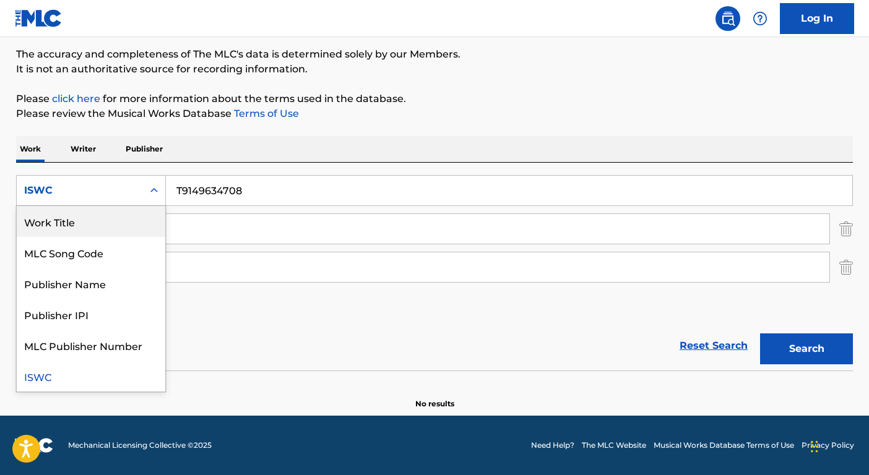
click at [98, 220] on div "Work Title" at bounding box center [91, 221] width 148 height 31
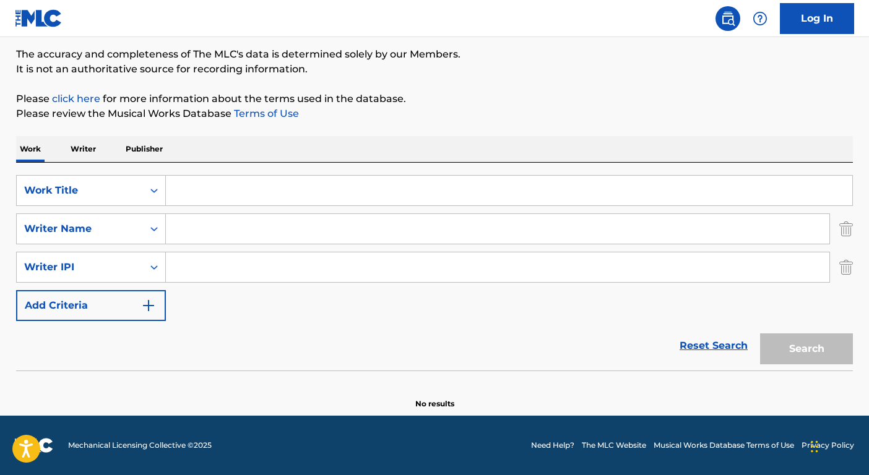
click at [187, 190] on input "Search Form" at bounding box center [509, 191] width 686 height 30
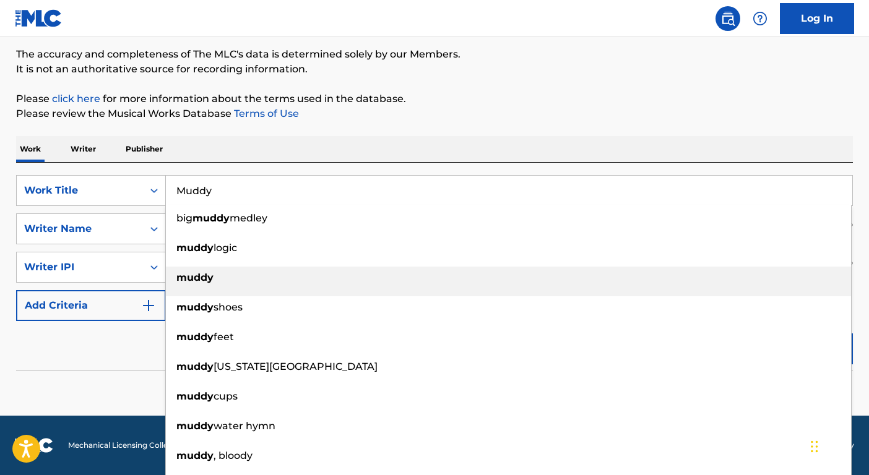
click at [202, 286] on div "muddy" at bounding box center [508, 278] width 685 height 22
type input "muddy"
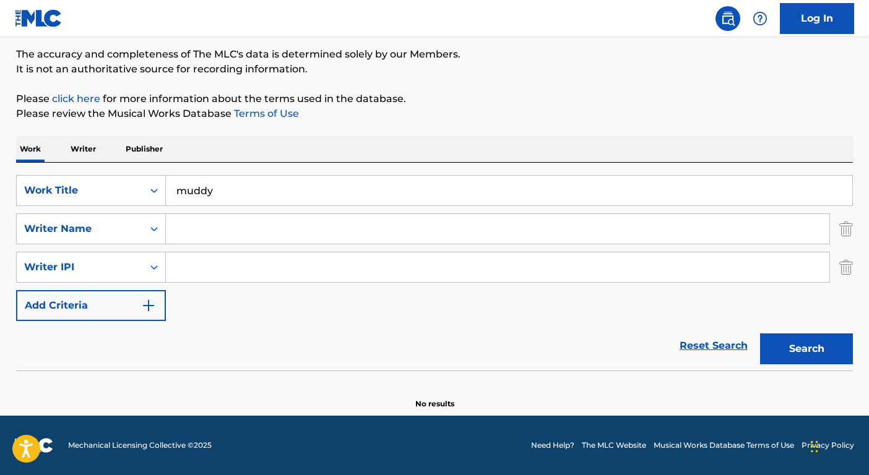
click at [189, 232] on input "Search Form" at bounding box center [497, 229] width 663 height 30
type input "[PERSON_NAME]"
click at [760, 333] on button "Search" at bounding box center [806, 348] width 93 height 31
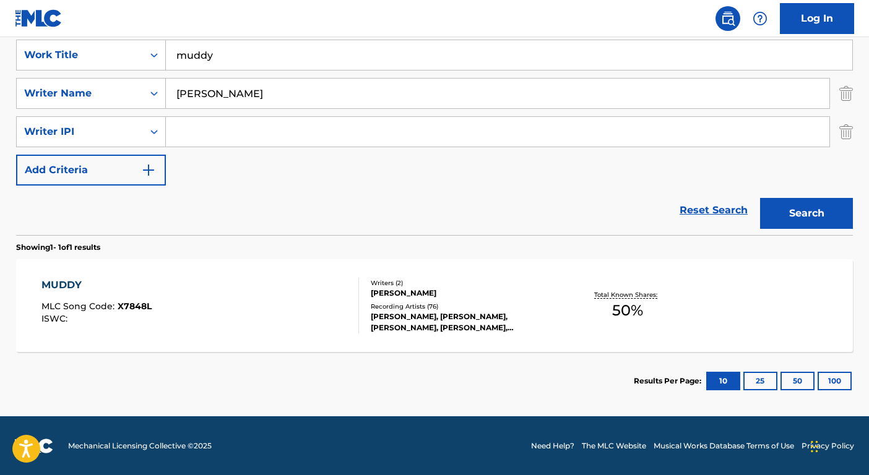
scroll to position [236, 0]
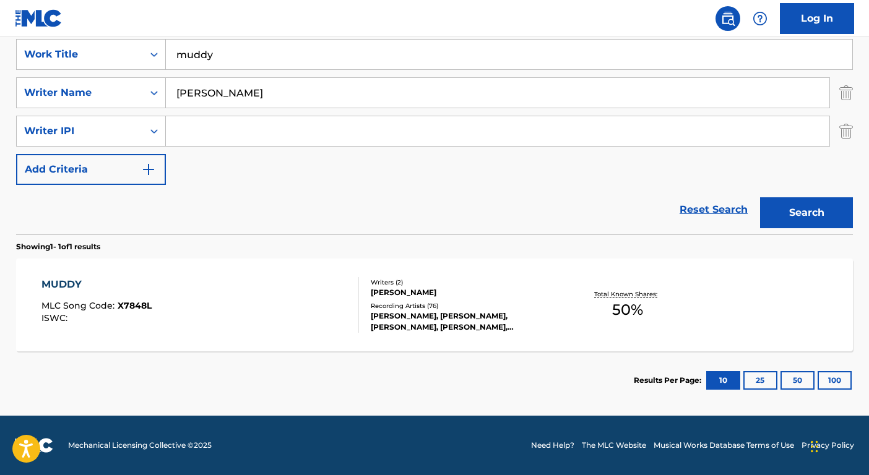
click at [435, 298] on div "Writers ( 2 ) [PERSON_NAME] Recording Artists ( 76 ) [PERSON_NAME], [PERSON_NAM…" at bounding box center [458, 305] width 199 height 55
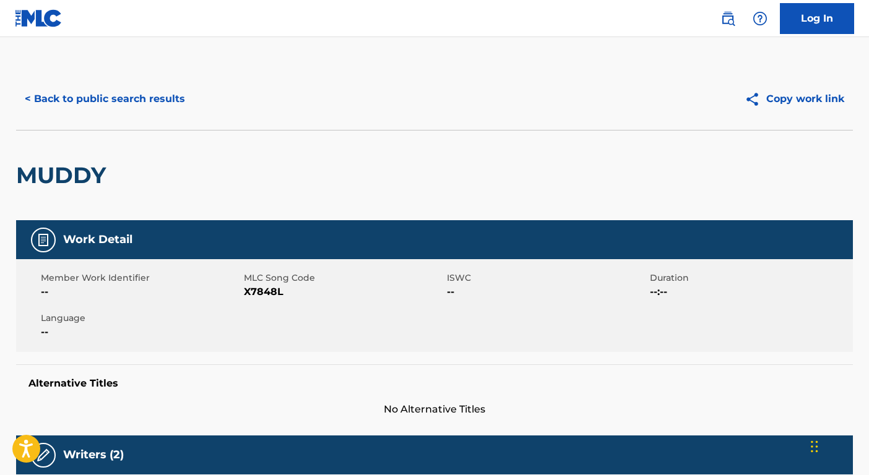
click at [125, 100] on button "< Back to public search results" at bounding box center [105, 99] width 178 height 31
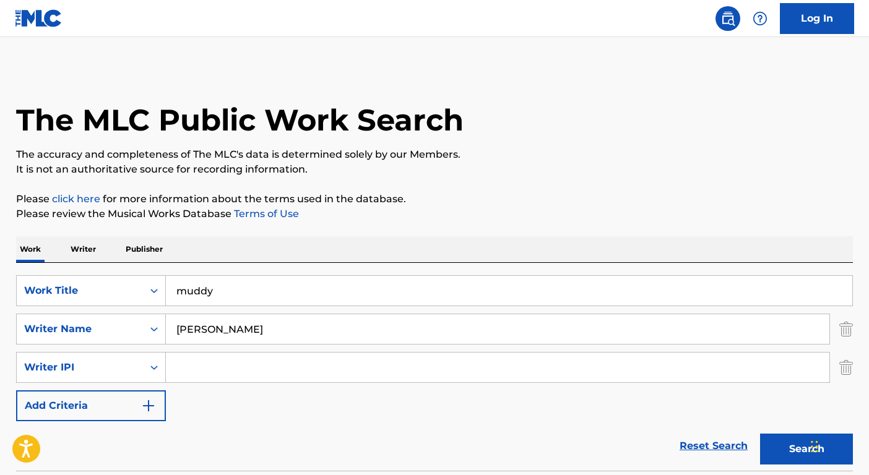
scroll to position [127, 0]
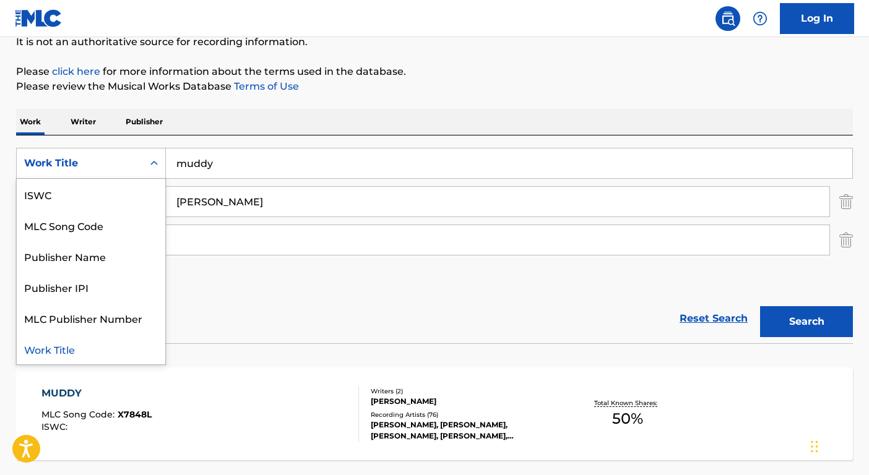
click at [131, 163] on div "Work Title" at bounding box center [79, 163] width 111 height 15
click at [127, 190] on div "ISWC" at bounding box center [91, 194] width 148 height 31
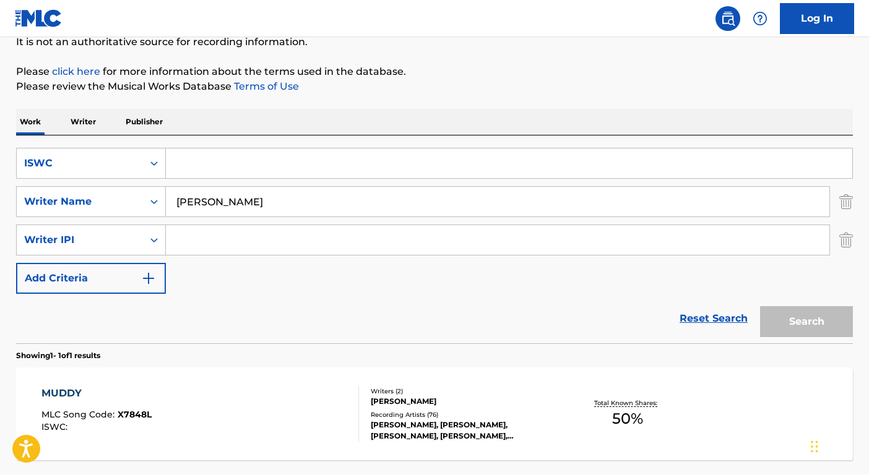
click at [197, 170] on input "Search Form" at bounding box center [509, 163] width 686 height 30
paste input "T9149150947"
type input "T9149150947"
click at [218, 191] on input "[PERSON_NAME]" at bounding box center [497, 202] width 663 height 30
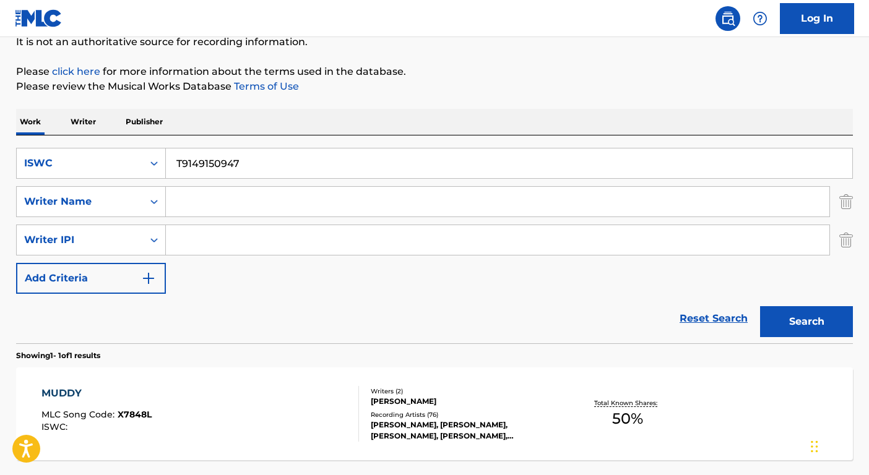
click at [760, 306] on button "Search" at bounding box center [806, 321] width 93 height 31
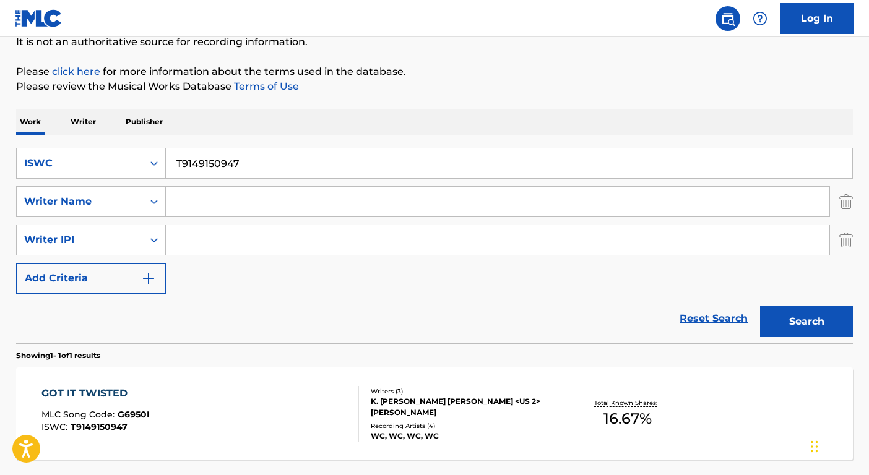
click at [511, 405] on div "K. [PERSON_NAME] [PERSON_NAME] <US 2> [PERSON_NAME]" at bounding box center [464, 407] width 187 height 22
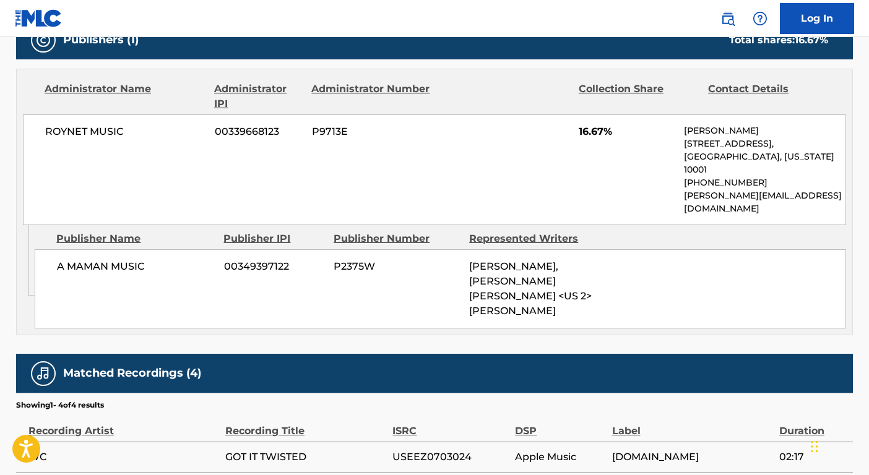
scroll to position [522, 0]
